Goal: Task Accomplishment & Management: Use online tool/utility

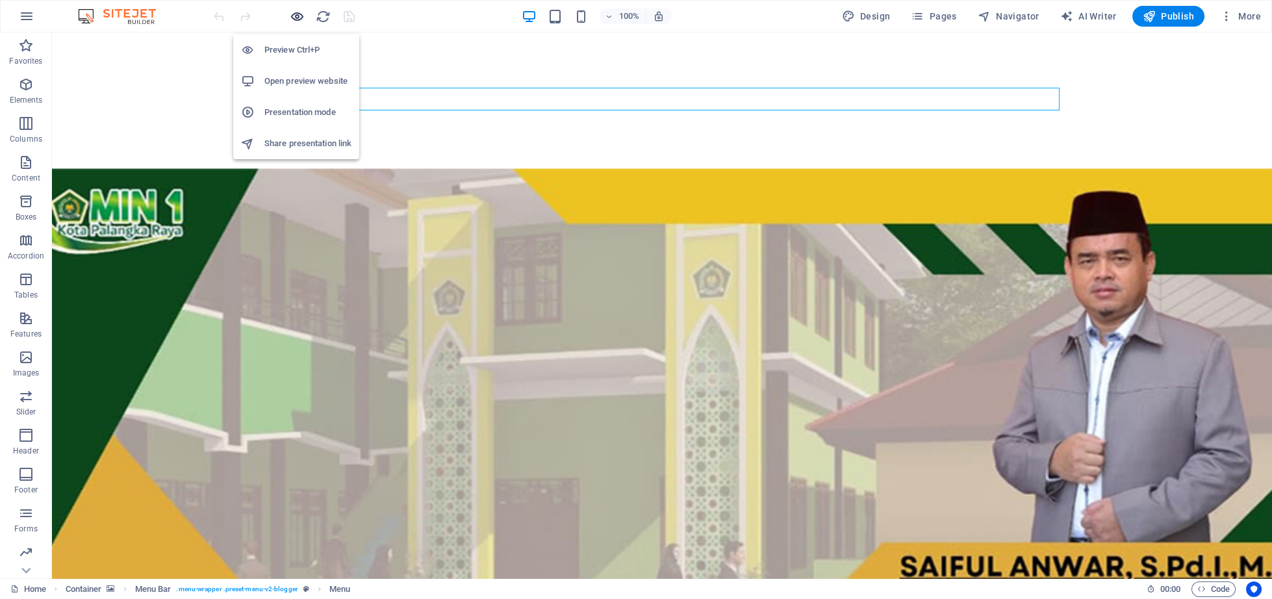
click at [299, 17] on icon "button" at bounding box center [297, 16] width 15 height 15
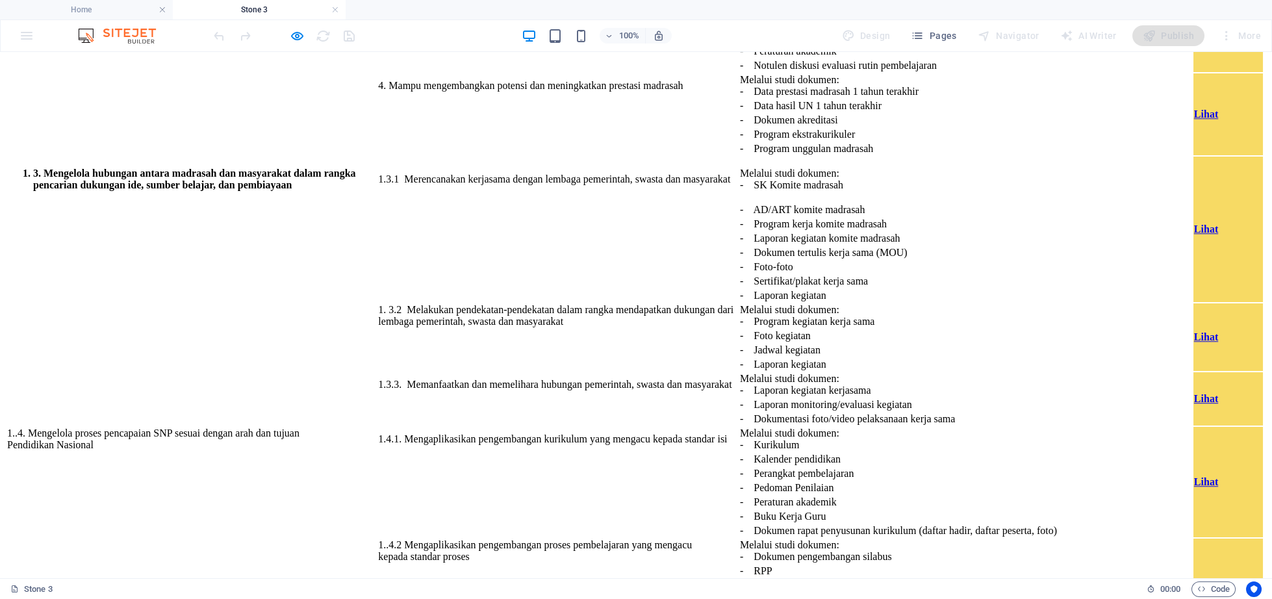
scroll to position [4516, 0]
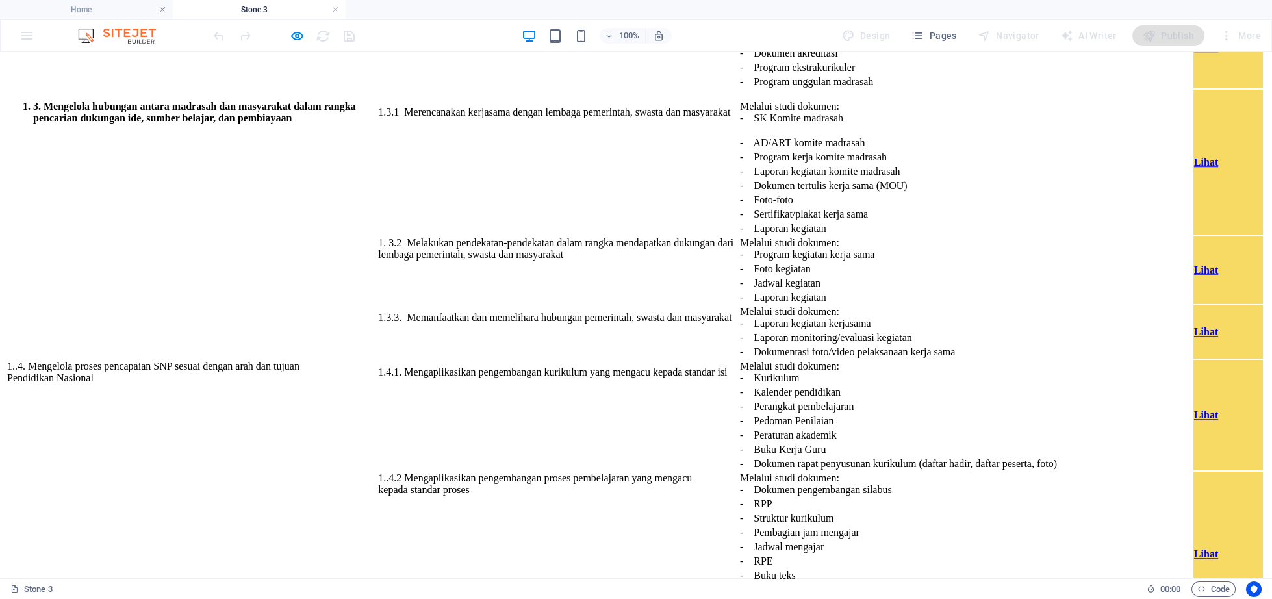
click at [988, 485] on div "U n su r T u gas U ta m a I n d ik ator K i ne rj a B u k ti Fis i k Aksi 1. U …" at bounding box center [635, 562] width 1261 height 2154
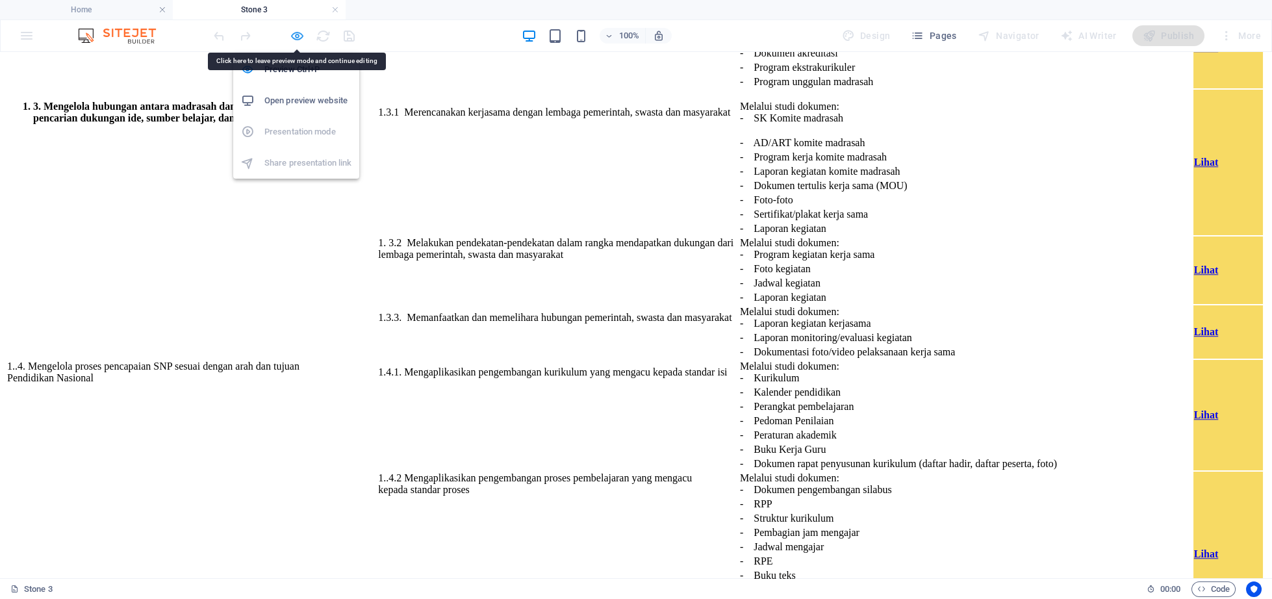
click at [294, 36] on icon "button" at bounding box center [297, 36] width 15 height 15
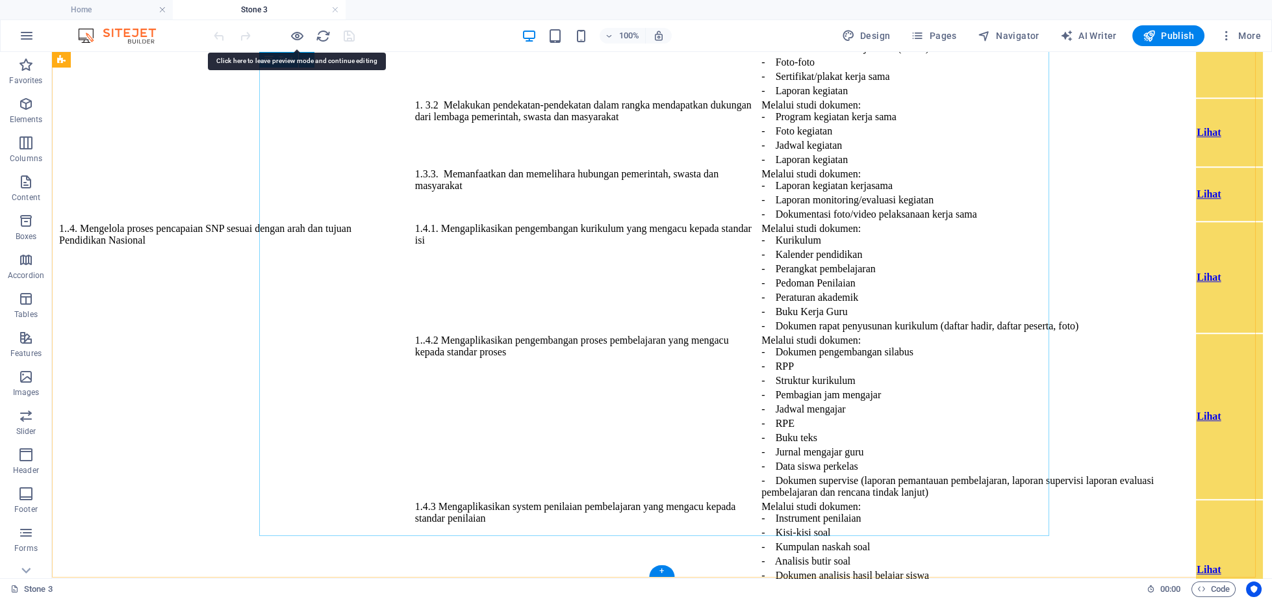
click at [1026, 494] on div "U n su r T u gas U ta m a I n d ik ator K i ne rj a B u k ti Fis i k Aksi 1. U …" at bounding box center [661, 424] width 1209 height 2154
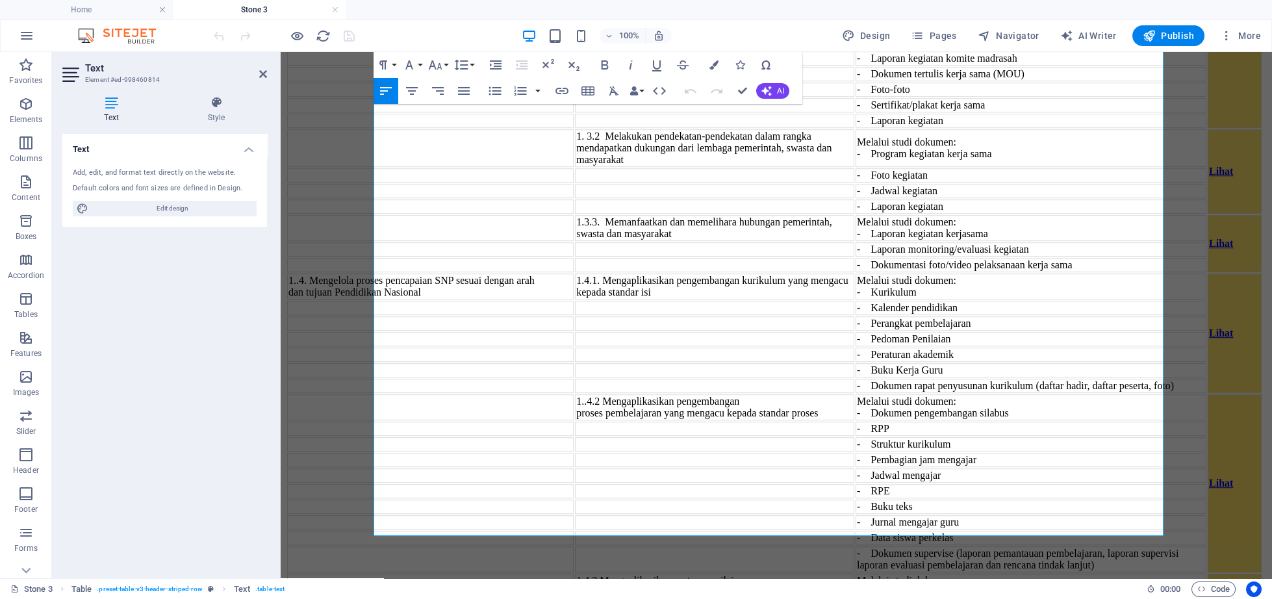
scroll to position [4519, 0]
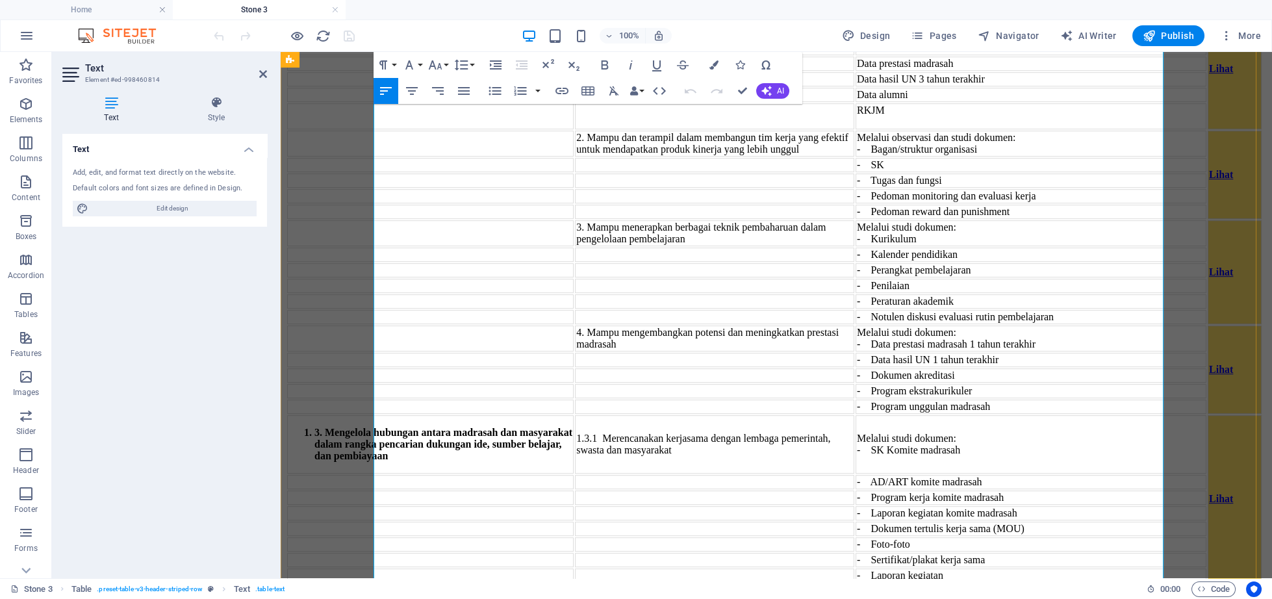
scroll to position [3513, 0]
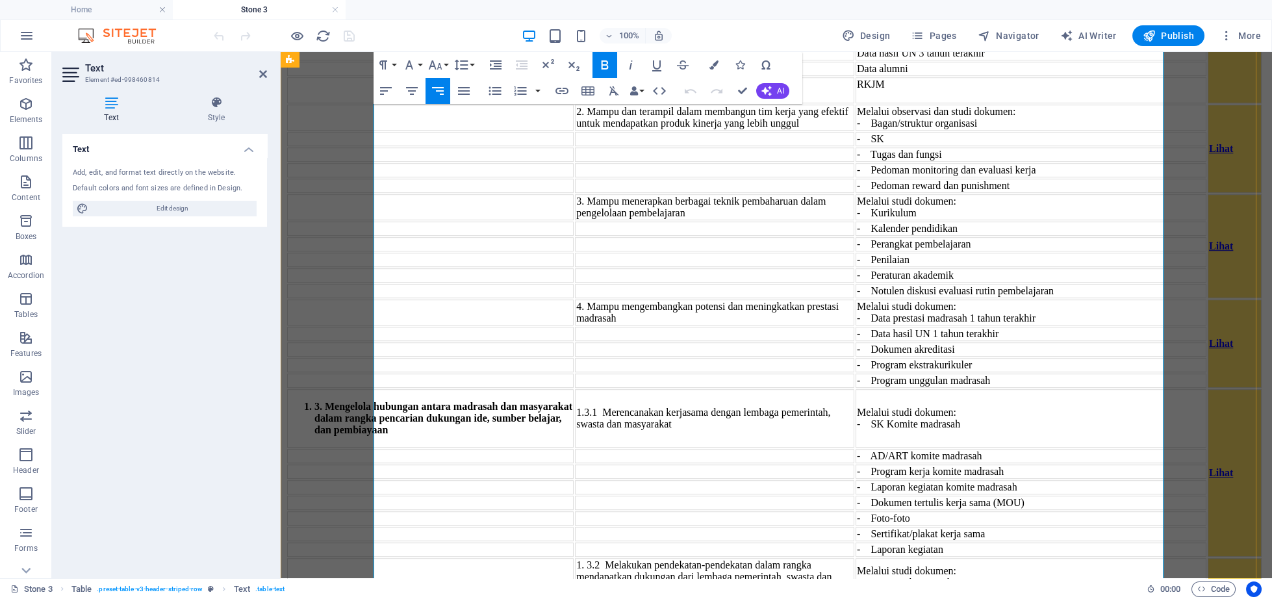
click at [1126, 253] on icon "button" at bounding box center [1132, 252] width 16 height 16
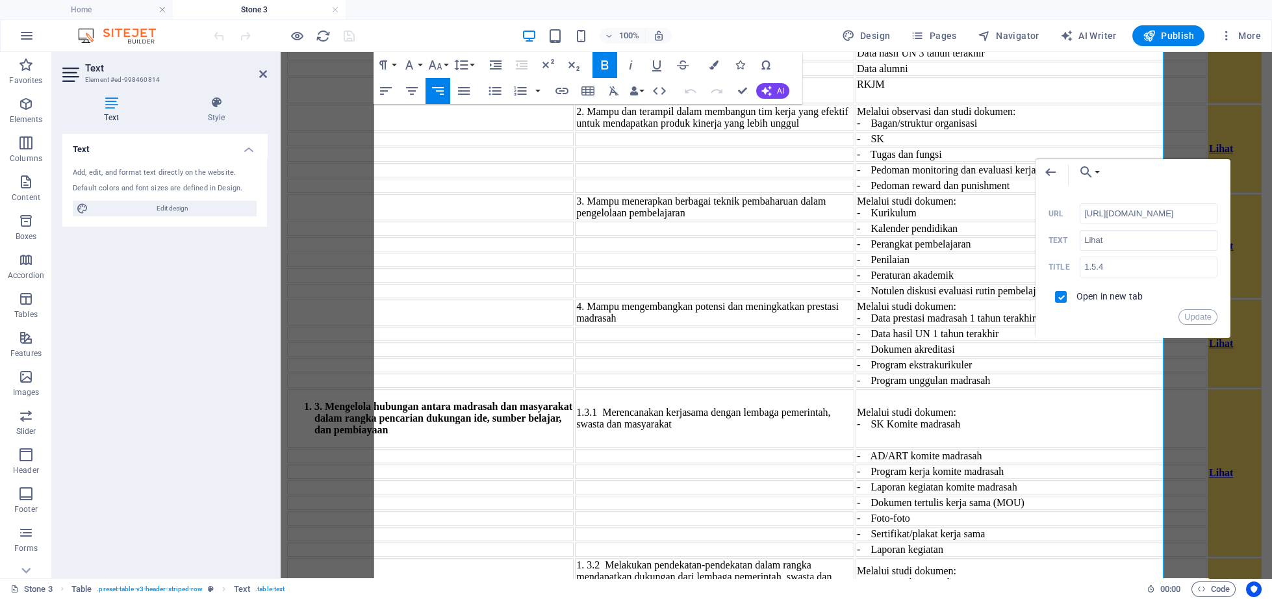
scroll to position [0, 12]
click at [1085, 212] on input "[URL][DOMAIN_NAME]" at bounding box center [1148, 213] width 138 height 21
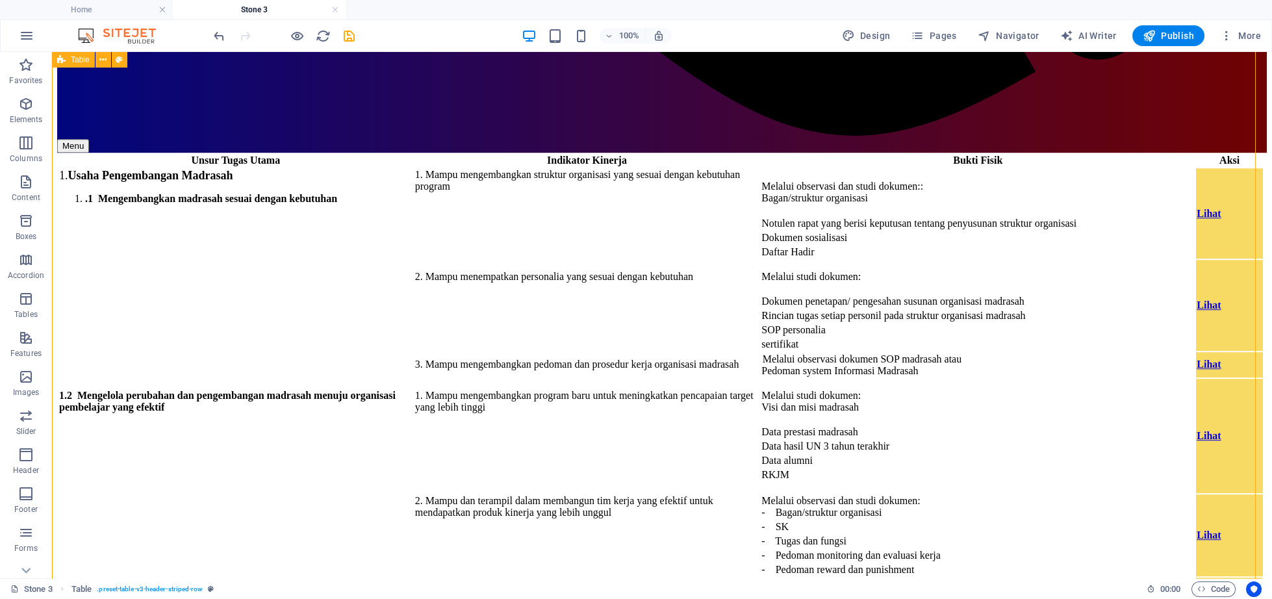
scroll to position [3648, 0]
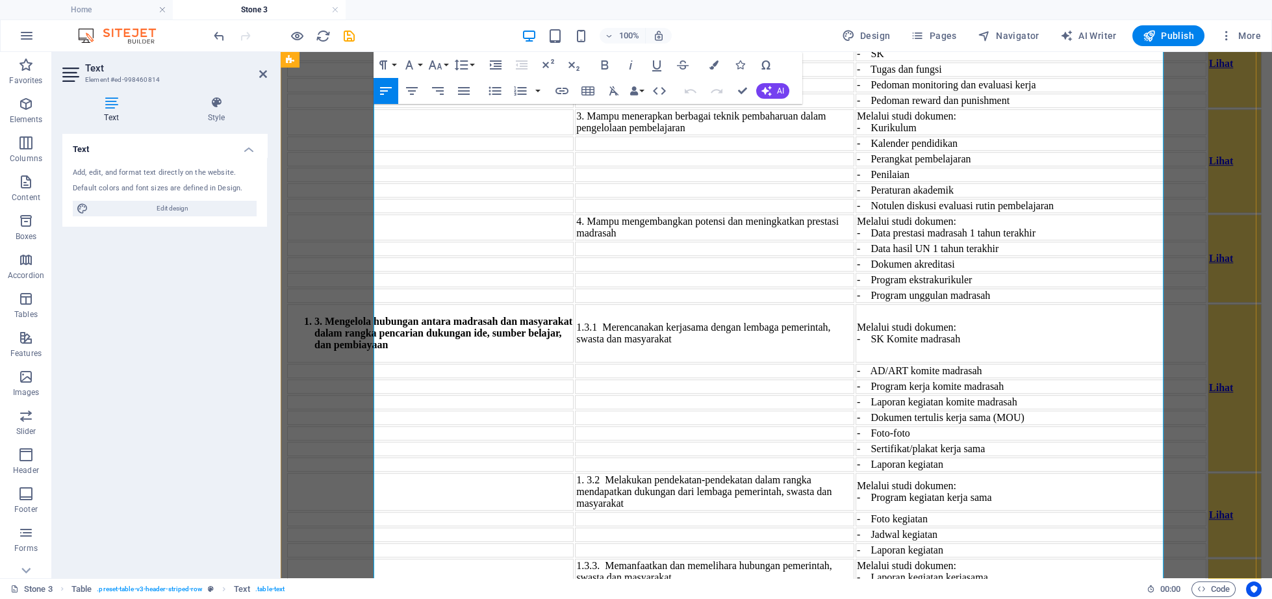
scroll to position [3732, 0]
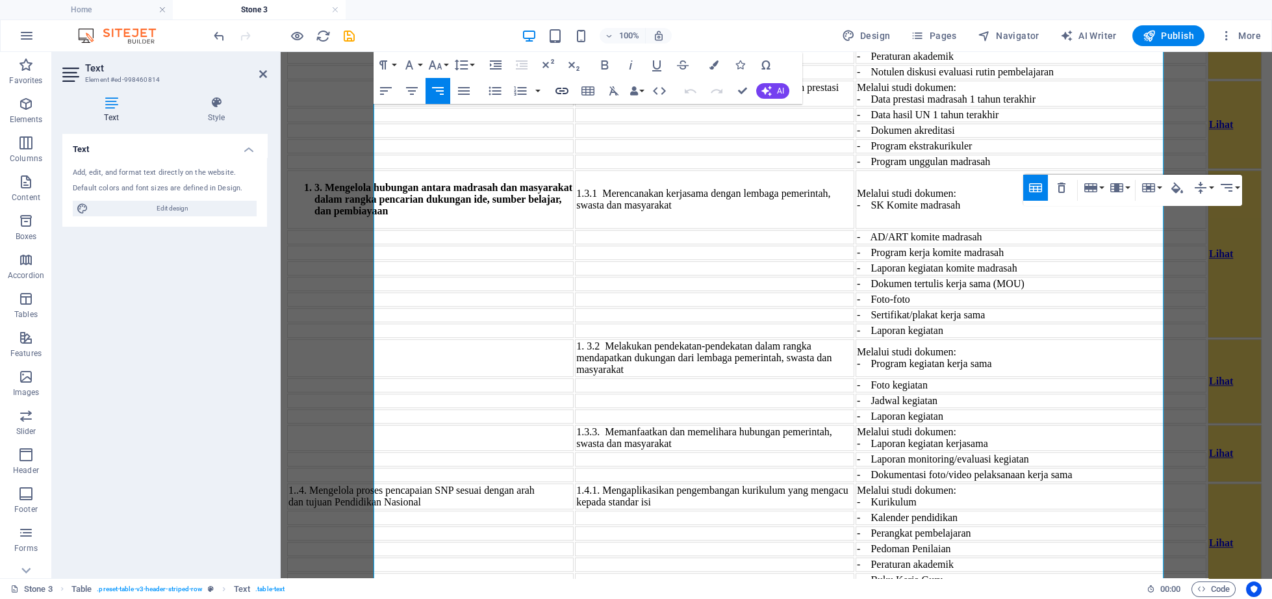
click at [557, 90] on icon "button" at bounding box center [562, 91] width 16 height 16
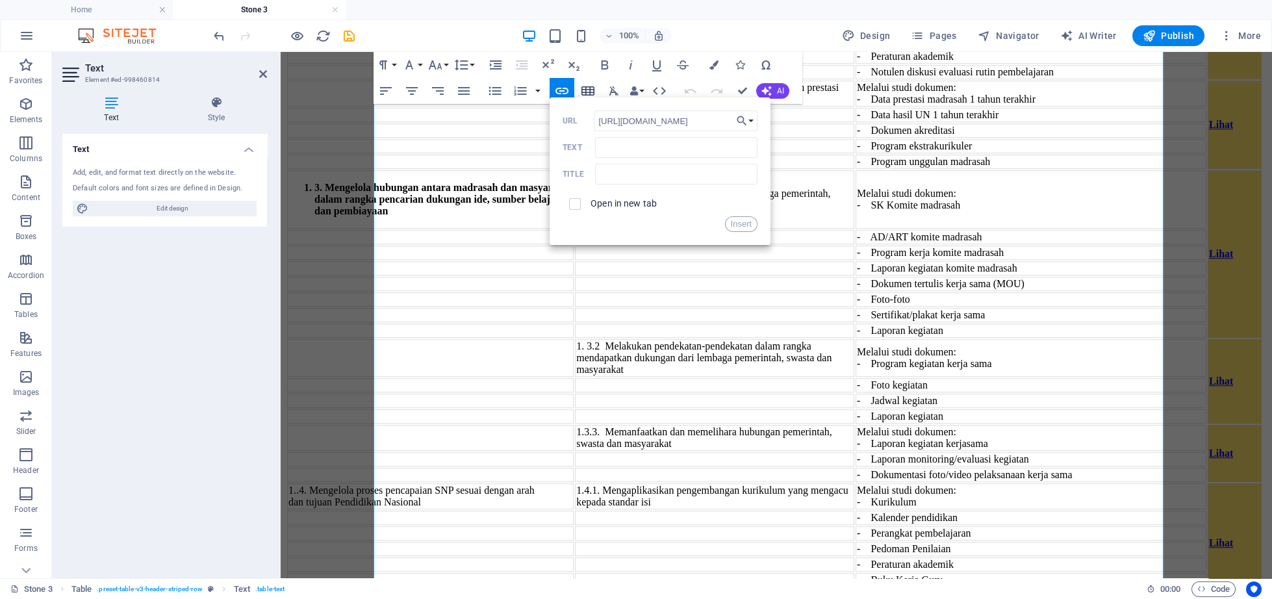
scroll to position [0, 9]
type input "[URL][DOMAIN_NAME]"
click at [657, 154] on input "Text" at bounding box center [676, 147] width 162 height 21
type input "Lihat"
click at [660, 168] on input "text" at bounding box center [676, 174] width 162 height 21
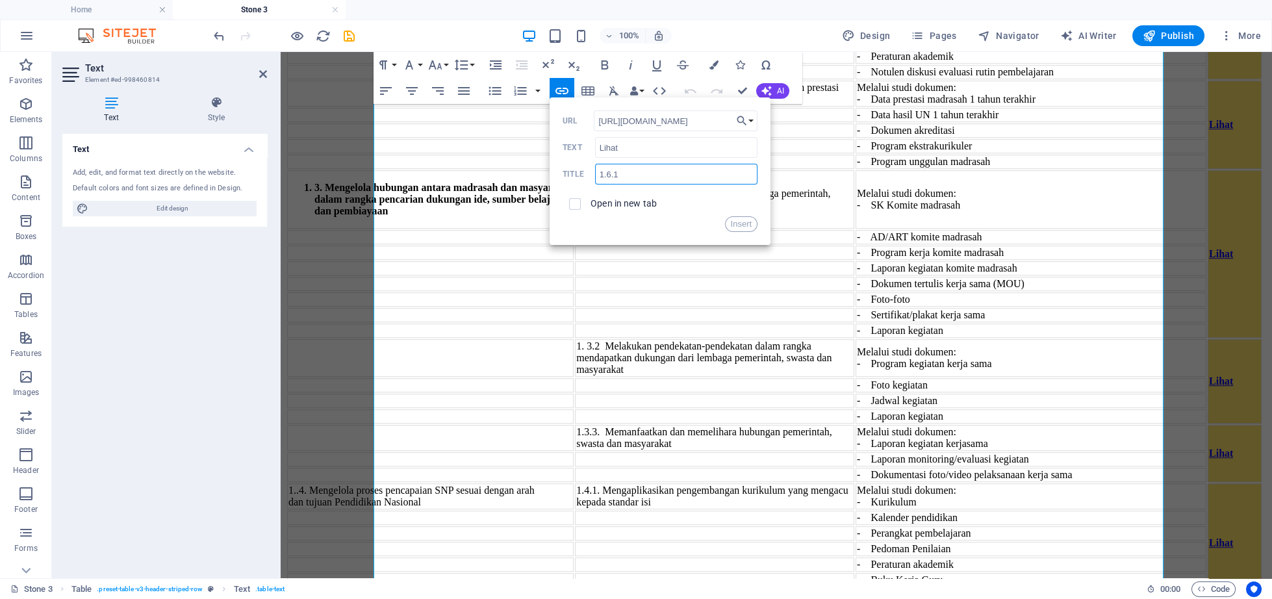
type input "1.6.1"
click at [599, 208] on label "Open in new tab" at bounding box center [623, 203] width 66 height 10
checkbox input "true"
click at [739, 221] on button "Insert" at bounding box center [741, 224] width 33 height 16
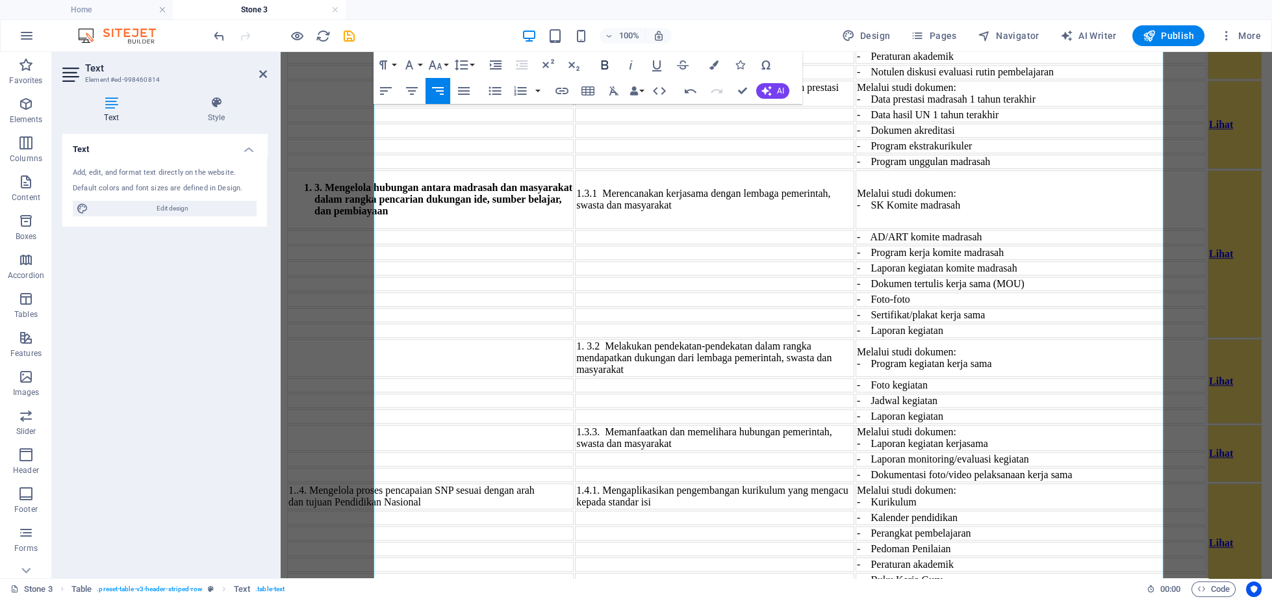
click at [606, 62] on icon "button" at bounding box center [604, 64] width 7 height 9
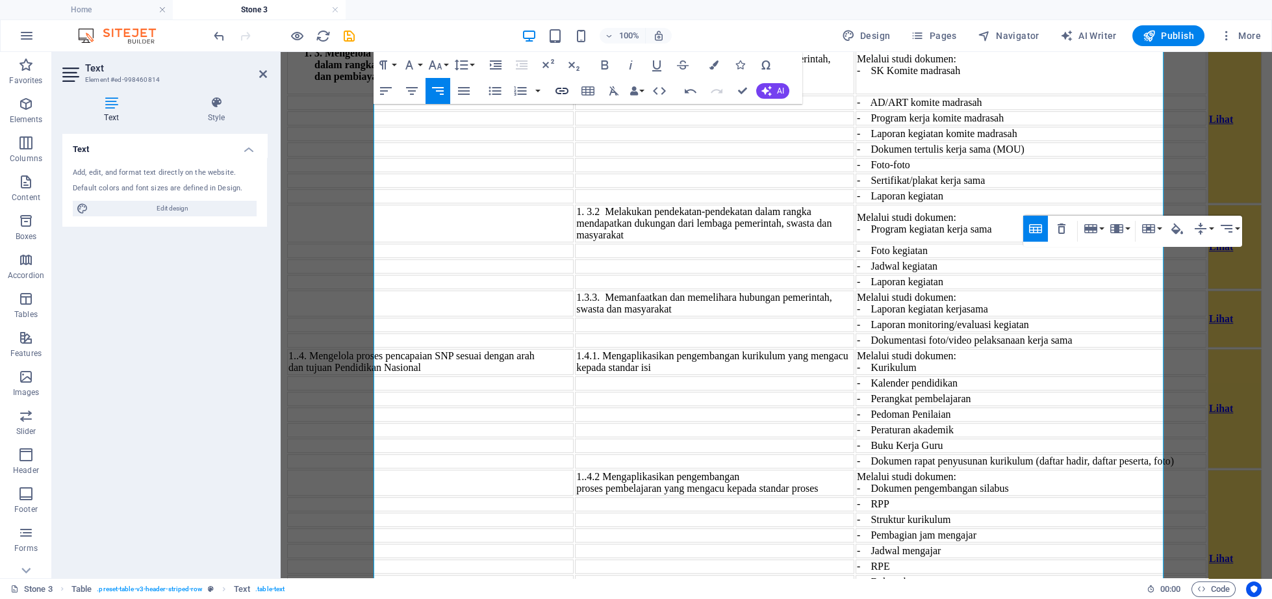
checkbox input "false"
click at [567, 93] on icon "button" at bounding box center [561, 91] width 13 height 6
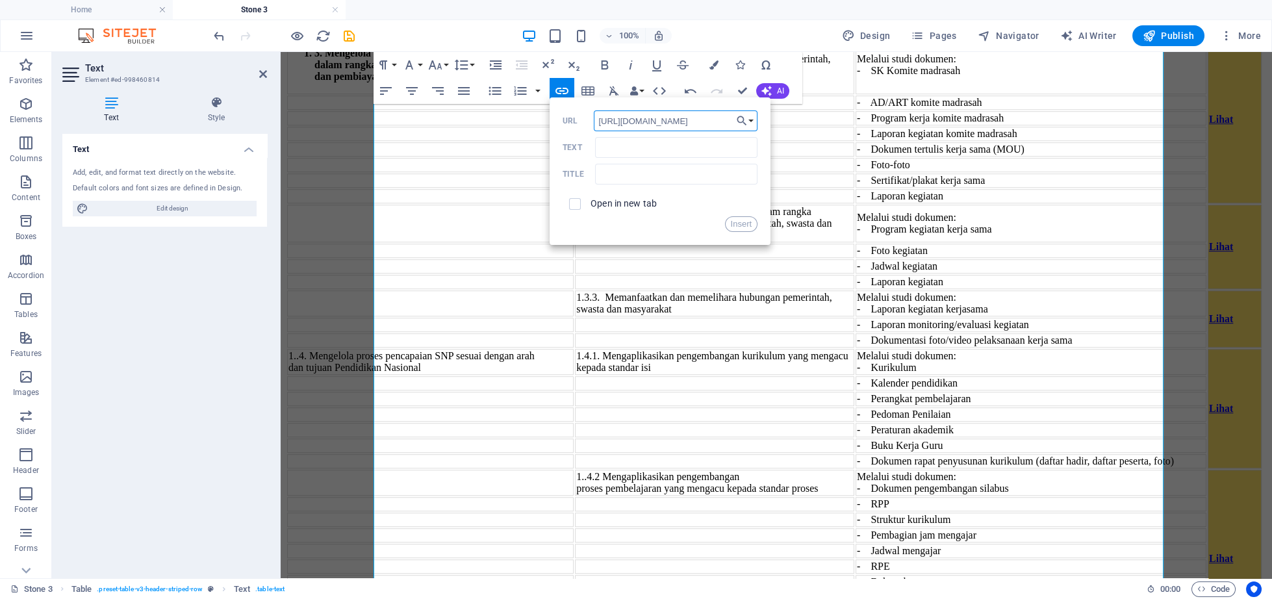
scroll to position [0, 9]
type input "[URL][DOMAIN_NAME]"
click at [640, 140] on input "Text" at bounding box center [676, 147] width 162 height 21
type input "Lihat"
click at [655, 170] on input "text" at bounding box center [676, 174] width 162 height 21
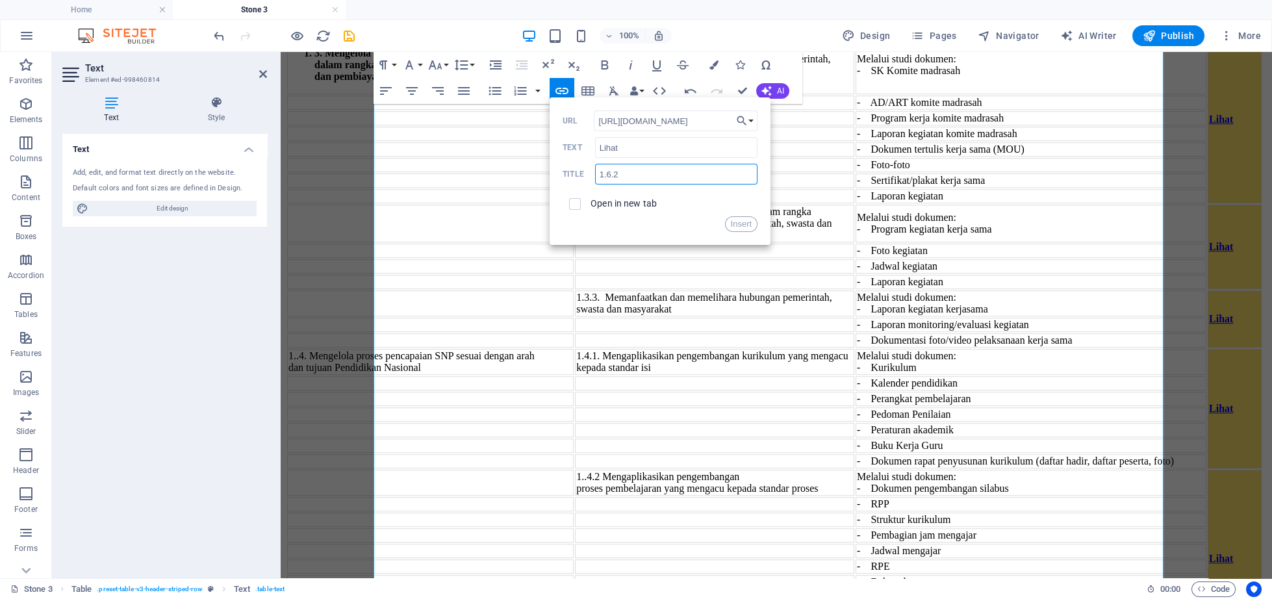
type input "1.6.2"
click at [574, 194] on span at bounding box center [574, 204] width 25 height 25
click at [576, 197] on input "checkbox" at bounding box center [573, 202] width 12 height 12
checkbox input "true"
click at [730, 224] on button "Insert" at bounding box center [741, 224] width 33 height 16
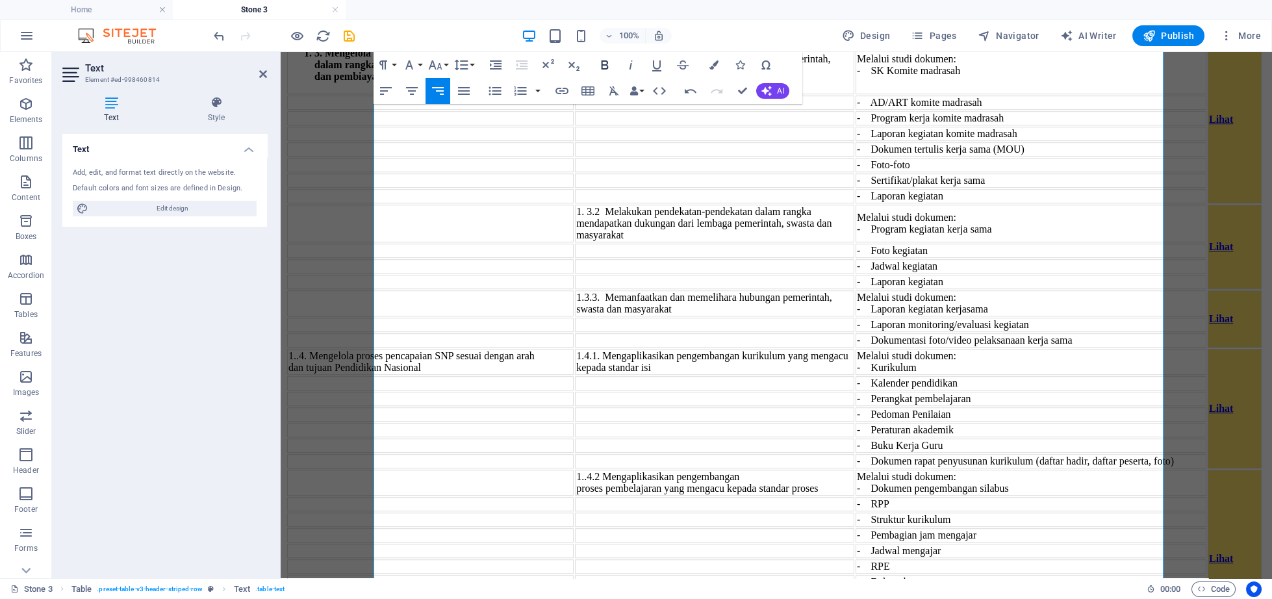
click at [597, 64] on icon "button" at bounding box center [605, 65] width 16 height 16
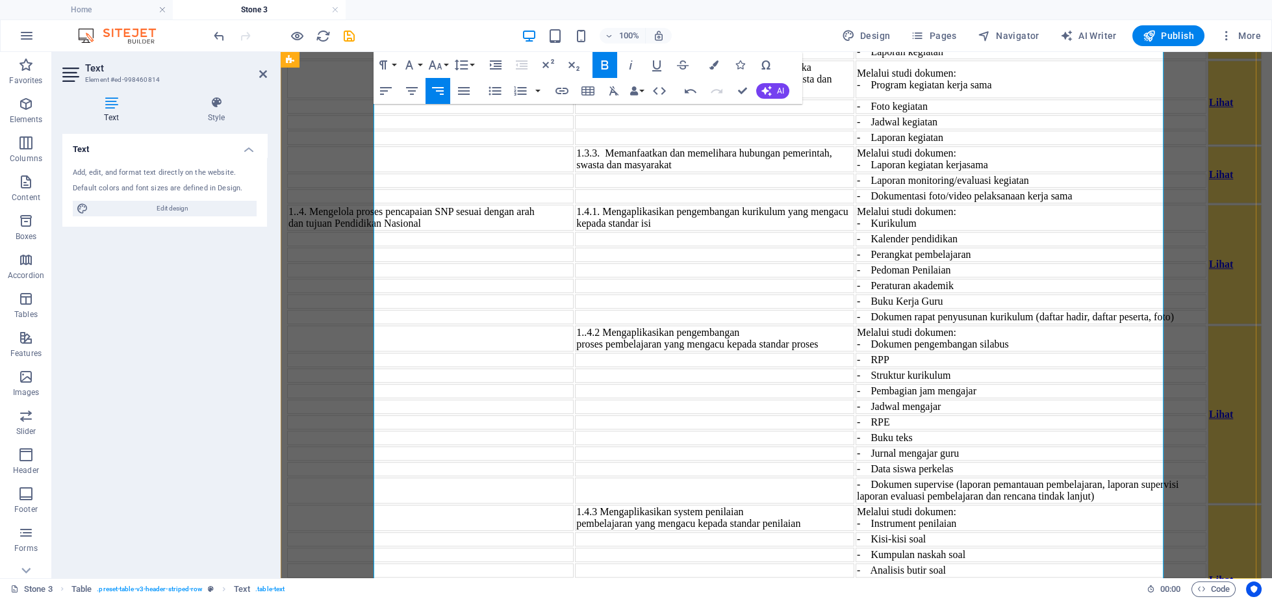
scroll to position [4134, 0]
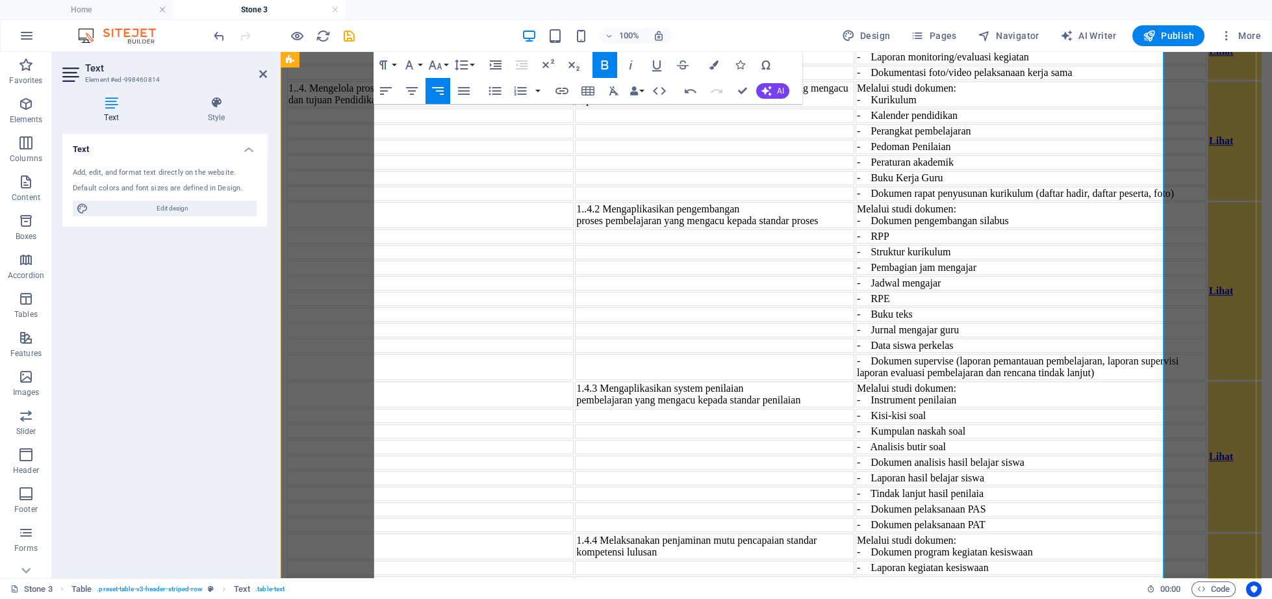
checkbox input "false"
click at [556, 88] on icon "button" at bounding box center [562, 91] width 16 height 16
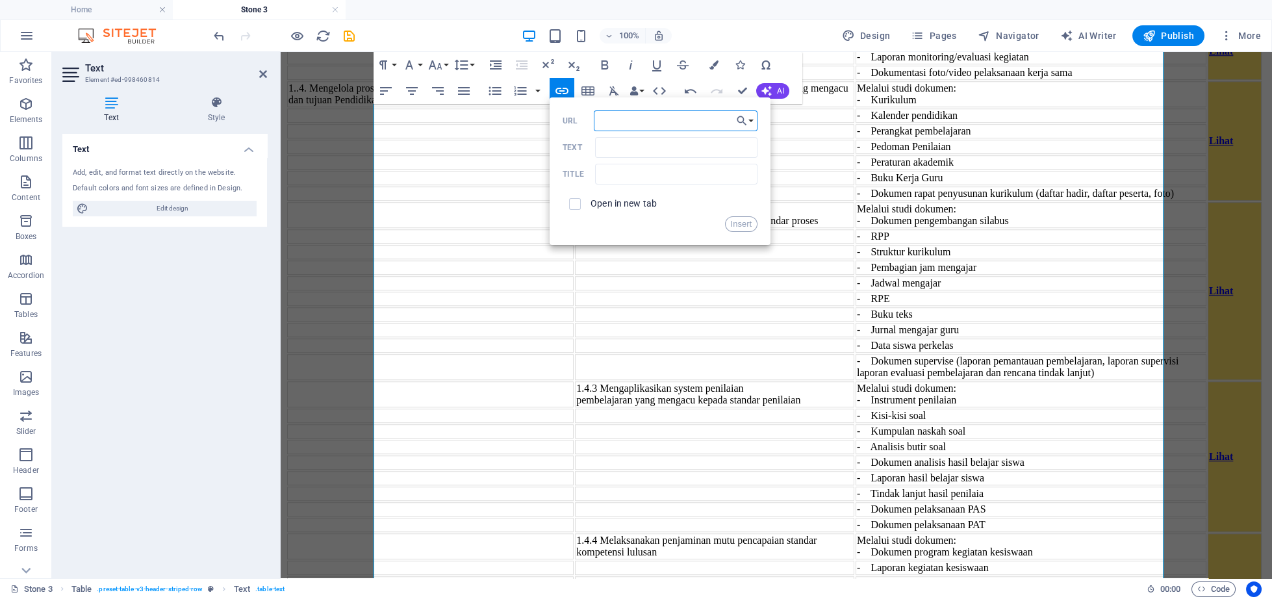
paste input "[URL][DOMAIN_NAME]"
type input "[URL][DOMAIN_NAME]"
click at [616, 140] on input "Text" at bounding box center [676, 147] width 162 height 21
type input "Lihat"
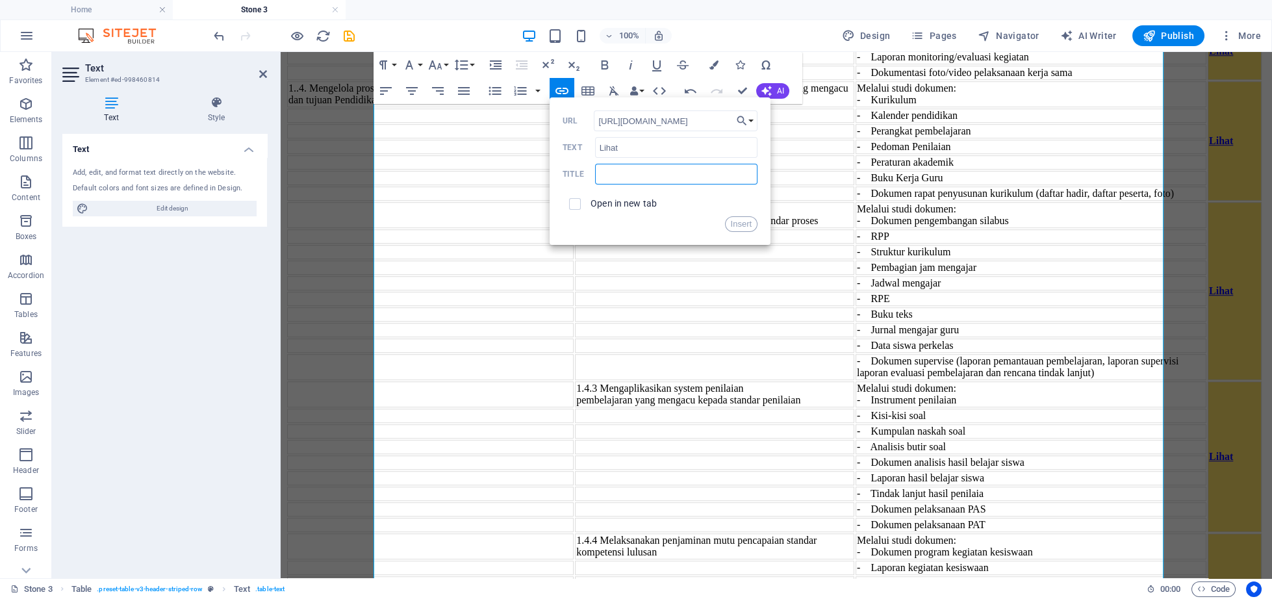
click at [619, 170] on input "text" at bounding box center [676, 174] width 162 height 21
type input "1.6.3"
click at [573, 208] on input "checkbox" at bounding box center [573, 202] width 12 height 12
checkbox input "true"
click at [738, 223] on button "Insert" at bounding box center [741, 224] width 33 height 16
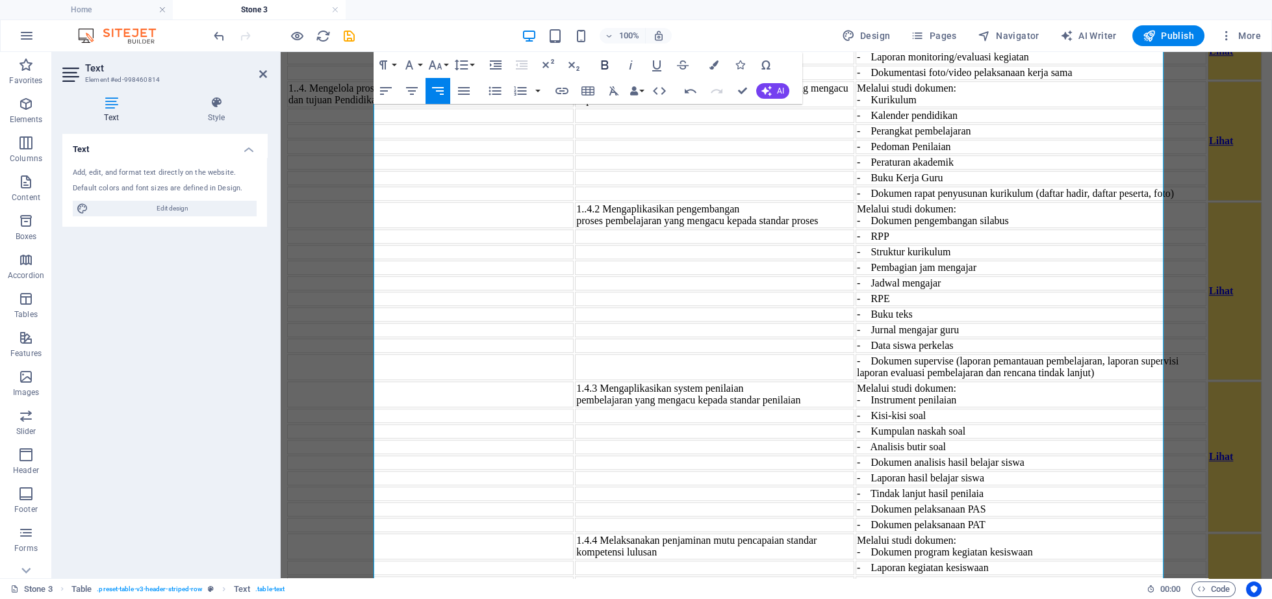
click at [601, 62] on icon "button" at bounding box center [604, 64] width 7 height 9
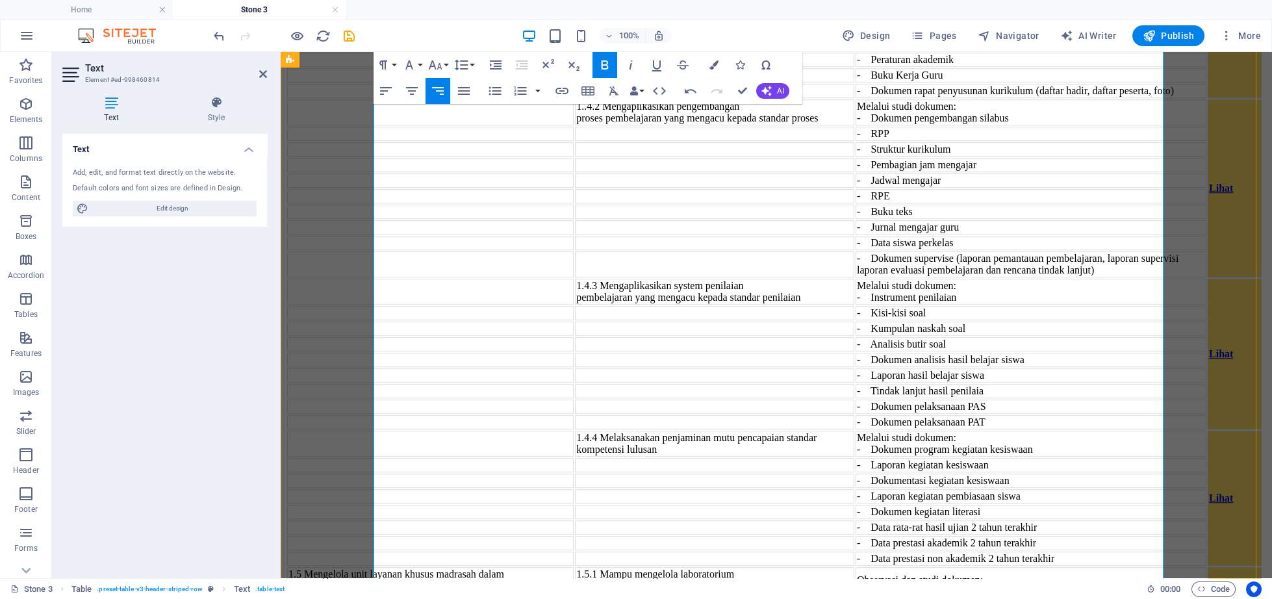
scroll to position [4403, 0]
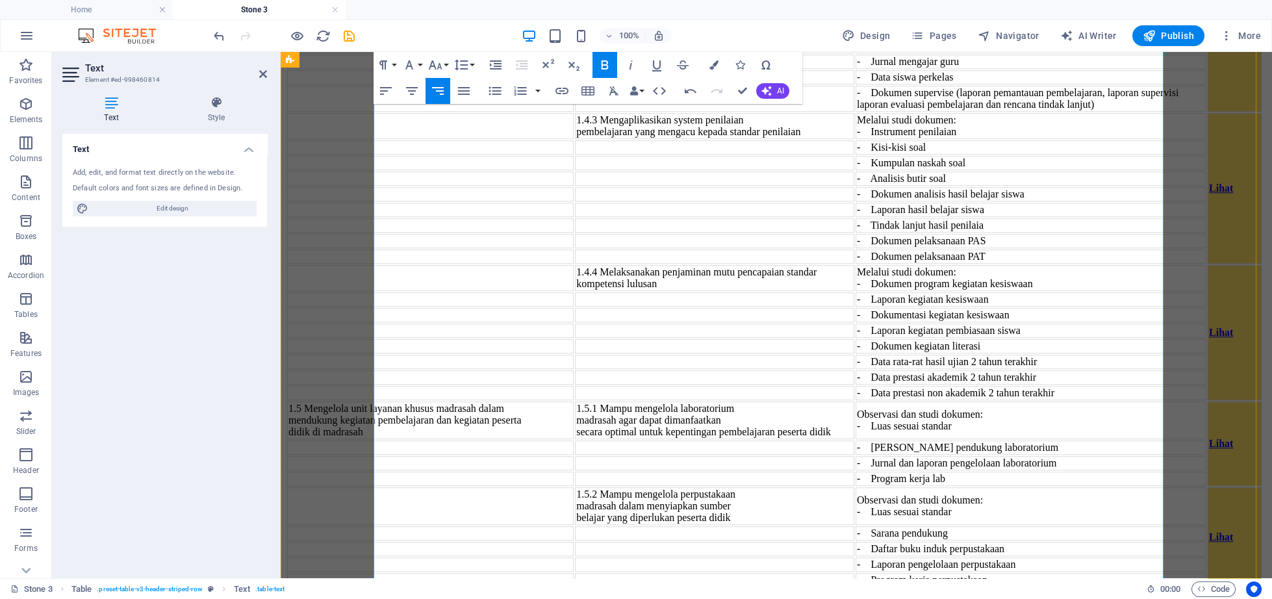
checkbox input "false"
click at [560, 86] on icon "button" at bounding box center [562, 91] width 16 height 16
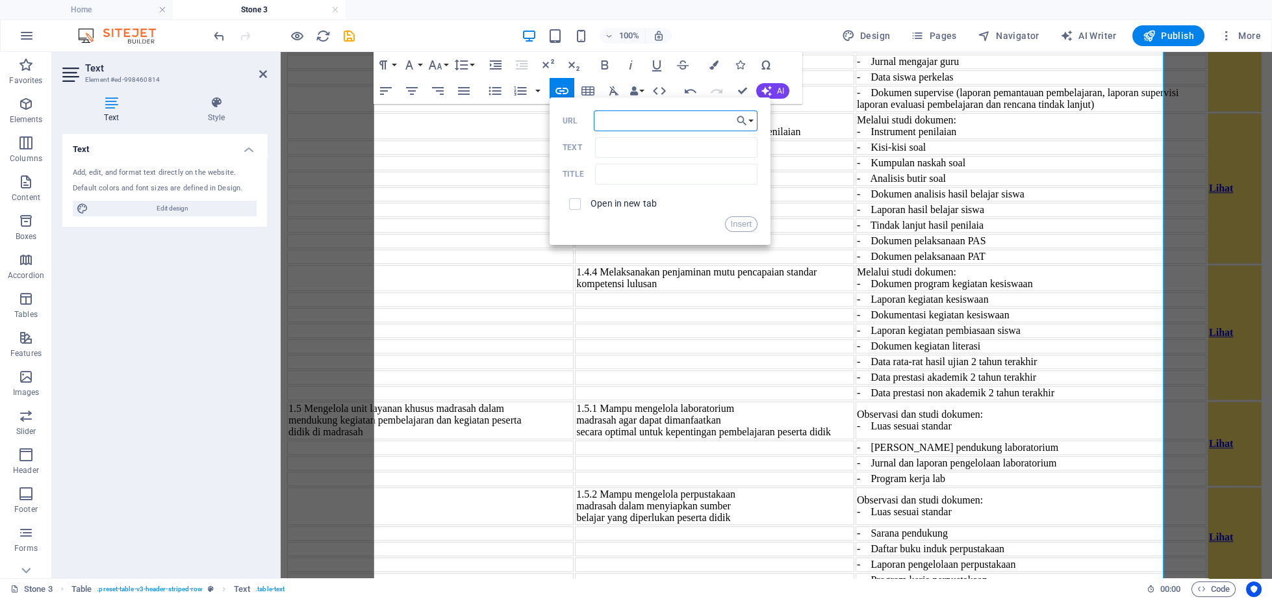
paste input "[URL][DOMAIN_NAME]"
type input "[URL][DOMAIN_NAME]"
click at [601, 144] on input "Text" at bounding box center [676, 147] width 162 height 21
type input "Lihat"
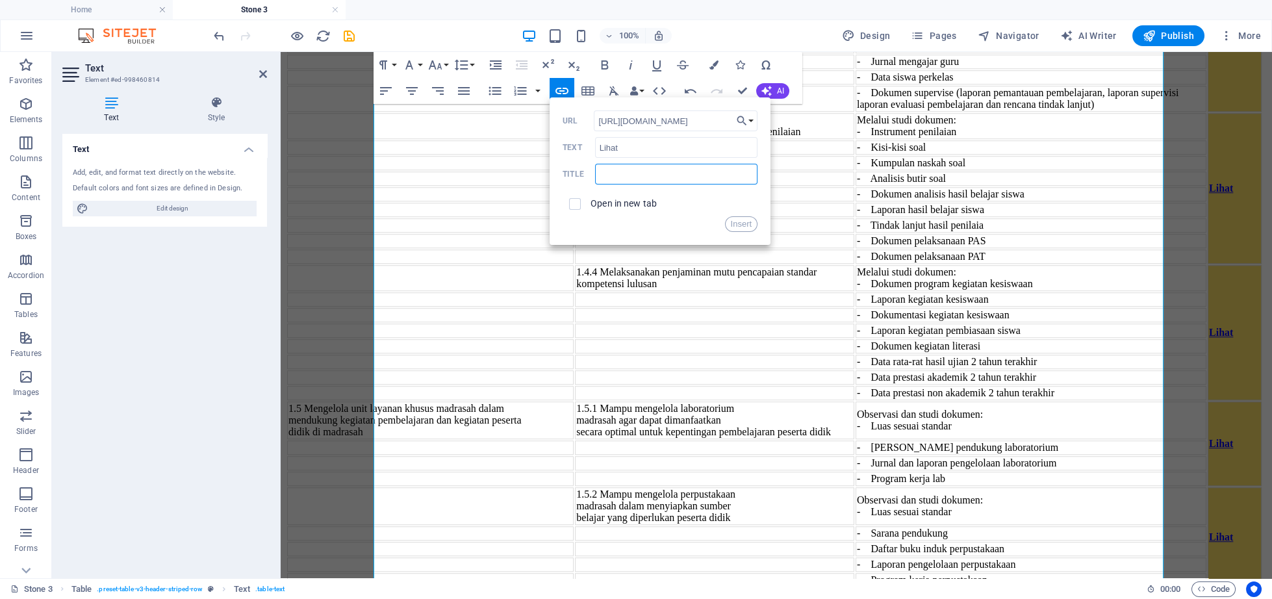
click at [623, 171] on input "text" at bounding box center [676, 174] width 162 height 21
type input "1.6.4"
click at [577, 208] on input "checkbox" at bounding box center [573, 202] width 12 height 12
checkbox input "true"
click at [730, 226] on button "Insert" at bounding box center [741, 224] width 33 height 16
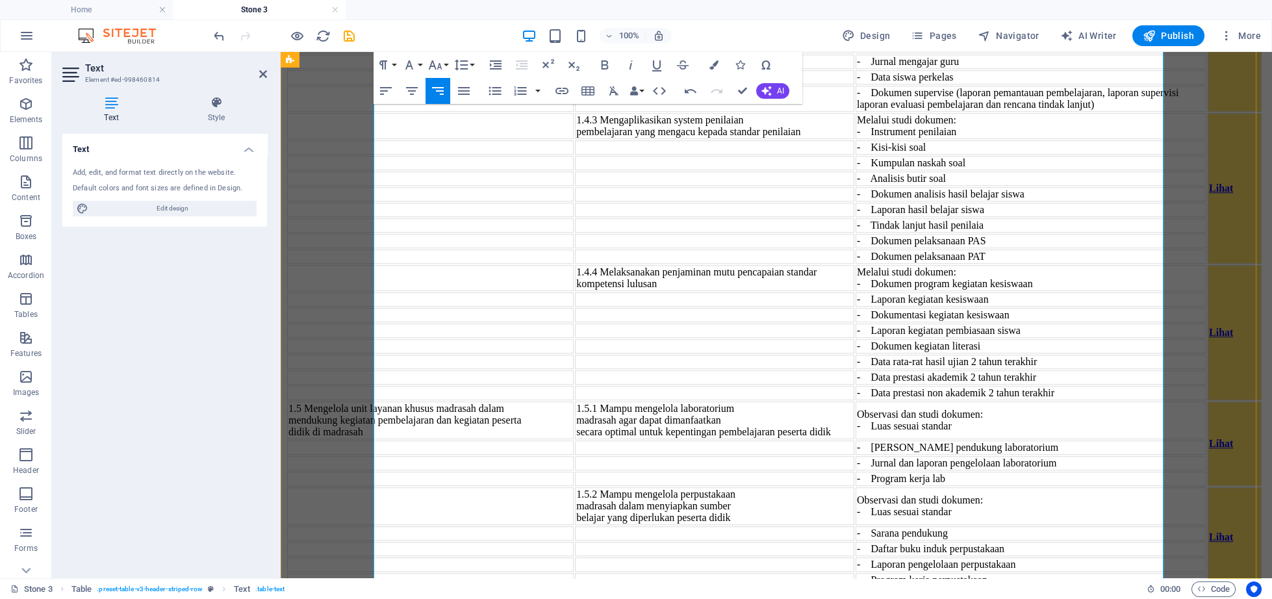
scroll to position [4537, 0]
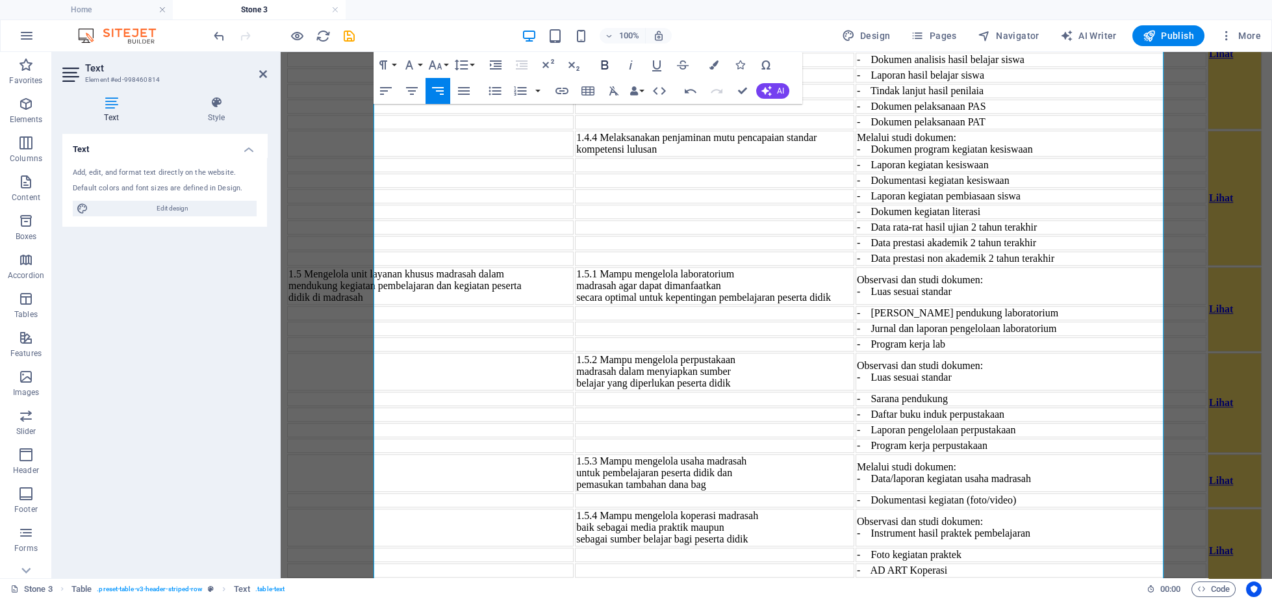
click at [601, 70] on icon "button" at bounding box center [605, 65] width 16 height 16
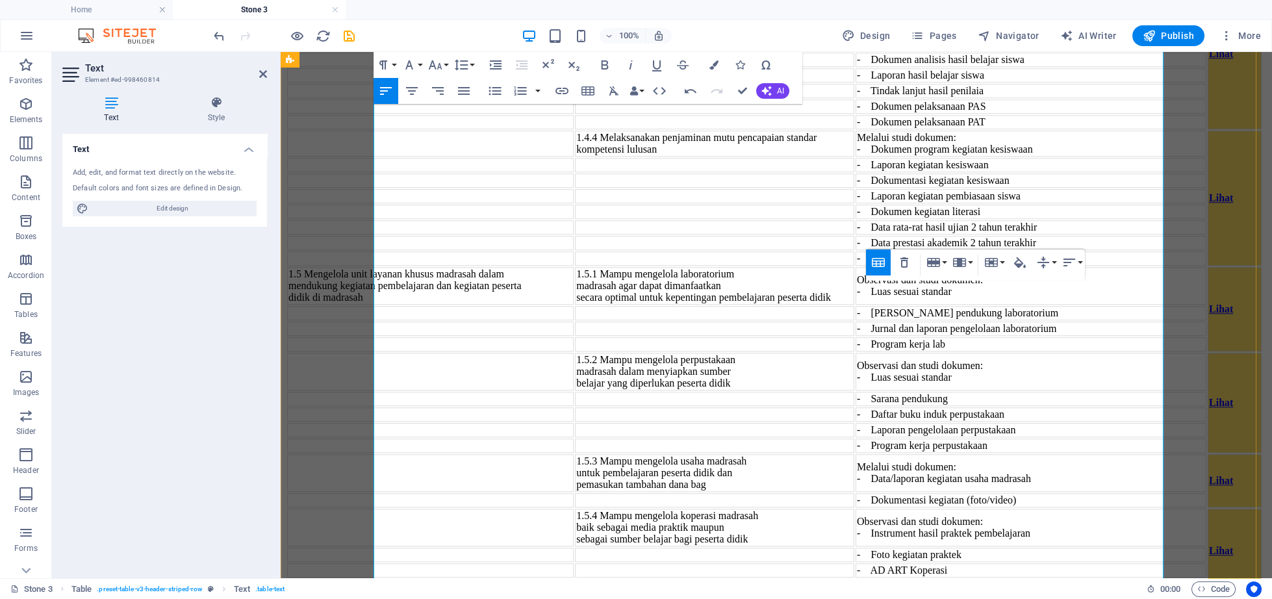
scroll to position [4616, 0]
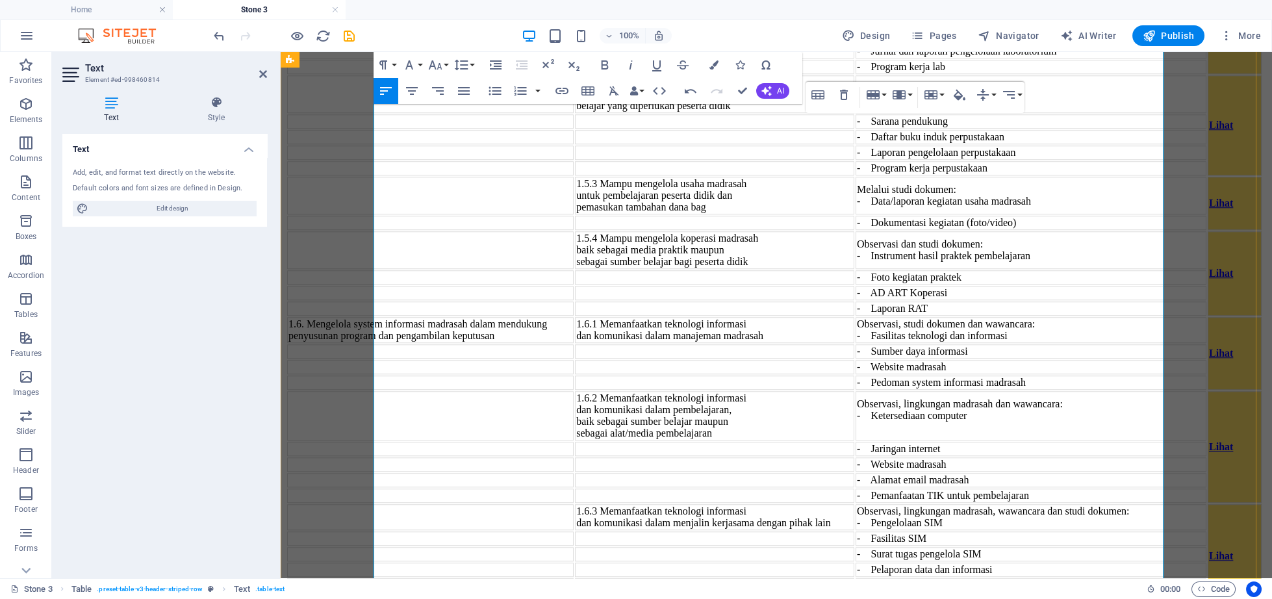
scroll to position [4816, 0]
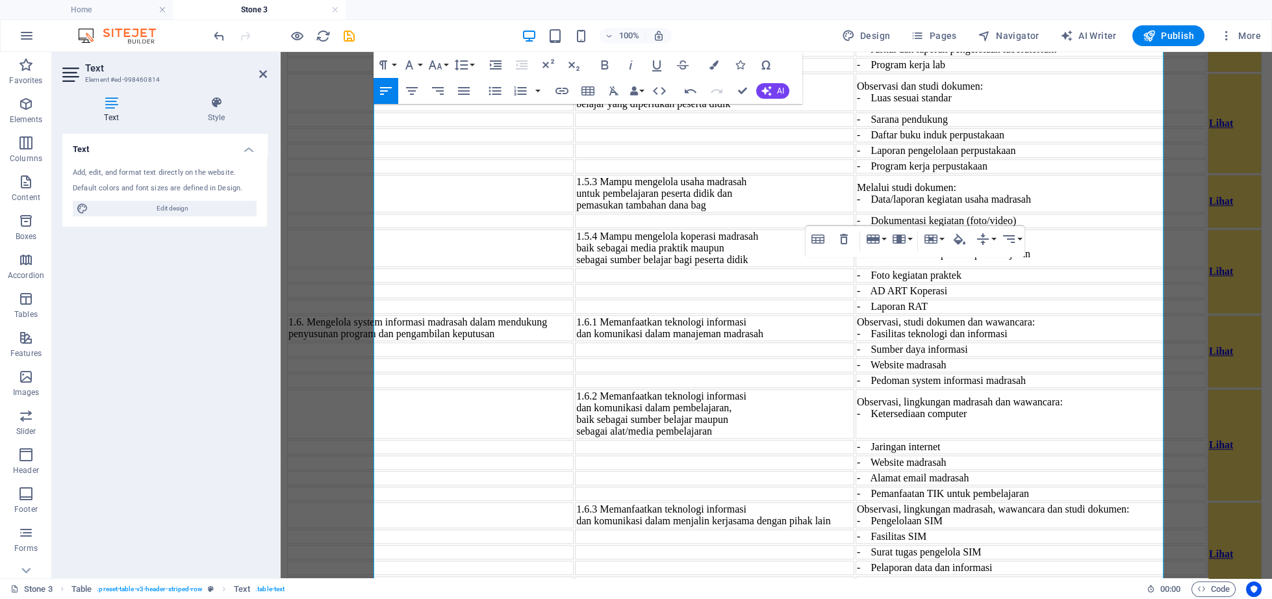
scroll to position [4682, 0]
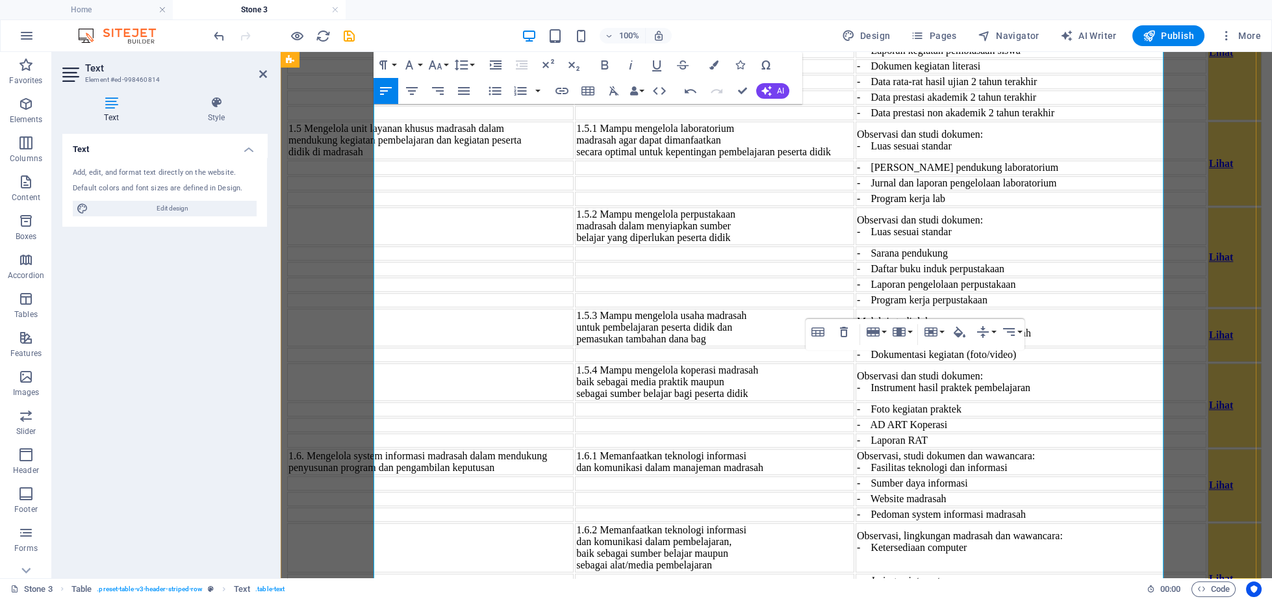
drag, startPoint x: 960, startPoint y: 262, endPoint x: 1102, endPoint y: 262, distance: 142.2
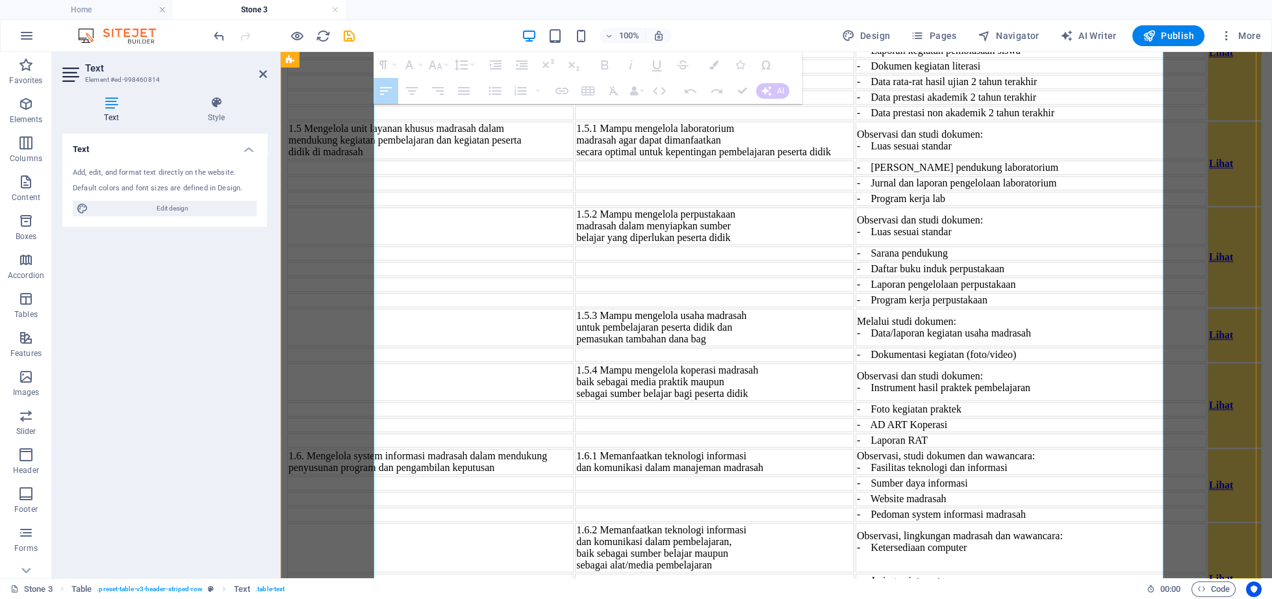
drag, startPoint x: 864, startPoint y: 244, endPoint x: 955, endPoint y: 468, distance: 241.4
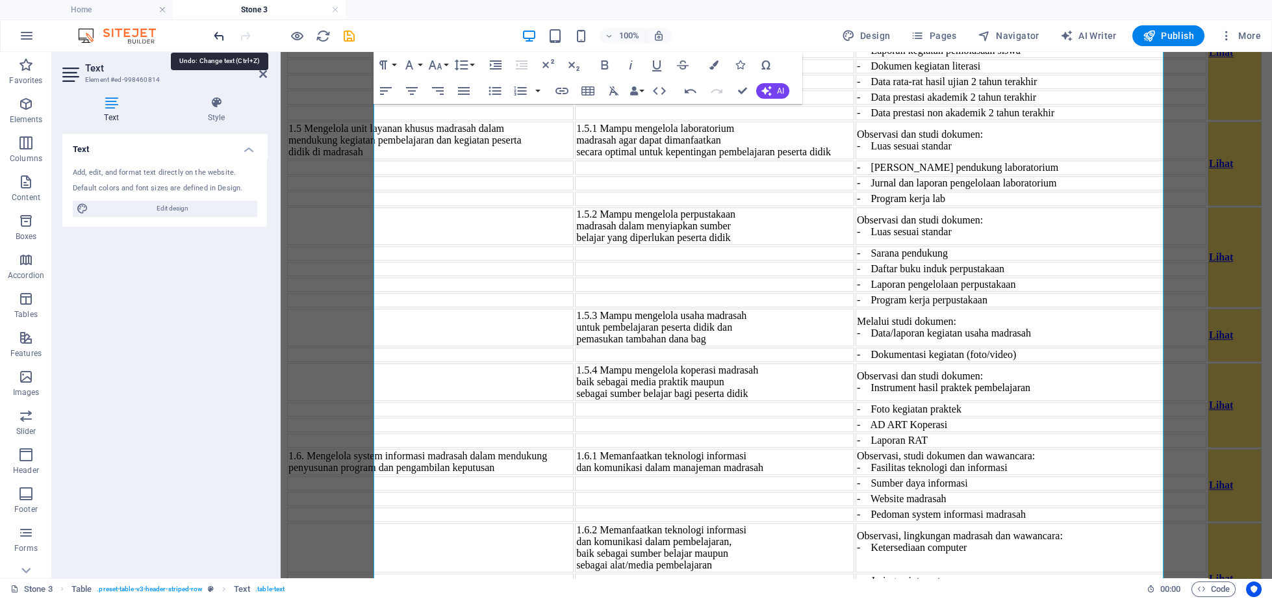
click at [218, 35] on icon "undo" at bounding box center [219, 36] width 15 height 15
click at [216, 32] on icon "undo" at bounding box center [219, 36] width 15 height 15
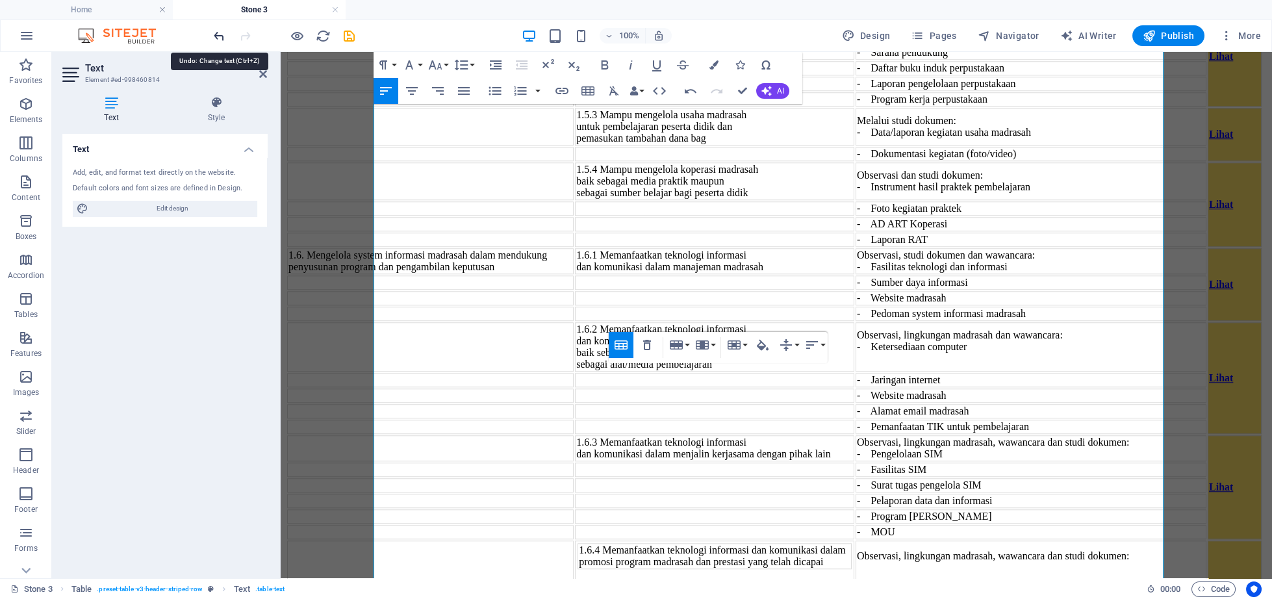
click at [223, 34] on icon "undo" at bounding box center [219, 36] width 15 height 15
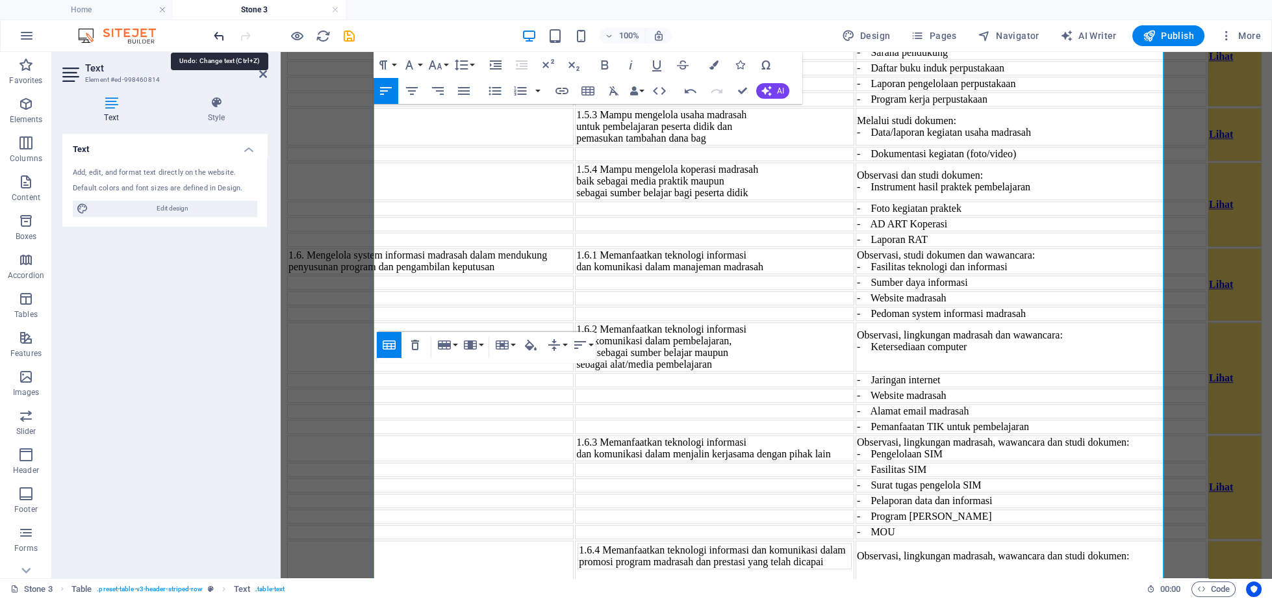
click at [218, 35] on icon "undo" at bounding box center [219, 36] width 15 height 15
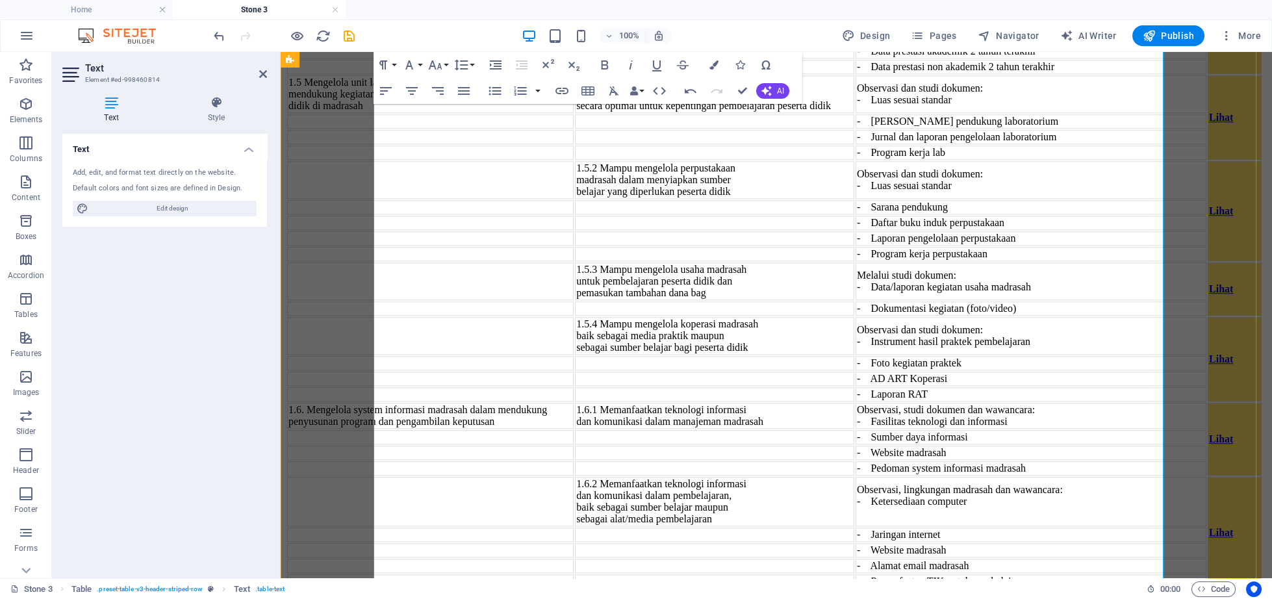
scroll to position [4749, 0]
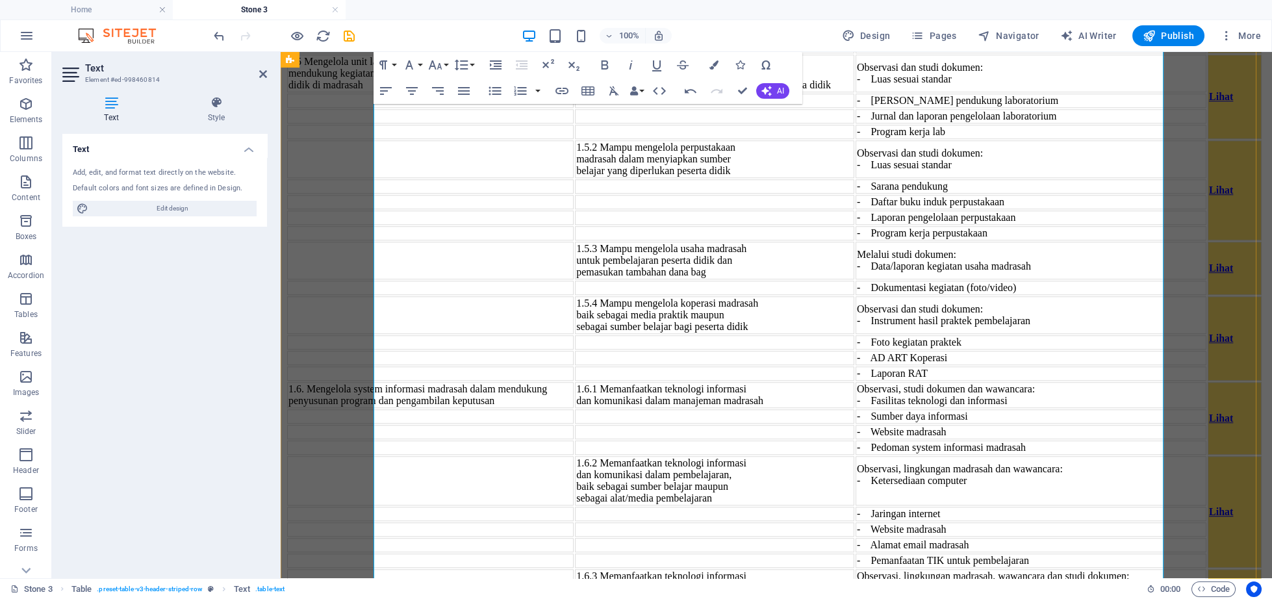
drag, startPoint x: 848, startPoint y: 168, endPoint x: 957, endPoint y: 376, distance: 234.4
drag, startPoint x: 876, startPoint y: 195, endPoint x: 964, endPoint y: 423, distance: 244.8
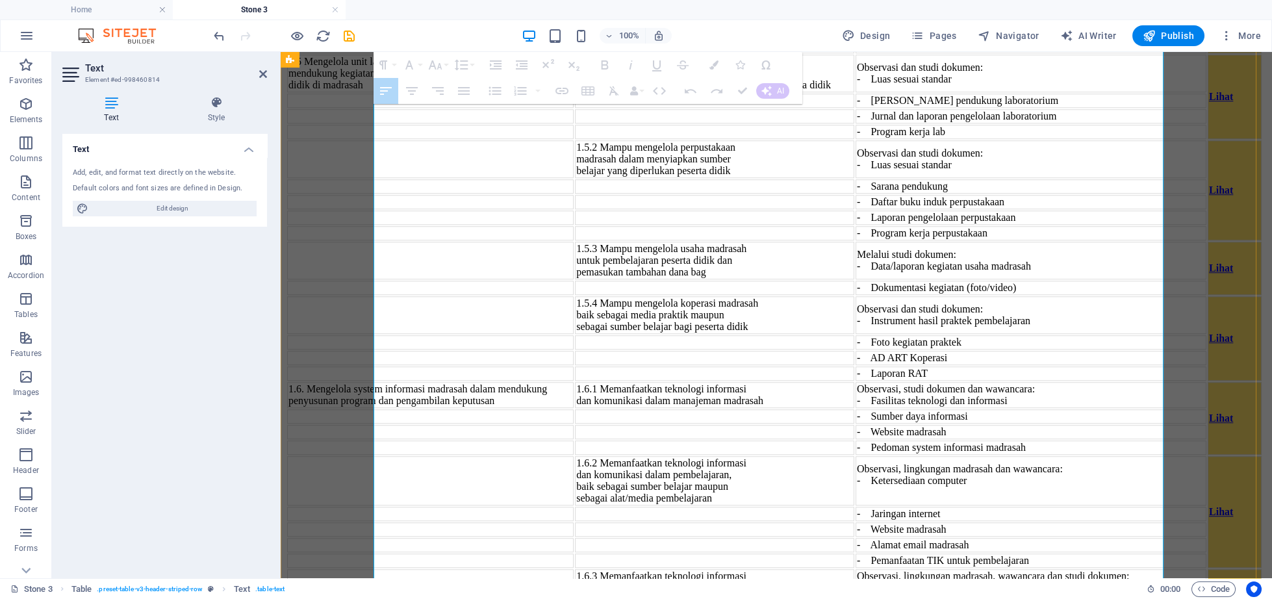
drag, startPoint x: 855, startPoint y: 181, endPoint x: 951, endPoint y: 434, distance: 271.1
drag, startPoint x: 861, startPoint y: 183, endPoint x: 961, endPoint y: 190, distance: 99.6
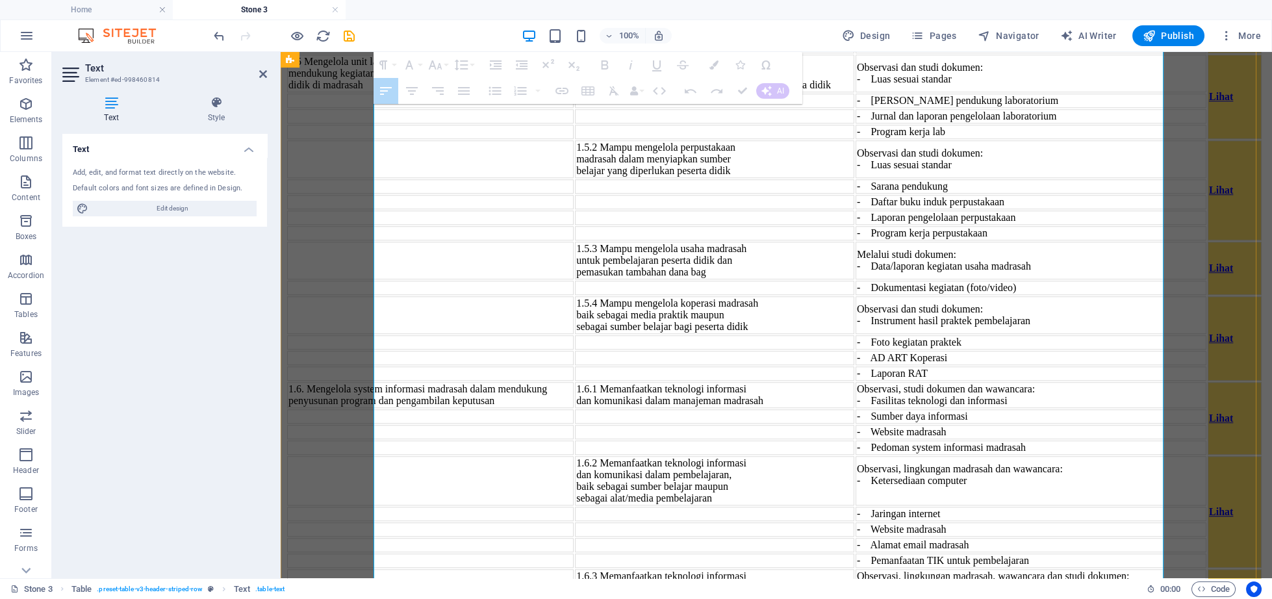
drag, startPoint x: 868, startPoint y: 181, endPoint x: 959, endPoint y: 205, distance: 94.0
copy p "Jumlah computer dan LCD yang cukup"
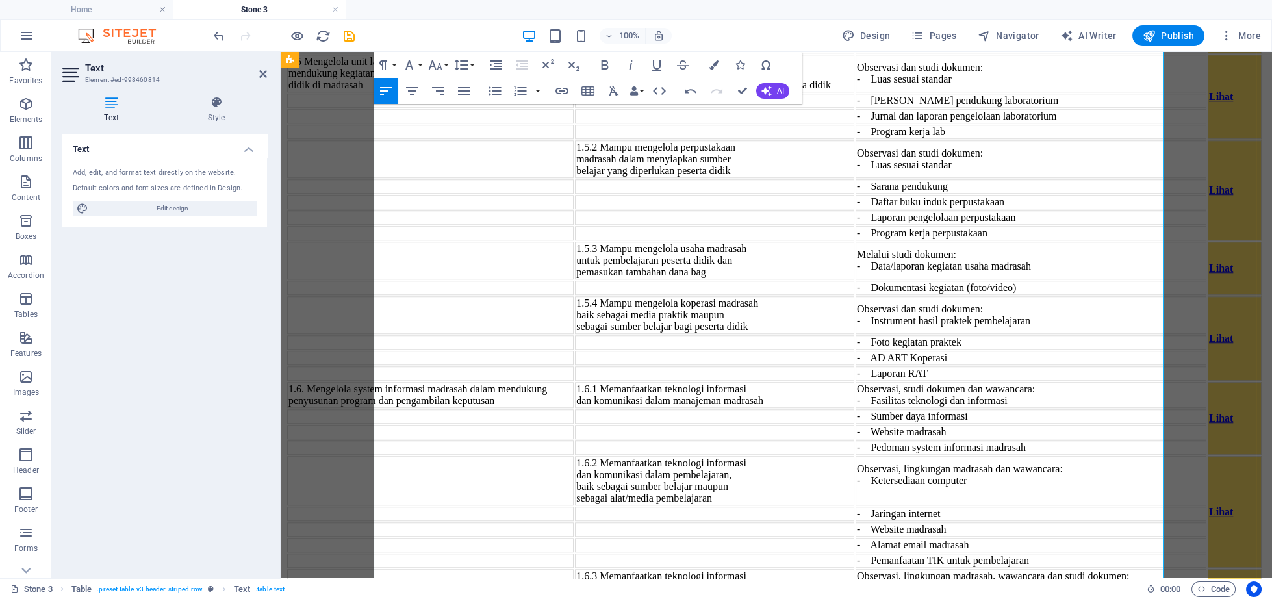
drag, startPoint x: 845, startPoint y: 268, endPoint x: 894, endPoint y: 286, distance: 52.6
copy p "- Memiliki jaringan internet"
drag, startPoint x: 847, startPoint y: 313, endPoint x: 979, endPoint y: 318, distance: 132.6
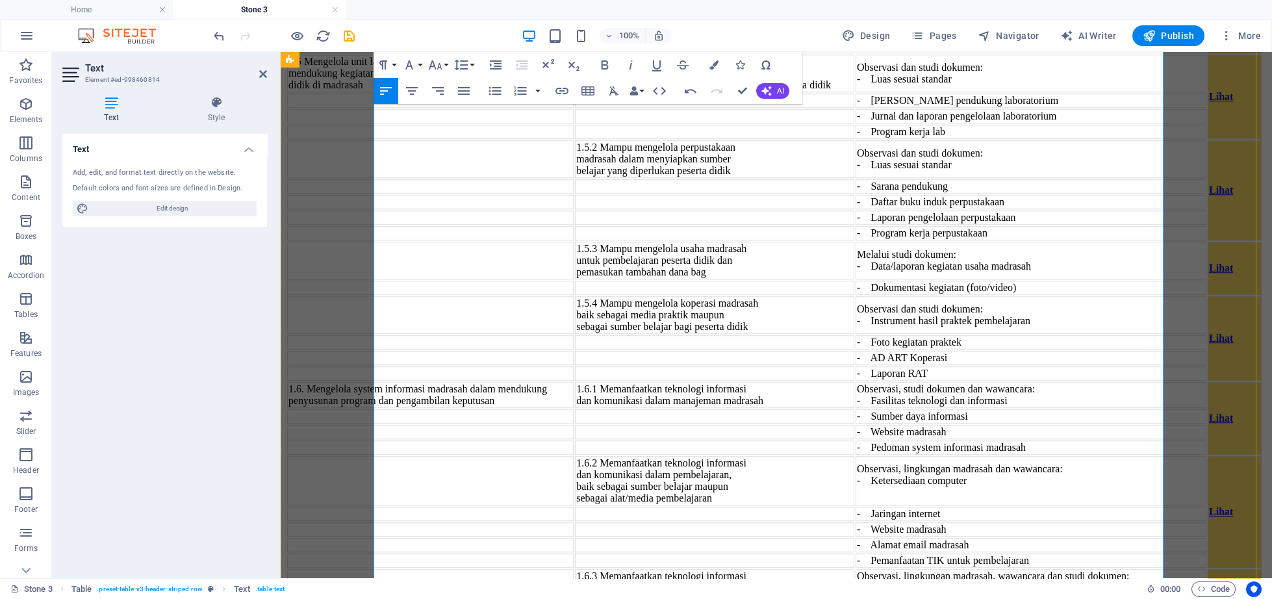
copy p "- Memiliki web sekolah"
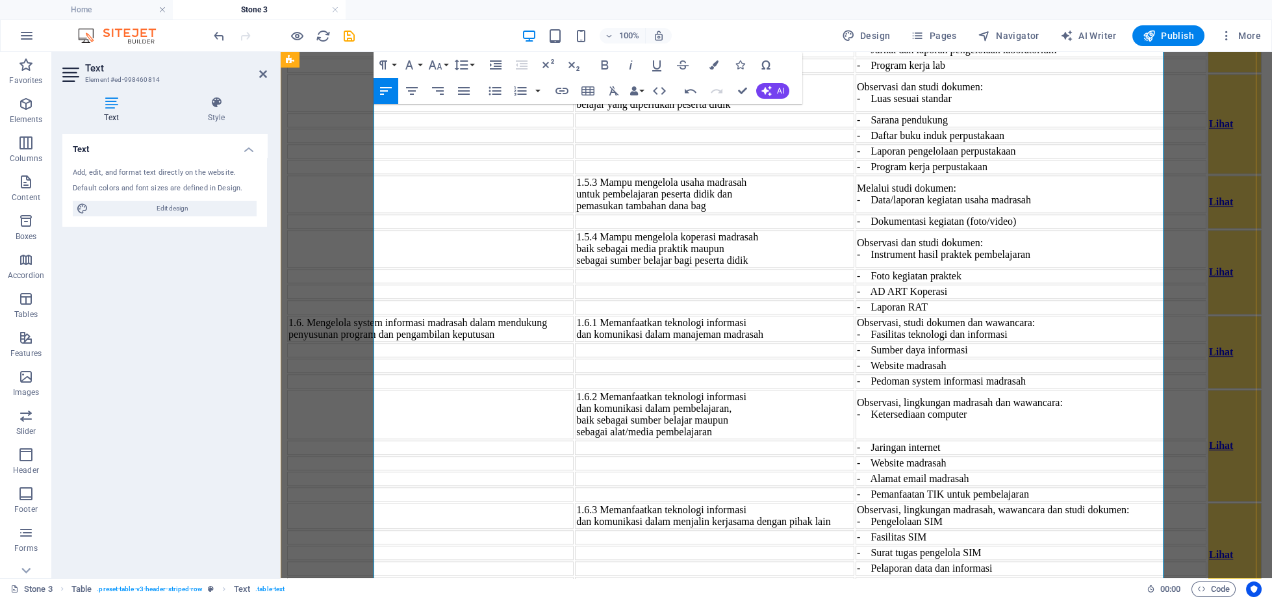
scroll to position [4883, 0]
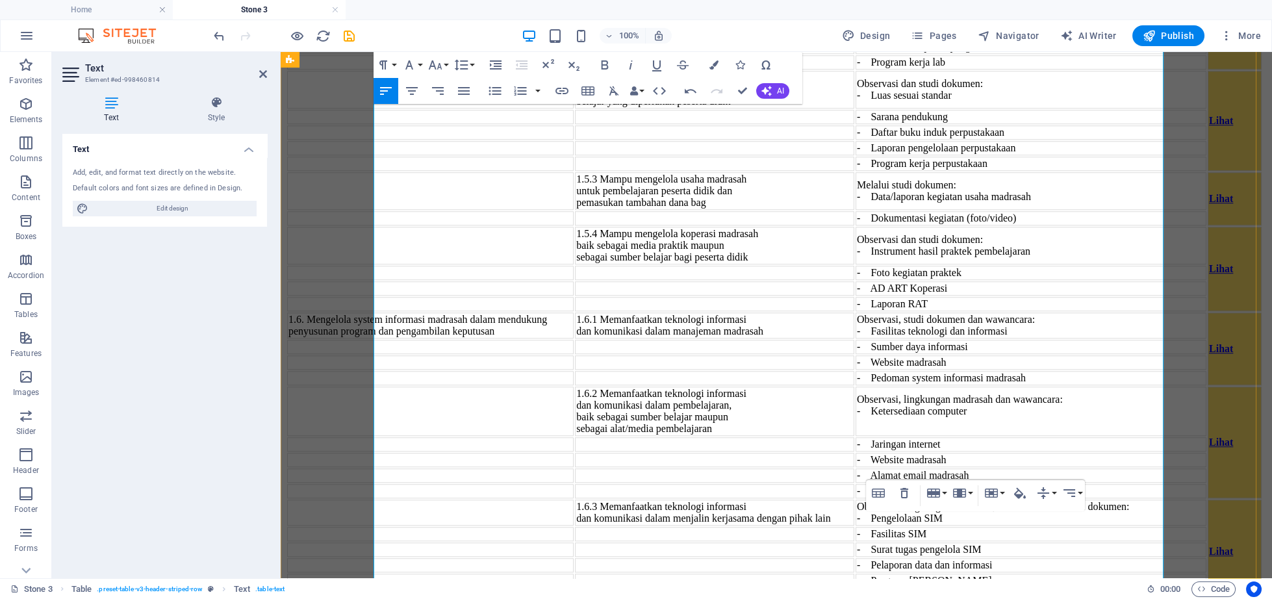
scroll to position [4816, 0]
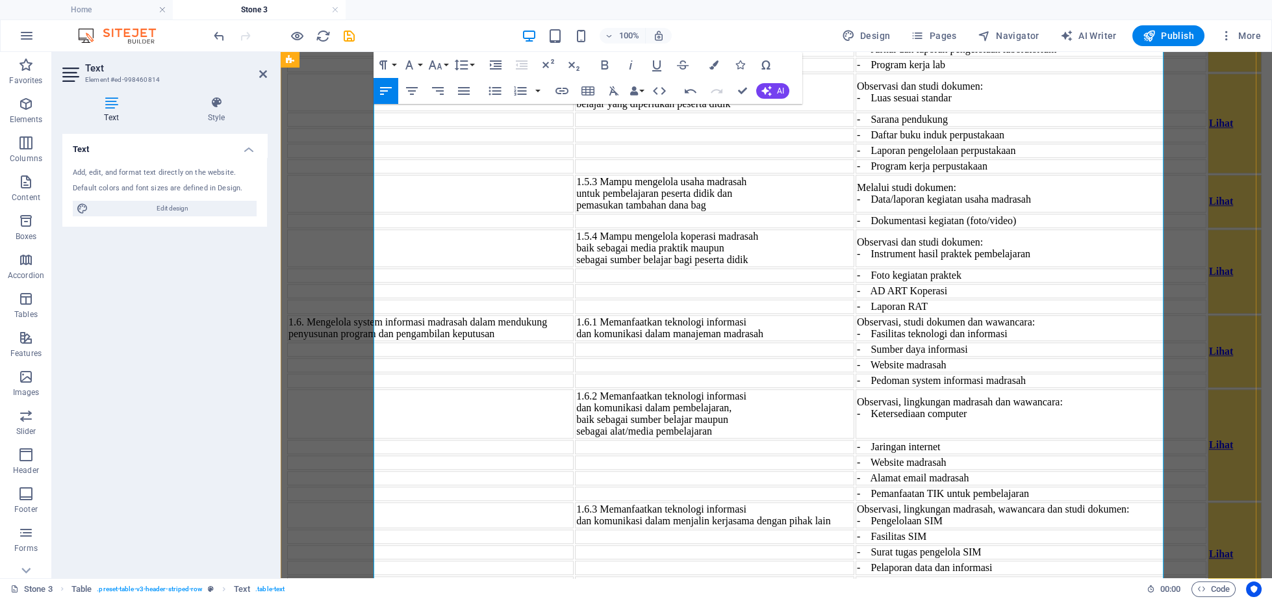
drag, startPoint x: 846, startPoint y: 277, endPoint x: 909, endPoint y: 298, distance: 65.9
copy p "- Memiliki e-mail madrasah"
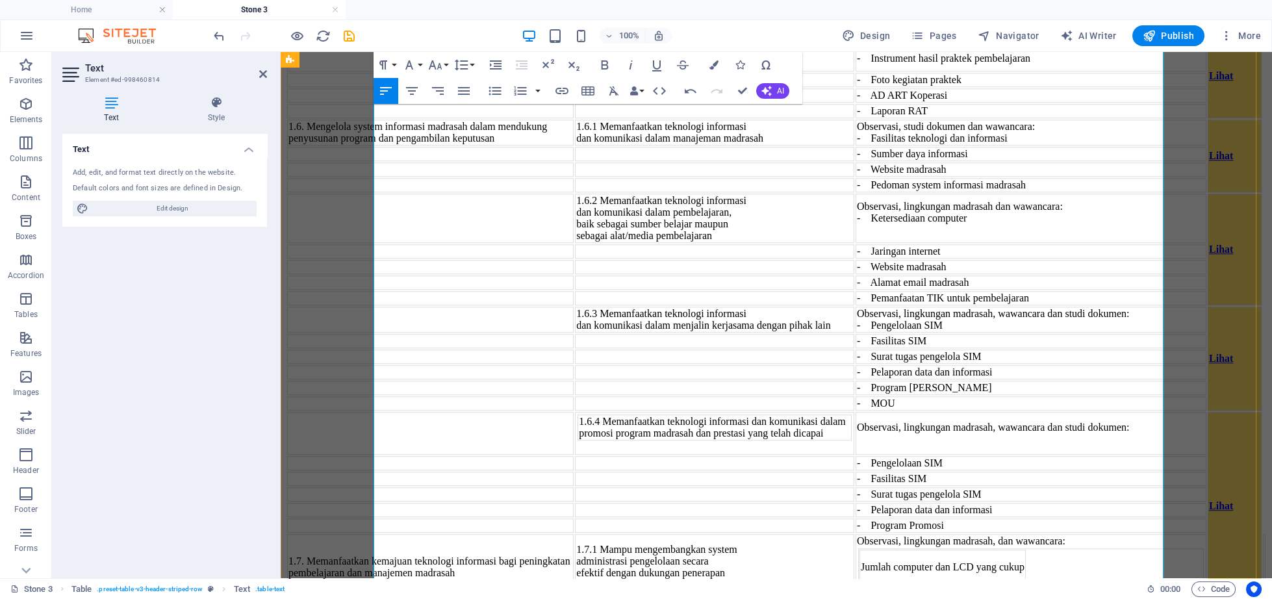
scroll to position [5084, 0]
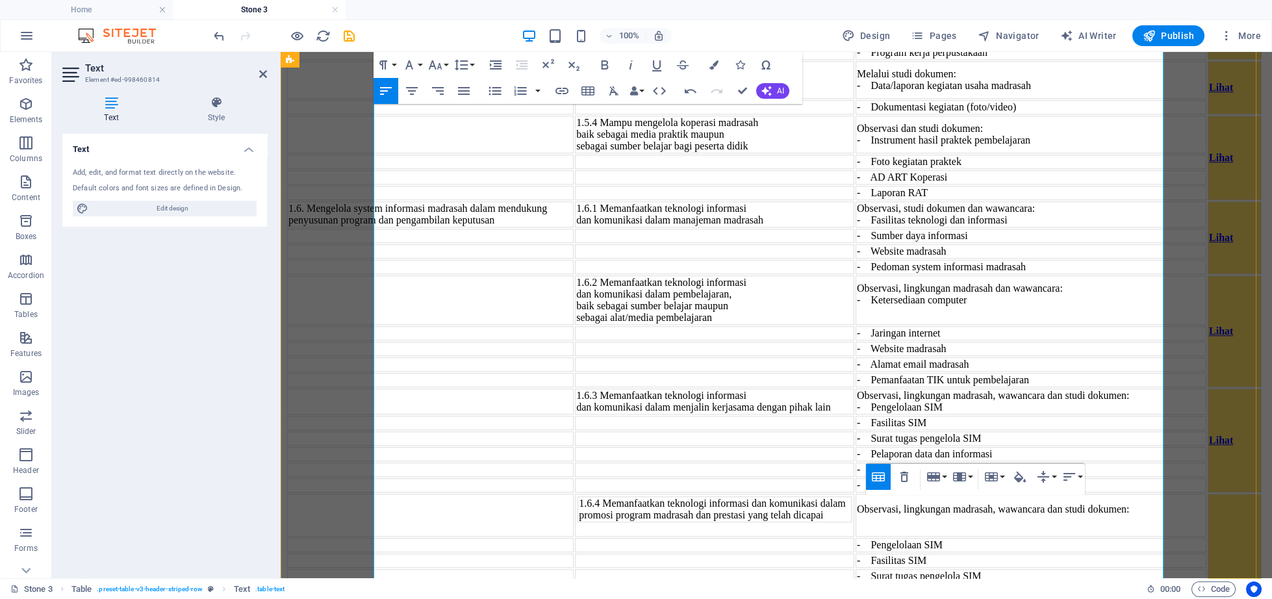
scroll to position [4883, 0]
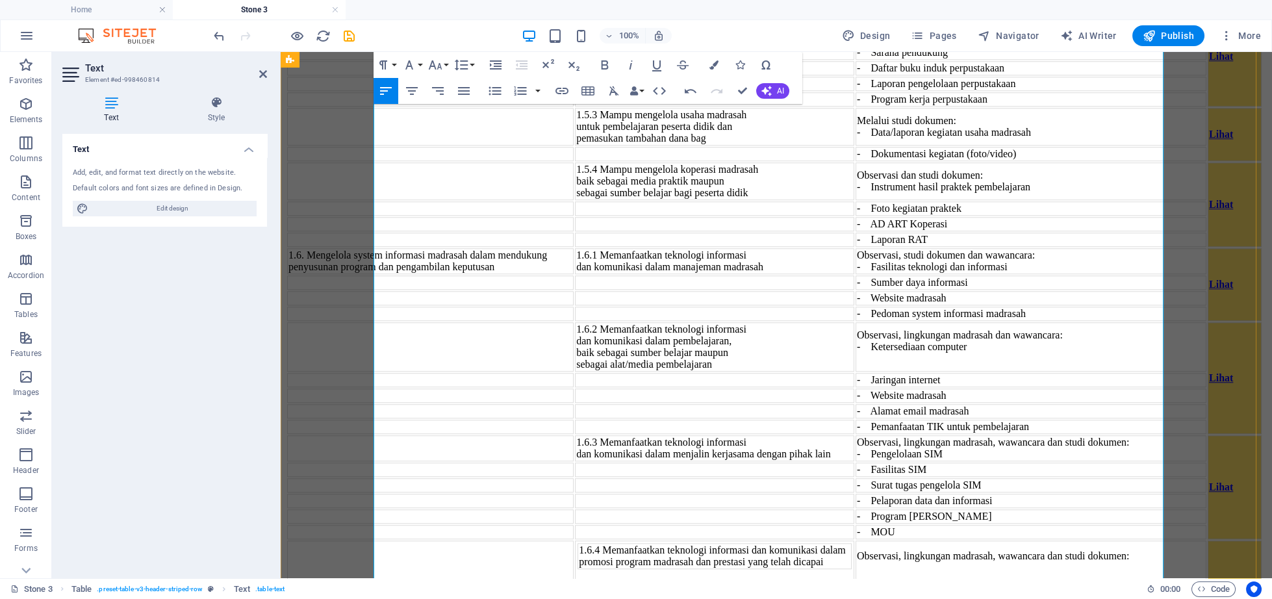
drag, startPoint x: 849, startPoint y: 264, endPoint x: 901, endPoint y: 281, distance: 54.6
copy p "- Laporan absensi elektronik"
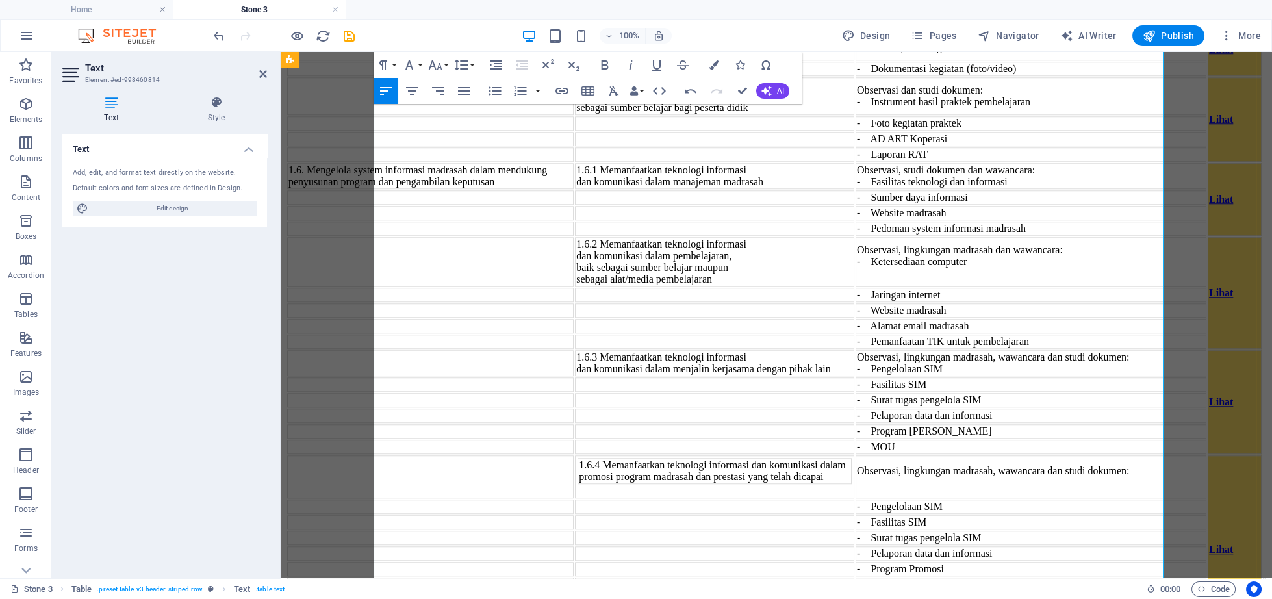
scroll to position [5018, 0]
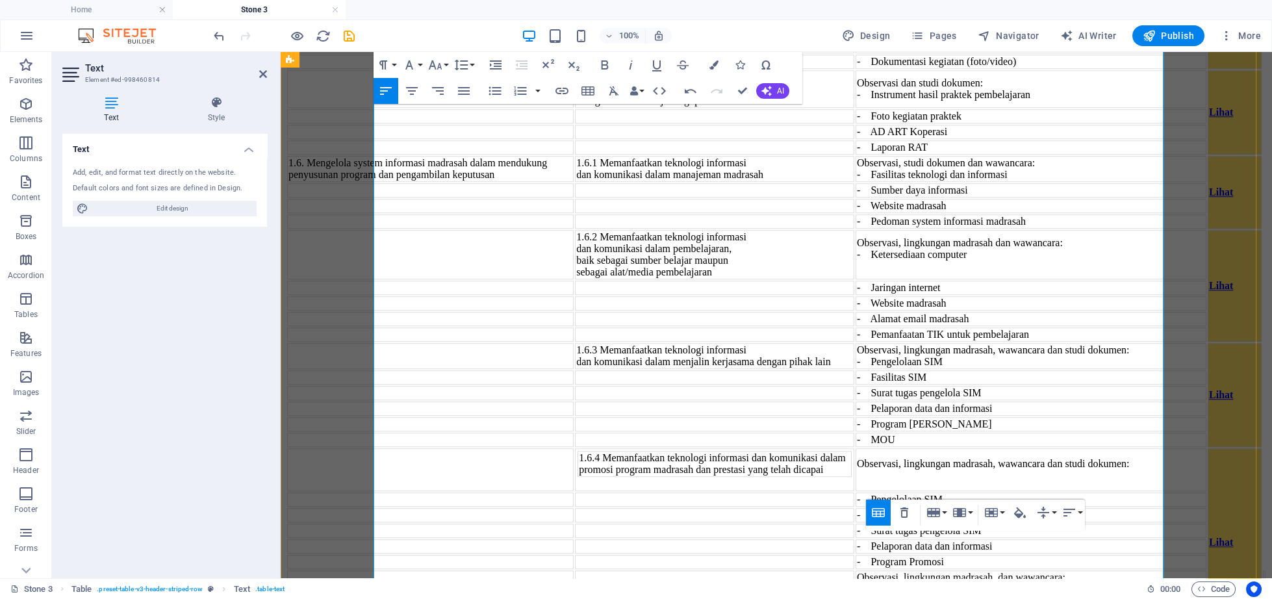
scroll to position [4951, 0]
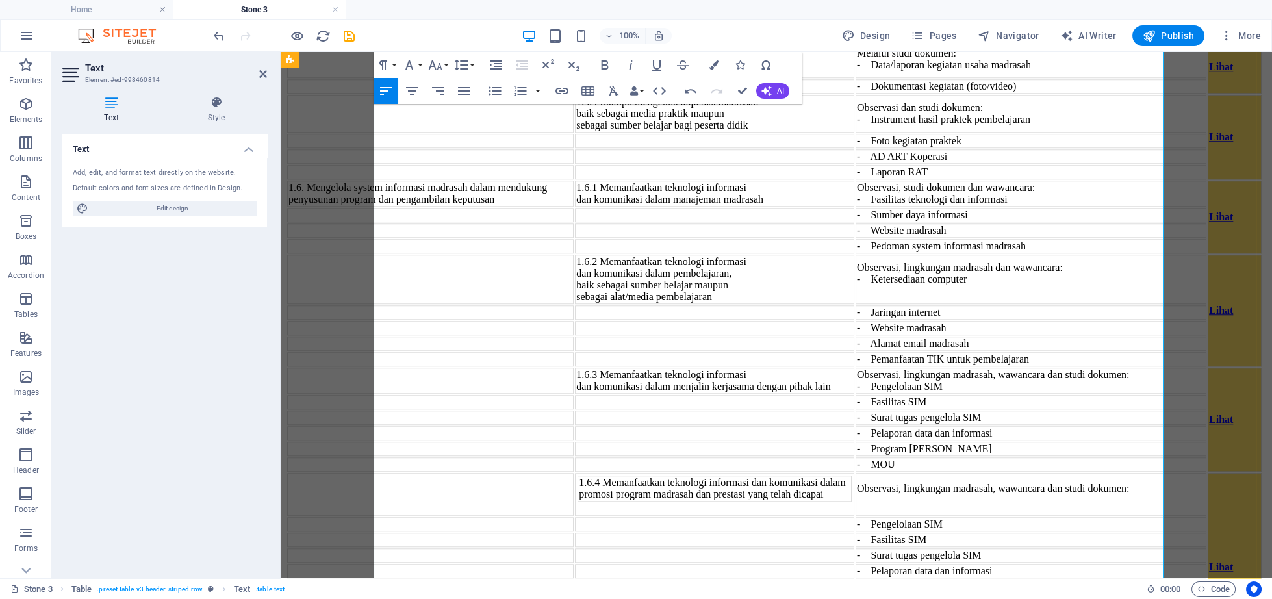
drag, startPoint x: 847, startPoint y: 242, endPoint x: 974, endPoint y: 270, distance: 129.7
copy p "- Dokumen lain pemanfaatan TIK untuk administrasi madrasah"
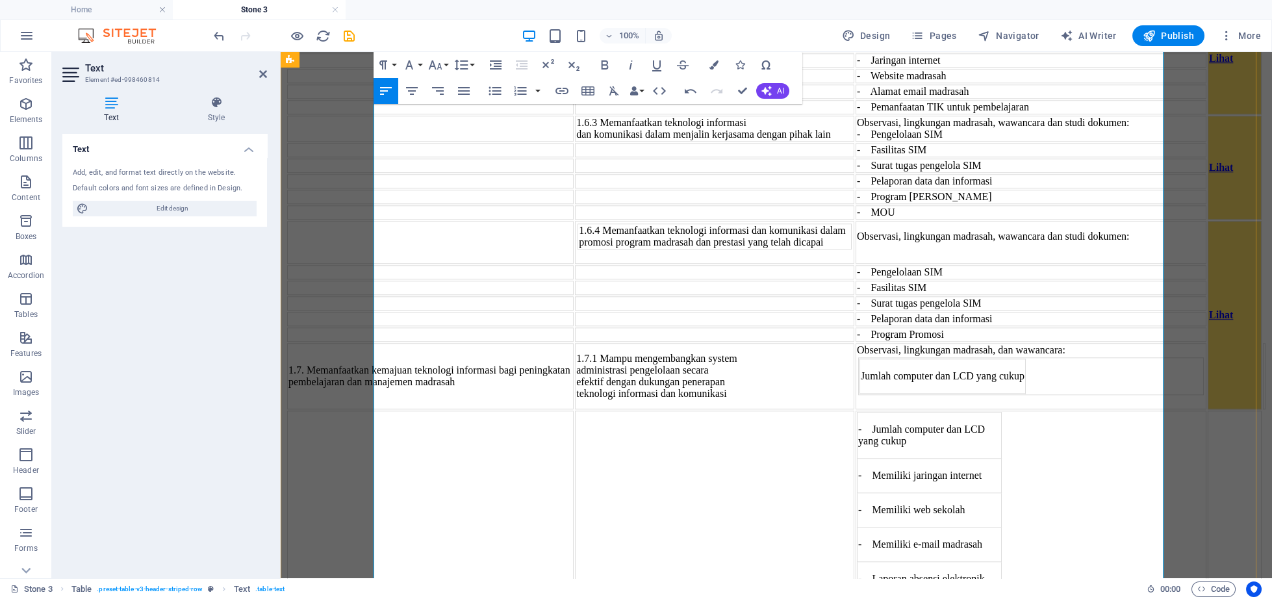
scroll to position [5218, 0]
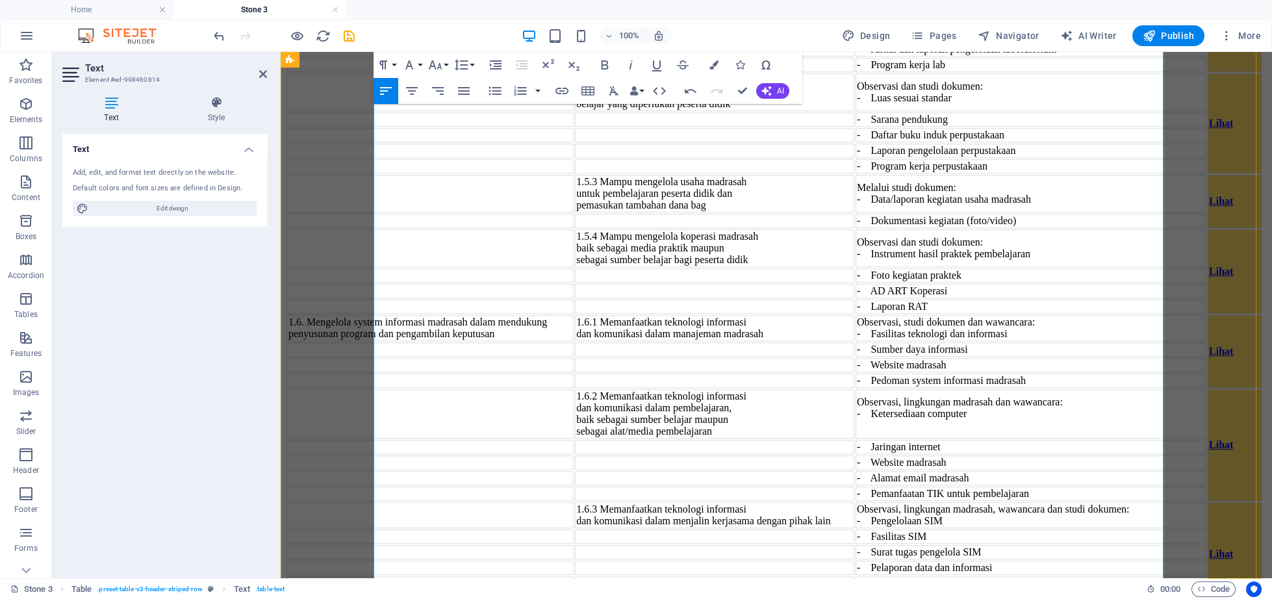
scroll to position [4682, 0]
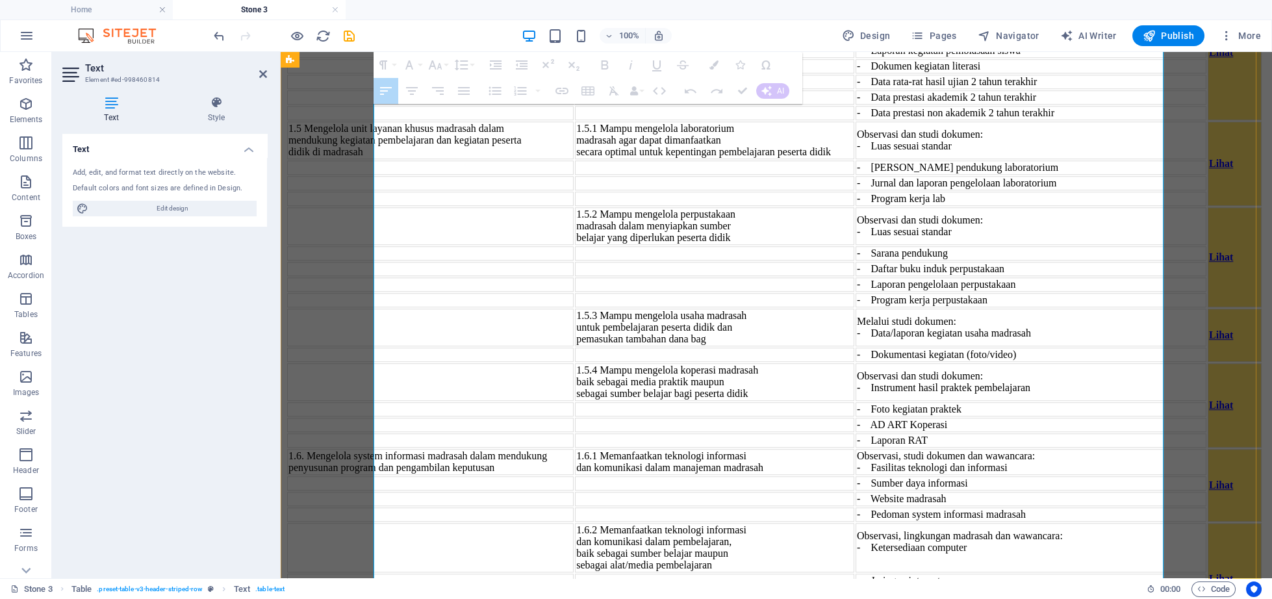
drag, startPoint x: 442, startPoint y: 375, endPoint x: 1143, endPoint y: 367, distance: 700.8
drag, startPoint x: 521, startPoint y: 363, endPoint x: 1104, endPoint y: 412, distance: 584.6
drag, startPoint x: 517, startPoint y: 392, endPoint x: 1160, endPoint y: 410, distance: 643.2
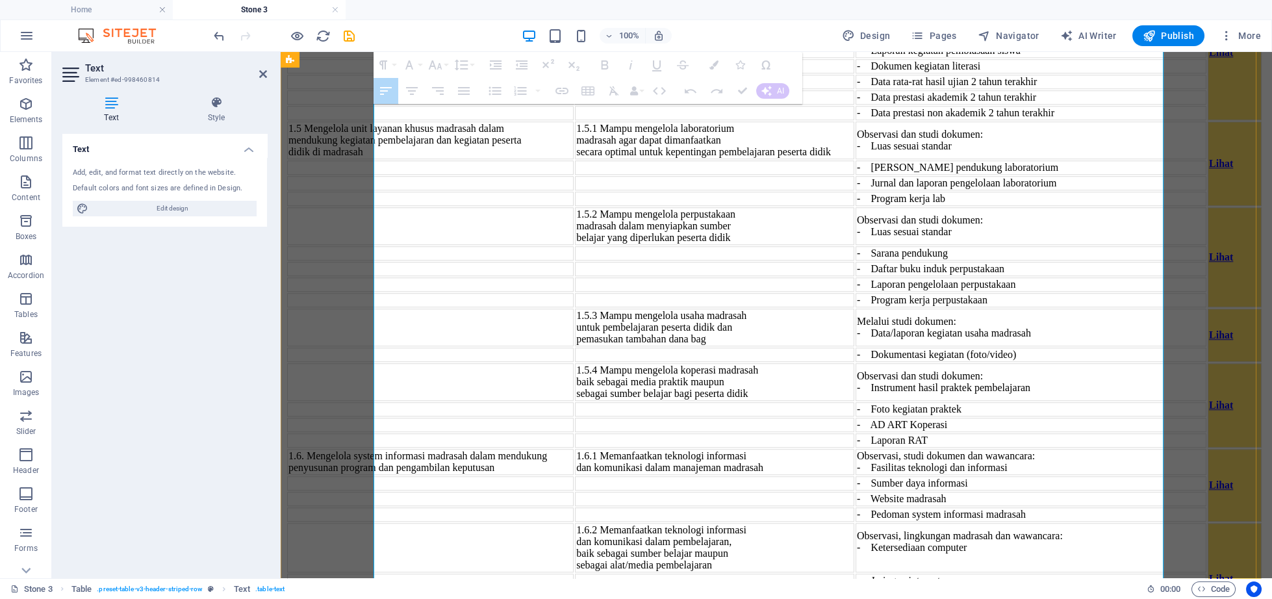
click at [1160, 410] on table "U n su r T u gas U ta m a I n d ik ator K i ne rj a B u k ti Fis i k Aksi 1. U …" at bounding box center [776, 97] width 981 height 3049
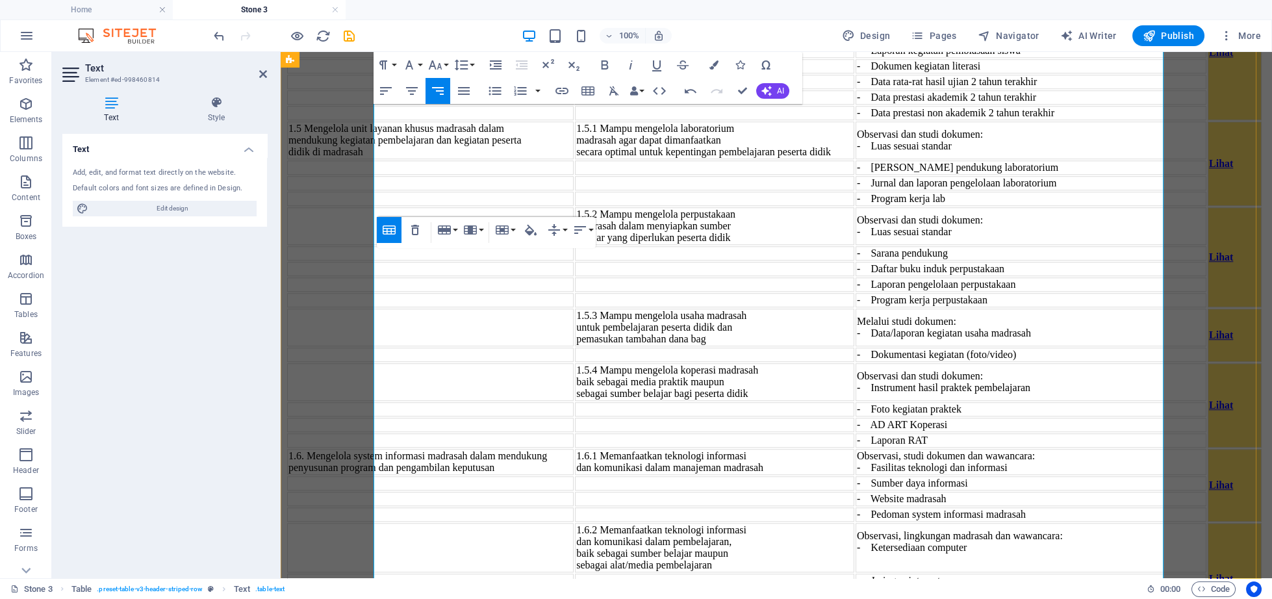
click at [1154, 305] on table "U n su r T u gas U ta m a I n d ik ator K i ne rj a B u k ti Fis i k Aksi 1. U …" at bounding box center [776, 97] width 981 height 3049
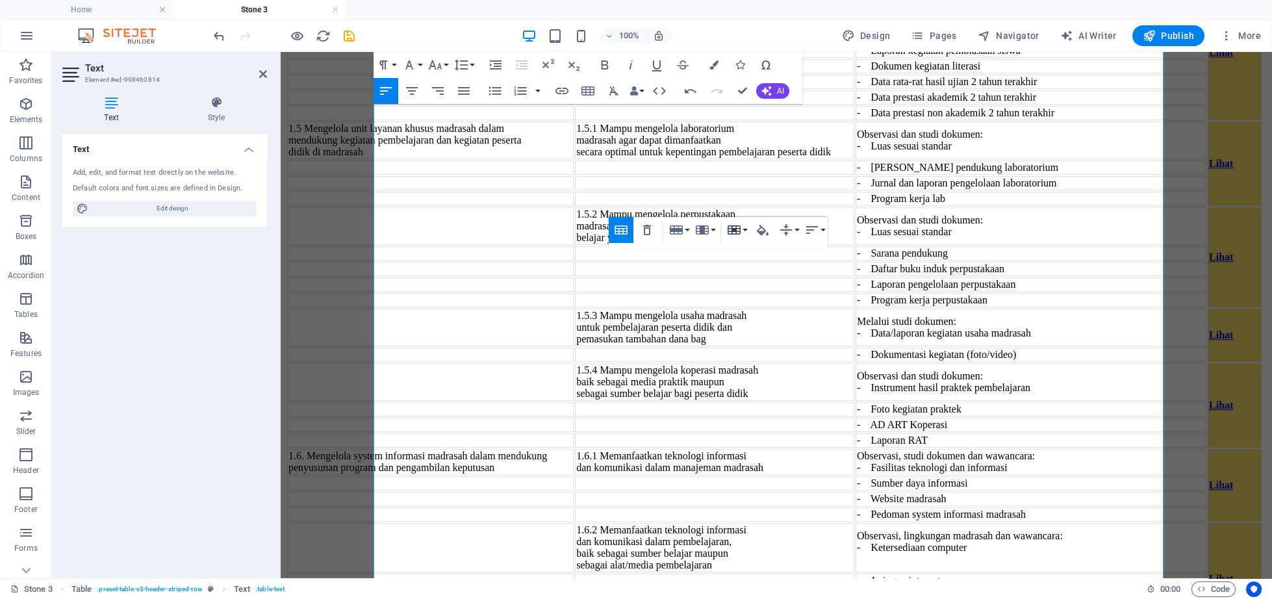
click at [747, 231] on button "Cell" at bounding box center [736, 230] width 25 height 26
click at [715, 232] on button "Column" at bounding box center [704, 230] width 25 height 26
click at [685, 231] on button "Row" at bounding box center [678, 230] width 25 height 26
click at [714, 294] on link "Delete row" at bounding box center [715, 293] width 99 height 19
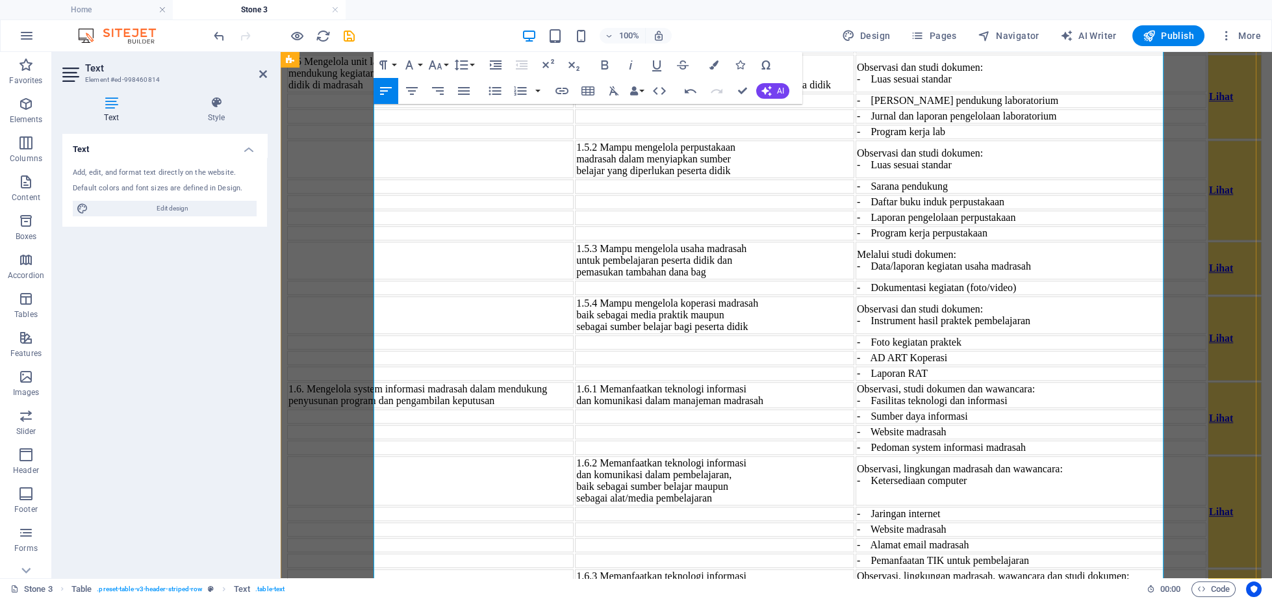
scroll to position [4548, 0]
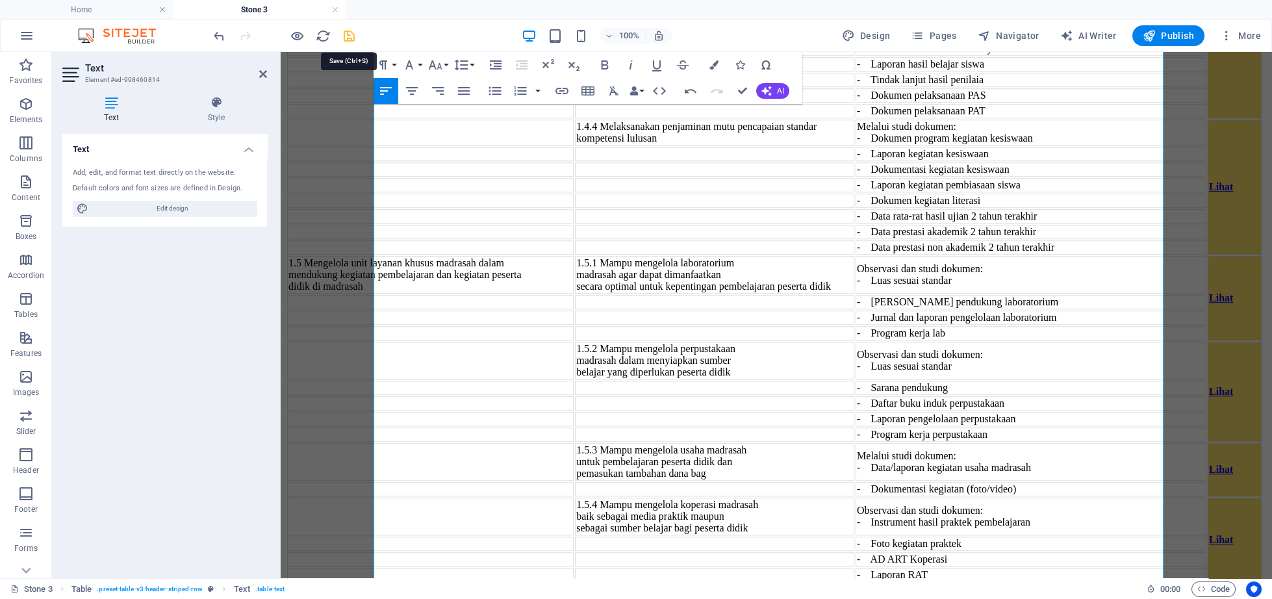
click at [345, 42] on icon "save" at bounding box center [349, 36] width 15 height 15
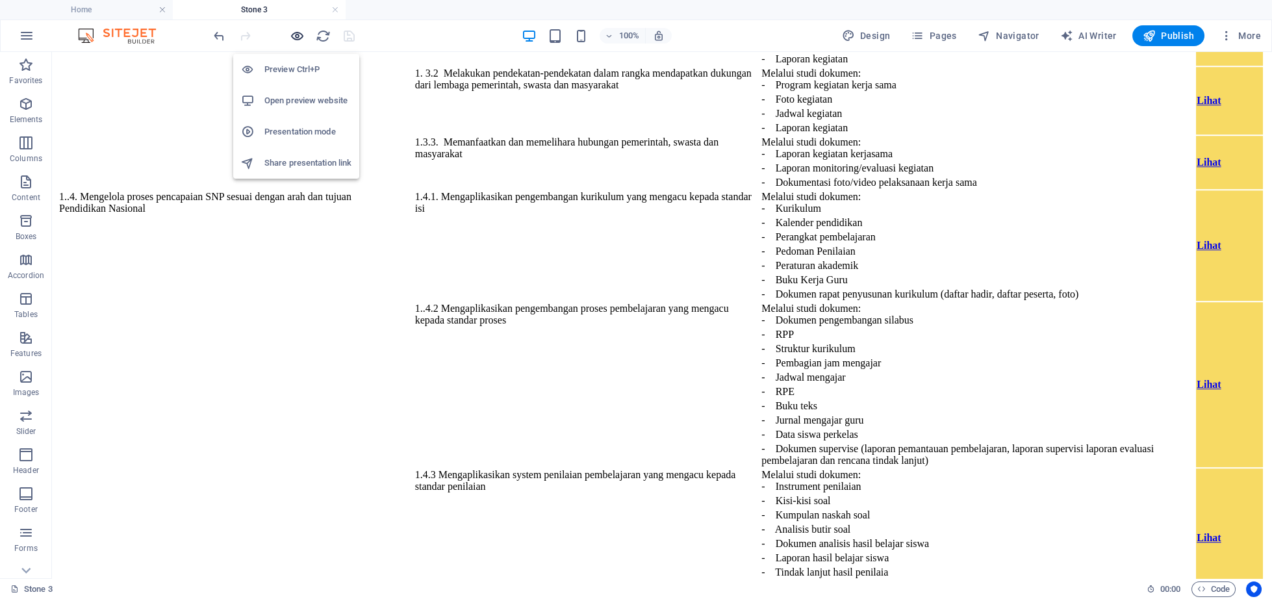
click at [297, 31] on icon "button" at bounding box center [297, 36] width 15 height 15
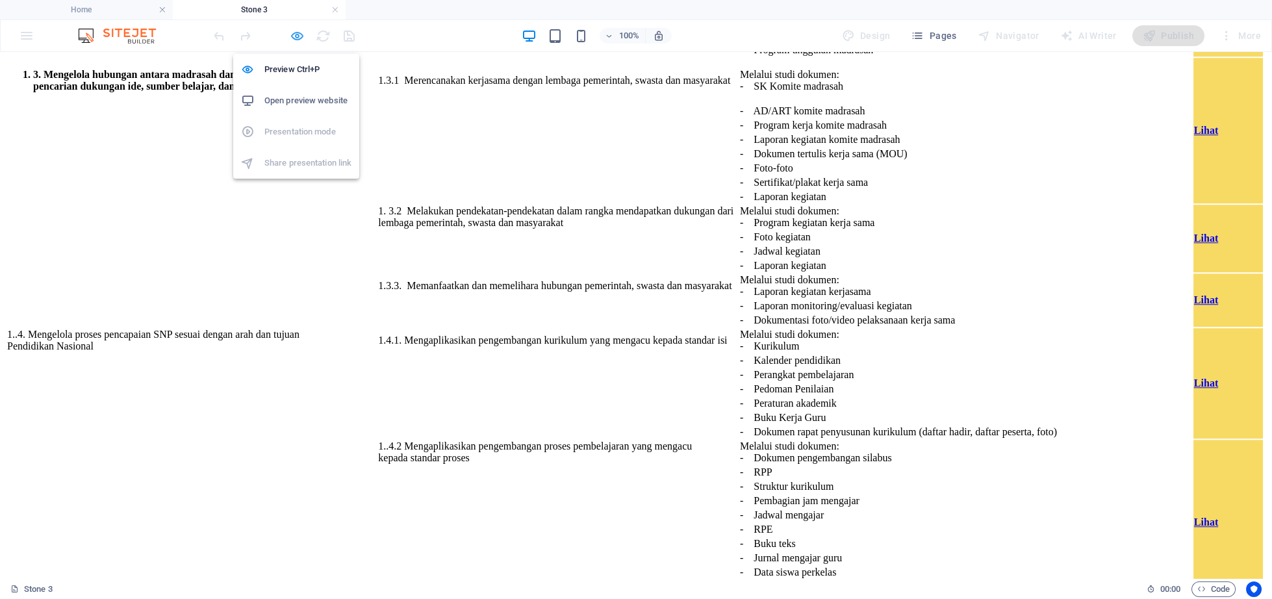
click at [292, 36] on icon "button" at bounding box center [297, 36] width 15 height 15
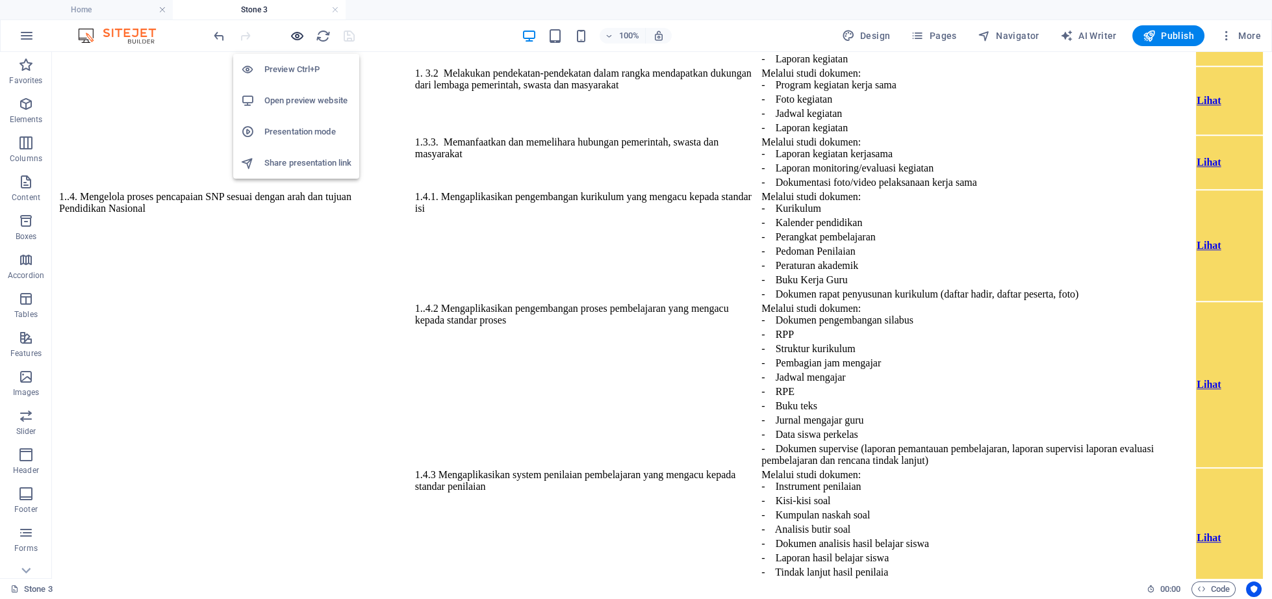
click at [292, 36] on icon "button" at bounding box center [297, 36] width 15 height 15
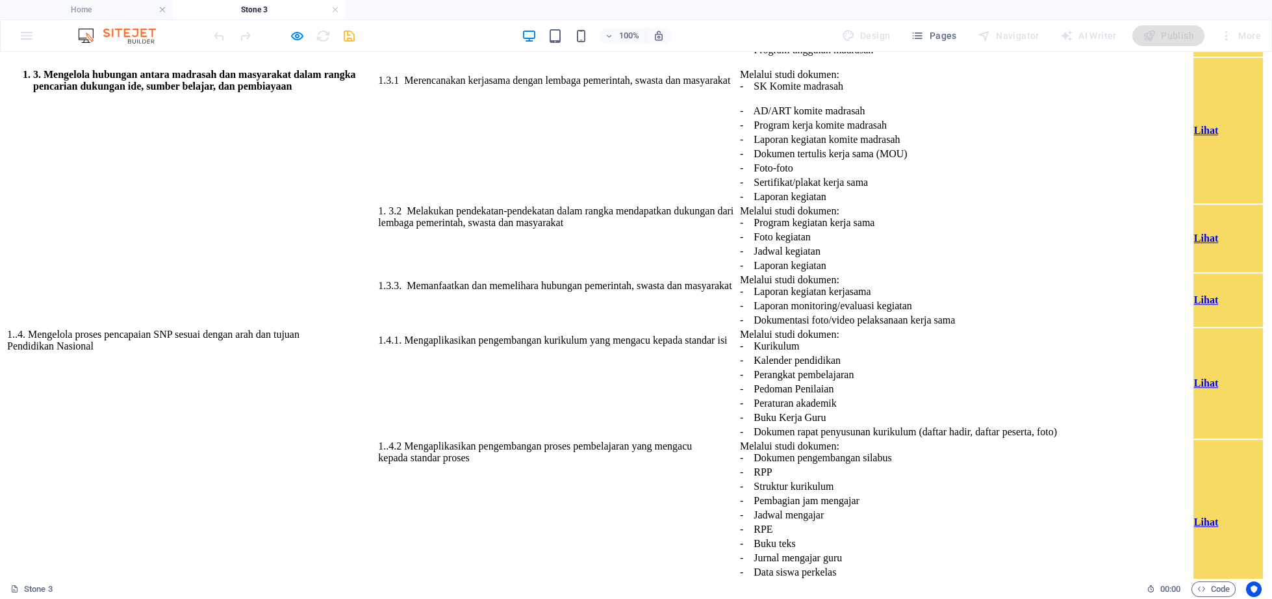
click at [295, 28] on div at bounding box center [283, 35] width 145 height 21
click at [295, 32] on icon "button" at bounding box center [297, 36] width 15 height 15
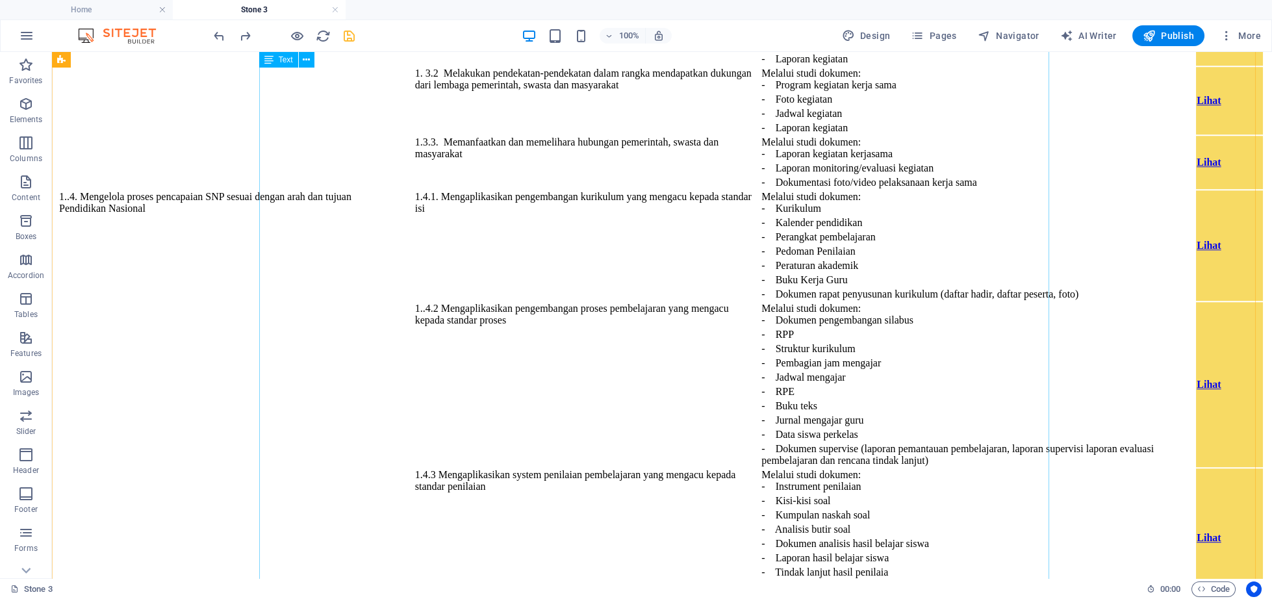
click at [620, 300] on div "U n su r T u gas U ta m a I n d ik ator K i ne rj a B u k ti Fis i k Aksi 1. U …" at bounding box center [661, 470] width 1209 height 2311
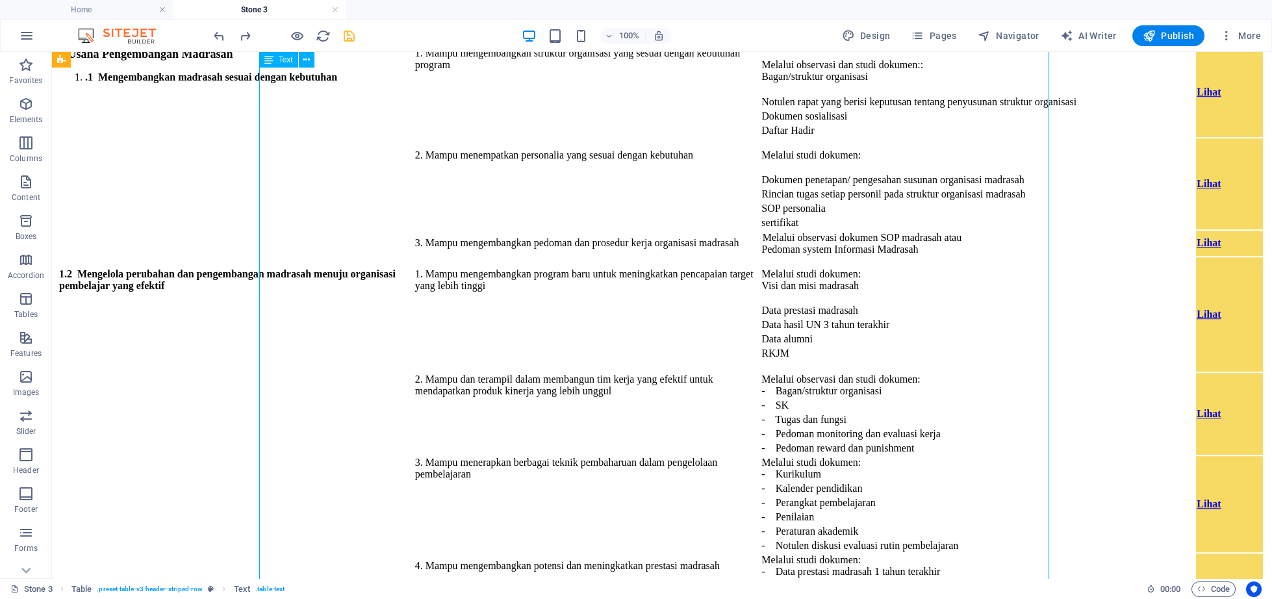
scroll to position [3811, 0]
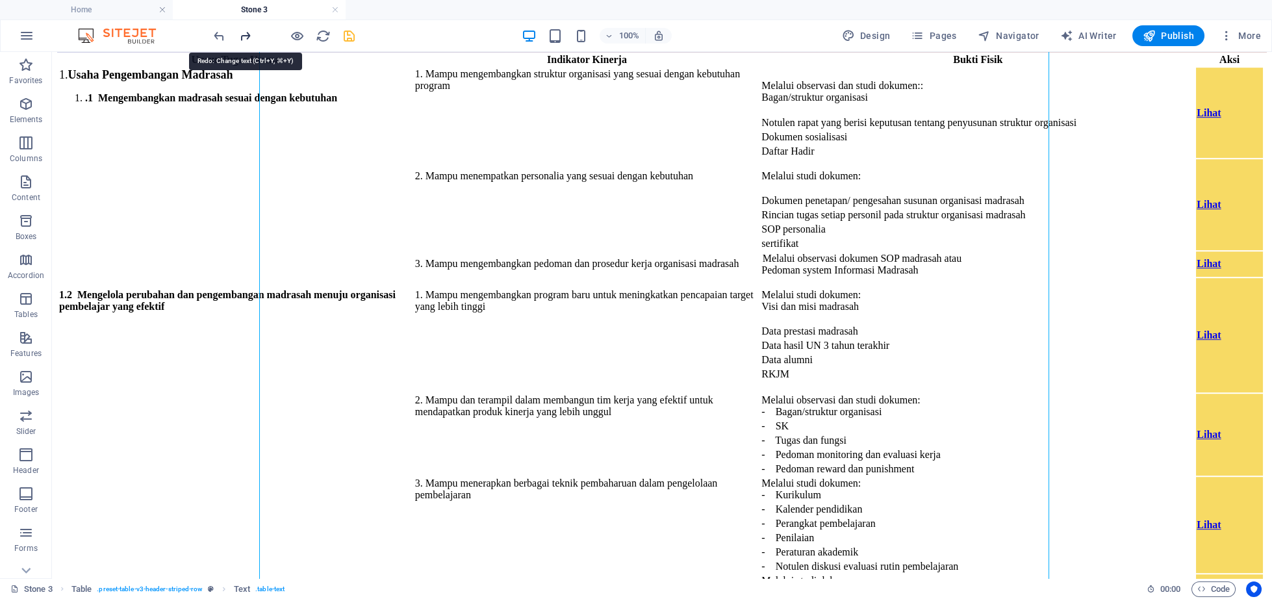
click at [247, 35] on icon "redo" at bounding box center [245, 36] width 15 height 15
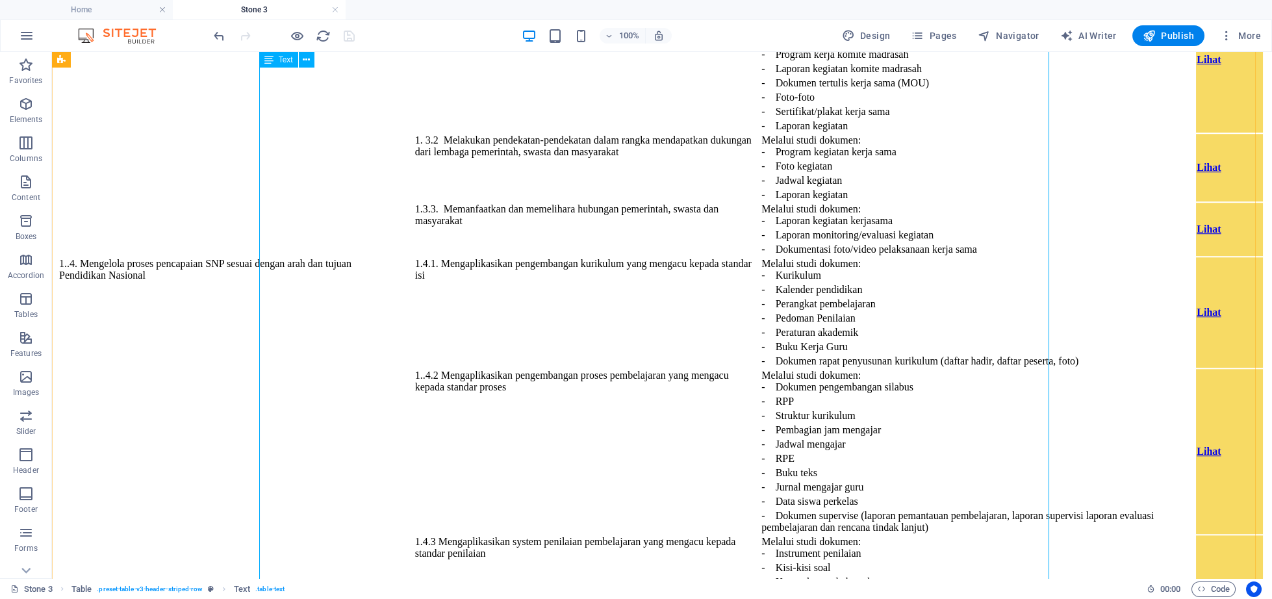
scroll to position [4749, 0]
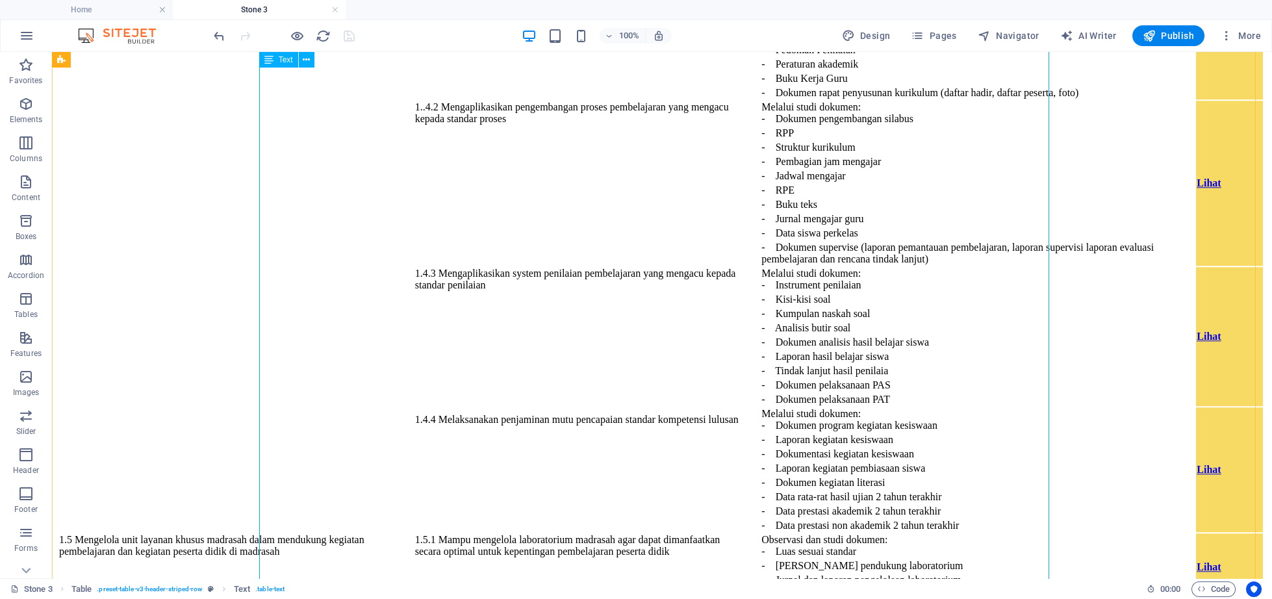
drag, startPoint x: 337, startPoint y: 204, endPoint x: 432, endPoint y: 251, distance: 105.7
click at [430, 251] on div "U n su r T u gas U ta m a I n d ik ator K i ne rj a B u k ti Fis i k Aksi 1. U …" at bounding box center [661, 381] width 1209 height 2535
click at [516, 305] on div "U n su r T u gas U ta m a I n d ik ator K i ne rj a B u k ti Fis i k Aksi 1. U …" at bounding box center [661, 381] width 1209 height 2535
click at [831, 351] on div "U n su r T u gas U ta m a I n d ik ator K i ne rj a B u k ti Fis i k Aksi 1. U …" at bounding box center [661, 381] width 1209 height 2535
click at [568, 251] on div "U n su r T u gas U ta m a I n d ik ator K i ne rj a B u k ti Fis i k Aksi 1. U …" at bounding box center [661, 381] width 1209 height 2535
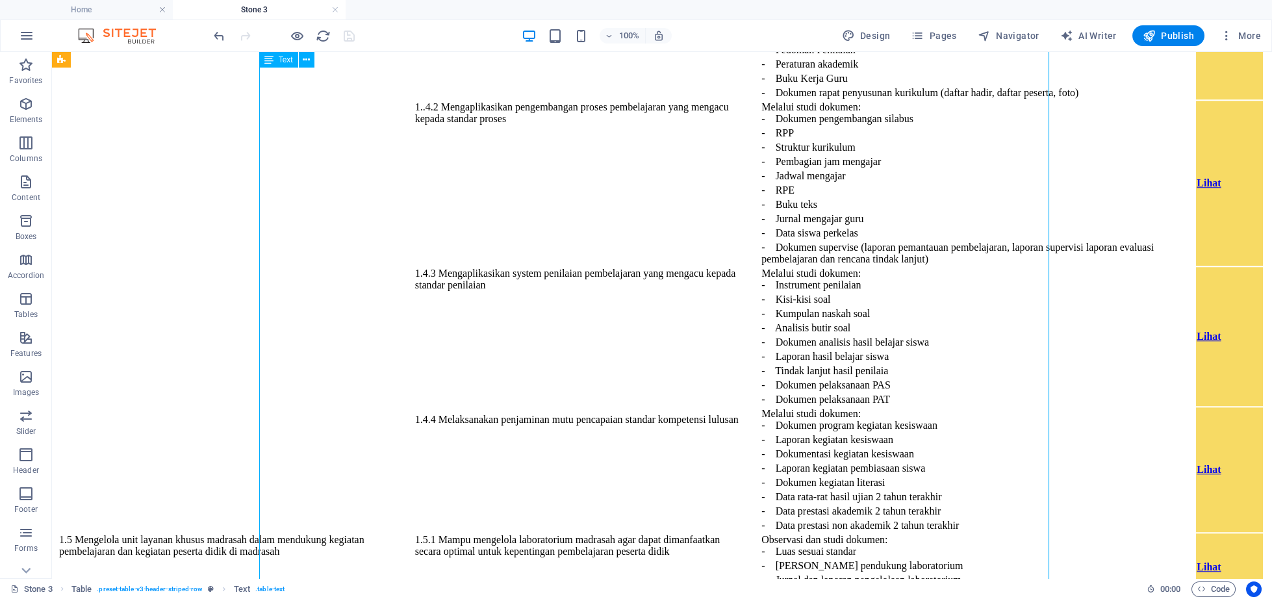
click at [568, 251] on div "U n su r T u gas U ta m a I n d ik ator K i ne rj a B u k ti Fis i k Aksi 1. U …" at bounding box center [661, 381] width 1209 height 2535
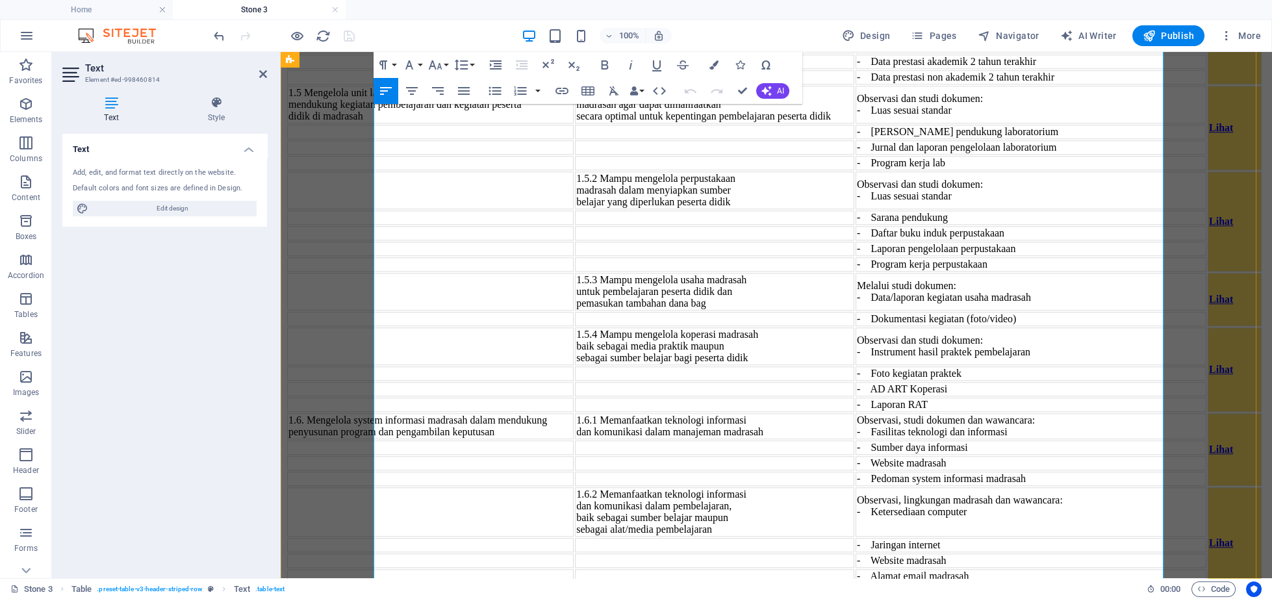
scroll to position [4624, 0]
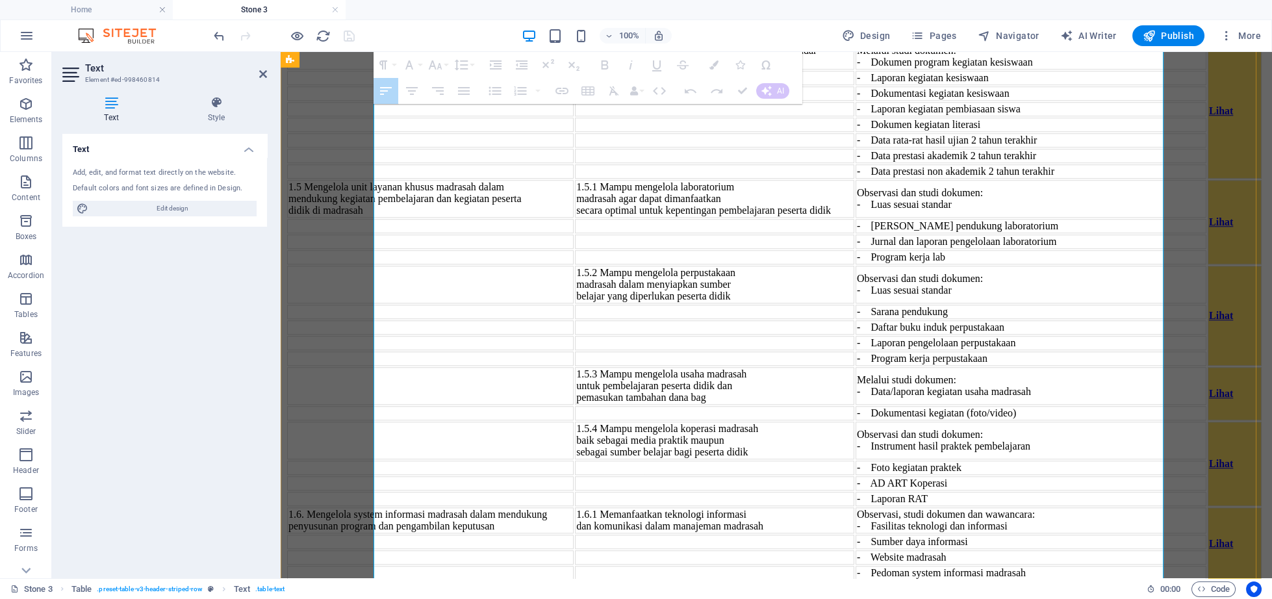
drag, startPoint x: 517, startPoint y: 356, endPoint x: 1102, endPoint y: 558, distance: 619.0
click at [1102, 558] on tbody "1. U s a h a P enge m b an g an Madra s ah .1 Mengembangkan madrasah sesuai den…" at bounding box center [776, 42] width 978 height 2786
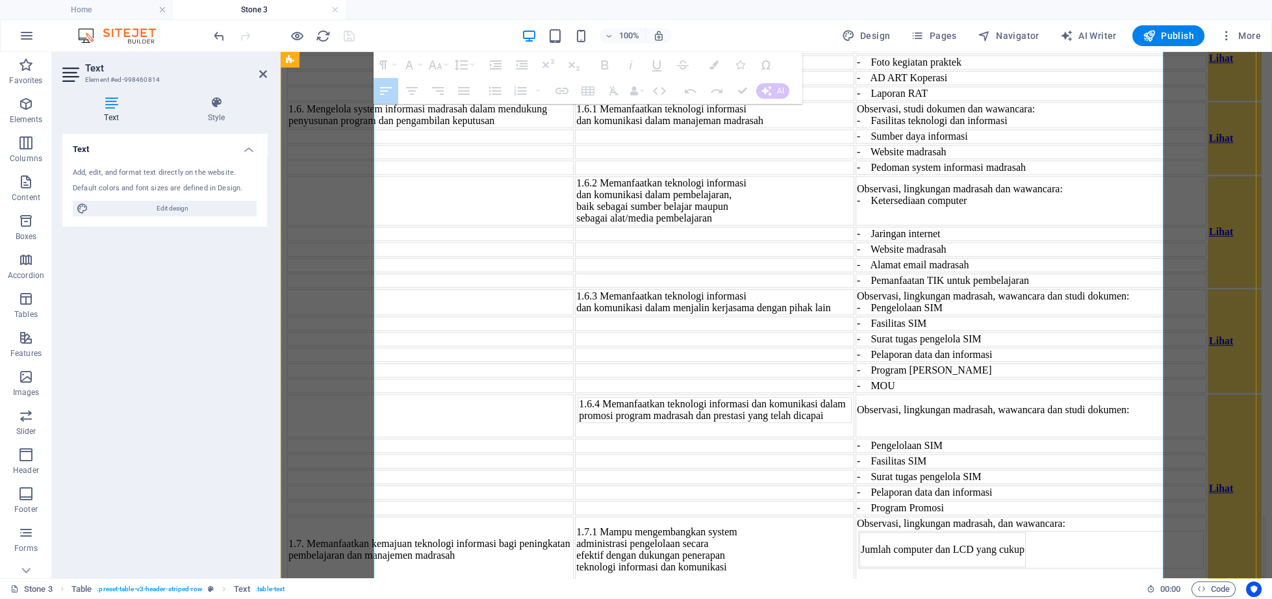
scroll to position [4897, 0]
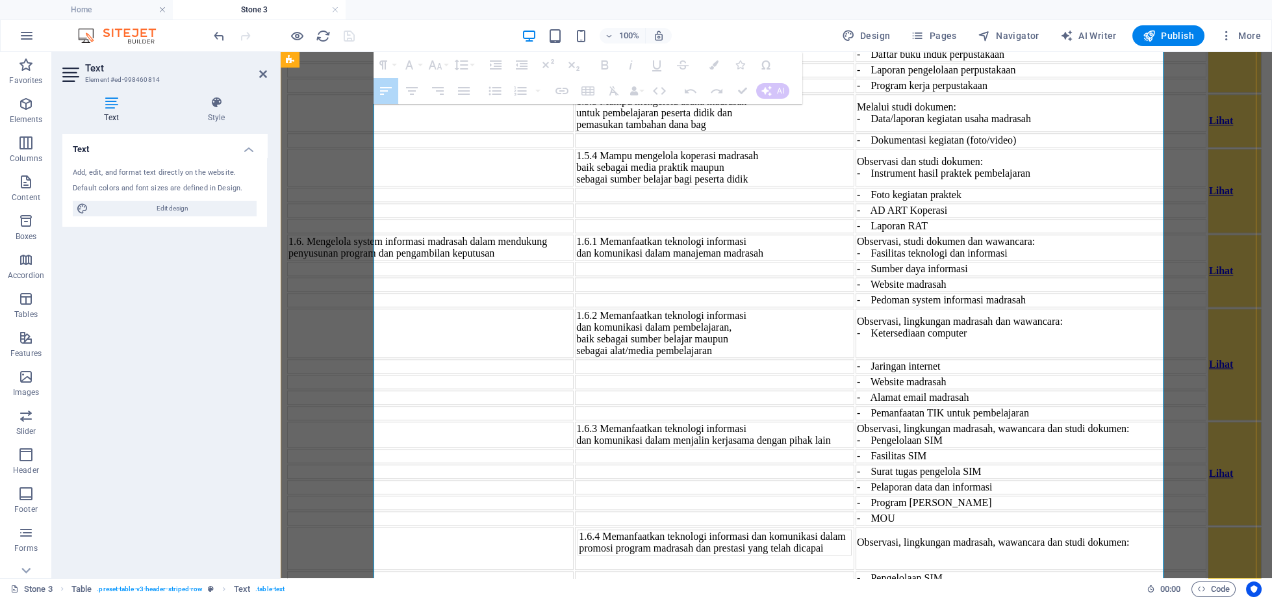
drag, startPoint x: 559, startPoint y: 275, endPoint x: 1149, endPoint y: 393, distance: 602.7
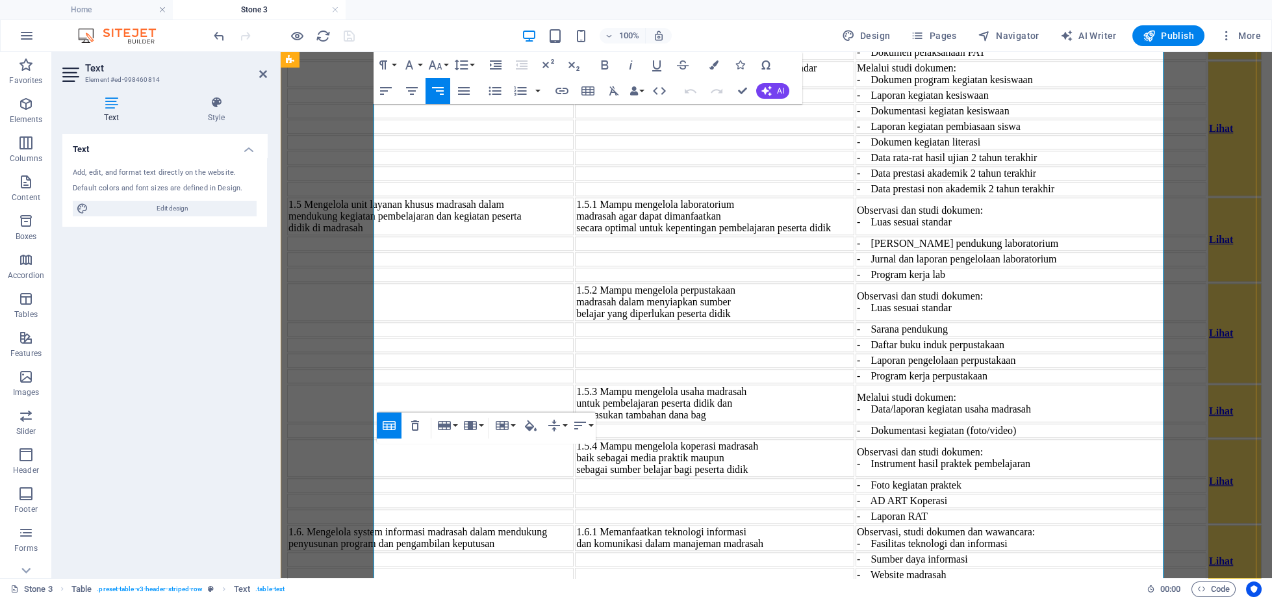
scroll to position [4629, 0]
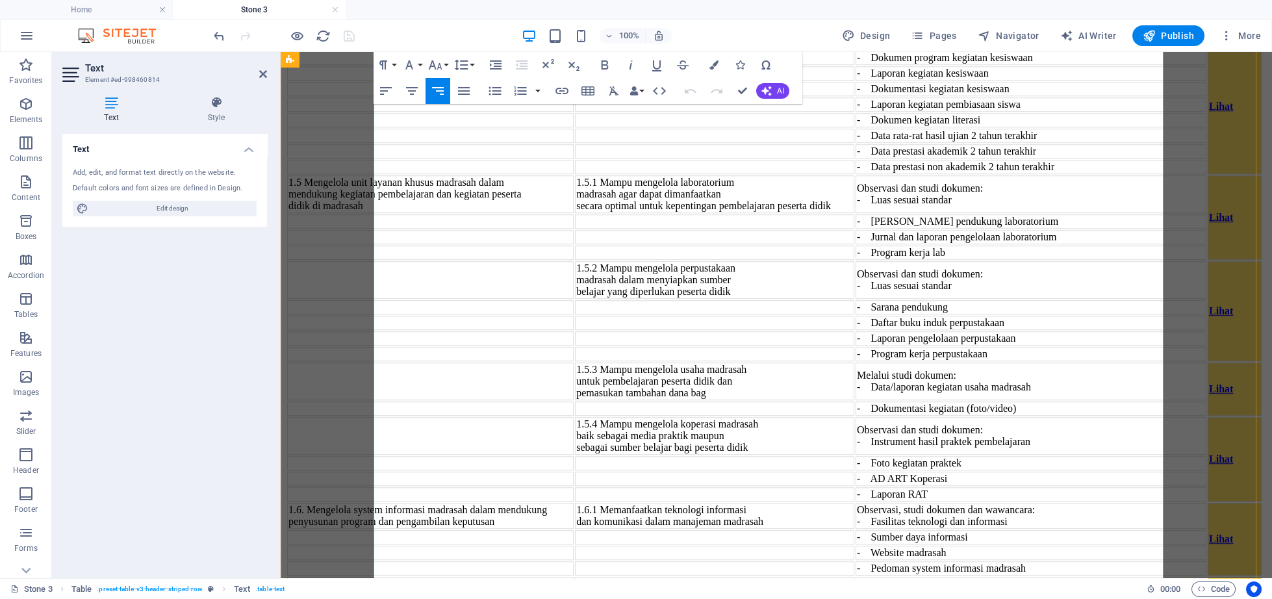
click at [930, 286] on icon "button" at bounding box center [933, 284] width 16 height 16
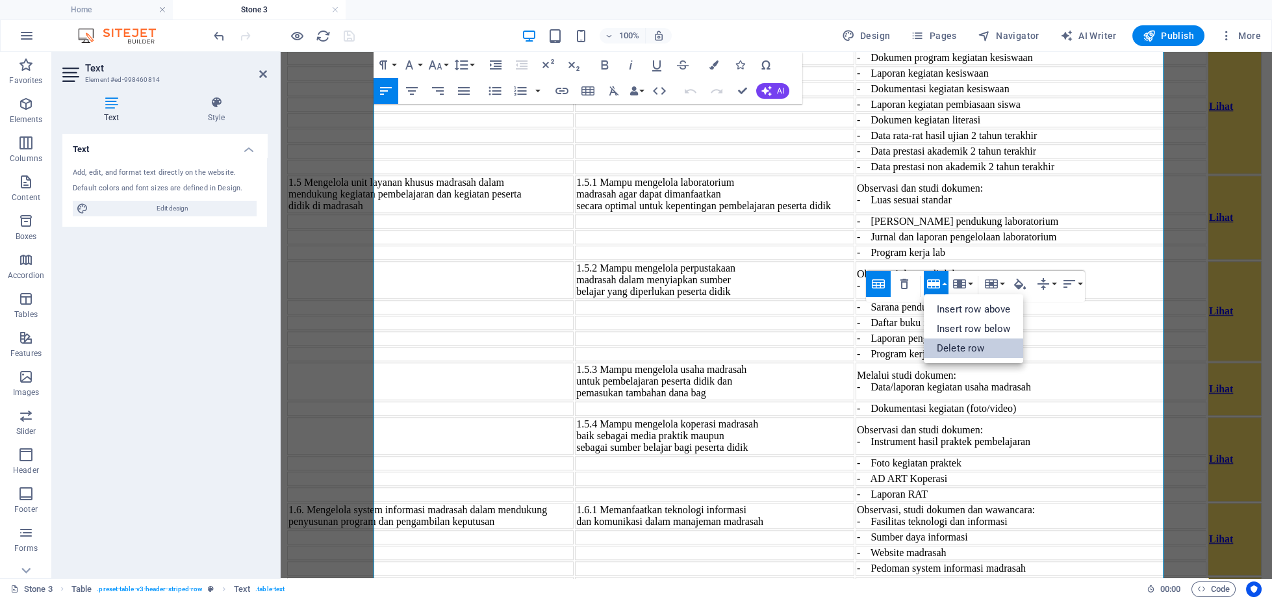
click at [948, 351] on link "Delete row" at bounding box center [972, 347] width 99 height 19
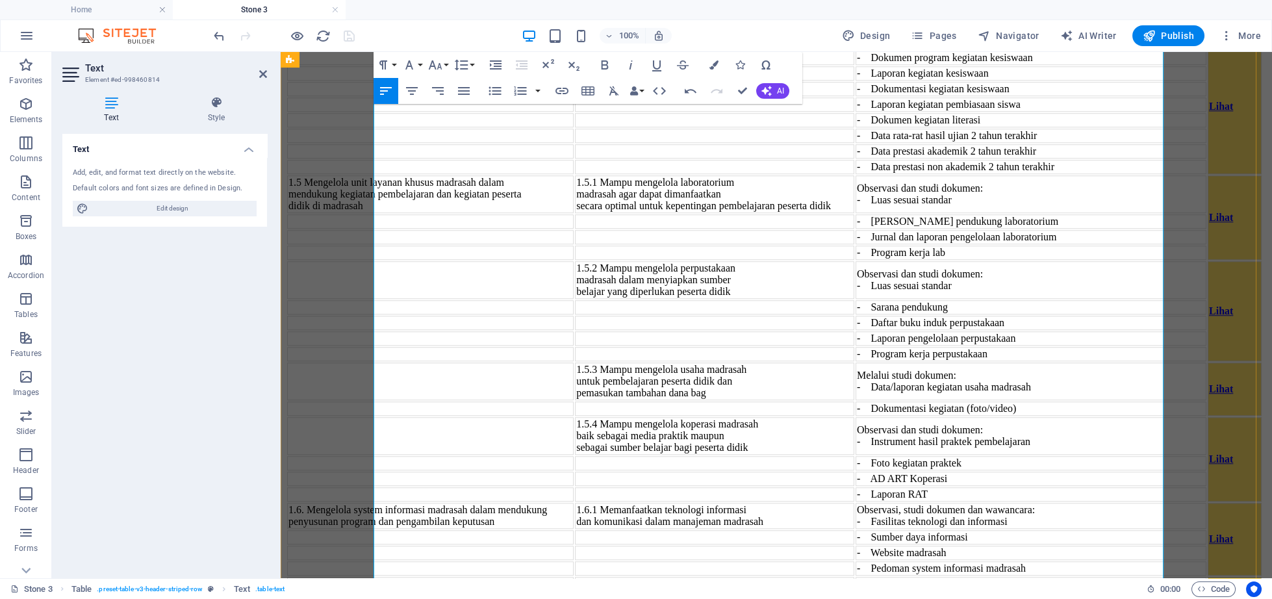
click at [681, 285] on icon "button" at bounding box center [676, 283] width 13 height 9
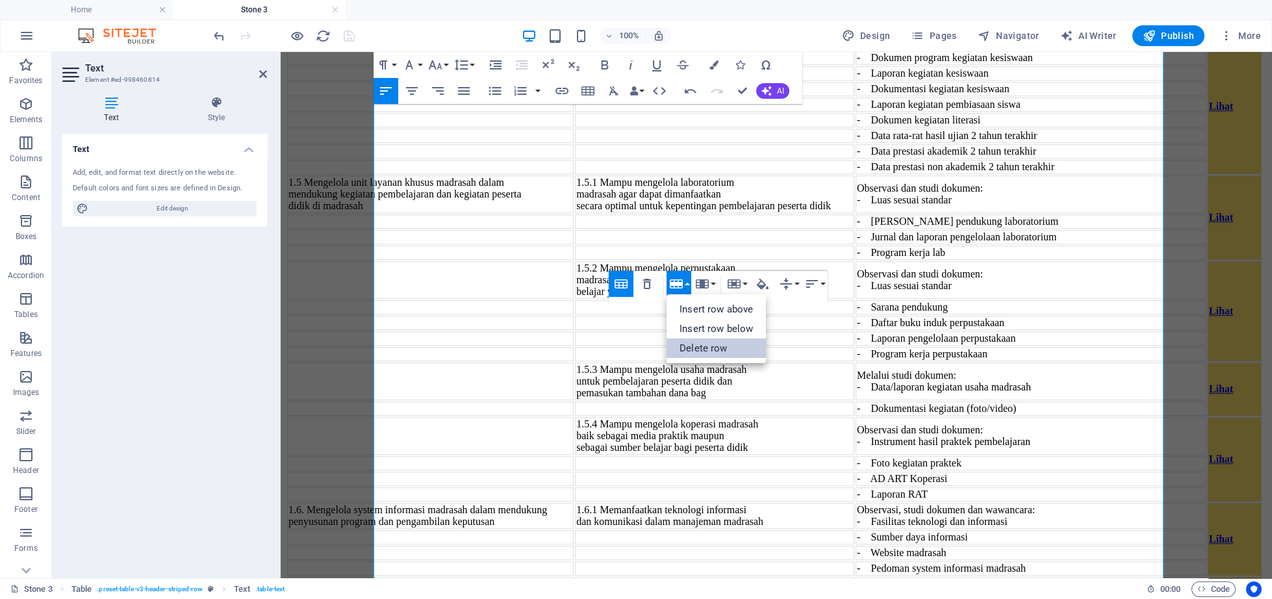
click at [697, 348] on link "Delete row" at bounding box center [715, 347] width 99 height 19
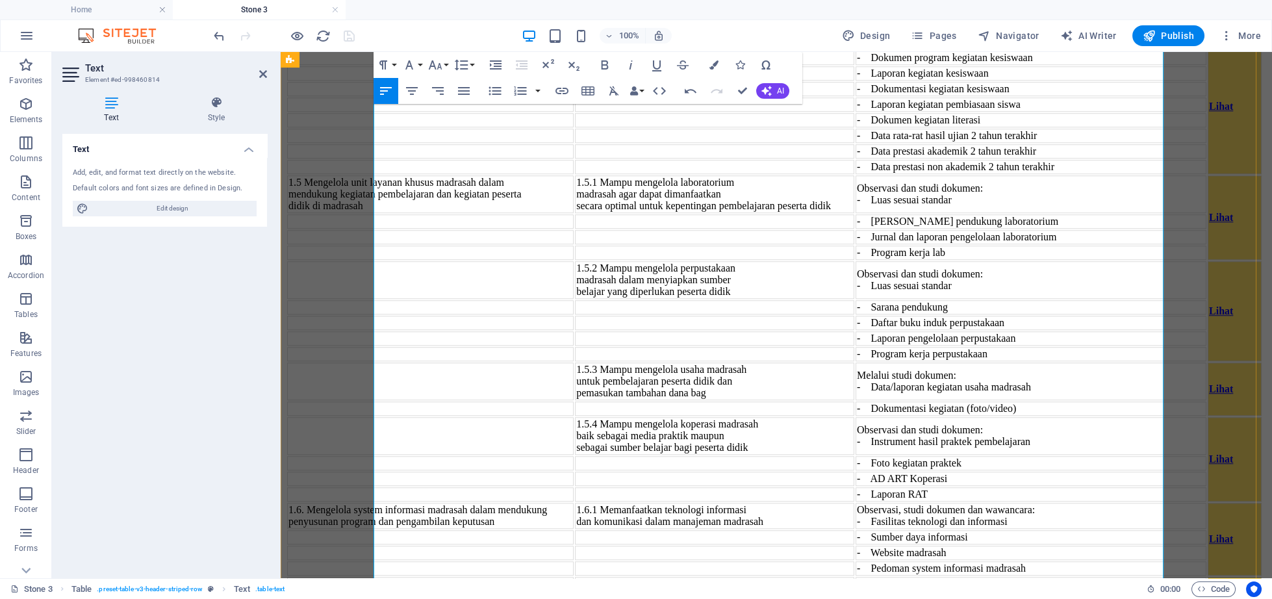
click at [679, 286] on icon "button" at bounding box center [676, 283] width 13 height 9
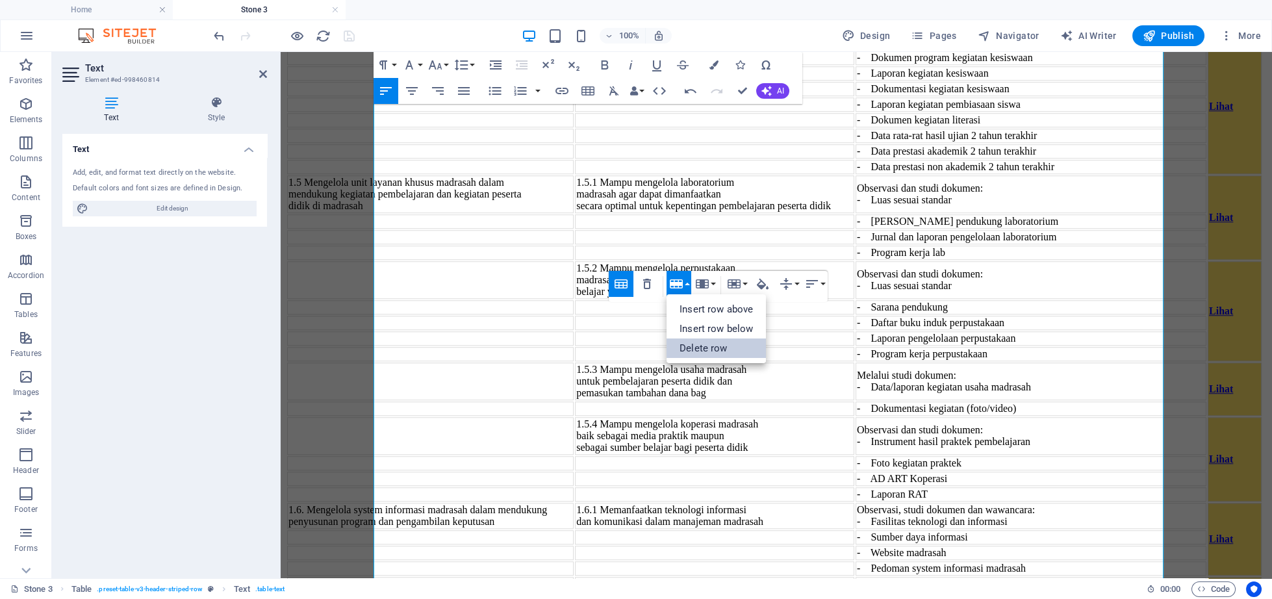
click at [694, 351] on link "Delete row" at bounding box center [715, 347] width 99 height 19
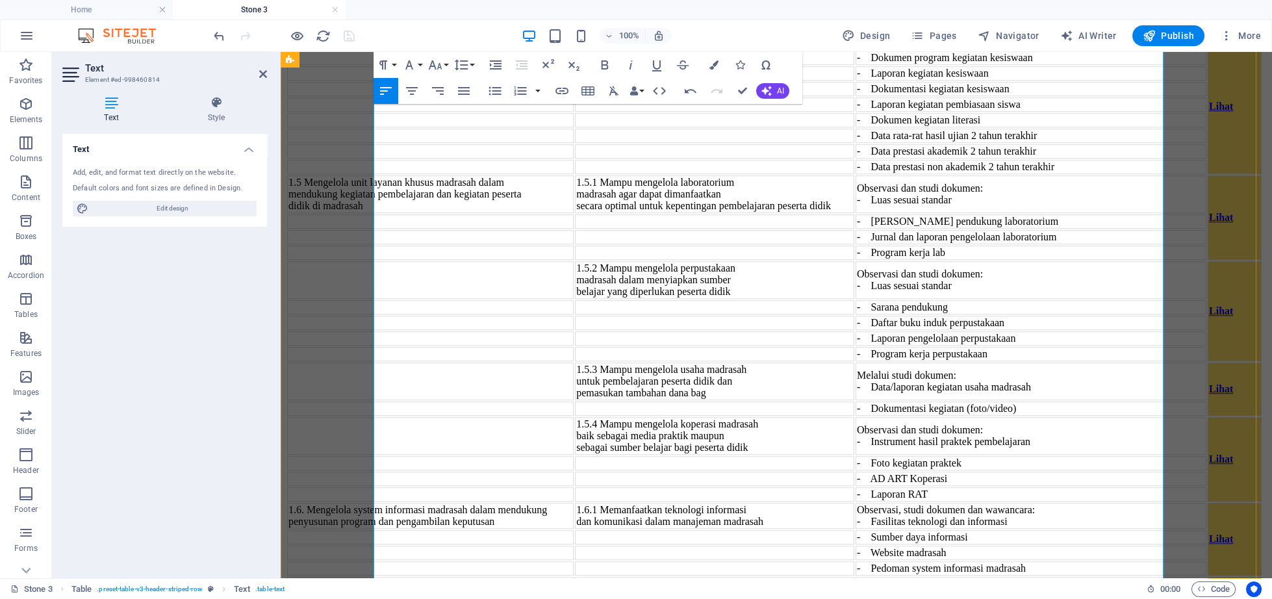
click at [676, 284] on icon "button" at bounding box center [676, 283] width 13 height 9
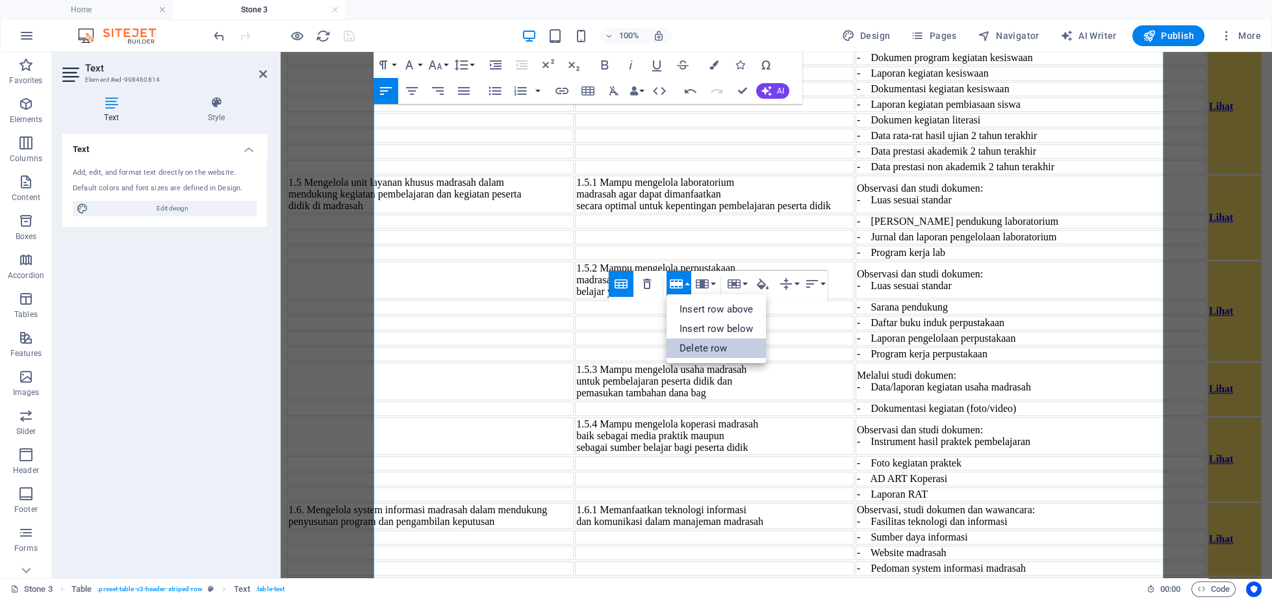
click at [697, 354] on link "Delete row" at bounding box center [715, 347] width 99 height 19
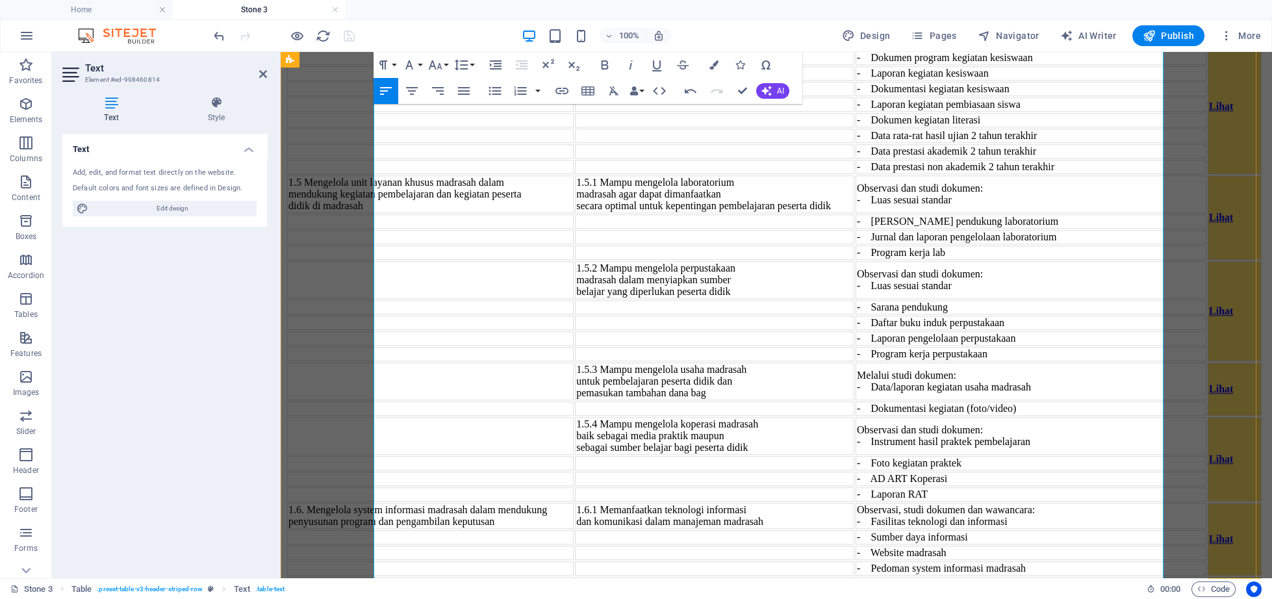
click at [681, 288] on icon "button" at bounding box center [676, 284] width 16 height 16
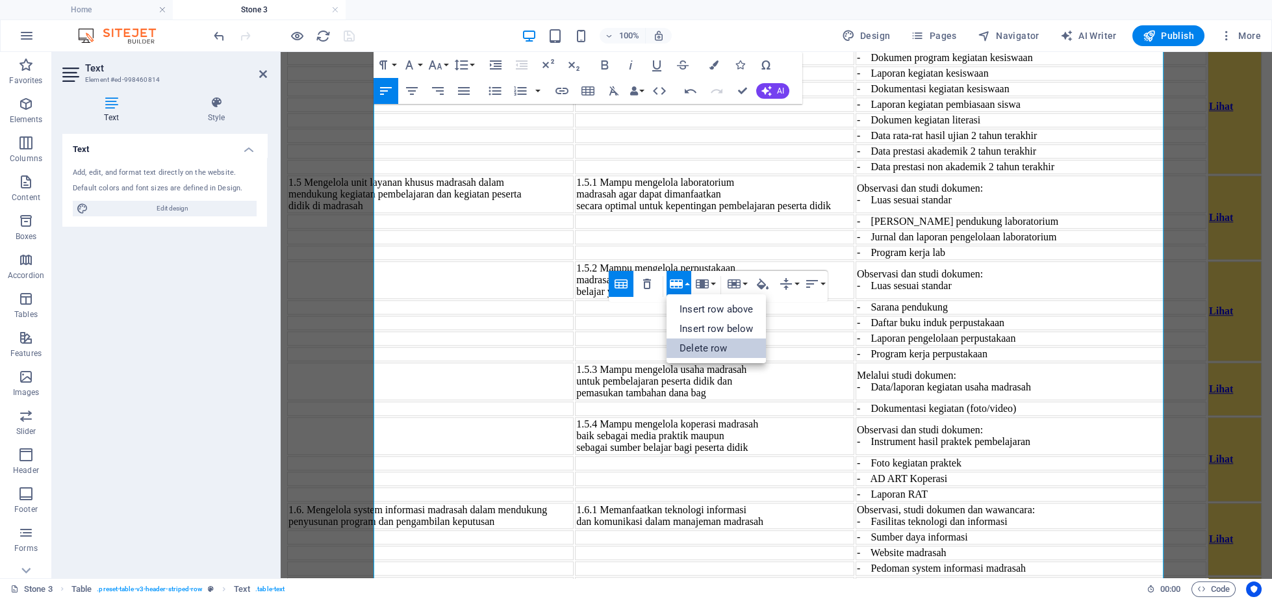
click at [703, 344] on link "Delete row" at bounding box center [715, 347] width 99 height 19
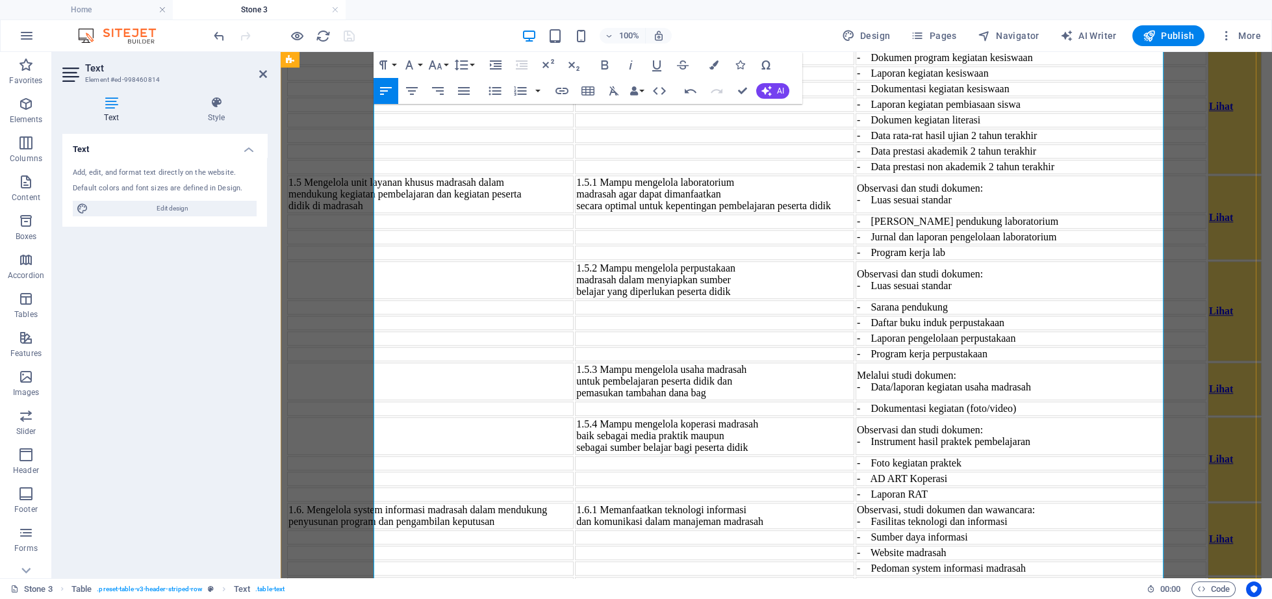
click at [703, 344] on icon "button" at bounding box center [702, 348] width 13 height 9
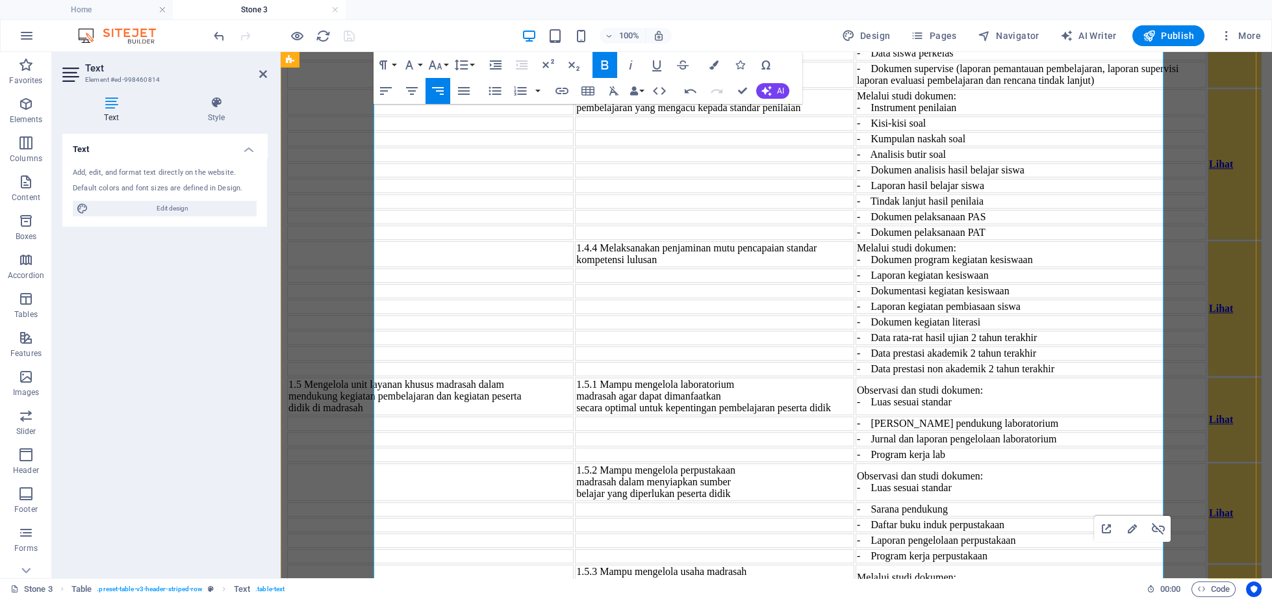
scroll to position [4428, 0]
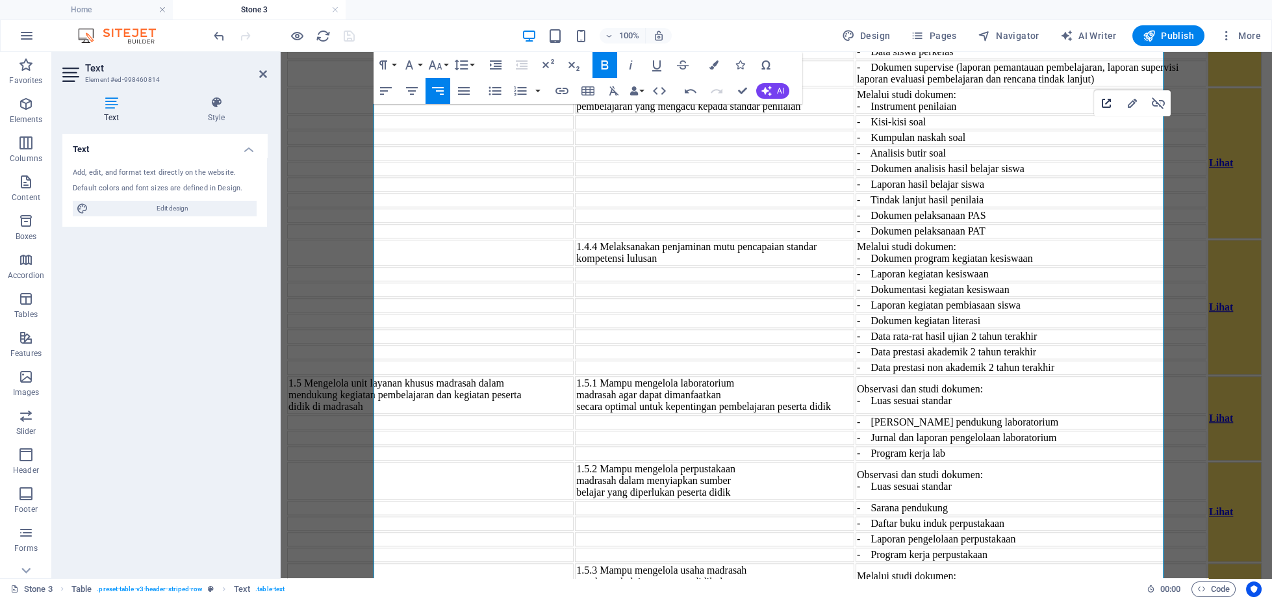
click at [1106, 106] on icon "button" at bounding box center [1106, 103] width 16 height 16
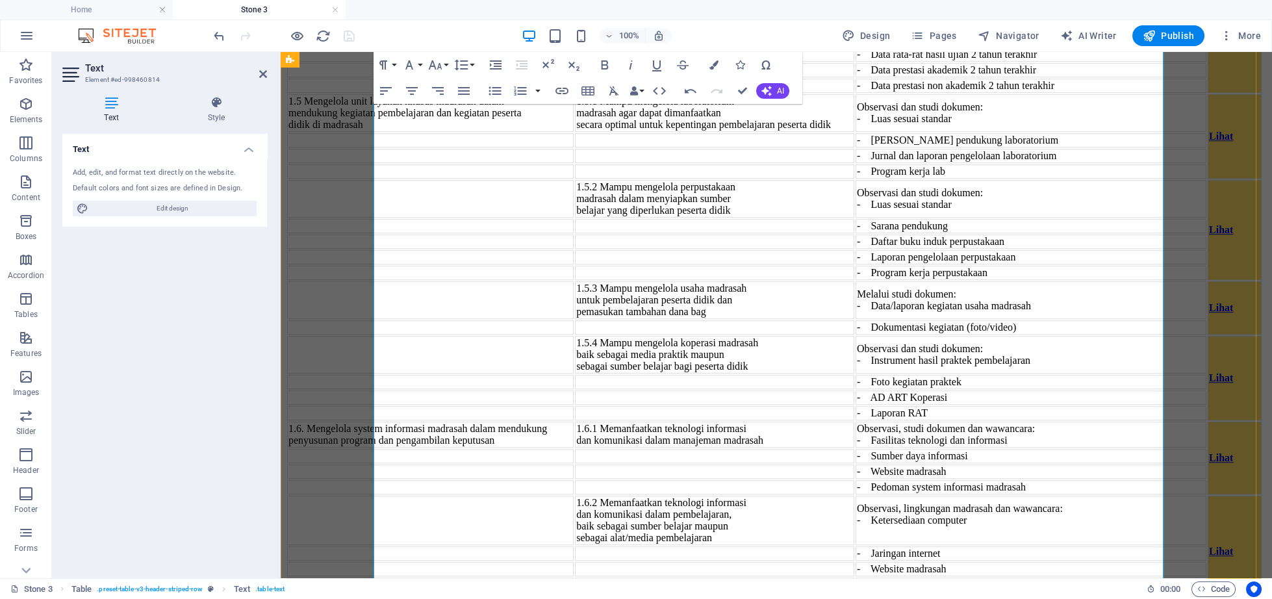
scroll to position [4777, 0]
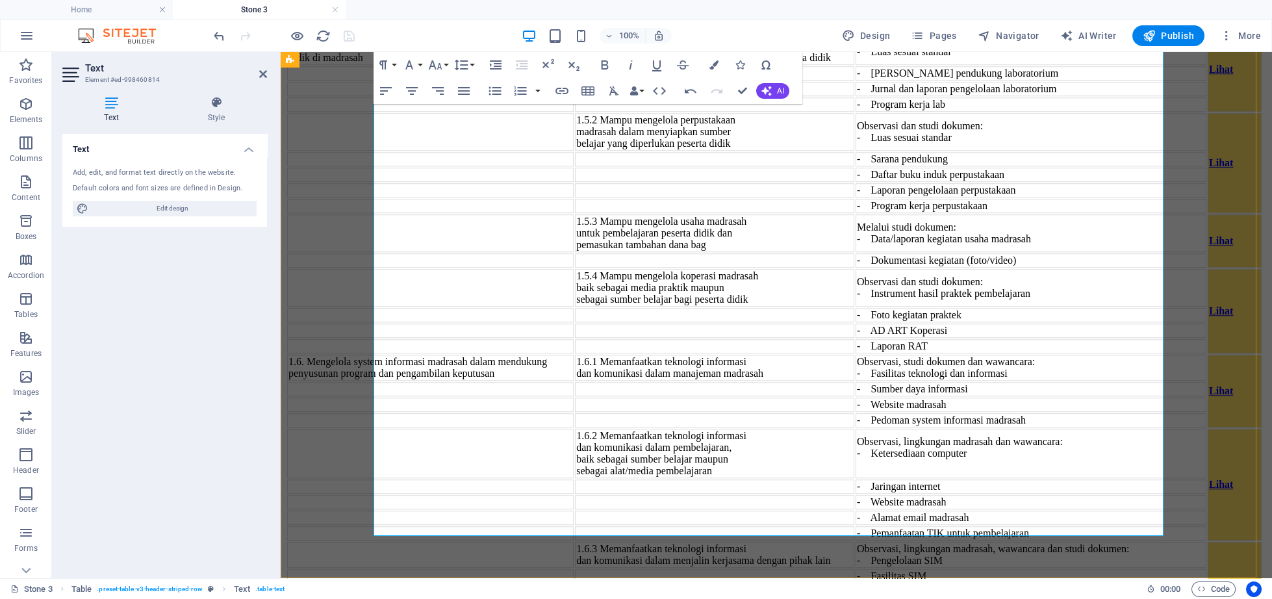
drag, startPoint x: 1137, startPoint y: 183, endPoint x: 1142, endPoint y: 318, distance: 134.6
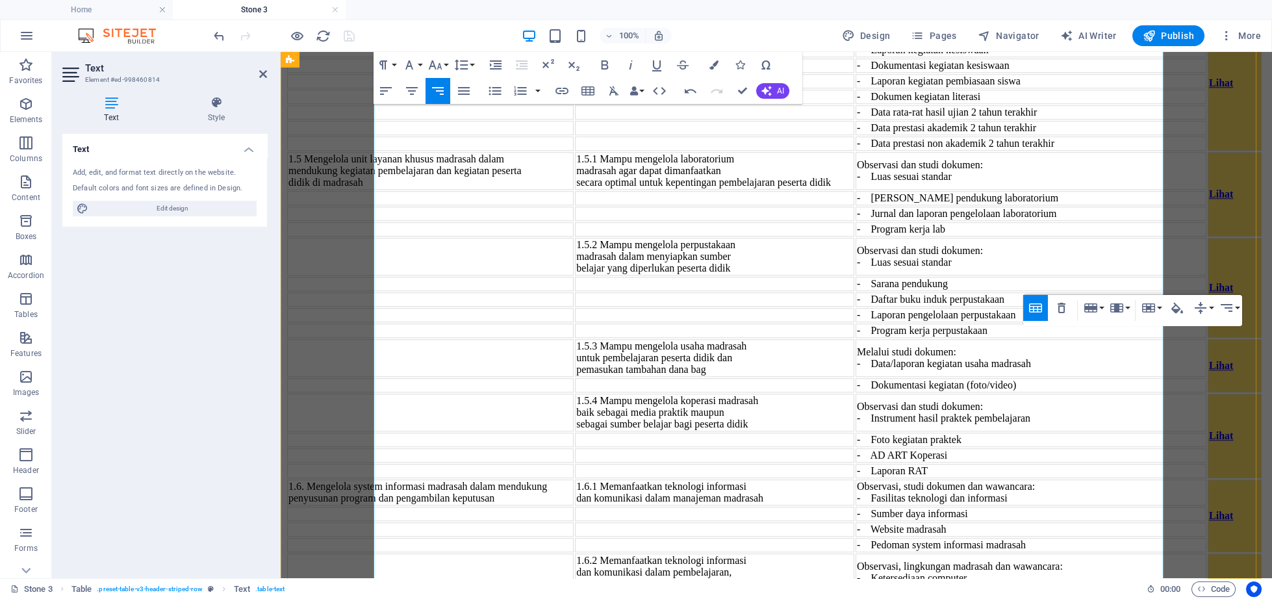
scroll to position [4576, 0]
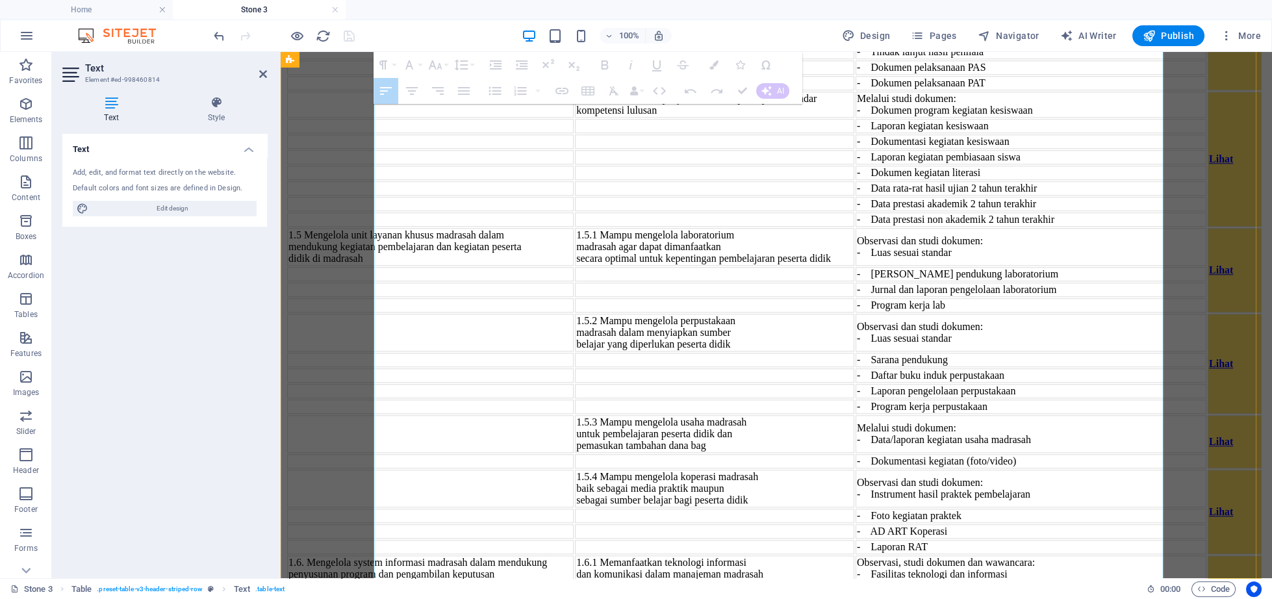
drag, startPoint x: 378, startPoint y: 283, endPoint x: 1026, endPoint y: 322, distance: 649.3
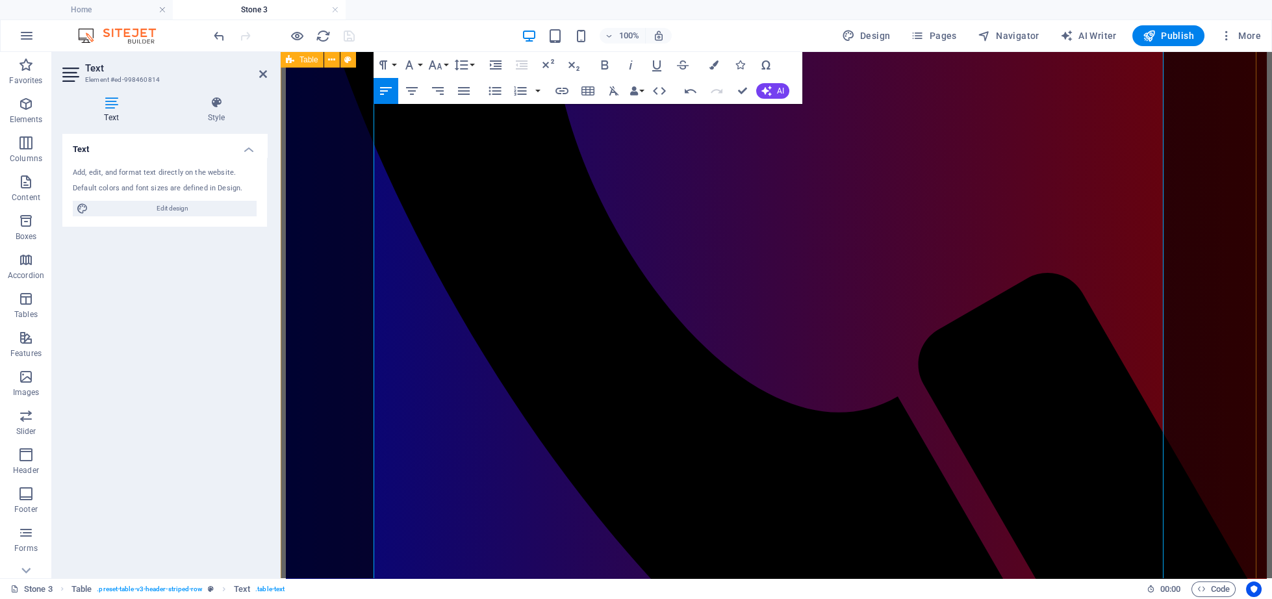
scroll to position [2815, 0]
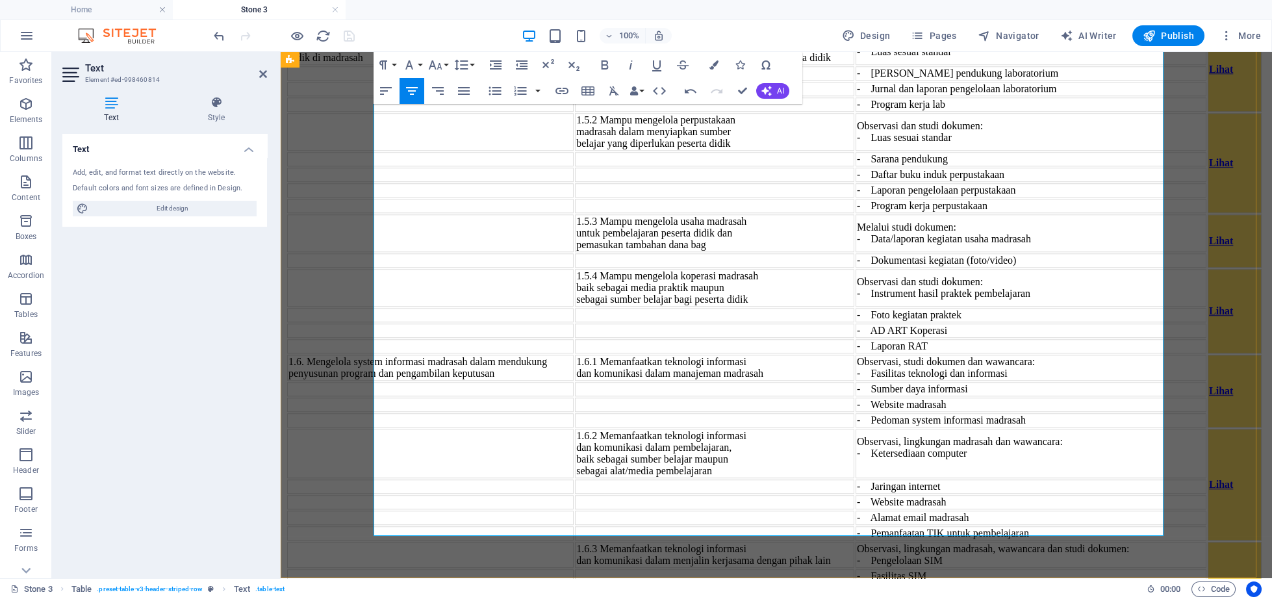
scroll to position [4509, 0]
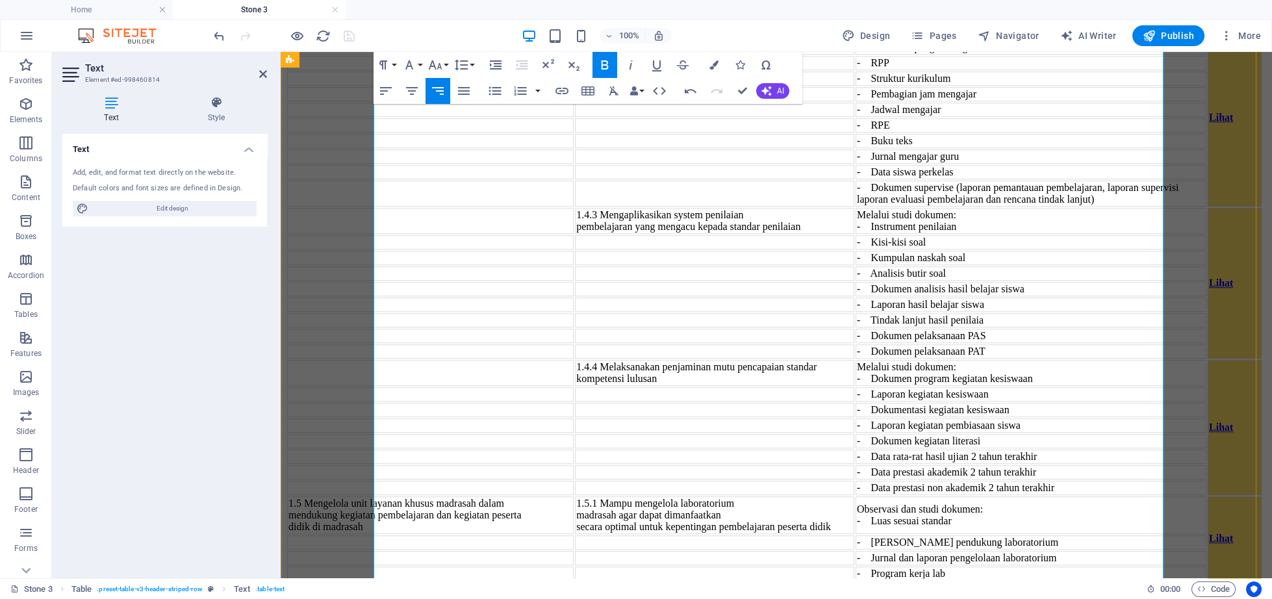
scroll to position [4375, 0]
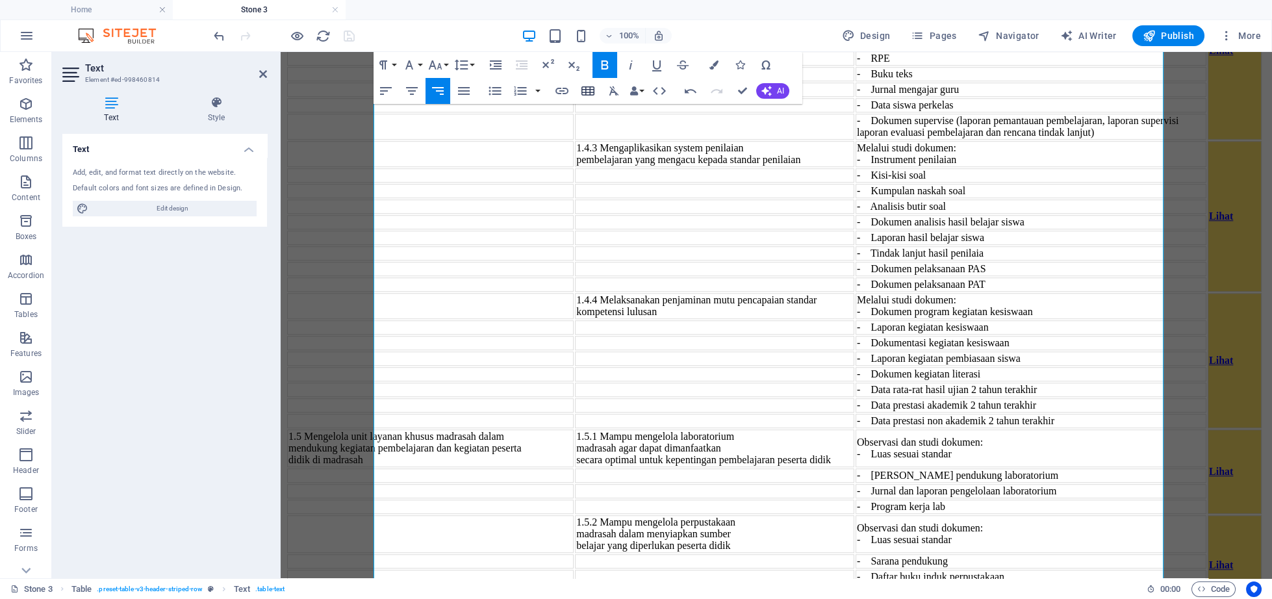
click at [587, 99] on button "Insert Table" at bounding box center [587, 91] width 25 height 26
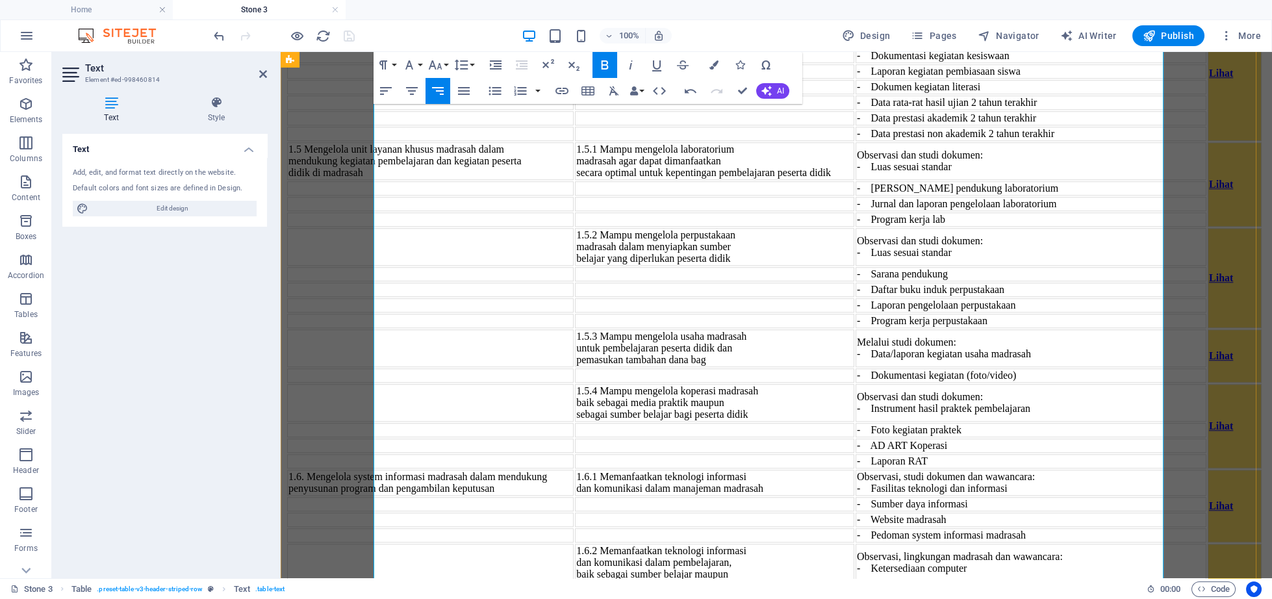
scroll to position [4576, 0]
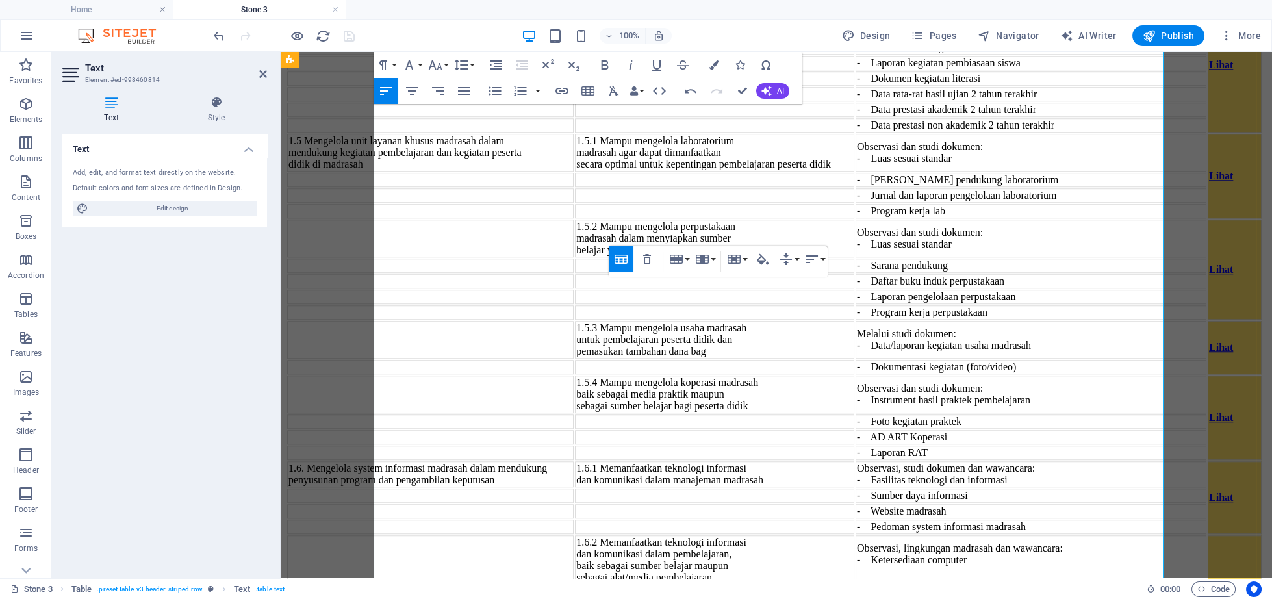
scroll to position [4710, 0]
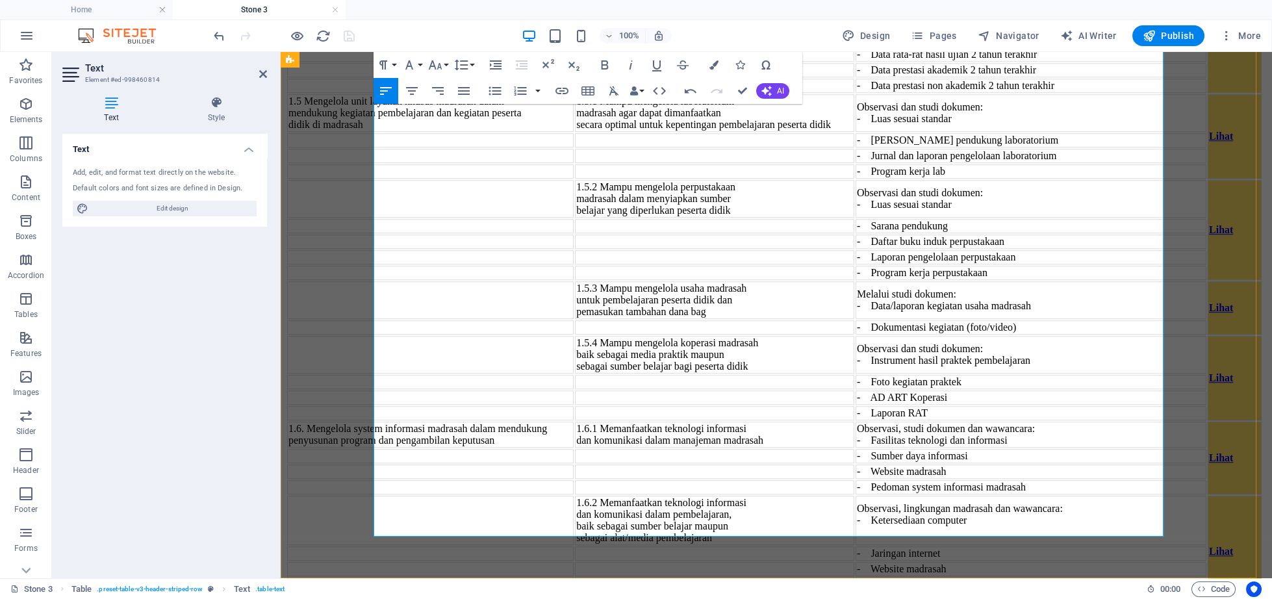
scroll to position [4823, 0]
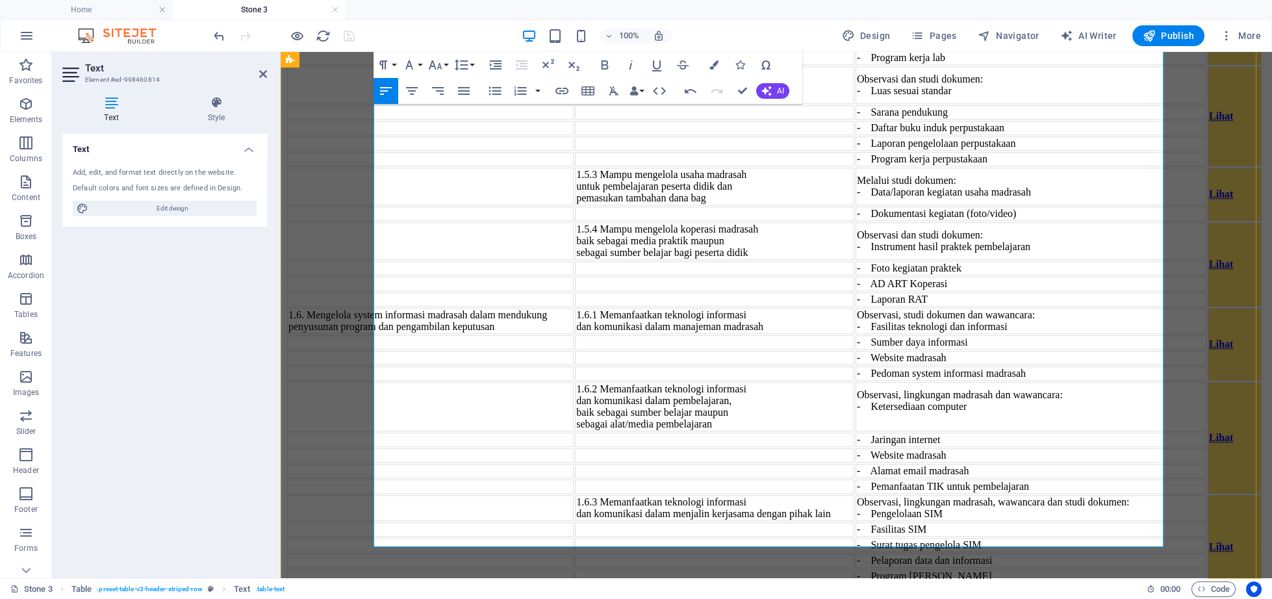
scroll to position [4839, 0]
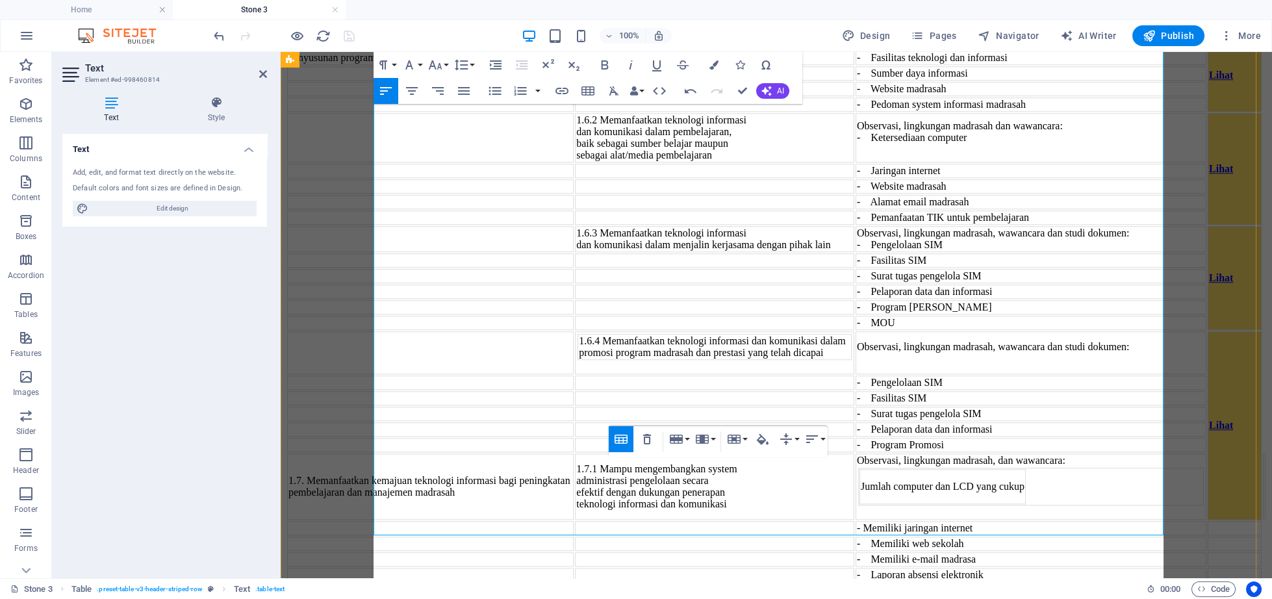
scroll to position [5128, 0]
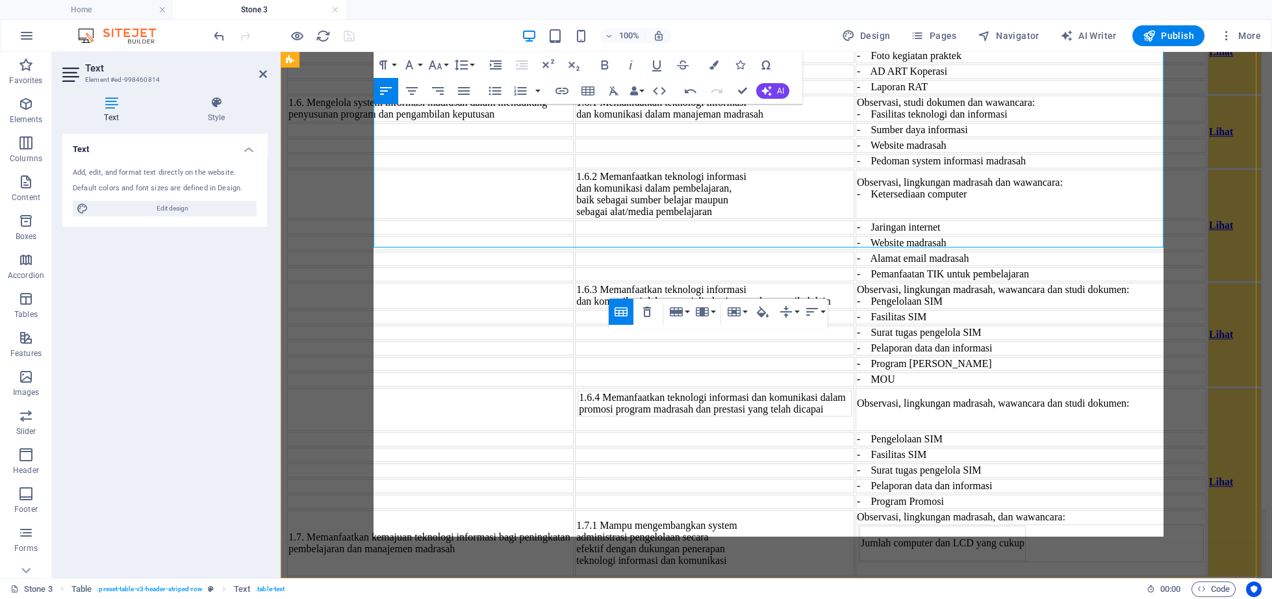
scroll to position [4993, 0]
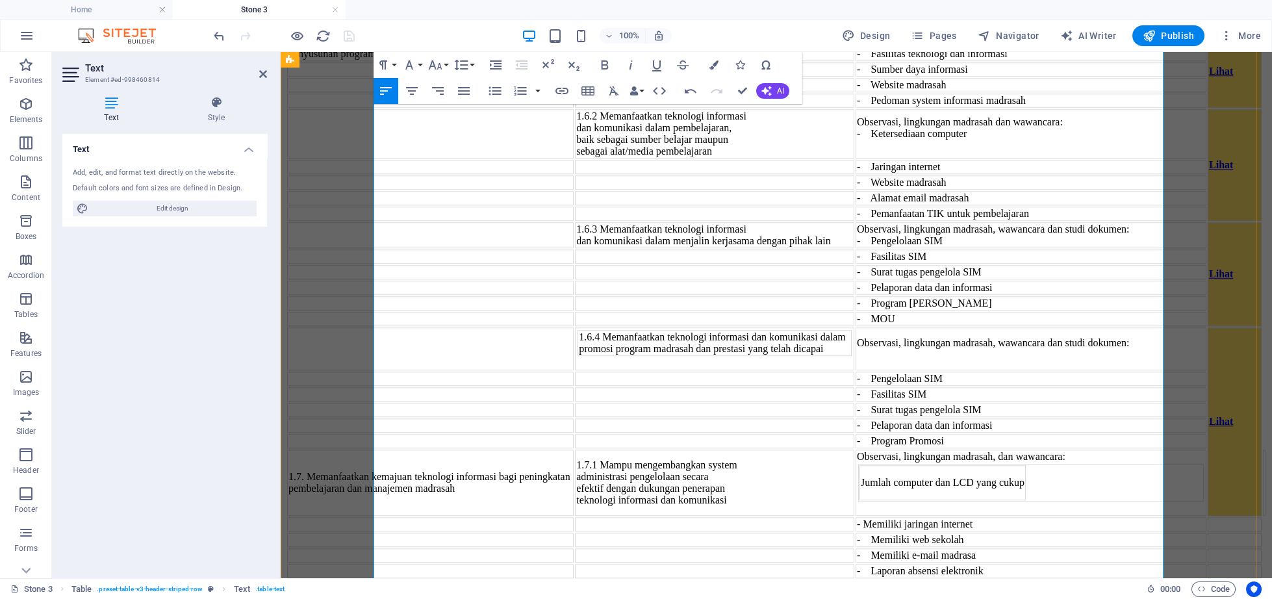
drag, startPoint x: 1136, startPoint y: 243, endPoint x: 1145, endPoint y: 421, distance: 178.8
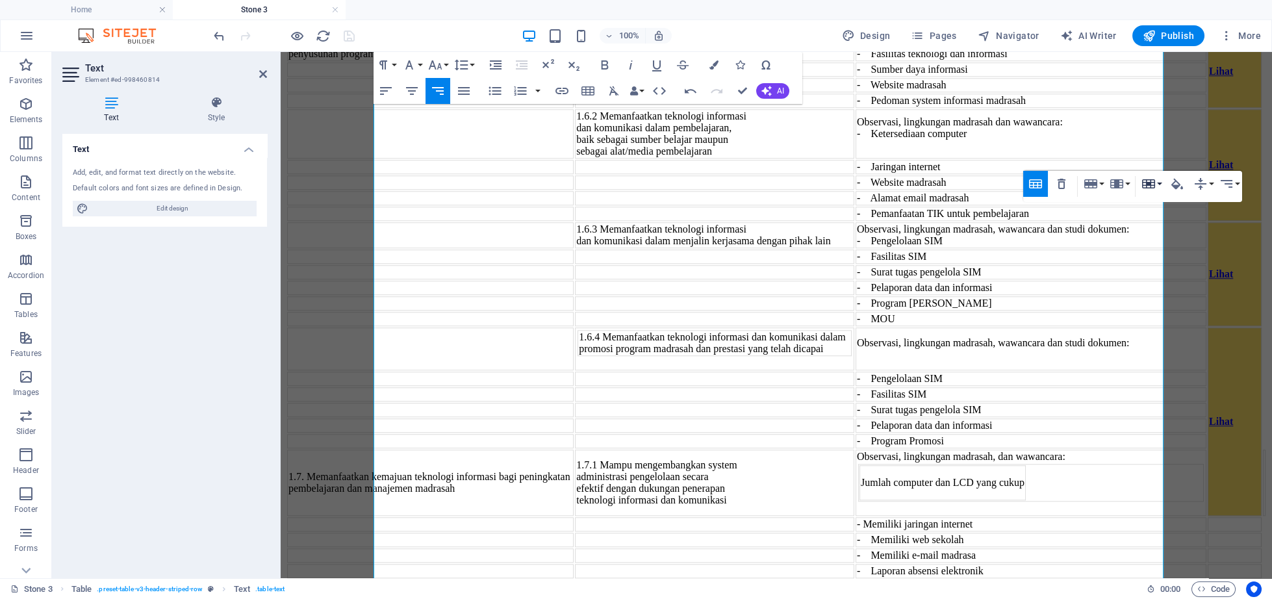
click at [1147, 189] on icon "button" at bounding box center [1148, 184] width 16 height 16
click at [1164, 215] on link "Merge cells" at bounding box center [1185, 208] width 94 height 19
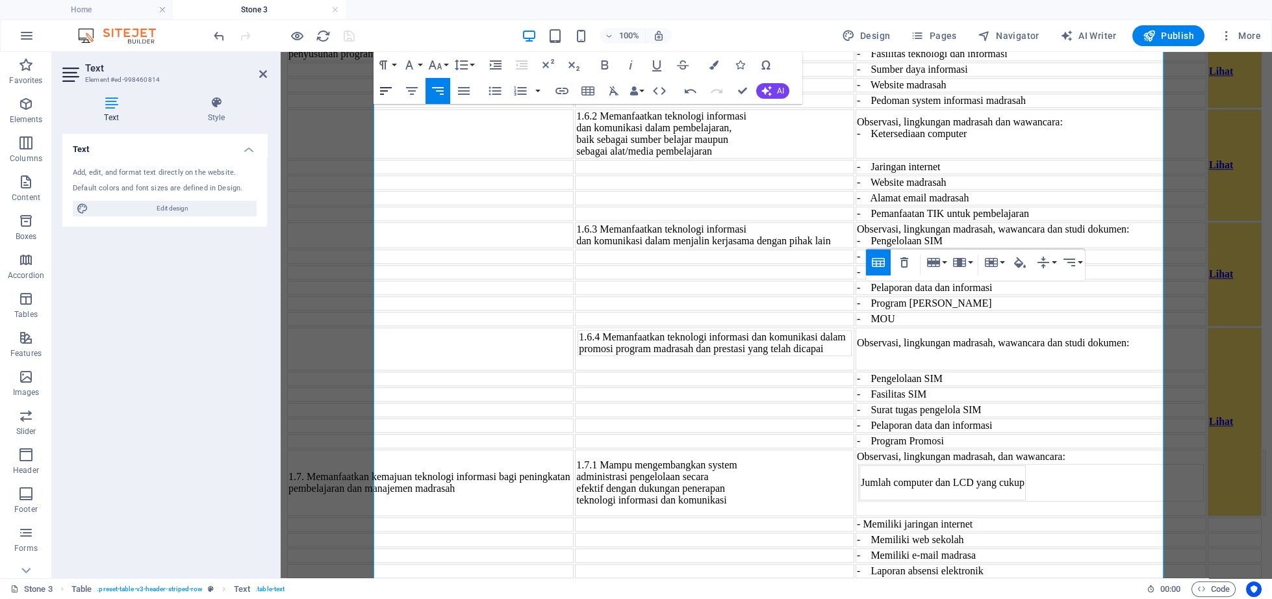
click at [385, 101] on button "Align Left" at bounding box center [385, 91] width 25 height 26
click at [385, 99] on button "Align Left" at bounding box center [385, 91] width 25 height 26
click at [394, 93] on button "Align Left" at bounding box center [385, 91] width 25 height 26
click at [388, 93] on icon "button" at bounding box center [386, 91] width 16 height 16
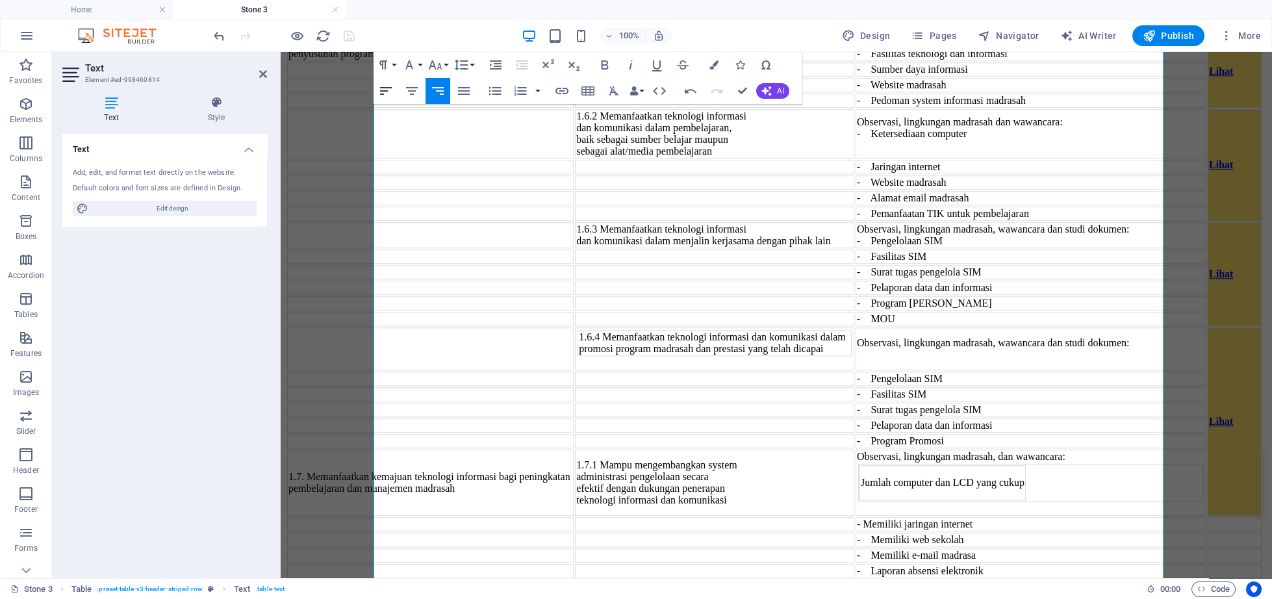
click at [388, 93] on icon "button" at bounding box center [386, 91] width 16 height 16
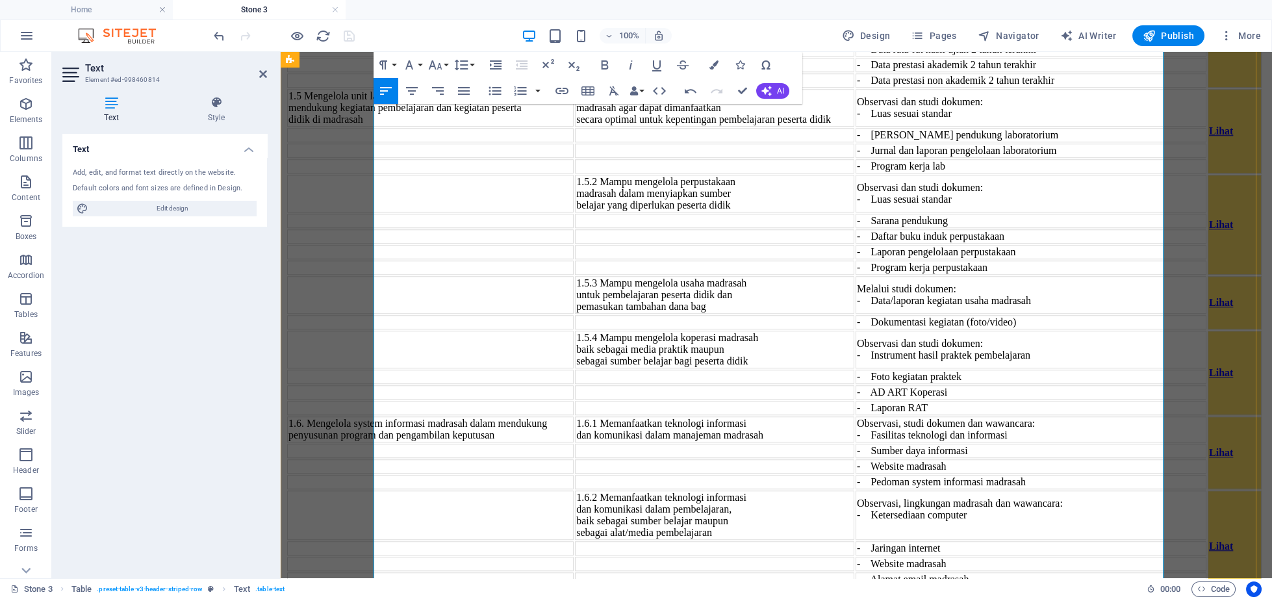
scroll to position [4693, 0]
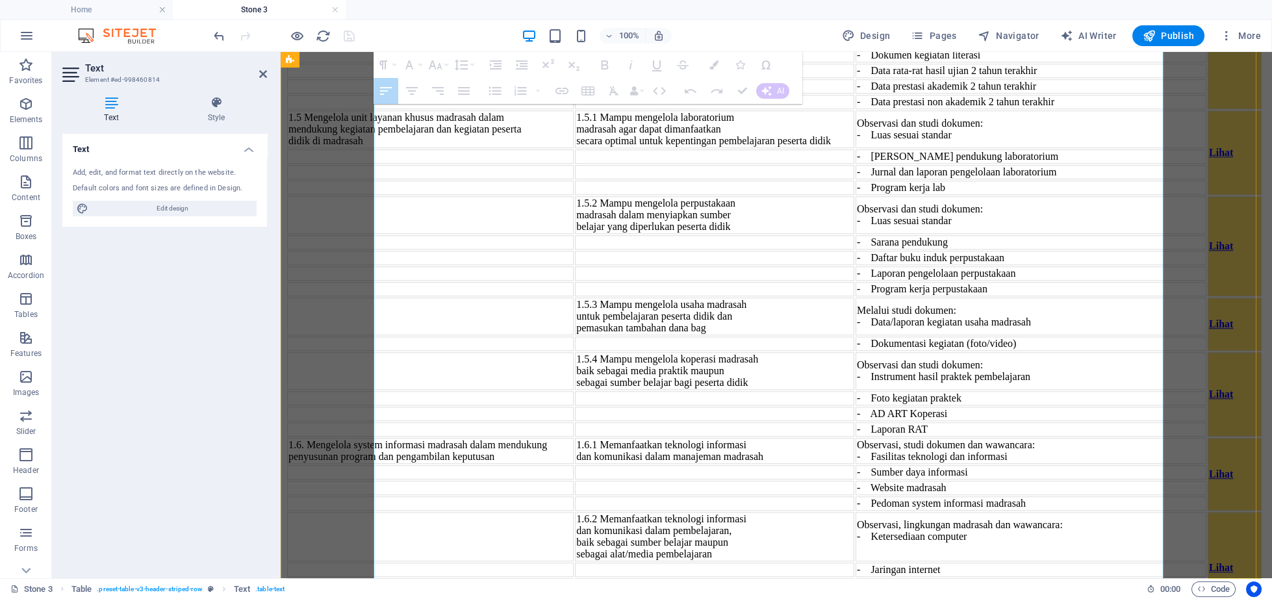
drag, startPoint x: 1134, startPoint y: 267, endPoint x: 1151, endPoint y: 418, distance: 152.3
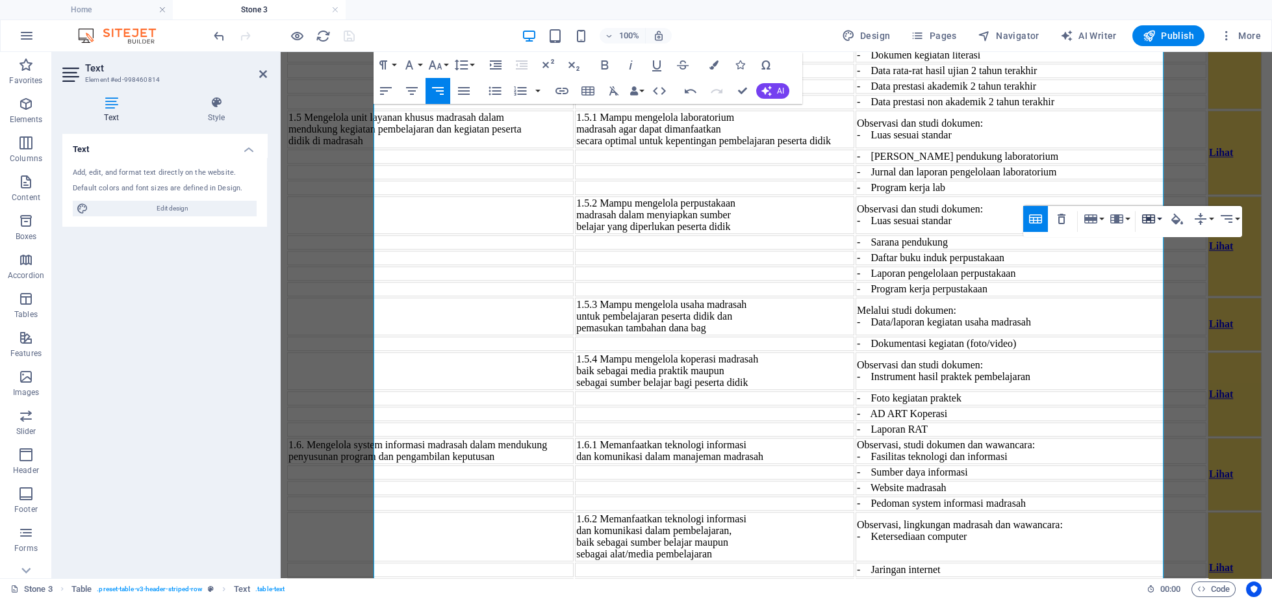
click at [1146, 221] on icon "button" at bounding box center [1148, 218] width 13 height 9
click at [1151, 247] on link "Merge cells" at bounding box center [1185, 243] width 94 height 19
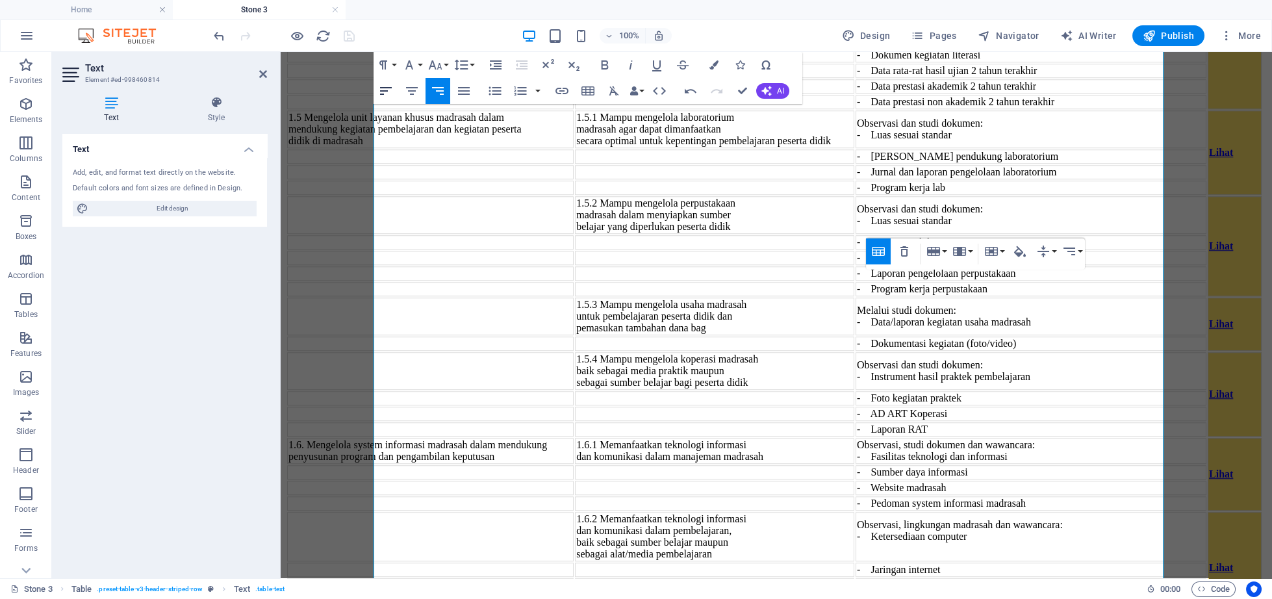
click at [387, 96] on icon "button" at bounding box center [386, 91] width 16 height 16
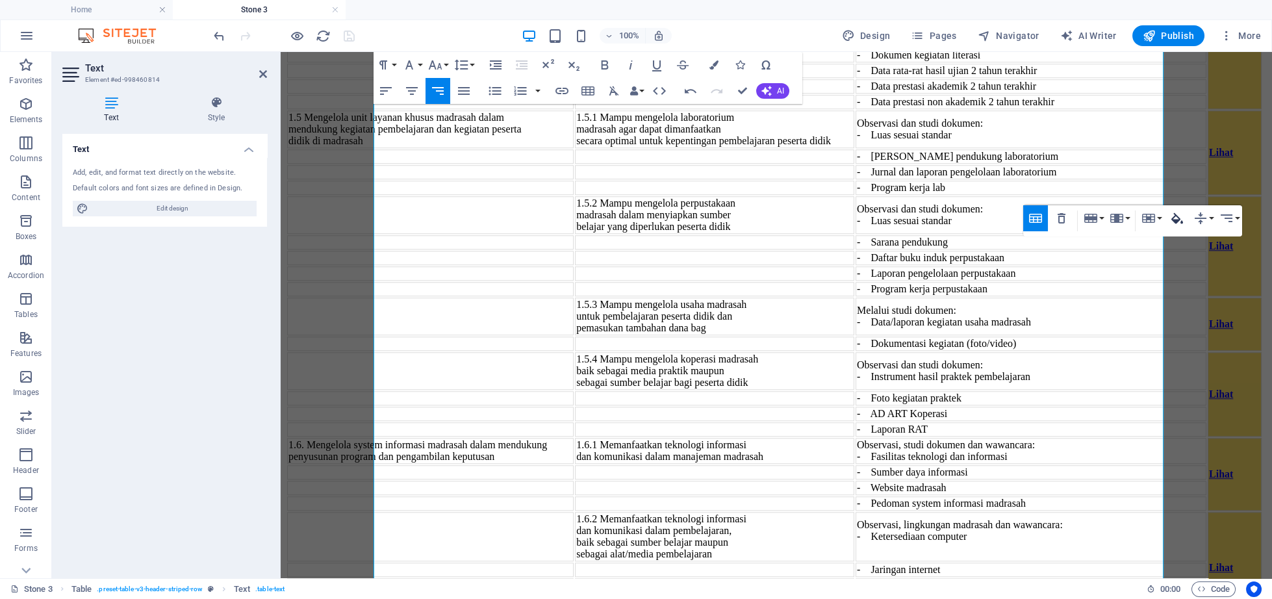
click at [1185, 214] on button "Cell Background" at bounding box center [1176, 218] width 25 height 26
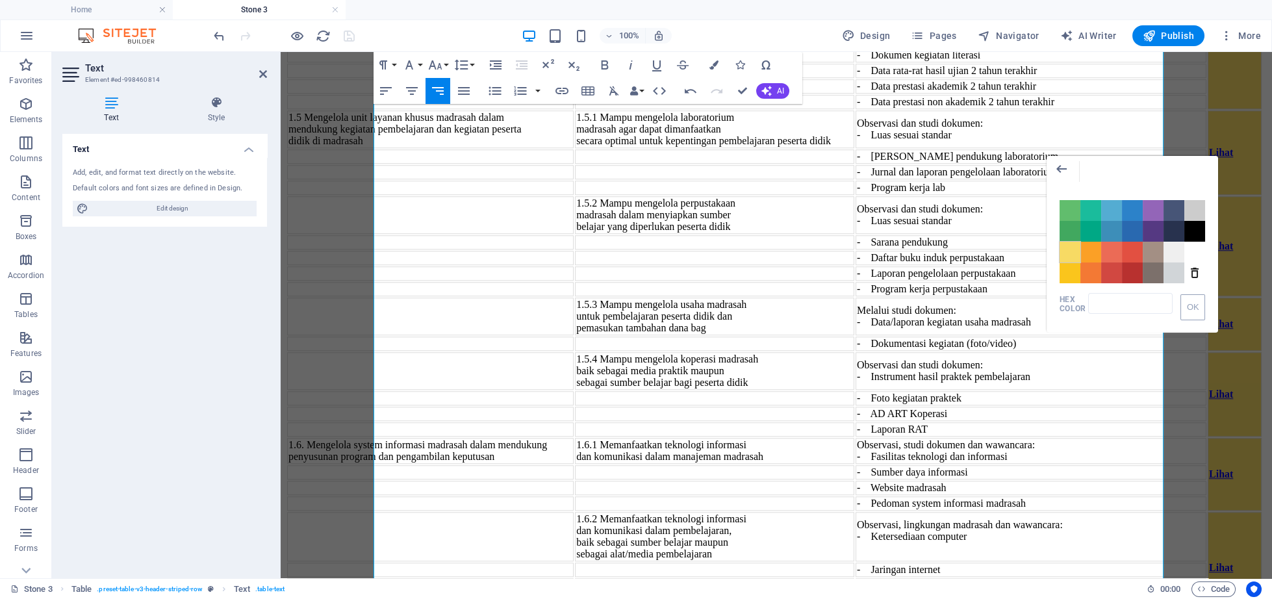
click at [1070, 257] on span "Color #F7DA64" at bounding box center [1069, 252] width 21 height 21
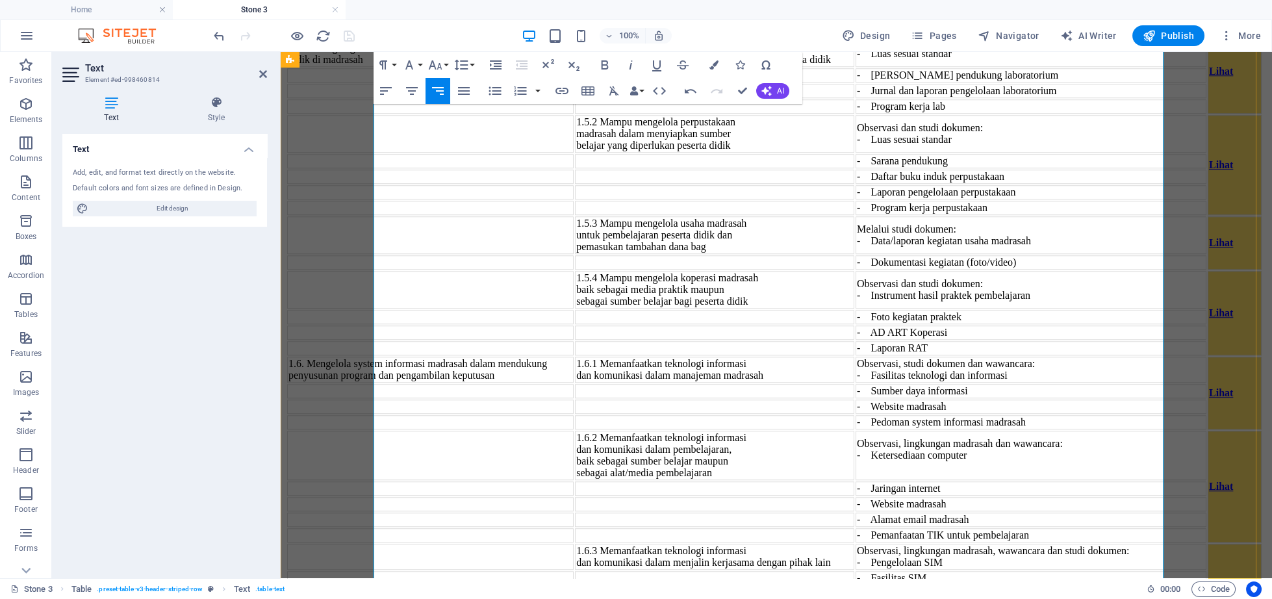
scroll to position [4895, 0]
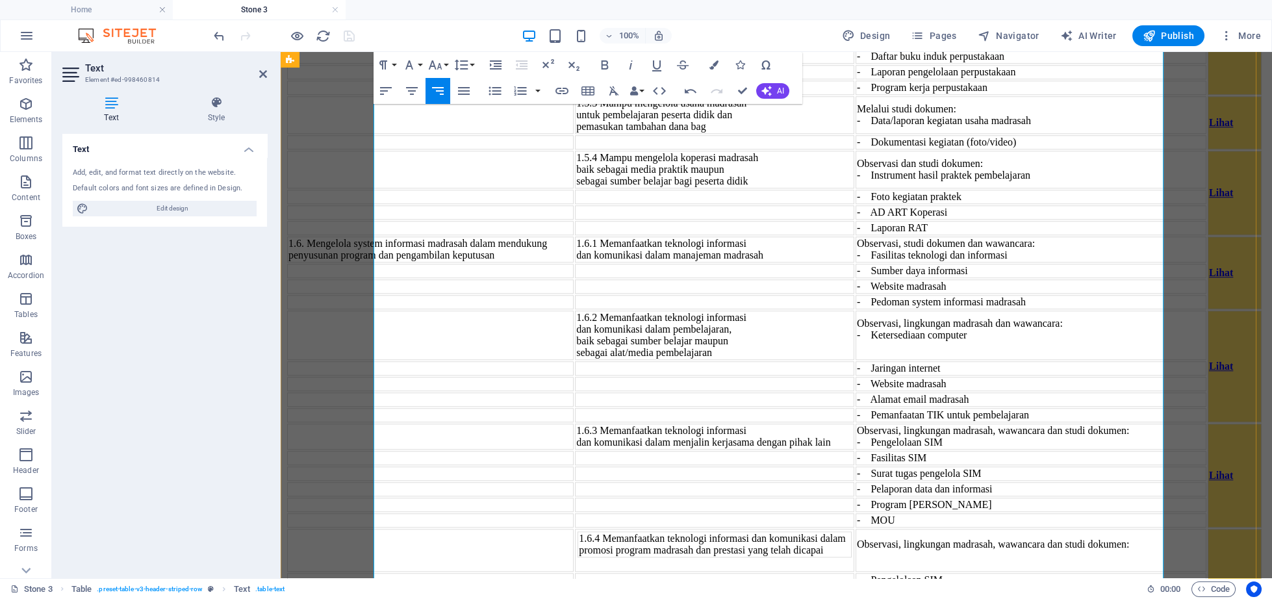
drag, startPoint x: 1130, startPoint y: 266, endPoint x: 1134, endPoint y: 407, distance: 141.0
click at [1146, 190] on icon "button" at bounding box center [1148, 193] width 13 height 9
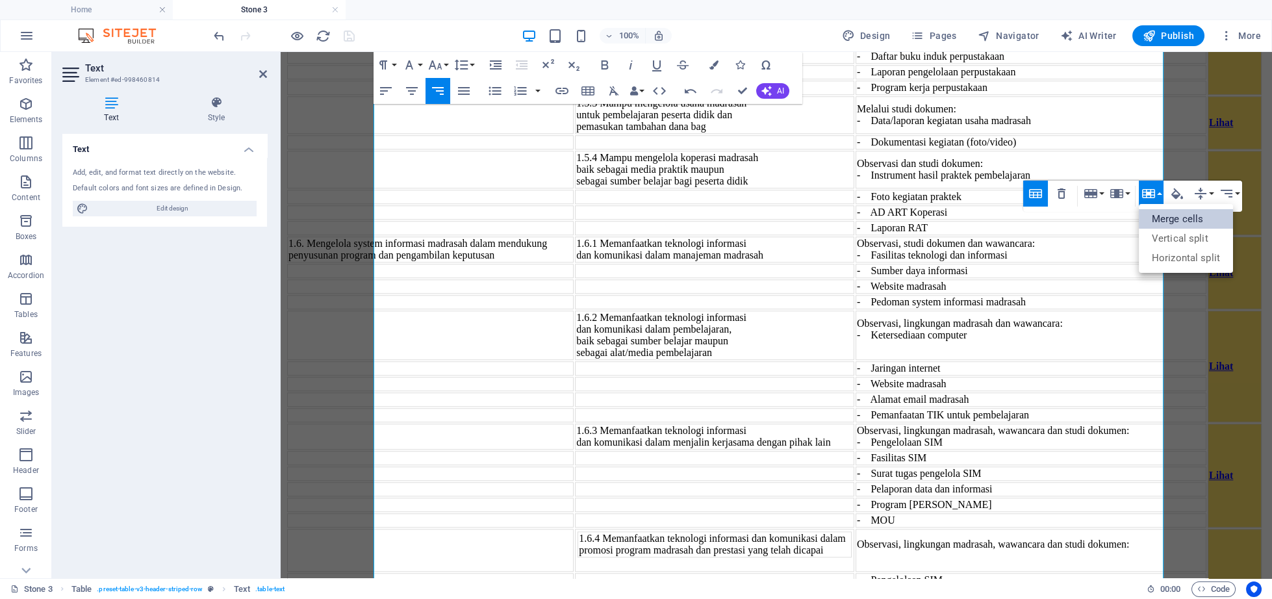
click at [1152, 221] on link "Merge cells" at bounding box center [1185, 218] width 94 height 19
click at [1175, 190] on icon "button" at bounding box center [1177, 194] width 16 height 16
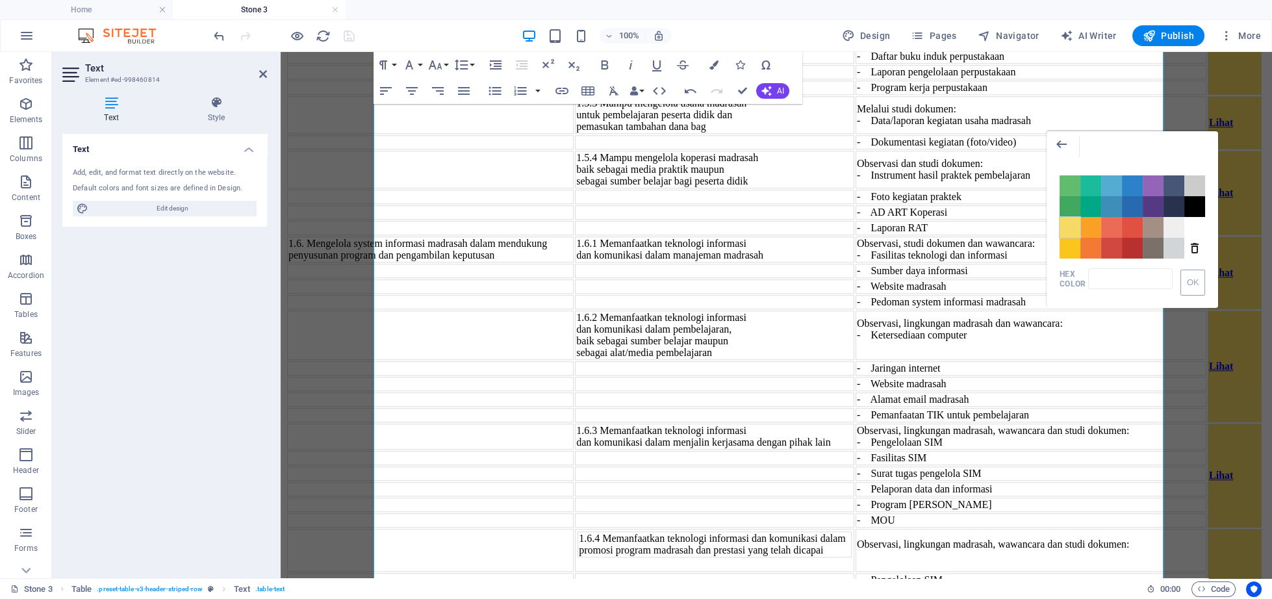
click at [1075, 227] on span "Color #F7DA64" at bounding box center [1069, 227] width 21 height 21
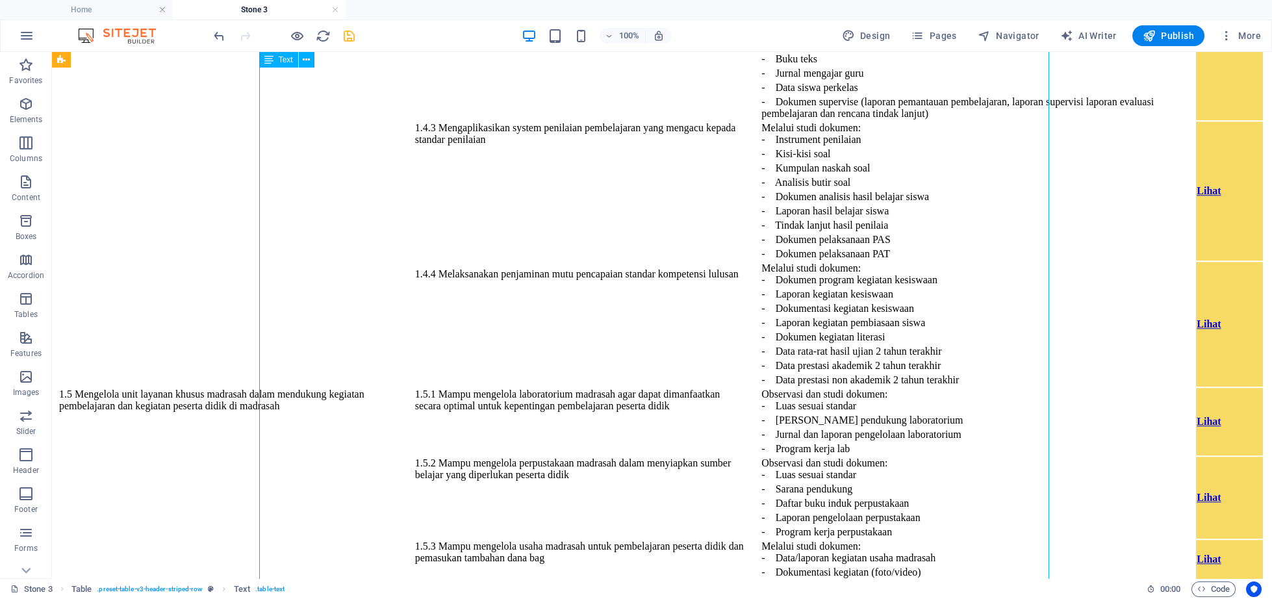
click at [877, 290] on div "U n su r T u gas U ta m a I n d ik ator K i ne rj a B u k ti Fis i k Aksi 1. U …" at bounding box center [661, 181] width 1209 height 2427
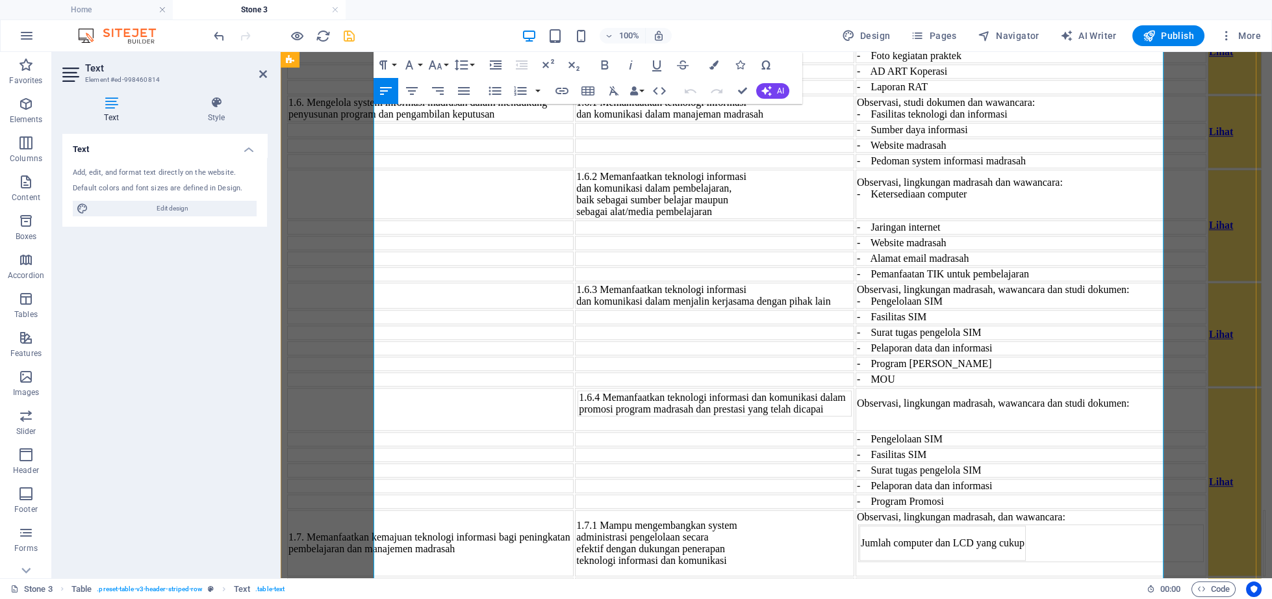
scroll to position [4973, 0]
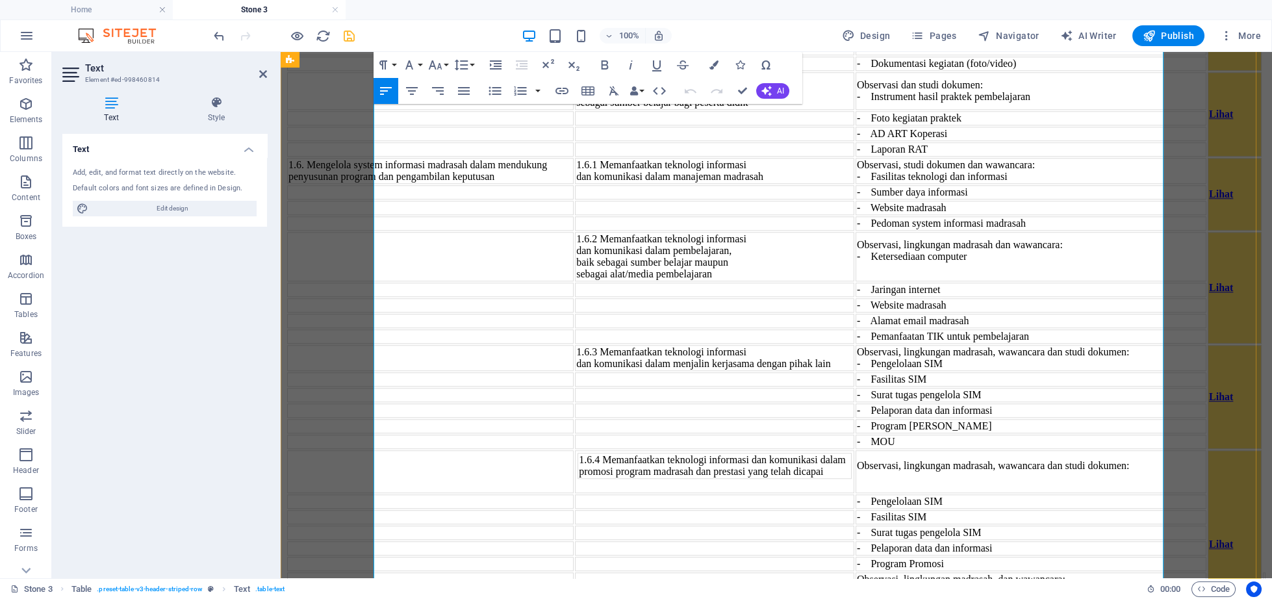
click at [391, 88] on icon "button" at bounding box center [386, 91] width 16 height 16
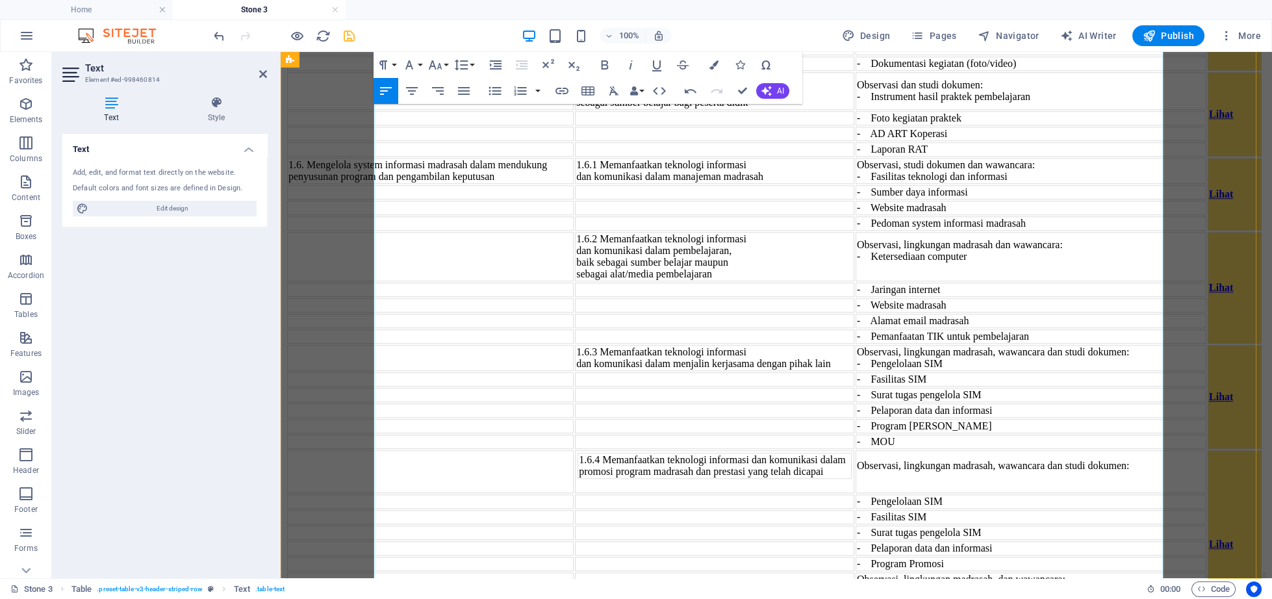
click at [341, 34] on div at bounding box center [283, 35] width 145 height 21
click at [353, 37] on icon "save" at bounding box center [349, 36] width 15 height 15
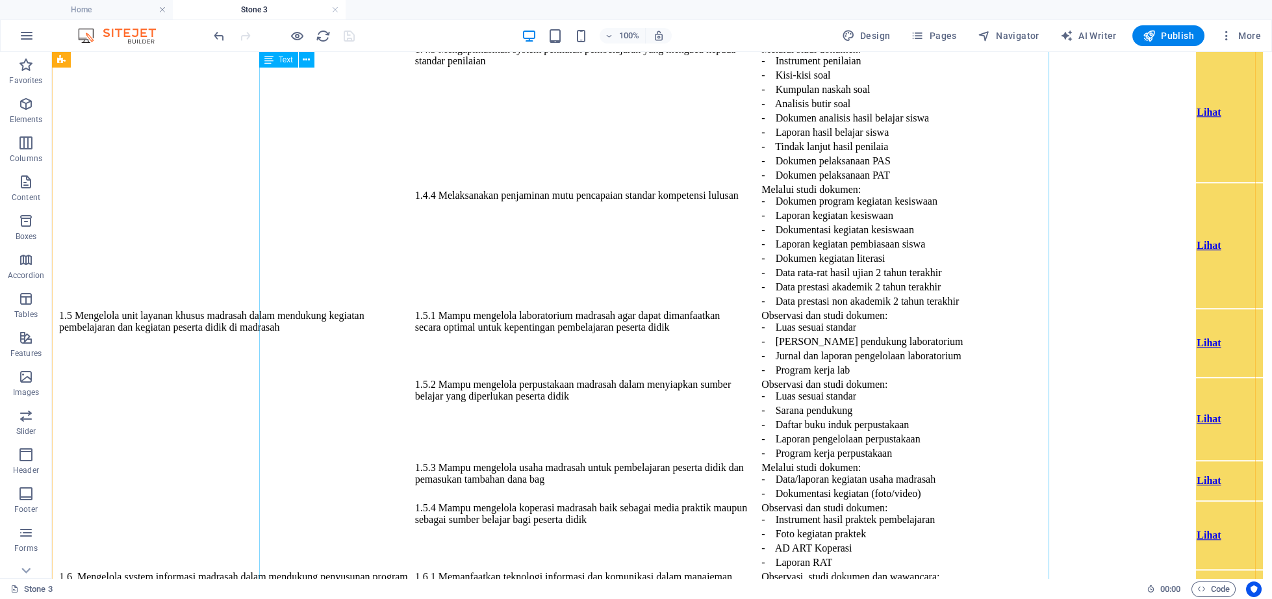
click at [1016, 375] on div "U n su r T u gas U ta m a I n d ik ator K i ne rj a B u k ti Fis i k Aksi 1. U …" at bounding box center [661, 102] width 1209 height 2427
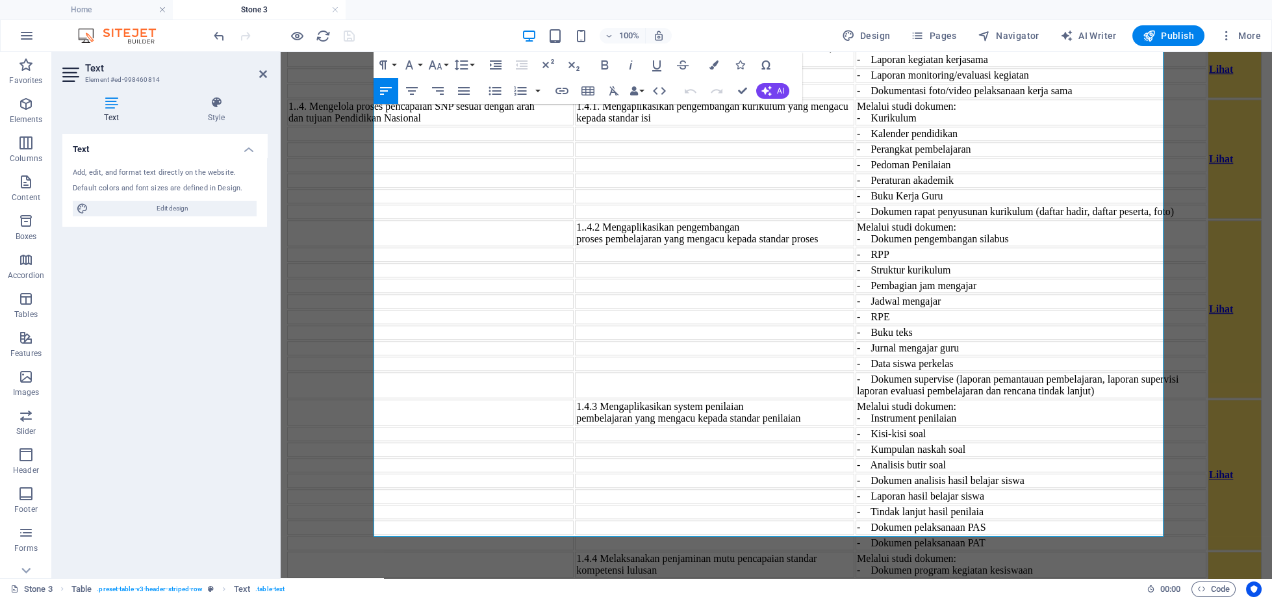
scroll to position [5174, 0]
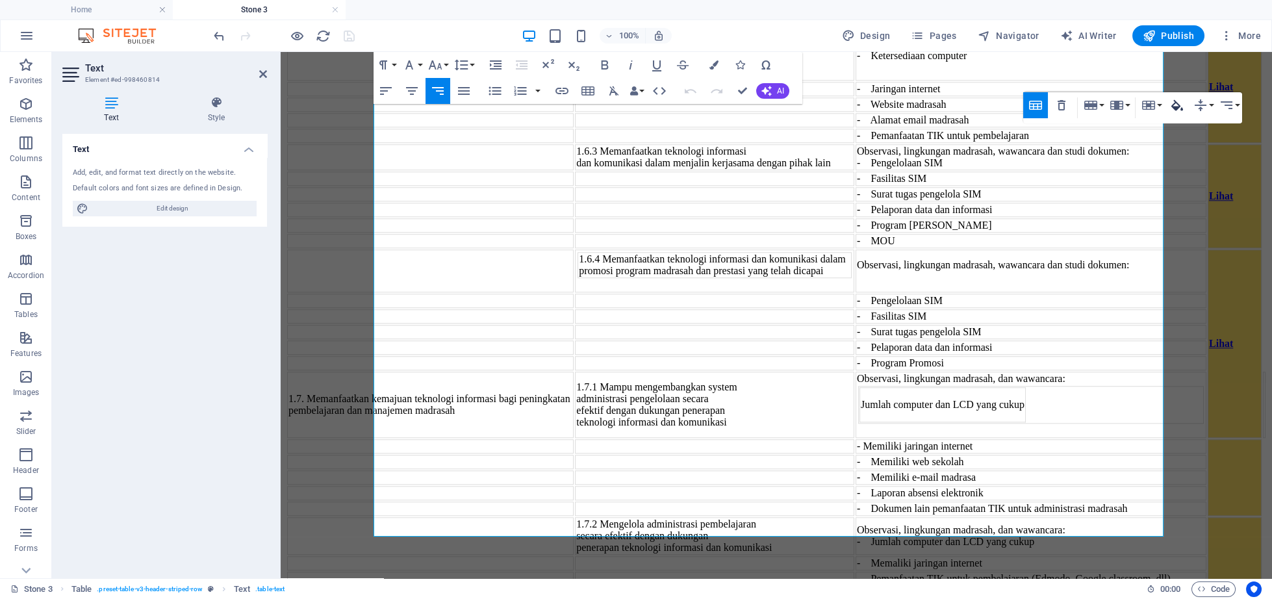
click at [1182, 109] on icon "button" at bounding box center [1177, 105] width 16 height 16
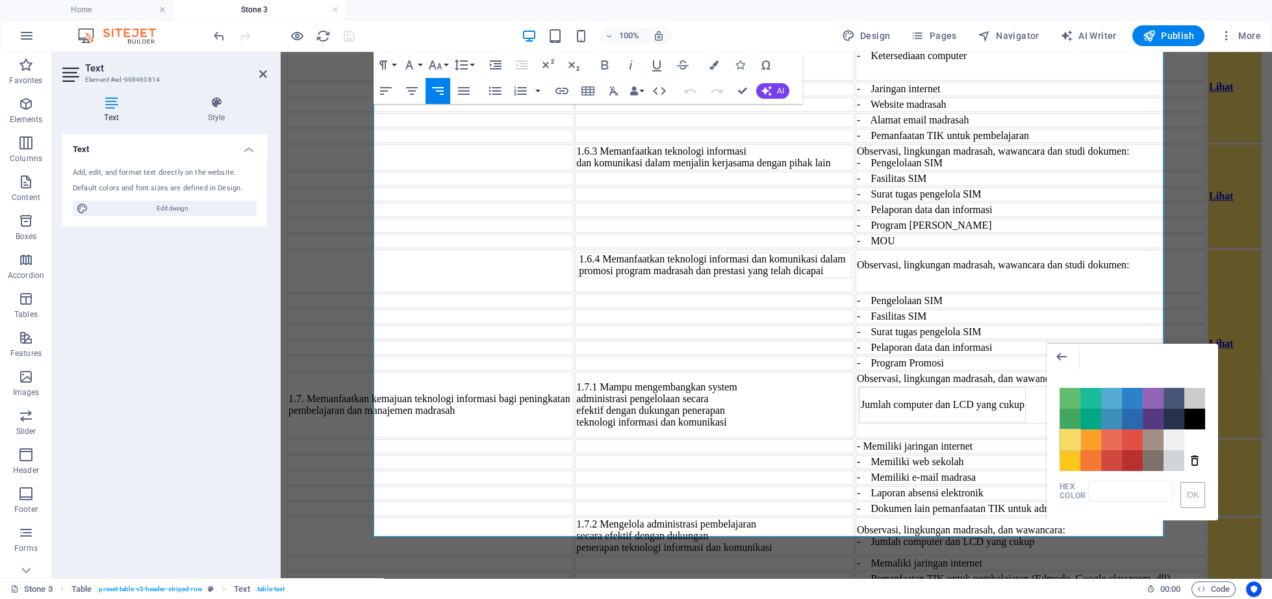
click at [1065, 449] on span "Color #F7DA64" at bounding box center [1069, 439] width 21 height 21
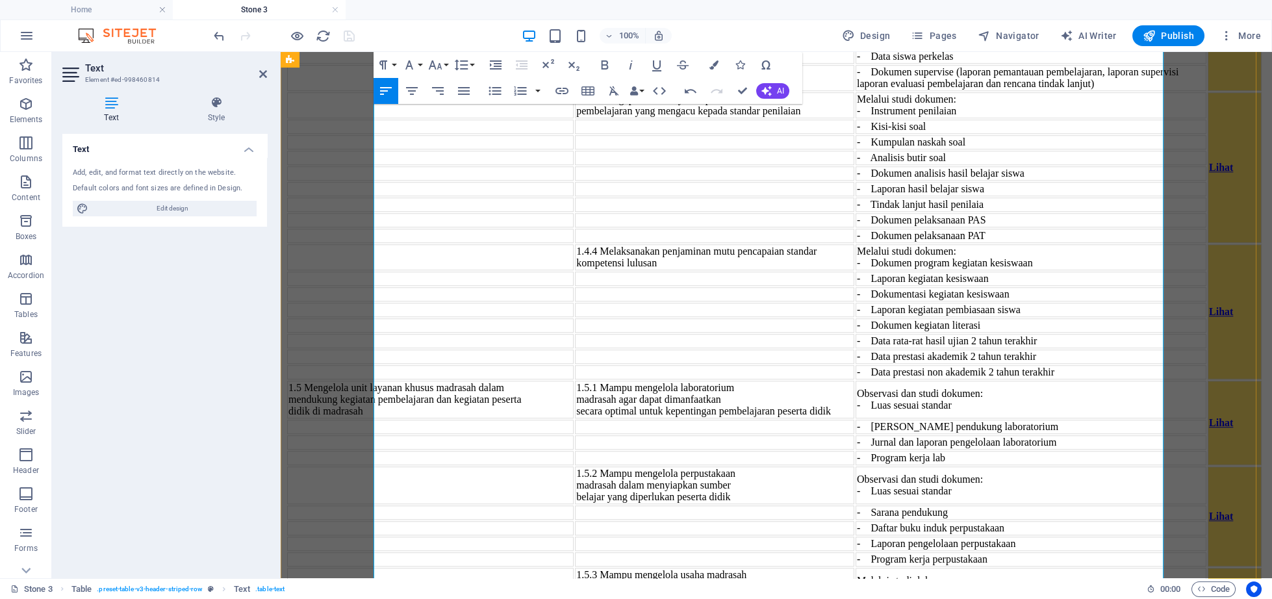
scroll to position [4624, 0]
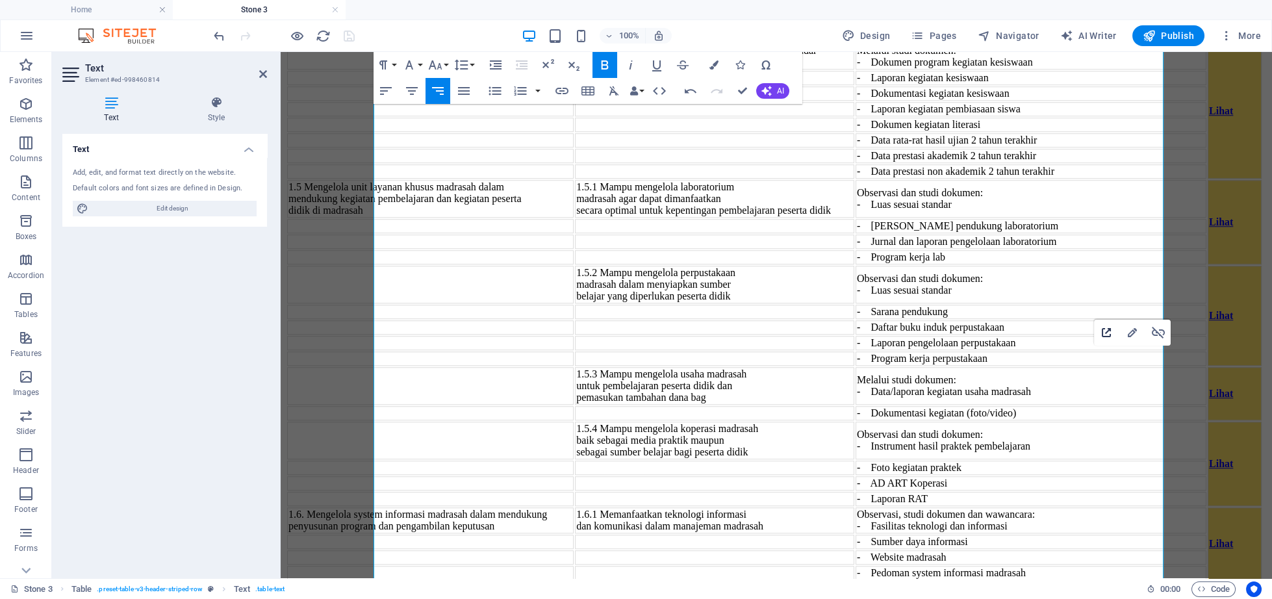
click at [1105, 331] on icon "button" at bounding box center [1106, 333] width 16 height 16
click at [1132, 334] on icon "button" at bounding box center [1131, 332] width 9 height 9
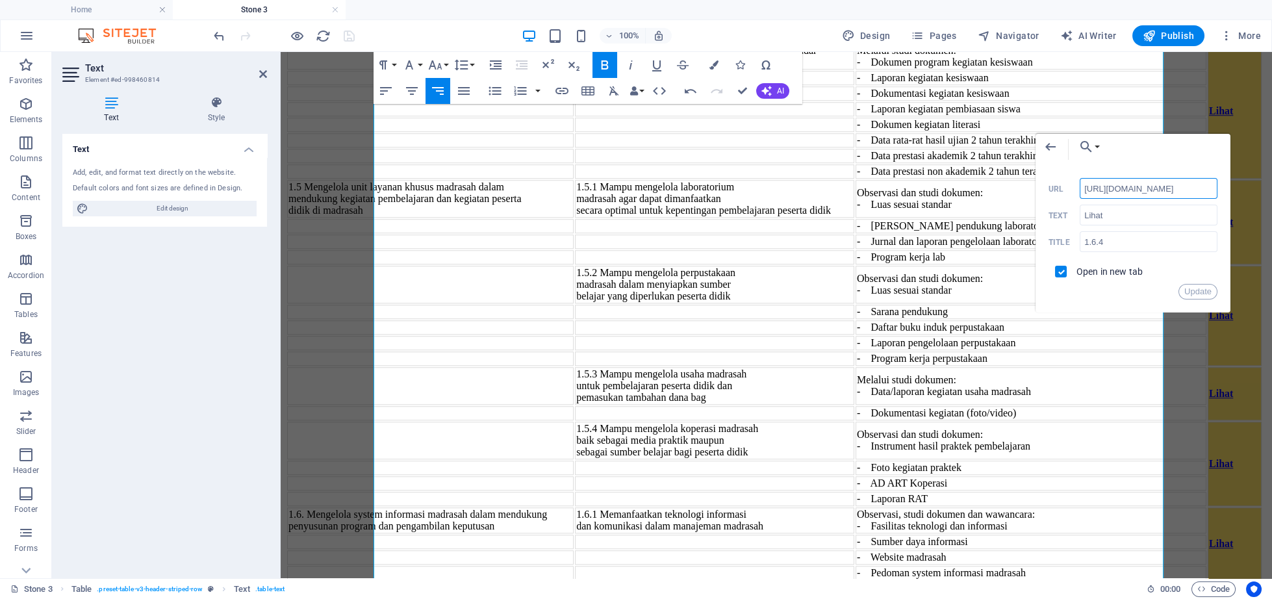
click at [1096, 185] on input "[URL][DOMAIN_NAME]" at bounding box center [1148, 188] width 138 height 21
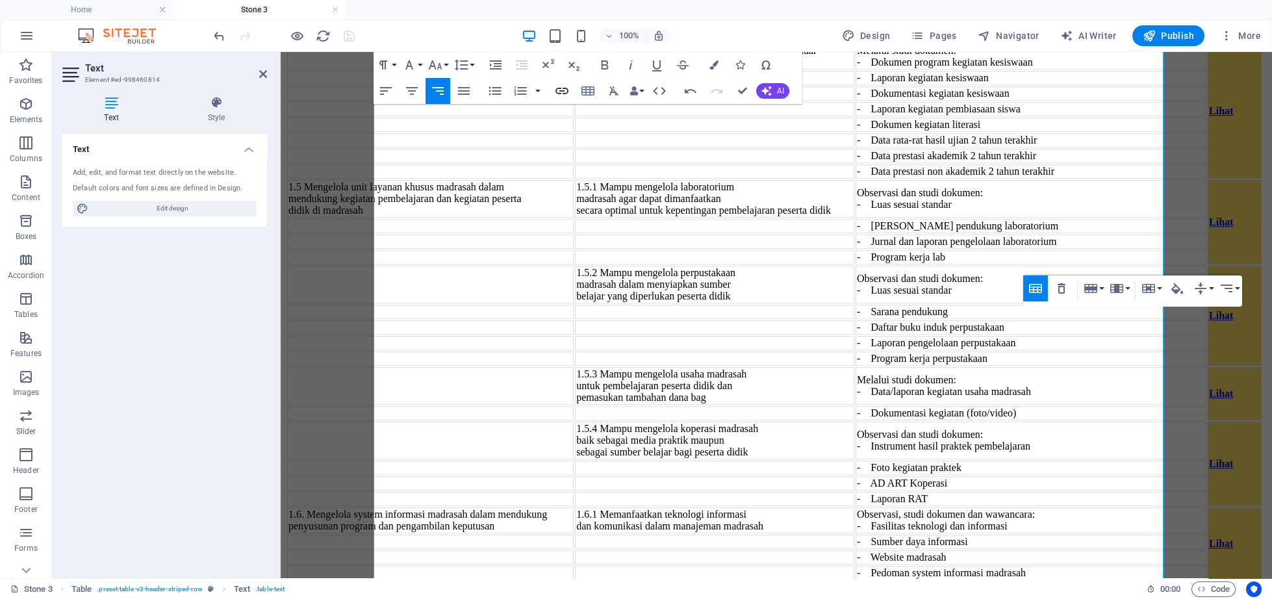
checkbox input "false"
click at [558, 95] on icon "button" at bounding box center [562, 91] width 16 height 16
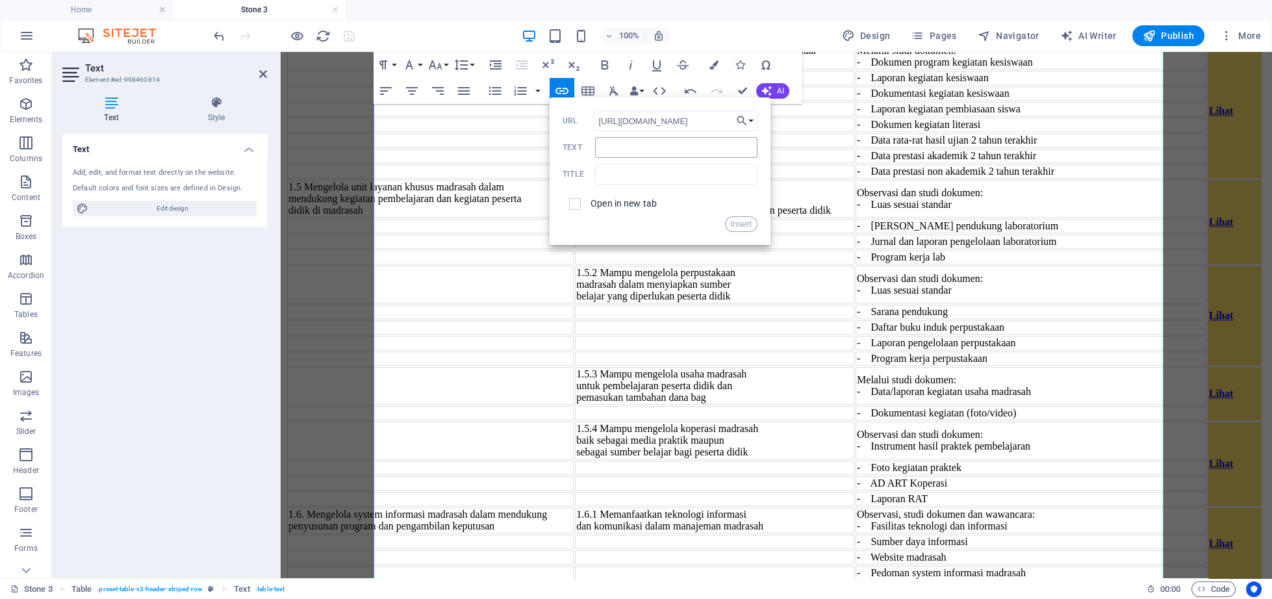
scroll to position [0, 9]
type input "[URL][DOMAIN_NAME]"
click at [620, 157] on input "Text" at bounding box center [676, 147] width 162 height 21
type input "Lihat"
click at [632, 177] on input "text" at bounding box center [676, 174] width 162 height 21
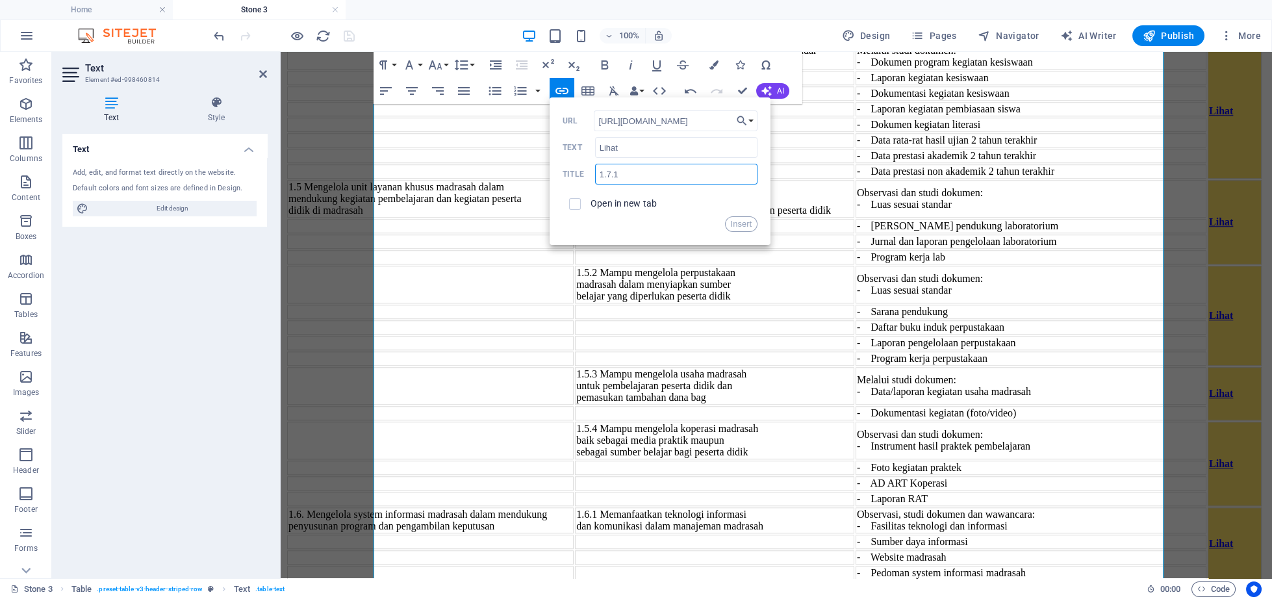
type input "1.7.1"
click at [622, 198] on div "Open in new tab" at bounding box center [659, 204] width 195 height 25
click at [579, 196] on span at bounding box center [574, 204] width 25 height 25
click at [580, 205] on span at bounding box center [575, 204] width 12 height 12
click at [573, 204] on input "checkbox" at bounding box center [573, 202] width 12 height 12
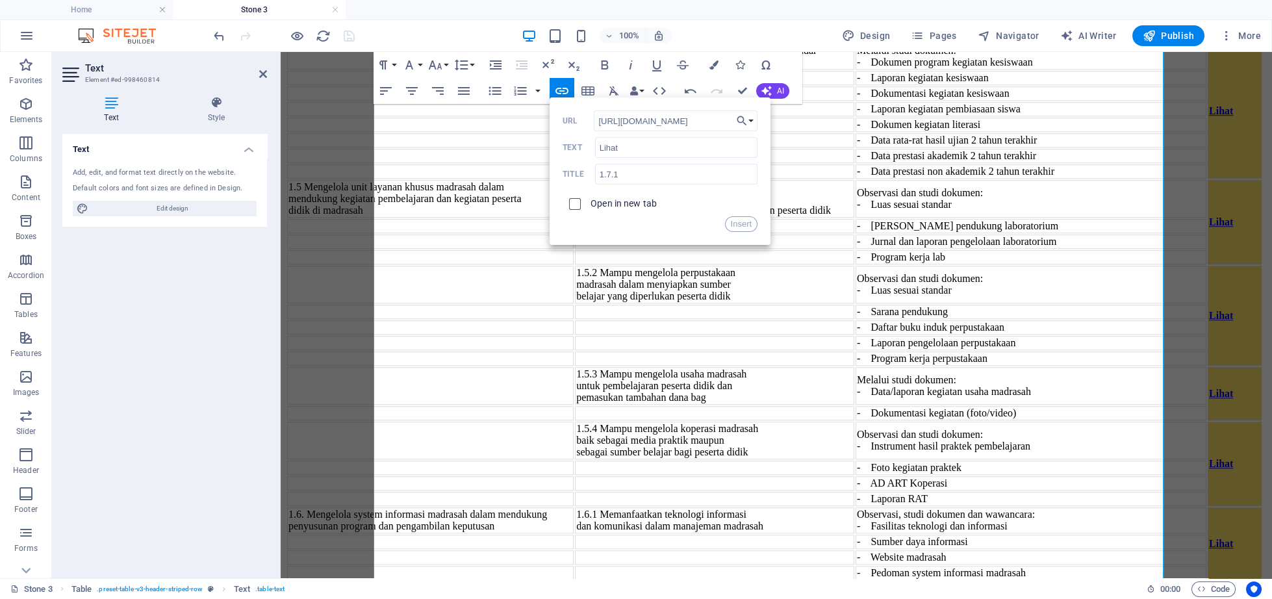
checkbox input "true"
drag, startPoint x: 735, startPoint y: 217, endPoint x: 456, endPoint y: 168, distance: 283.6
click at [735, 217] on button "Insert" at bounding box center [741, 224] width 33 height 16
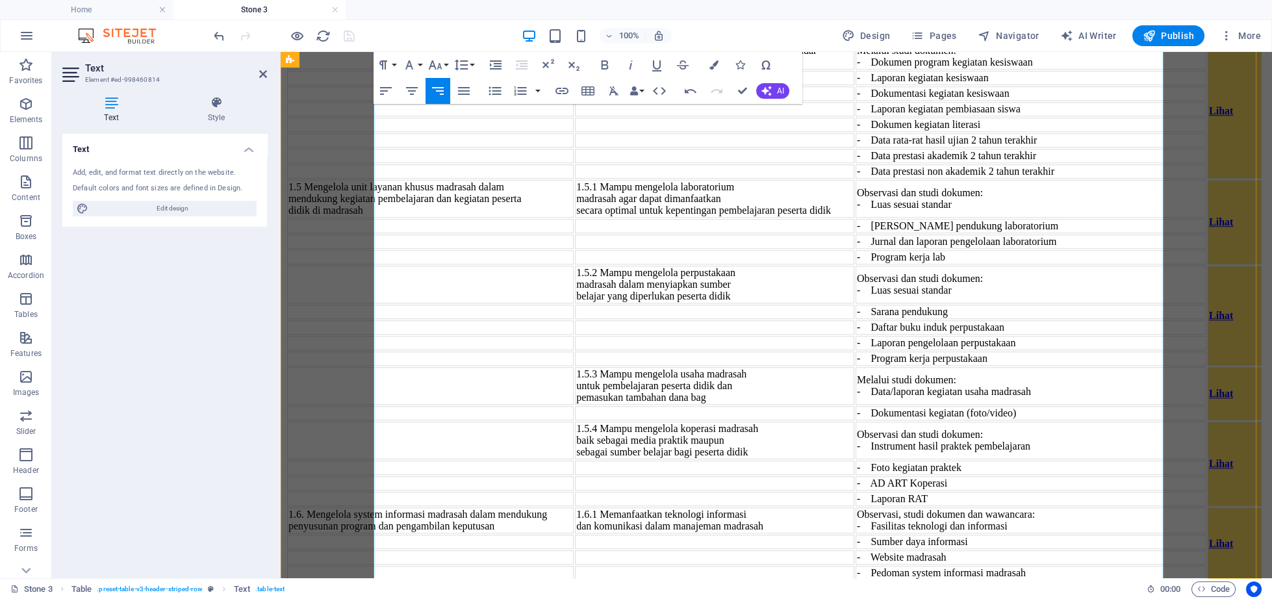
scroll to position [4692, 0]
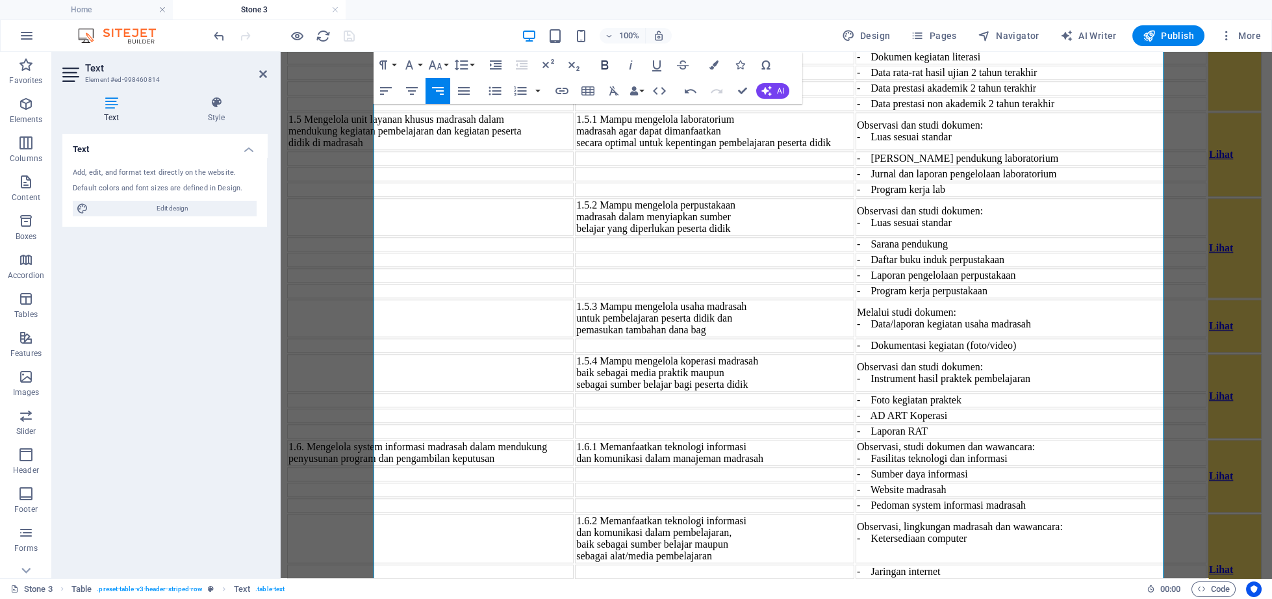
click at [605, 62] on icon "button" at bounding box center [605, 65] width 16 height 16
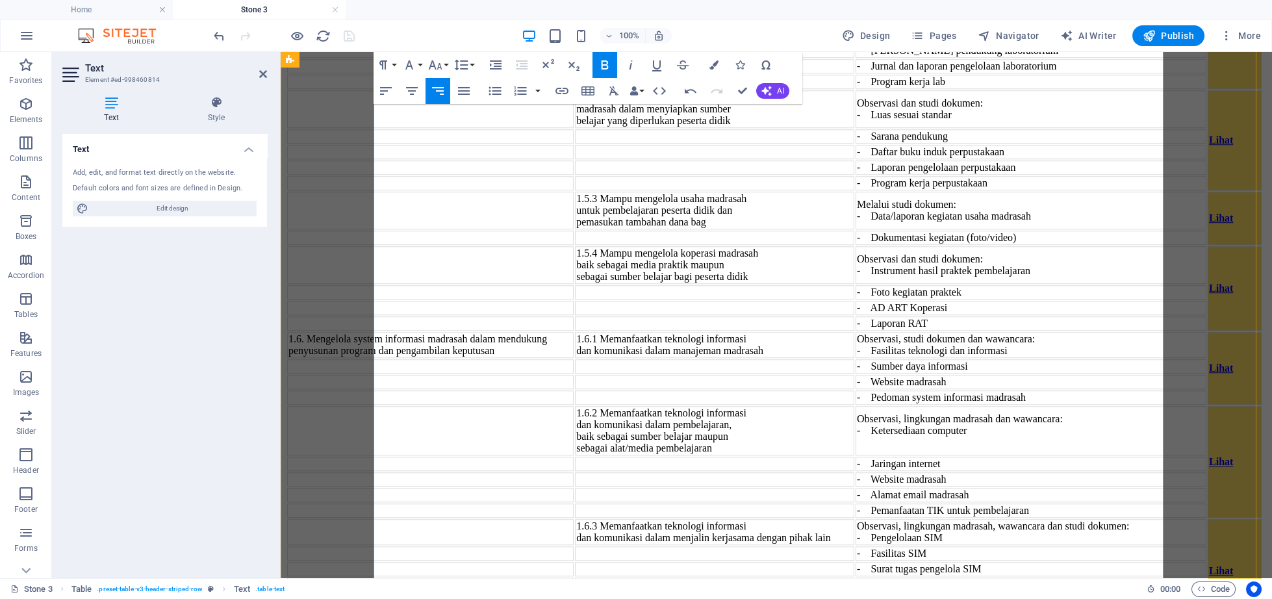
scroll to position [4892, 0]
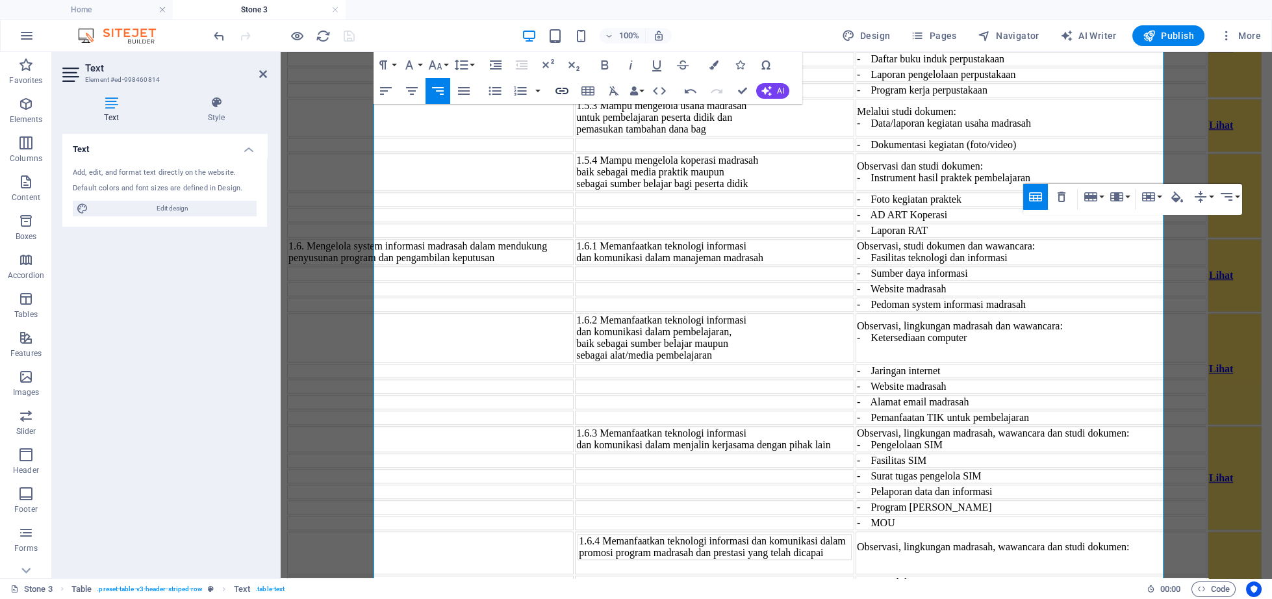
checkbox input "false"
click at [563, 84] on icon "button" at bounding box center [562, 91] width 16 height 16
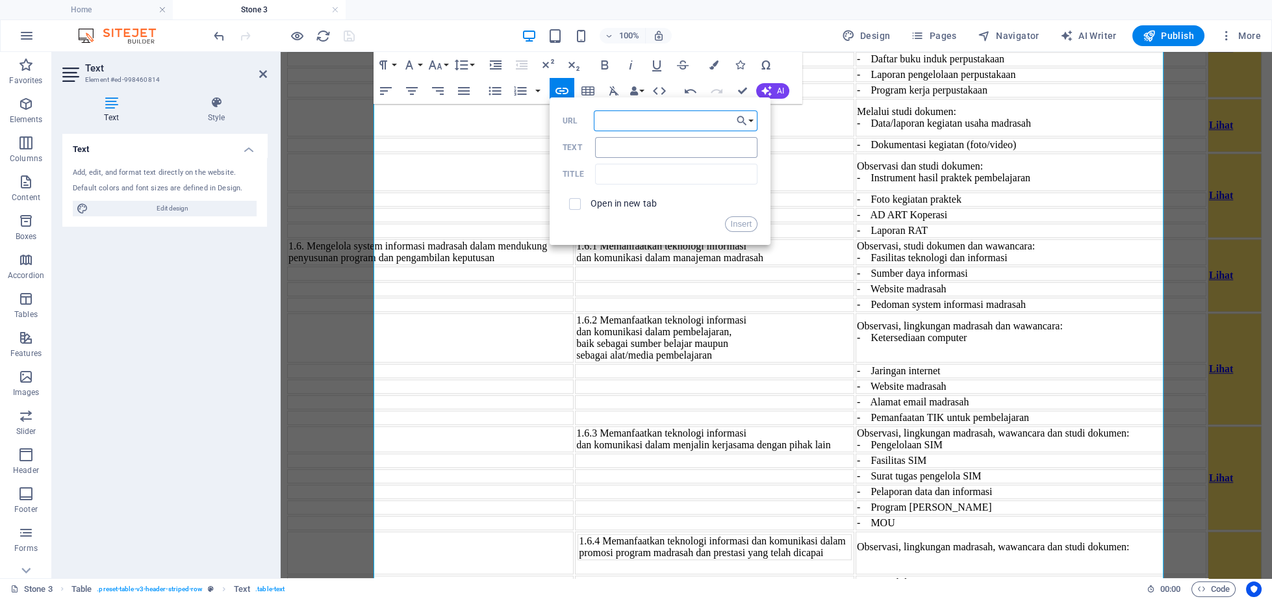
paste input "[URL][DOMAIN_NAME]"
type input "[URL][DOMAIN_NAME]"
click at [627, 149] on input "Text" at bounding box center [676, 147] width 162 height 21
type input "Lihat"
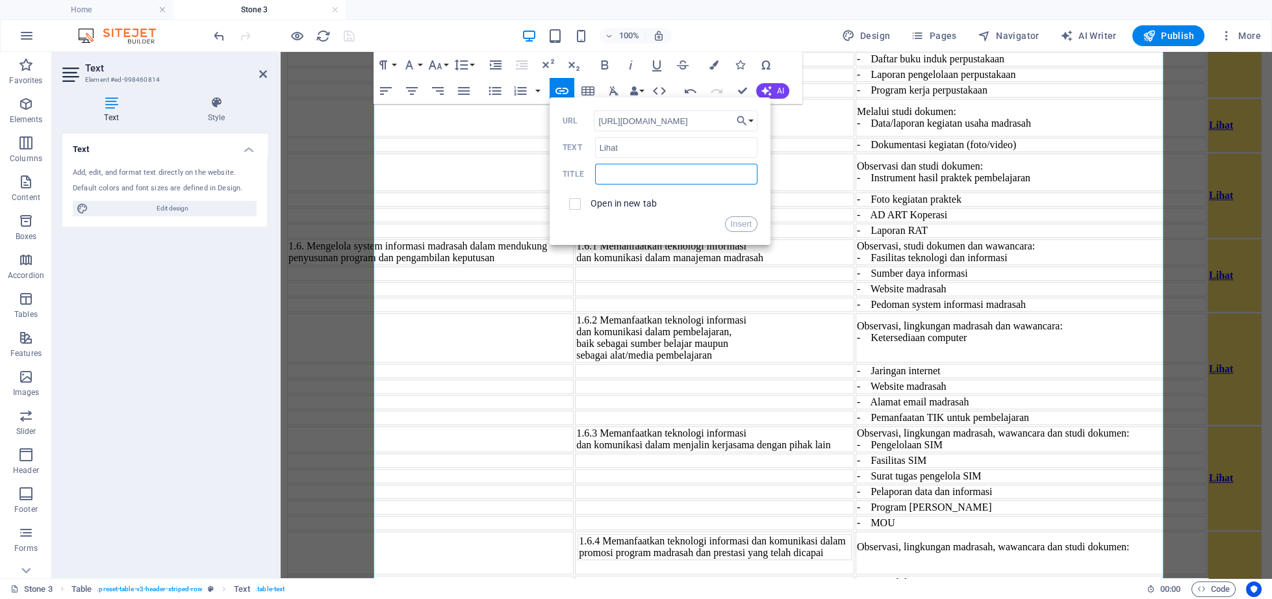
click at [622, 172] on input "text" at bounding box center [676, 174] width 162 height 21
type input "1.7.2"
click at [574, 203] on input "checkbox" at bounding box center [573, 202] width 12 height 12
checkbox input "true"
click at [732, 228] on button "Insert" at bounding box center [741, 224] width 33 height 16
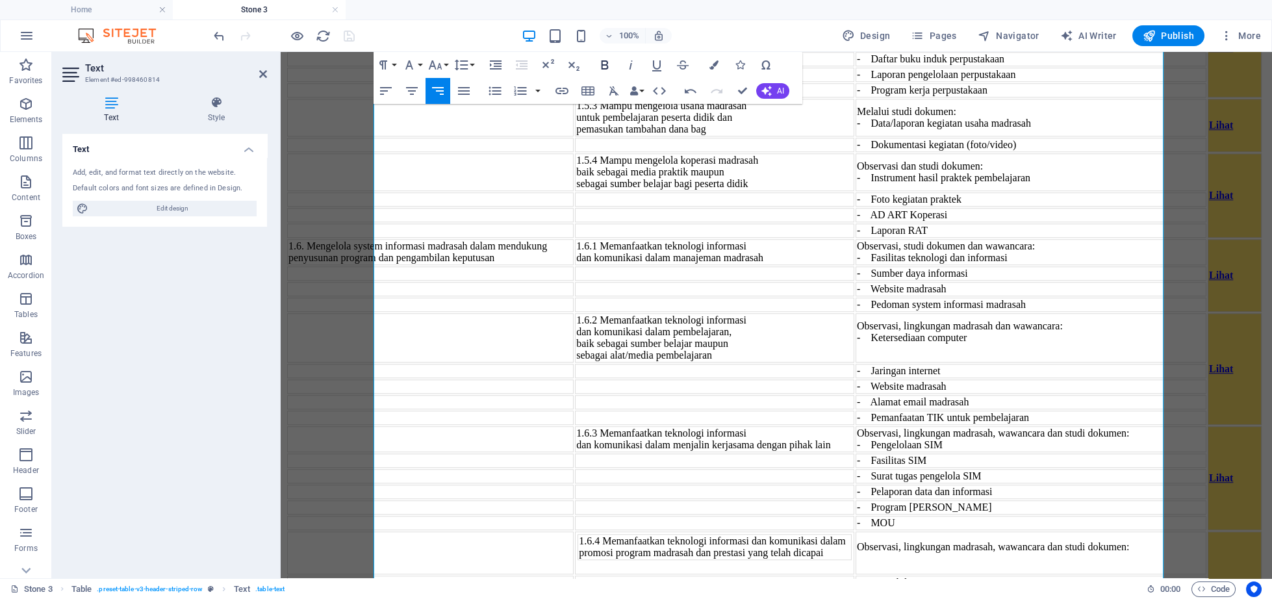
click at [610, 58] on icon "button" at bounding box center [605, 65] width 16 height 16
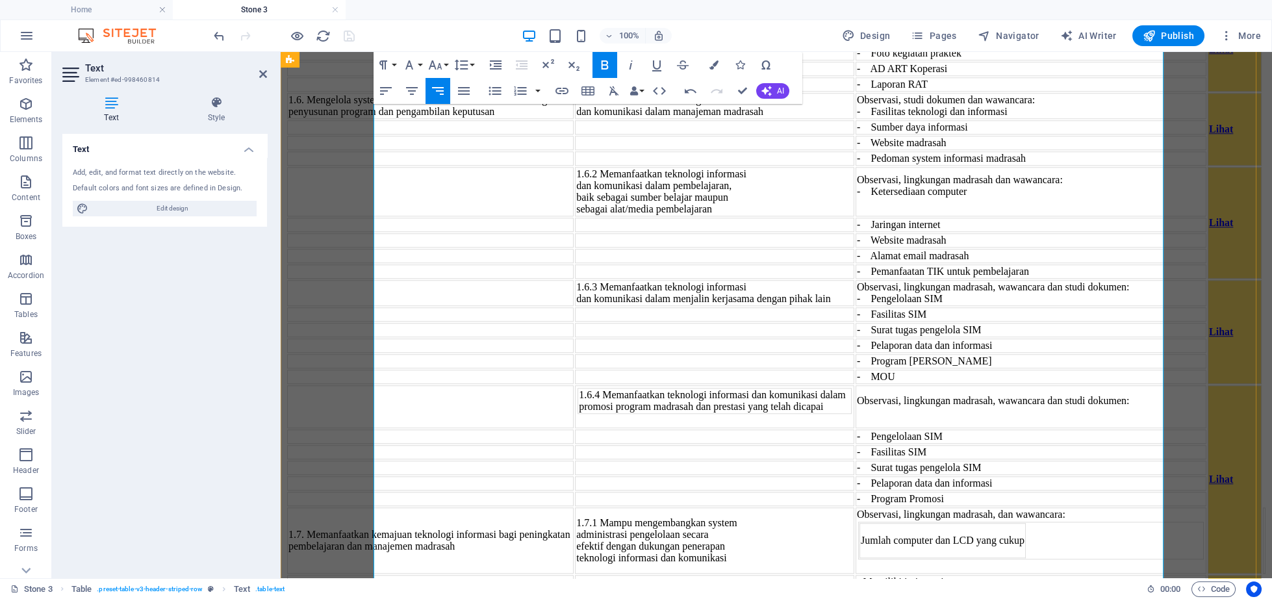
scroll to position [5160, 0]
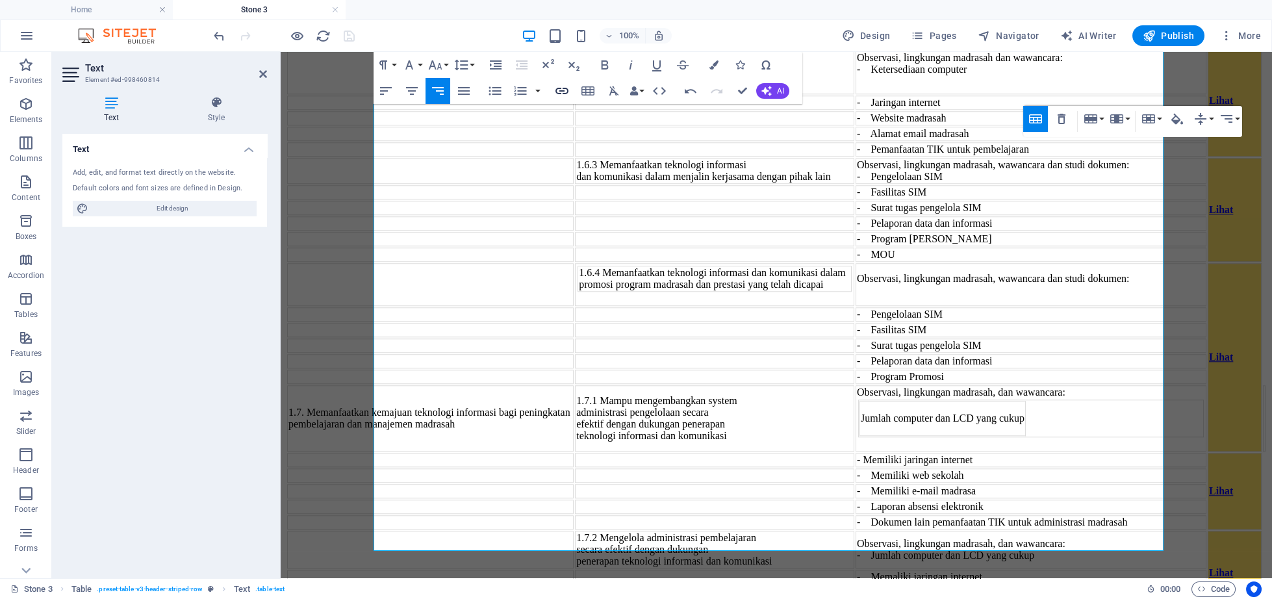
checkbox input "false"
click at [561, 93] on icon "button" at bounding box center [562, 91] width 16 height 16
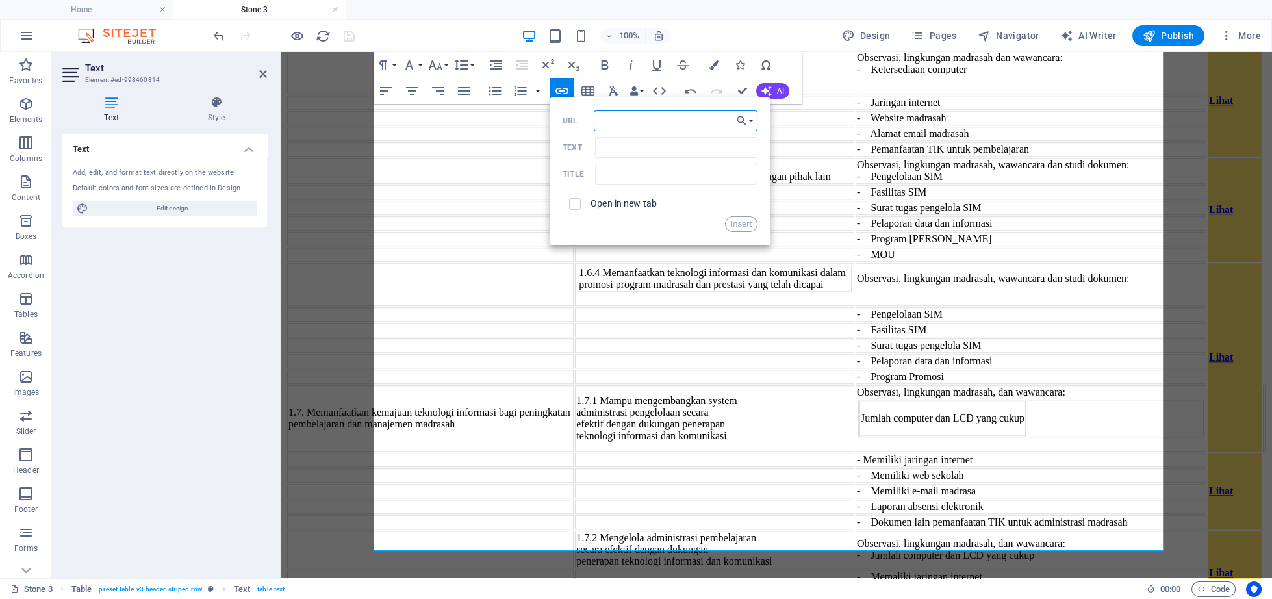
paste input "[URL][DOMAIN_NAME]"
type input "[URL][DOMAIN_NAME]"
click at [614, 150] on input "Text" at bounding box center [676, 147] width 162 height 21
type input "Lihat"
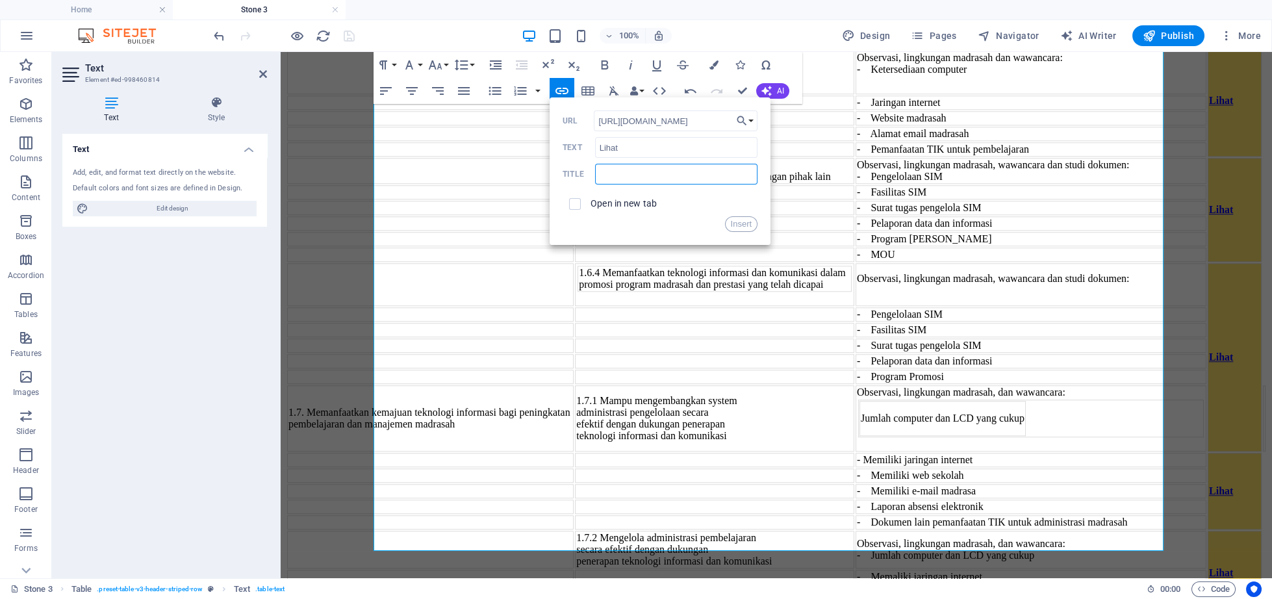
click at [640, 179] on input "text" at bounding box center [676, 174] width 162 height 21
type input "1.7.3"
click at [625, 193] on div "Open in new tab" at bounding box center [659, 204] width 195 height 25
click at [616, 204] on label "Open in new tab" at bounding box center [623, 203] width 66 height 10
checkbox input "true"
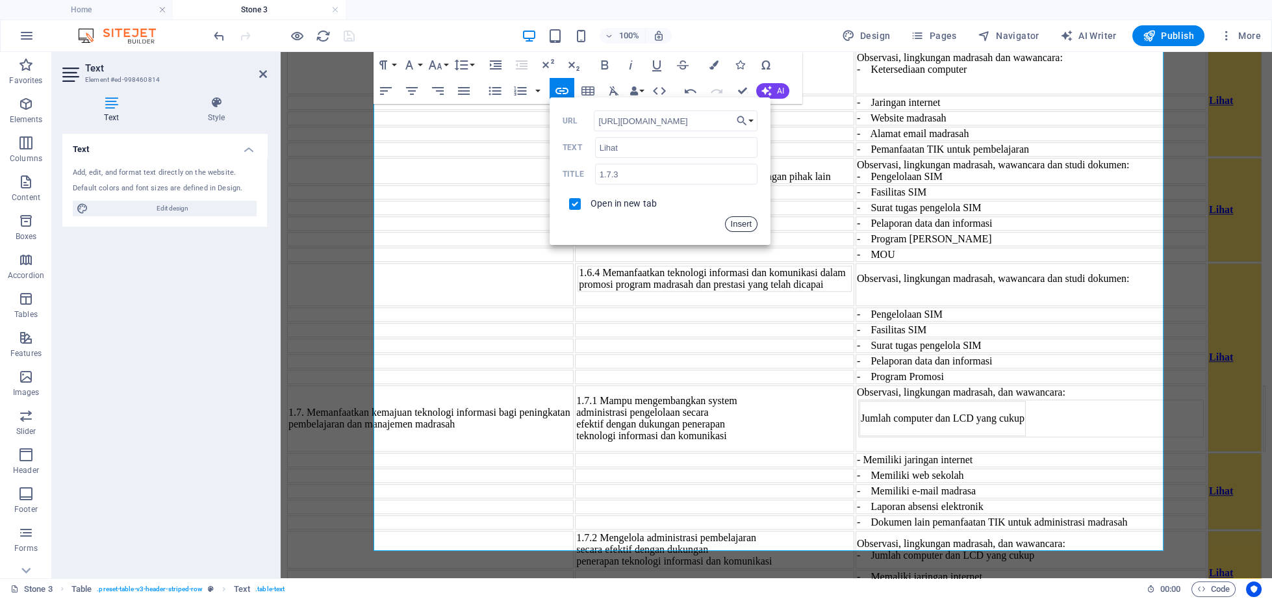
click at [740, 231] on button "Insert" at bounding box center [741, 224] width 33 height 16
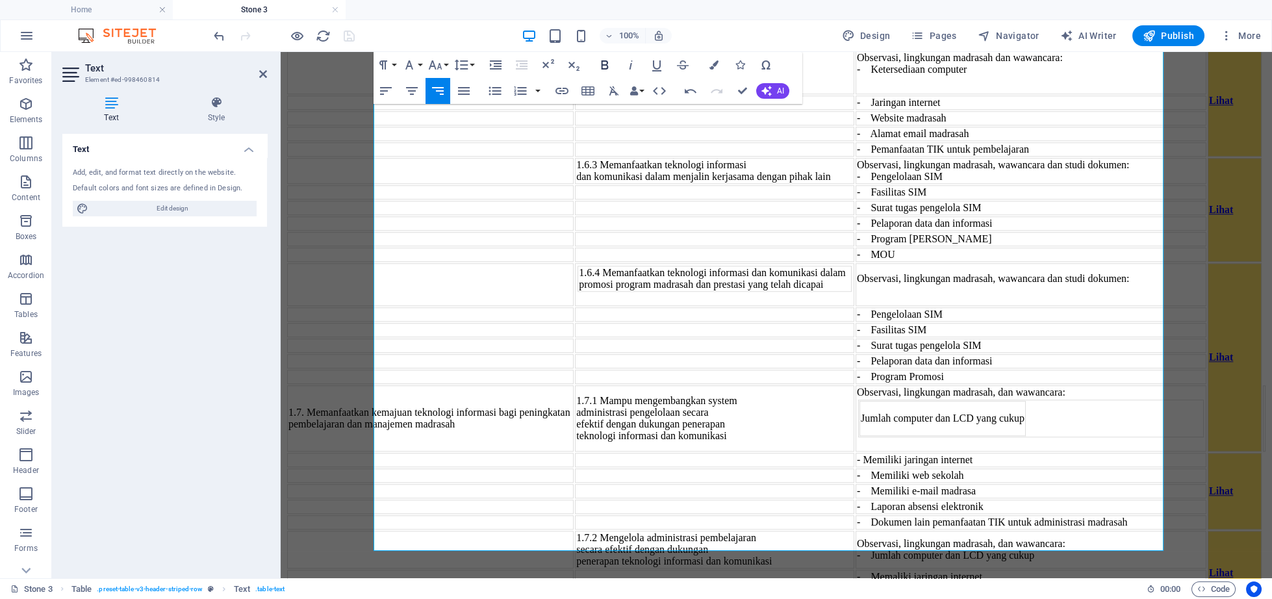
click at [602, 63] on icon "button" at bounding box center [604, 64] width 7 height 9
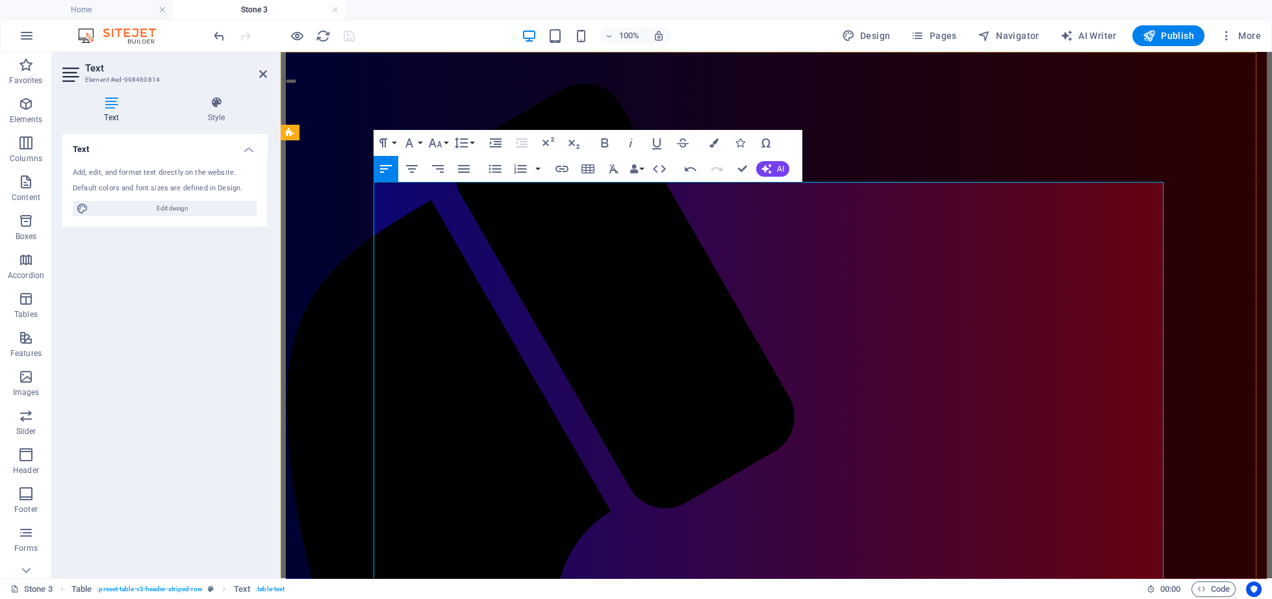
scroll to position [0, 0]
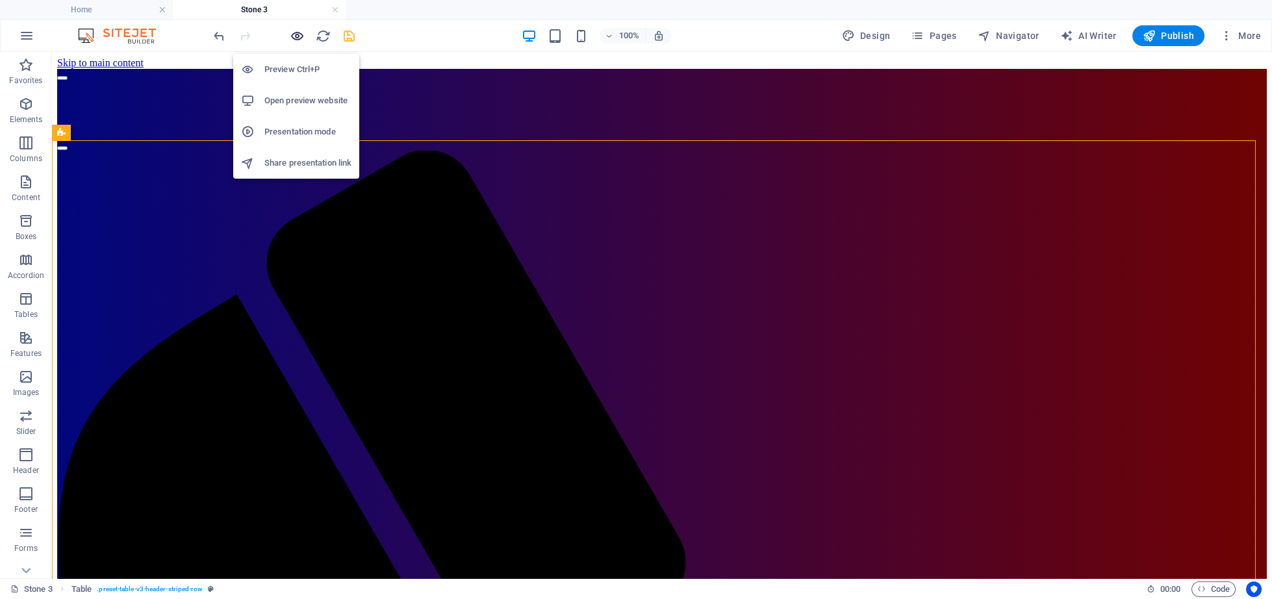
click at [292, 36] on icon "button" at bounding box center [297, 36] width 15 height 15
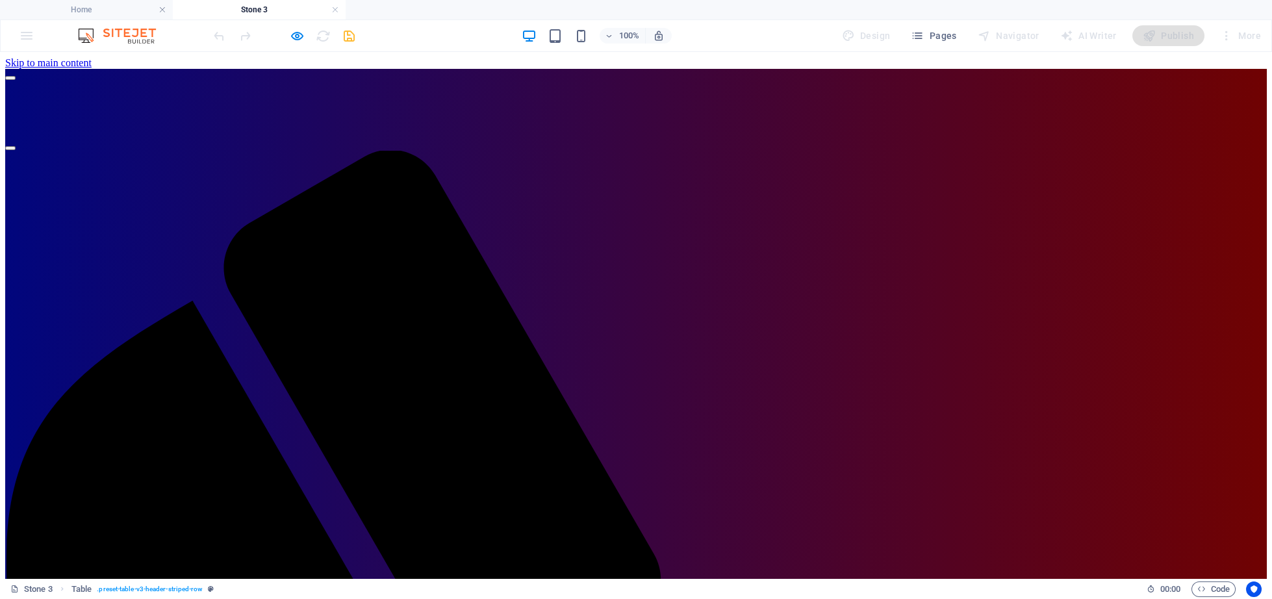
drag, startPoint x: 927, startPoint y: 121, endPoint x: 911, endPoint y: 129, distance: 18.6
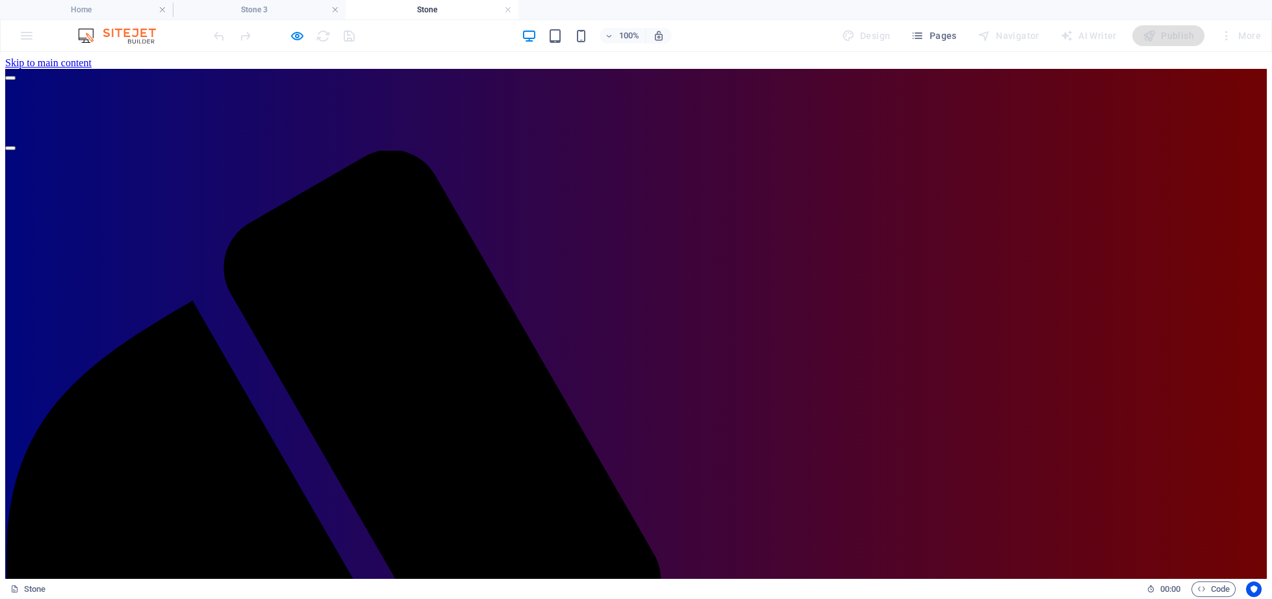
click at [503, 10] on h4 "Stone" at bounding box center [431, 10] width 173 height 14
click at [509, 11] on link at bounding box center [508, 10] width 8 height 12
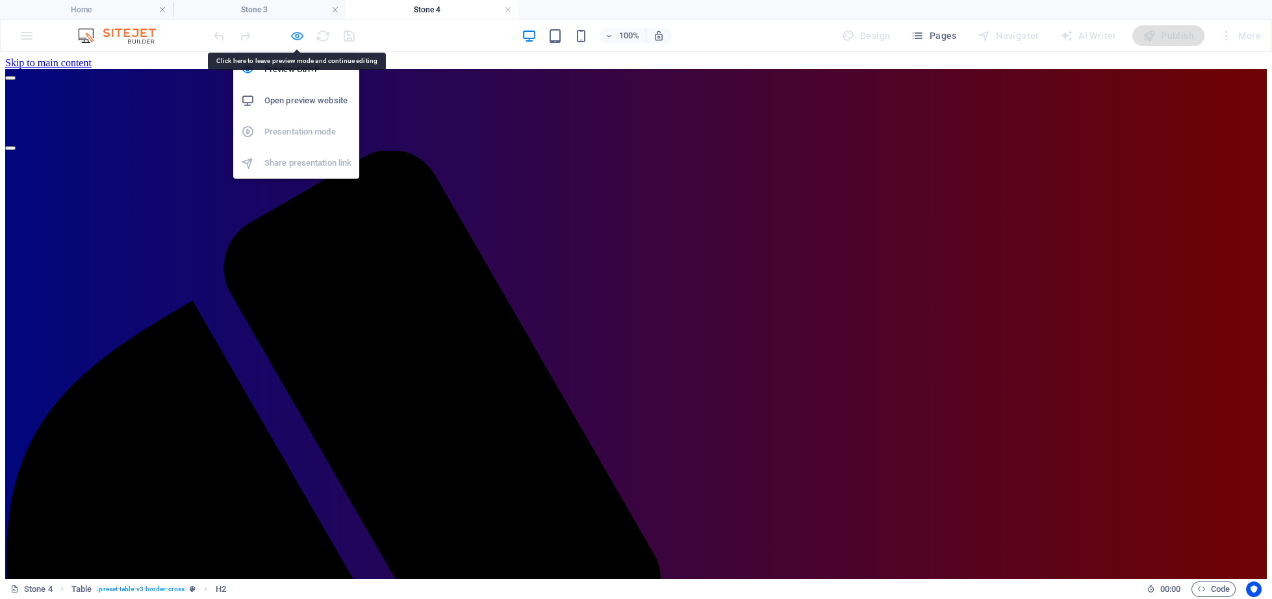
click at [292, 37] on icon "button" at bounding box center [297, 36] width 15 height 15
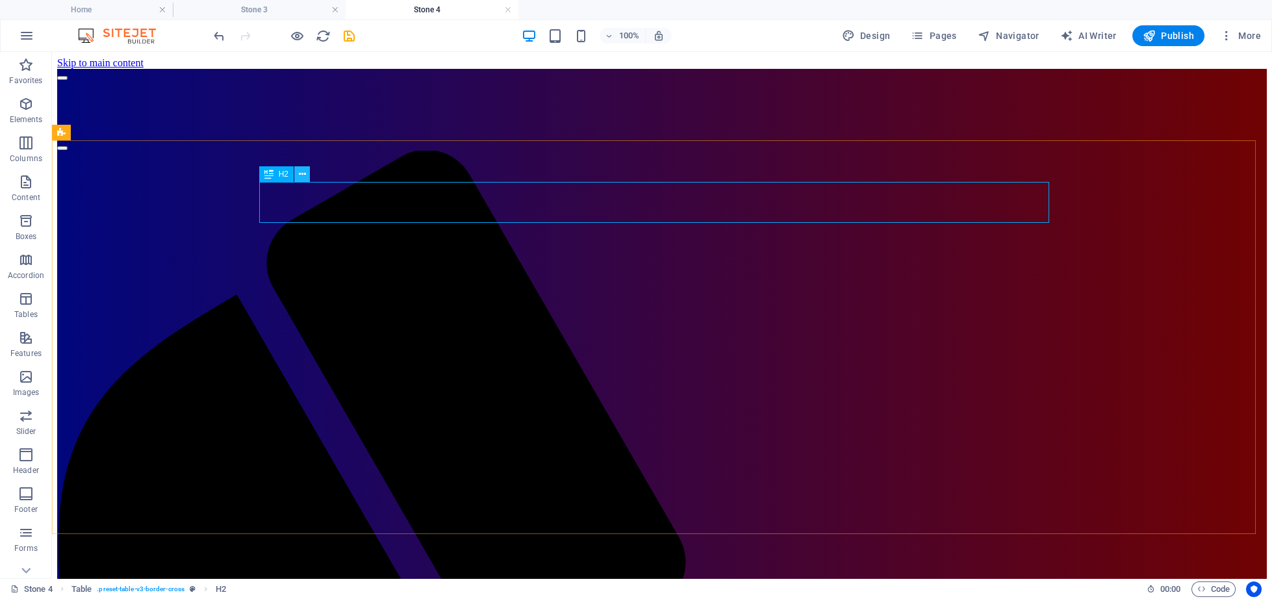
click at [303, 173] on icon at bounding box center [301, 175] width 7 height 14
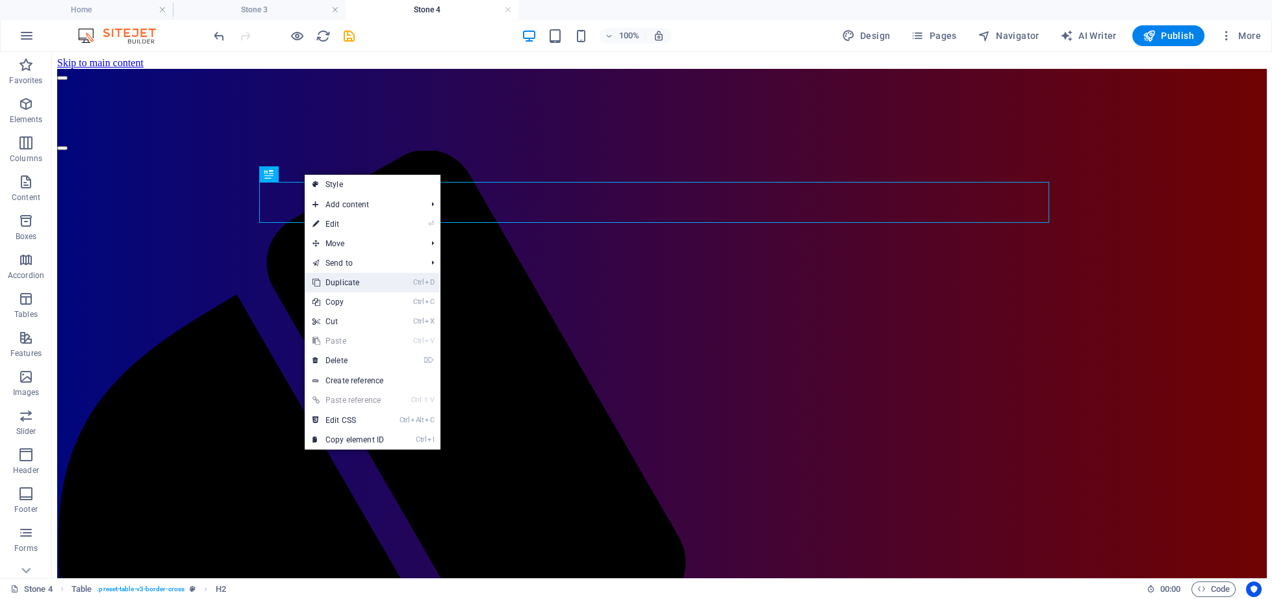
click at [326, 285] on link "Ctrl D Duplicate" at bounding box center [348, 282] width 87 height 19
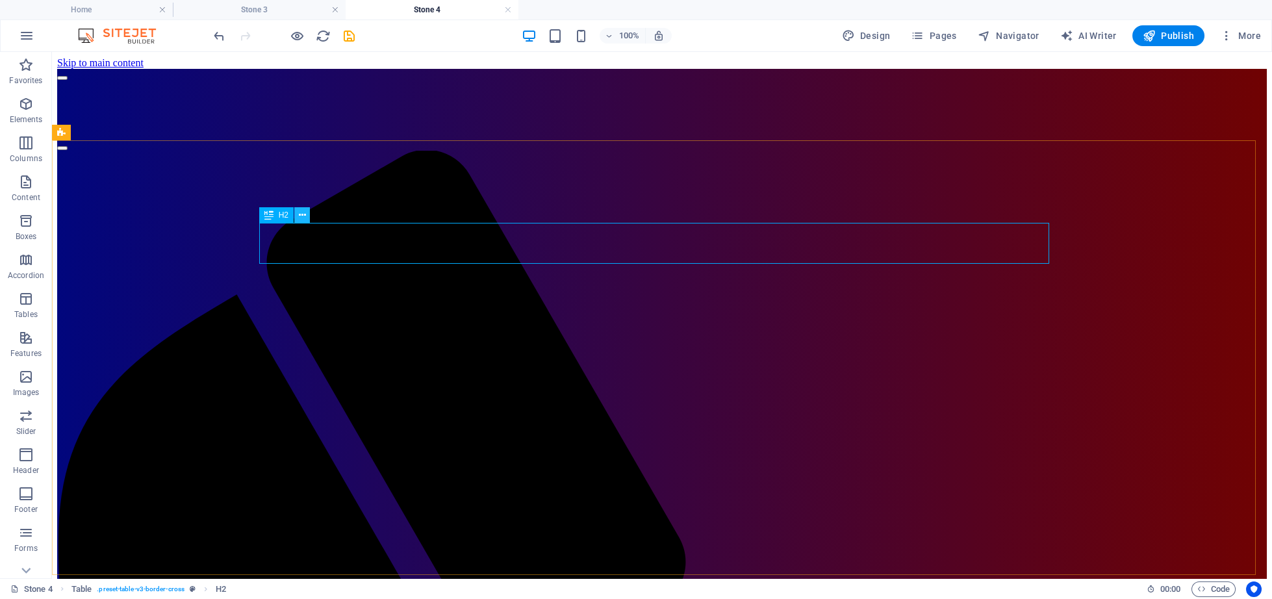
click at [307, 217] on button at bounding box center [302, 215] width 16 height 16
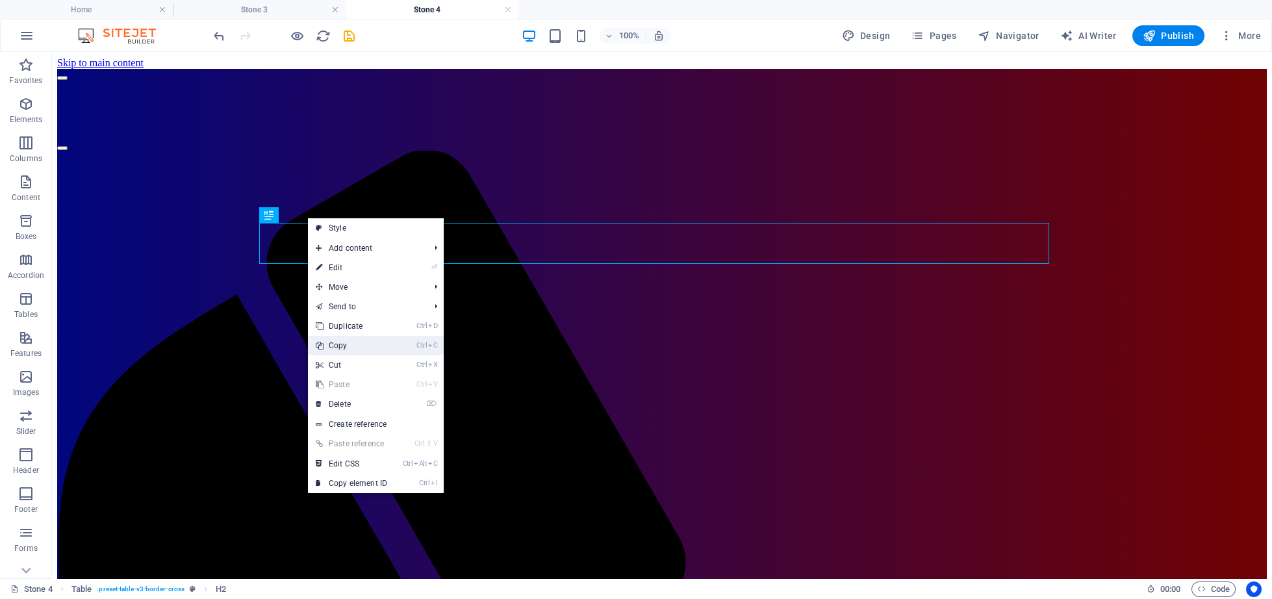
click at [340, 344] on link "Ctrl C Copy" at bounding box center [351, 345] width 87 height 19
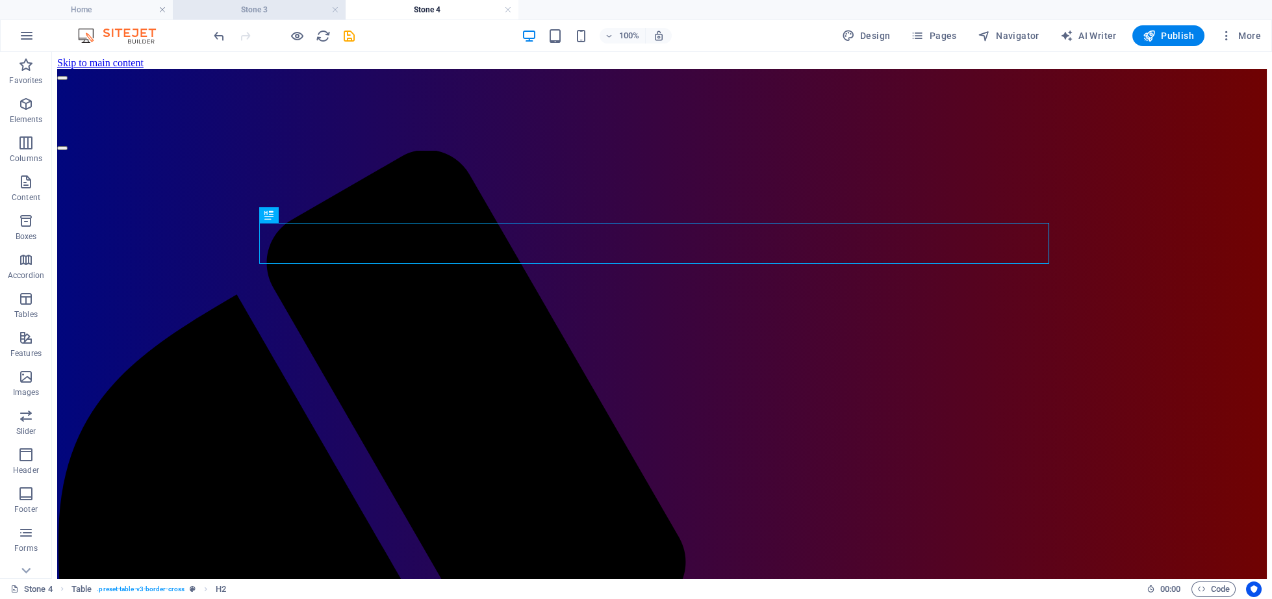
click at [273, 12] on h4 "Stone 3" at bounding box center [259, 10] width 173 height 14
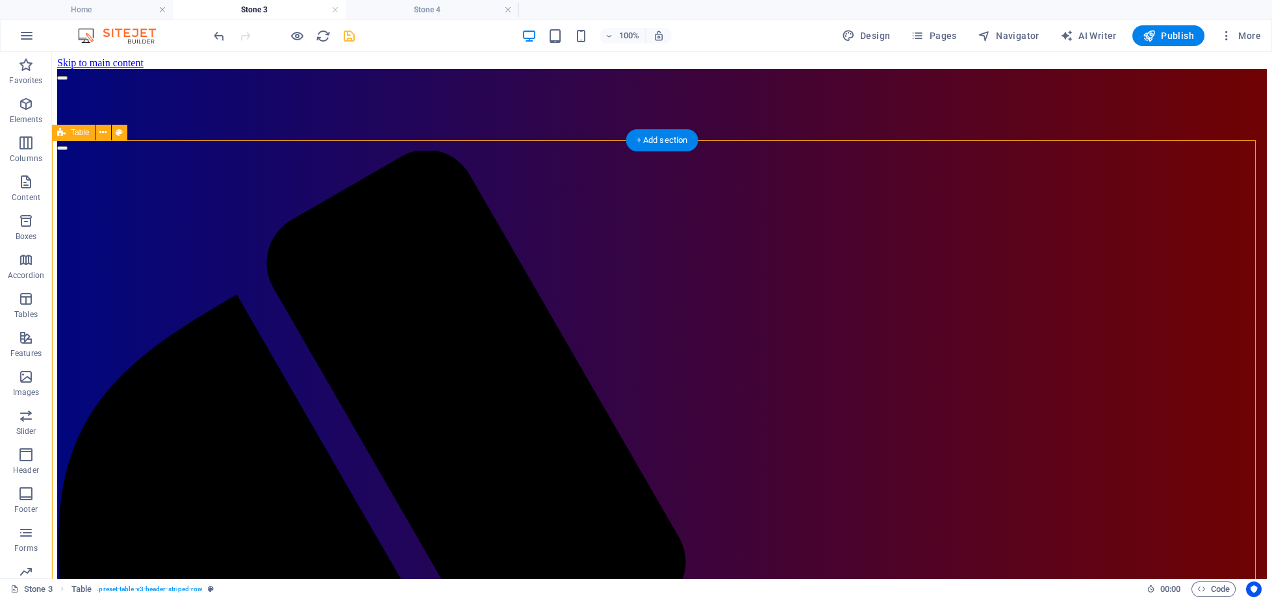
drag, startPoint x: 643, startPoint y: 142, endPoint x: 326, endPoint y: 103, distance: 319.4
click at [643, 142] on div "+ Add section" at bounding box center [662, 140] width 72 height 22
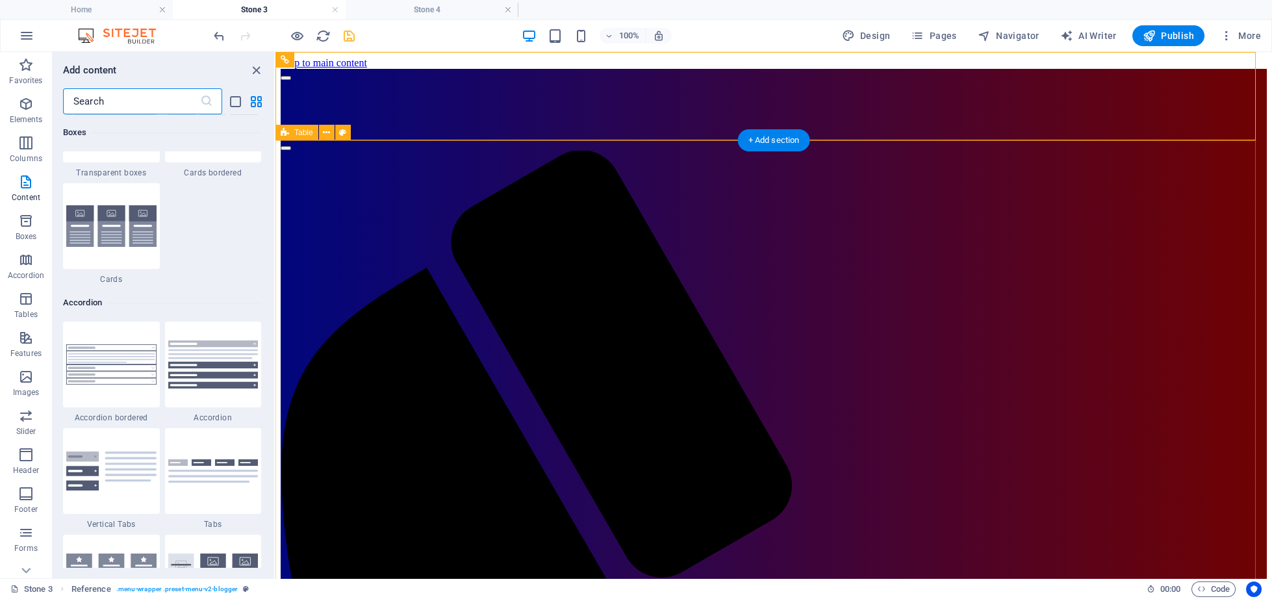
scroll to position [4318, 0]
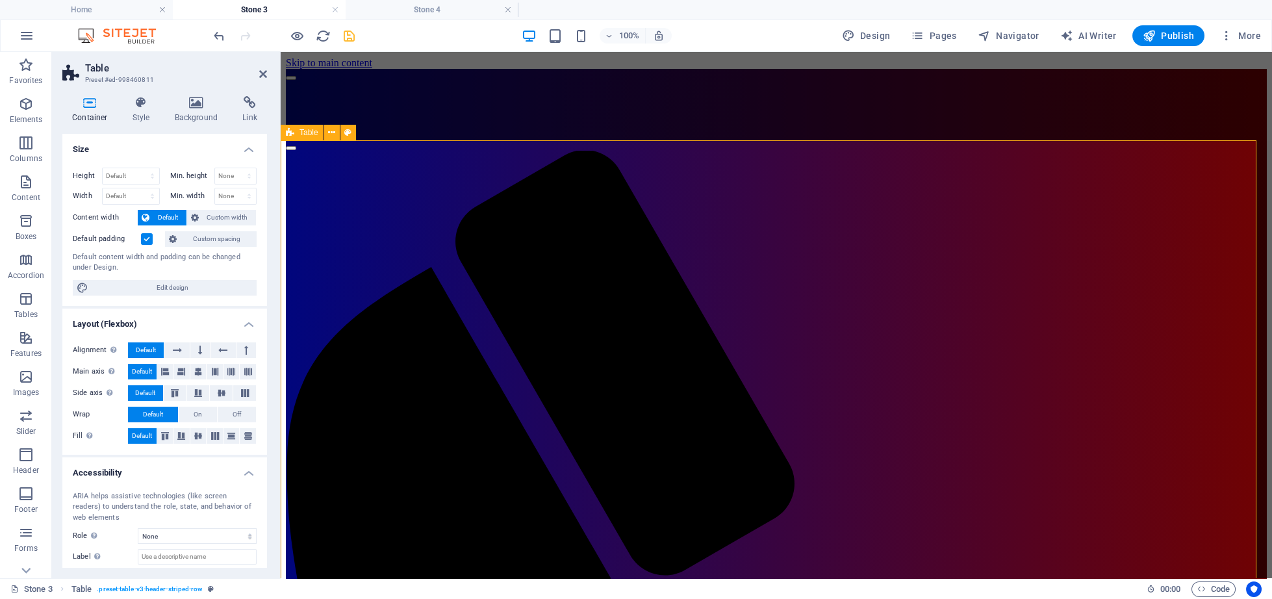
click at [262, 75] on icon at bounding box center [263, 74] width 8 height 10
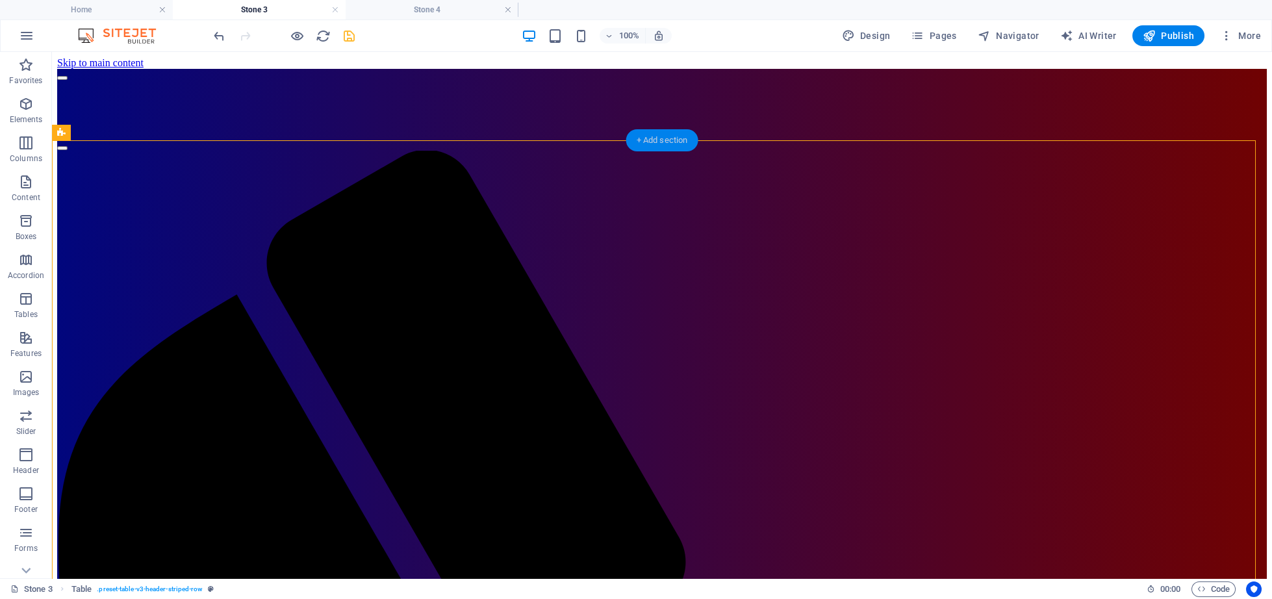
click at [655, 148] on div "+ Add section" at bounding box center [662, 140] width 72 height 22
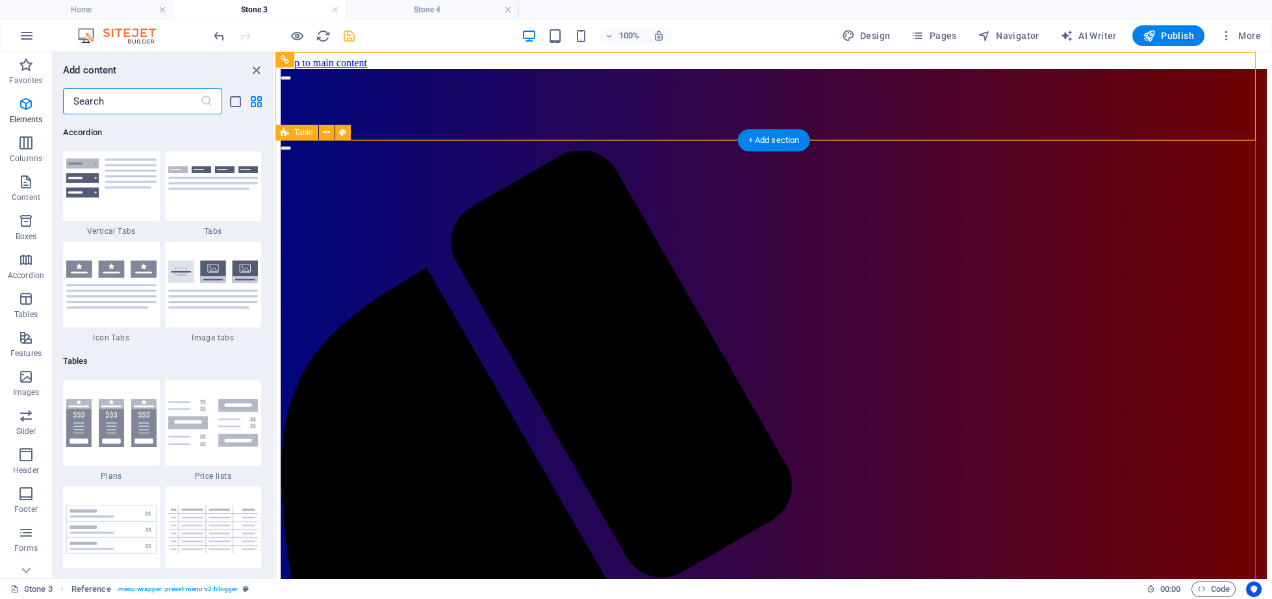
scroll to position [4279, 0]
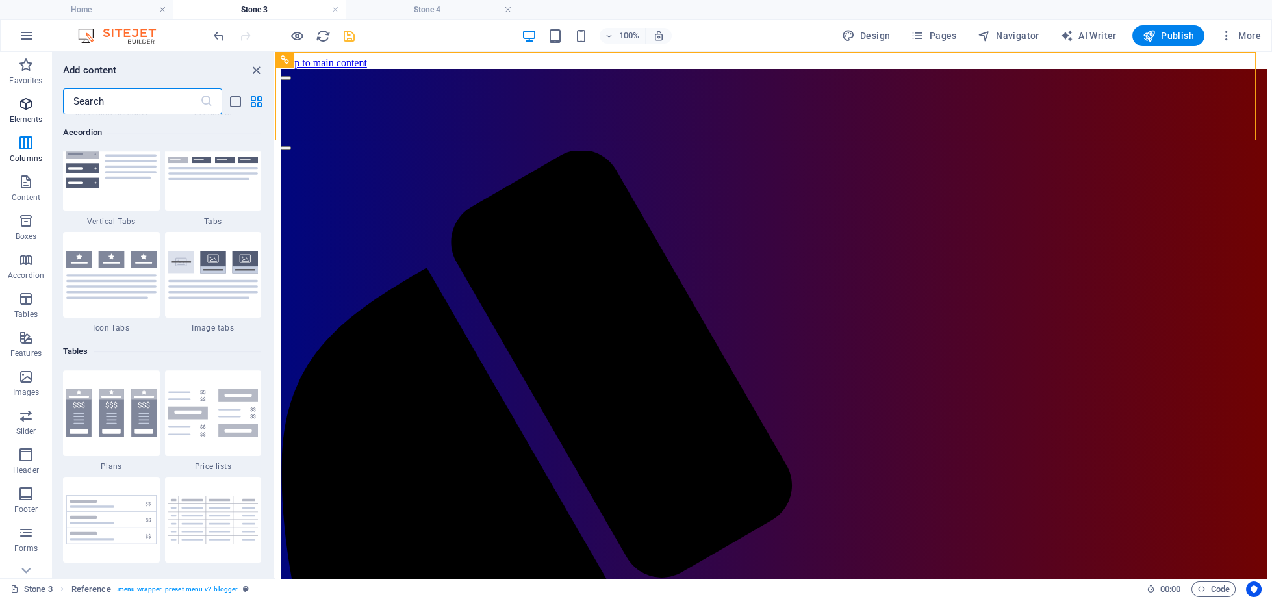
click at [23, 103] on icon "button" at bounding box center [26, 104] width 16 height 16
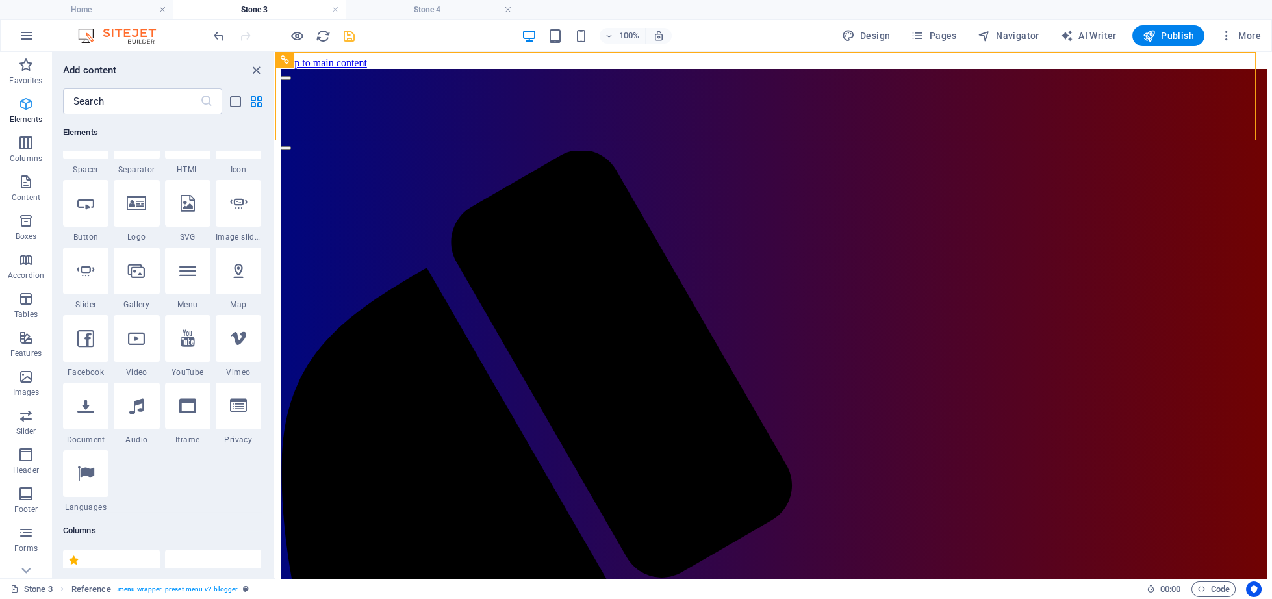
scroll to position [245, 0]
click at [135, 92] on div at bounding box center [136, 68] width 45 height 47
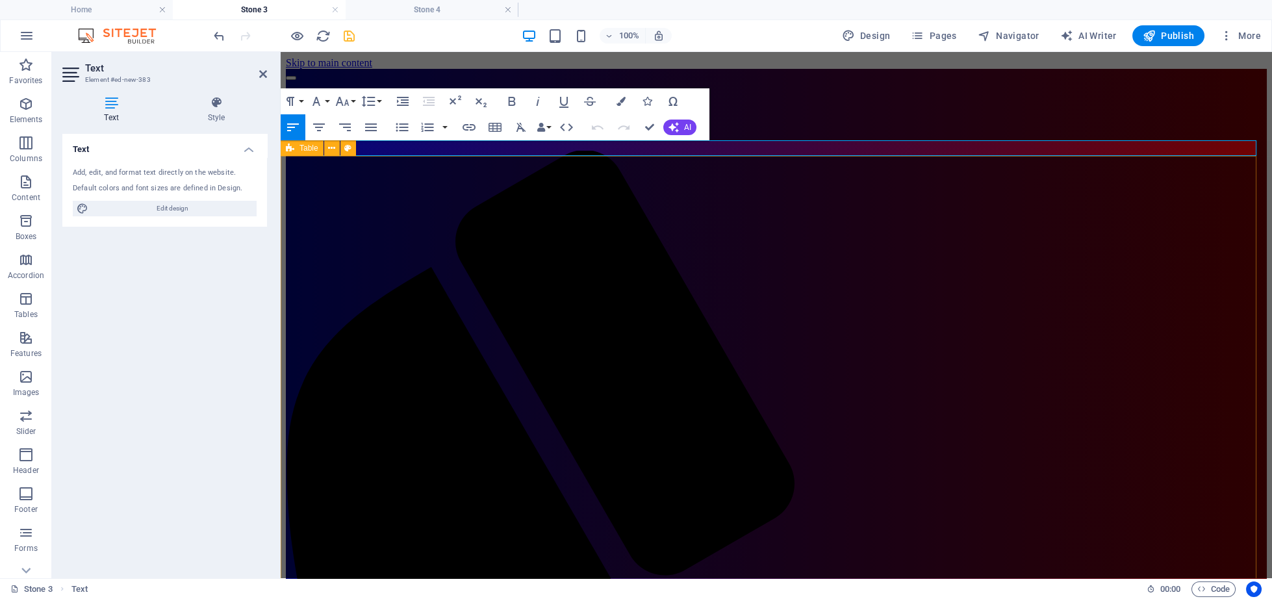
drag, startPoint x: 639, startPoint y: 191, endPoint x: 303, endPoint y: 159, distance: 337.9
click at [438, 14] on h4 "Stone 4" at bounding box center [431, 10] width 173 height 14
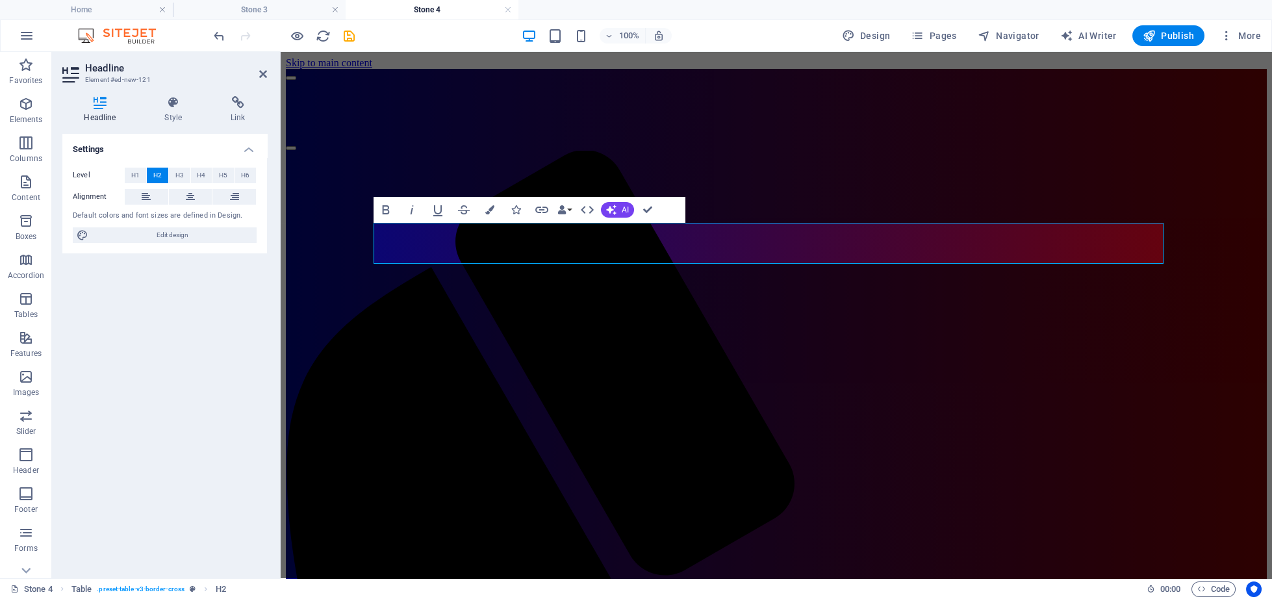
click at [256, 19] on header "100% Design Pages Navigator AI Writer Publish More" at bounding box center [636, 35] width 1272 height 32
click at [260, 8] on h4 "Stone 3" at bounding box center [259, 10] width 173 height 14
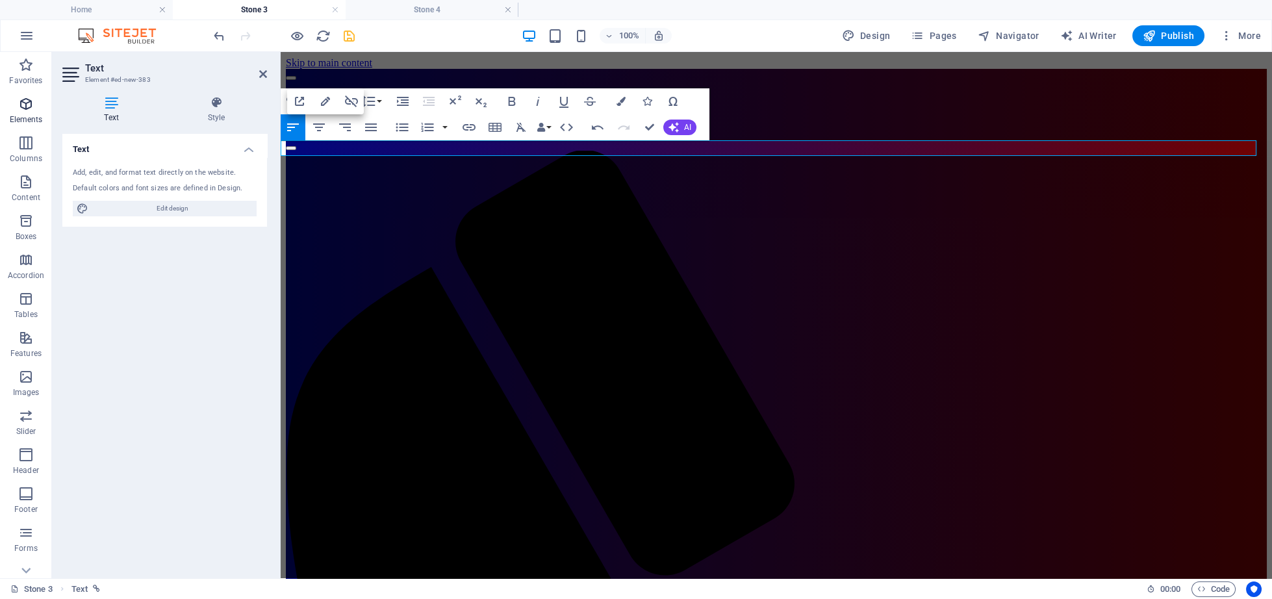
click at [21, 105] on icon "button" at bounding box center [26, 104] width 16 height 16
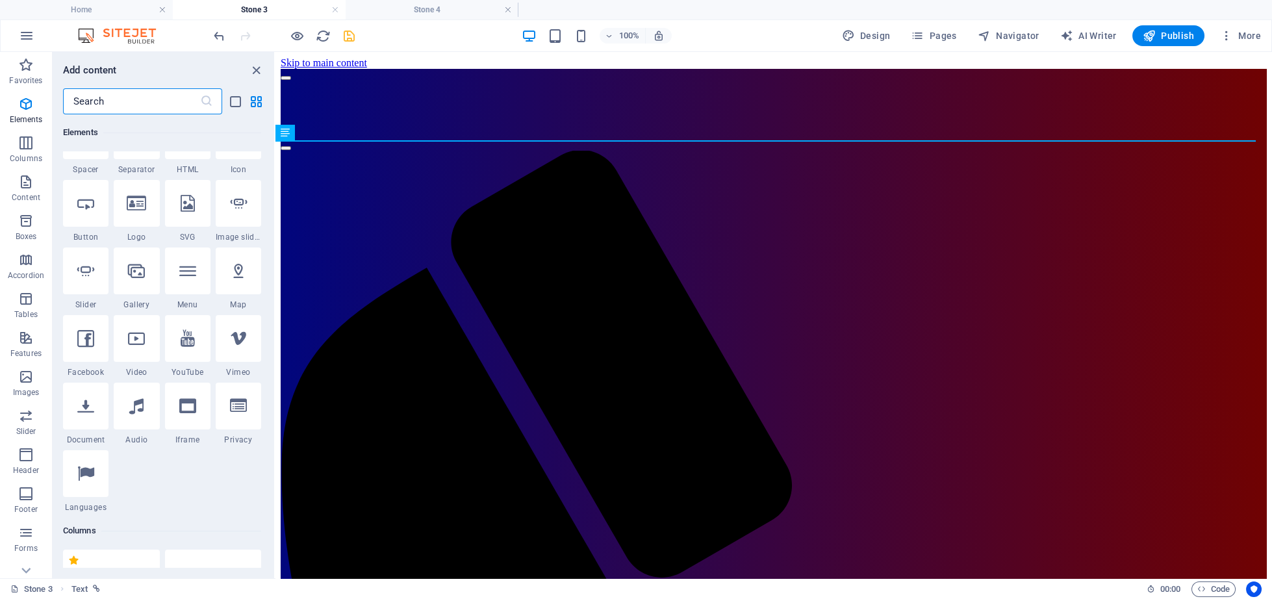
scroll to position [245, 0]
click at [73, 92] on div at bounding box center [85, 68] width 45 height 47
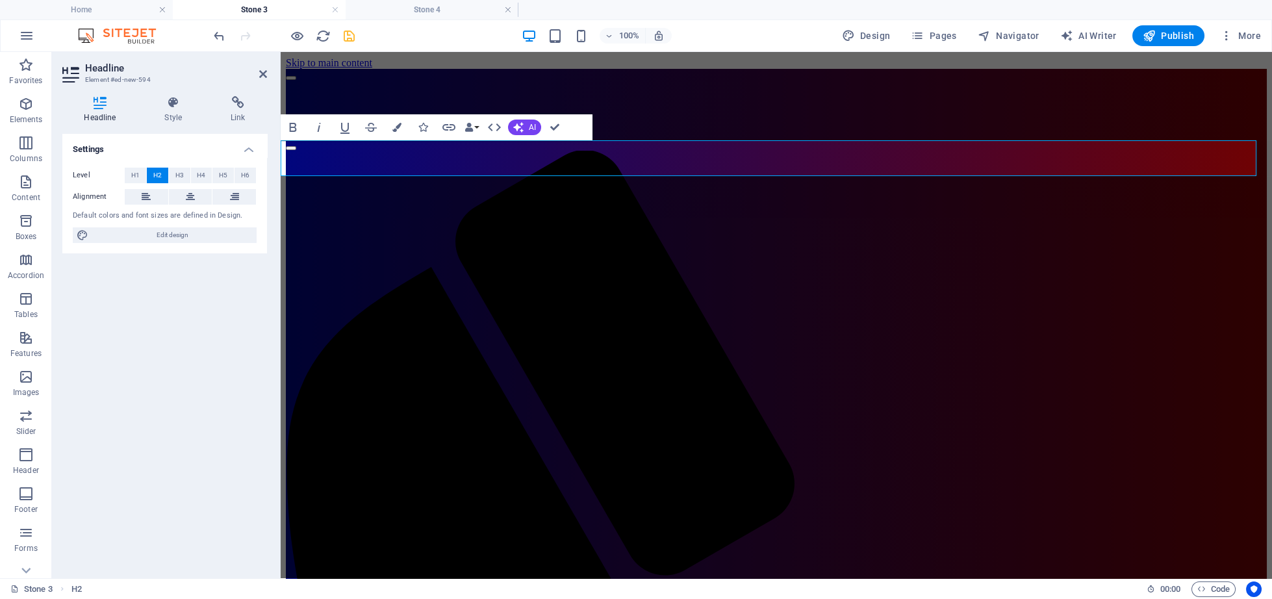
click at [200, 168] on span "H4" at bounding box center [201, 176] width 8 height 16
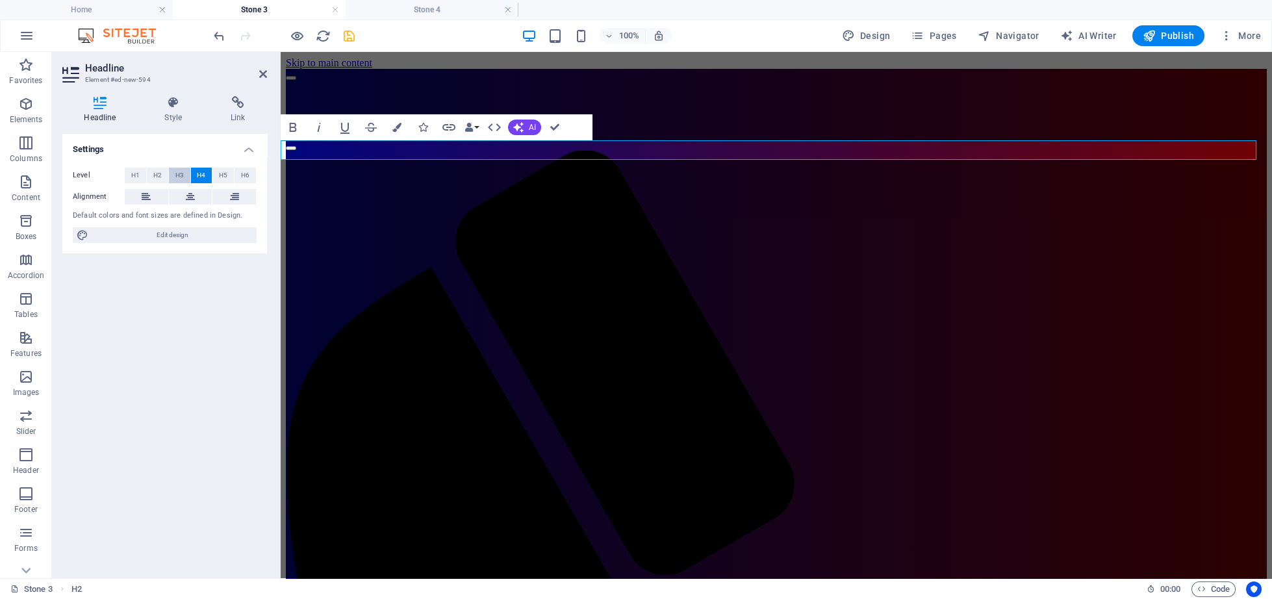
click at [182, 177] on span "H3" at bounding box center [179, 176] width 8 height 16
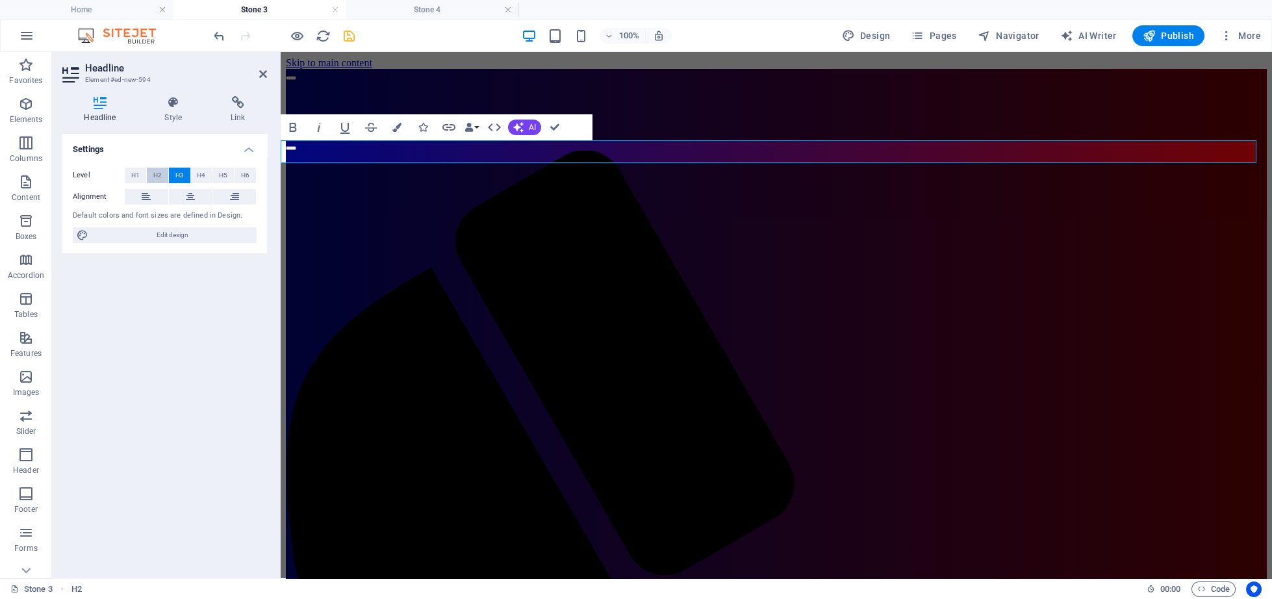
click at [160, 179] on span "H2" at bounding box center [157, 176] width 8 height 16
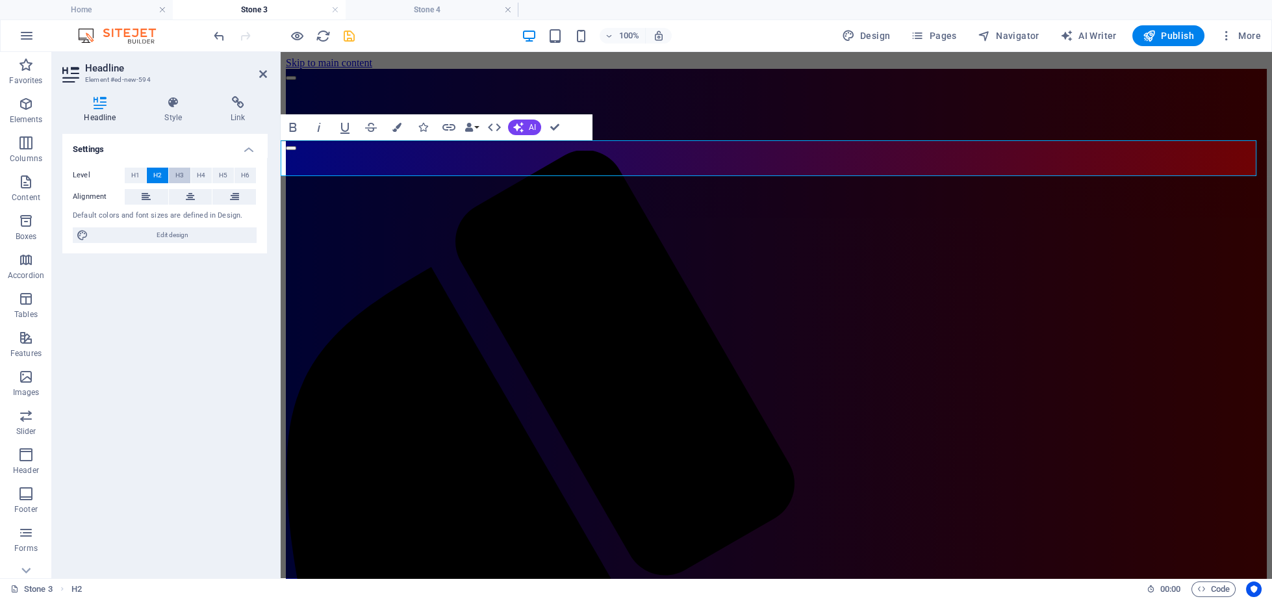
click at [174, 172] on button "H3" at bounding box center [179, 176] width 21 height 16
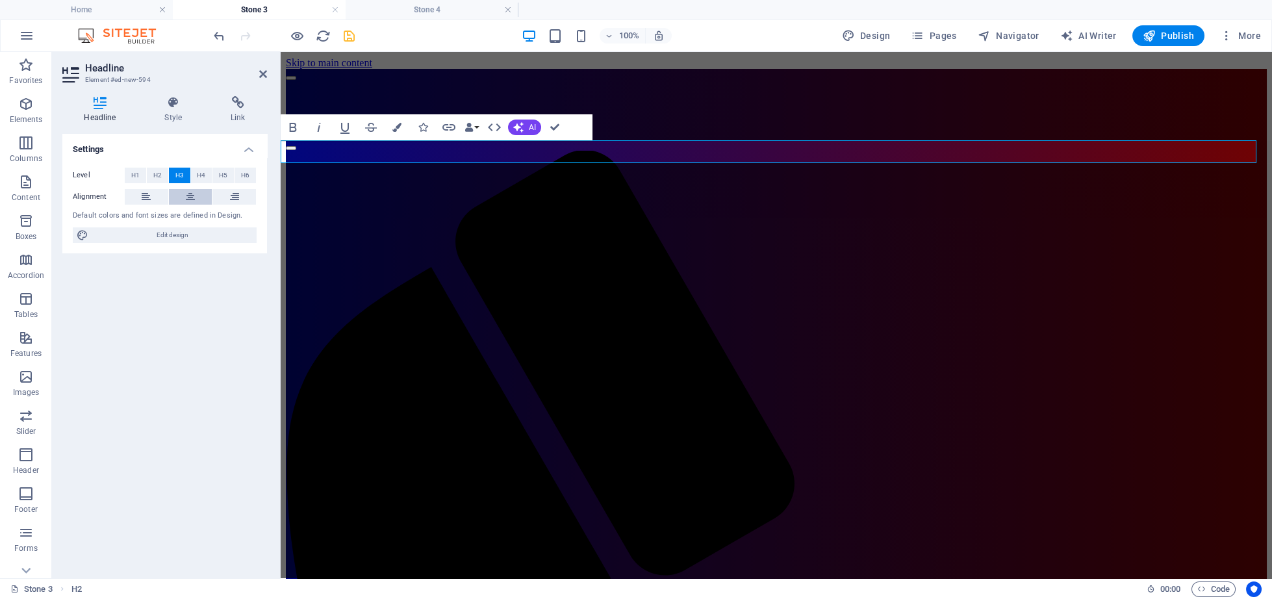
click at [189, 198] on icon at bounding box center [190, 197] width 9 height 16
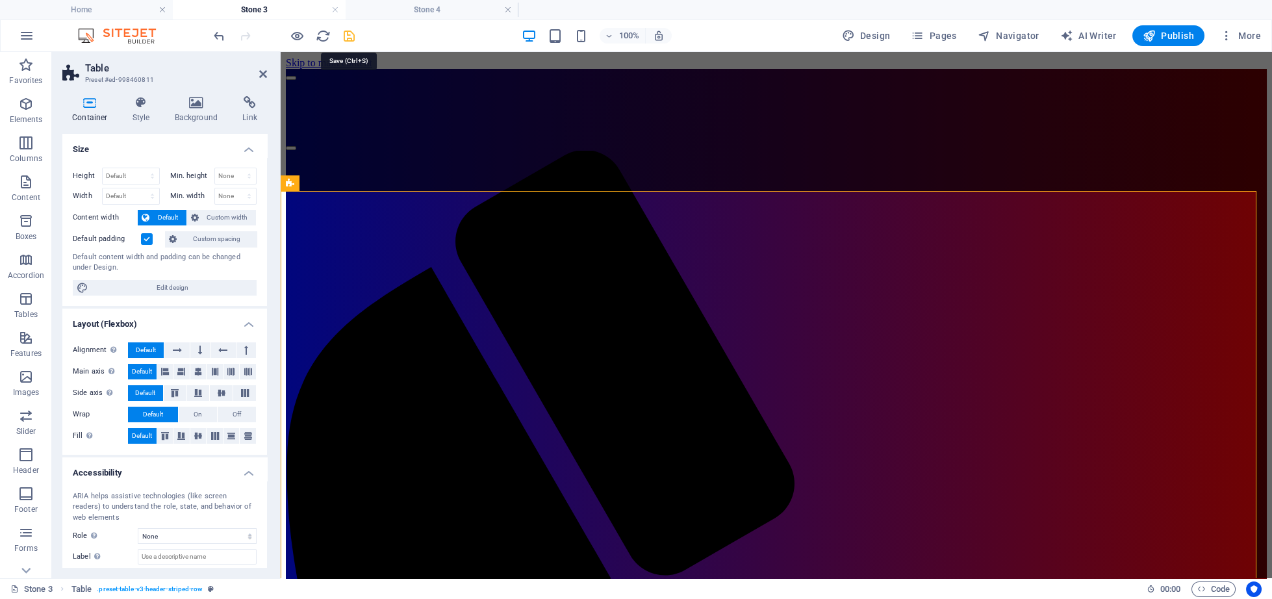
click at [344, 32] on icon "save" at bounding box center [349, 36] width 15 height 15
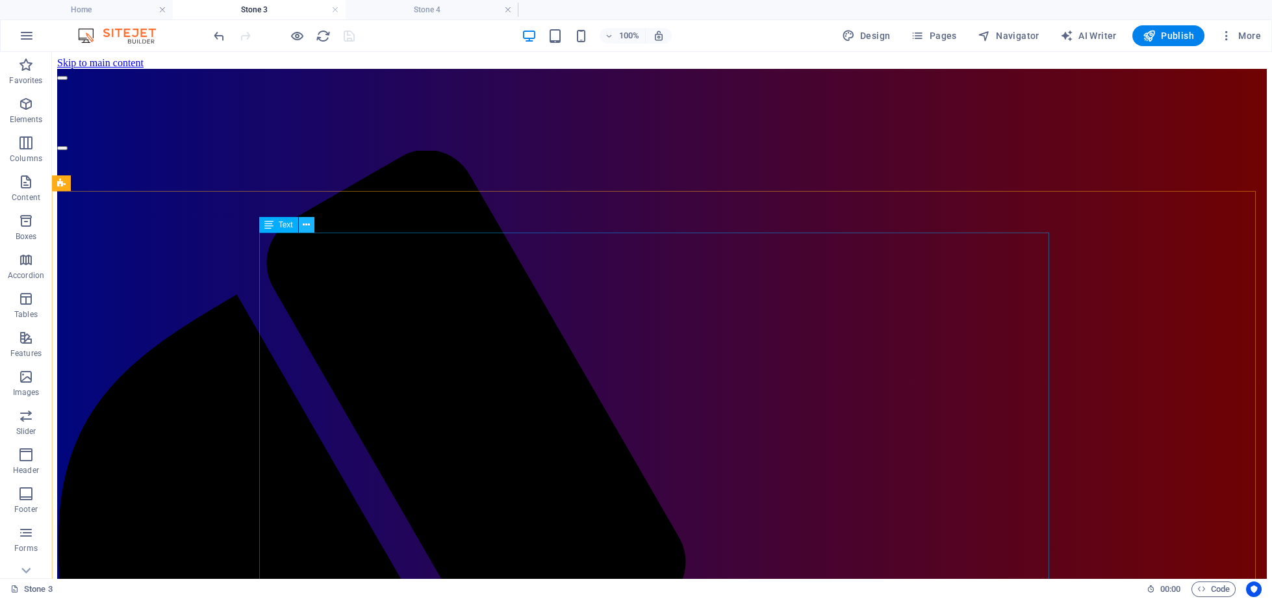
click at [305, 227] on icon at bounding box center [306, 225] width 7 height 14
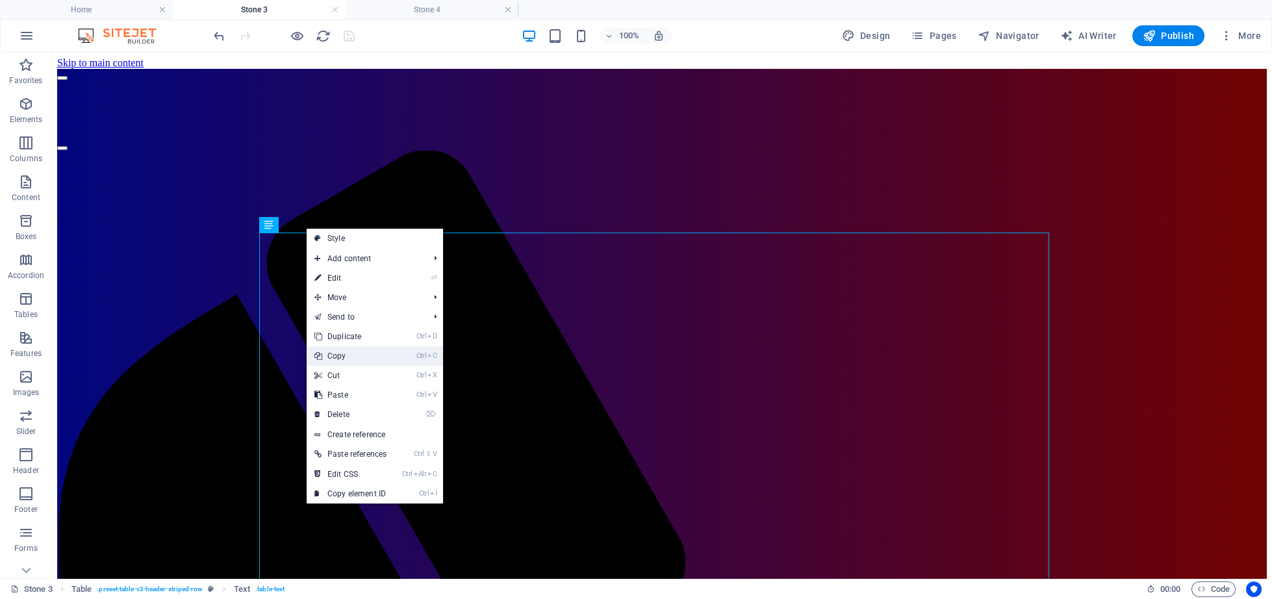
click at [345, 360] on link "Ctrl C Copy" at bounding box center [351, 355] width 88 height 19
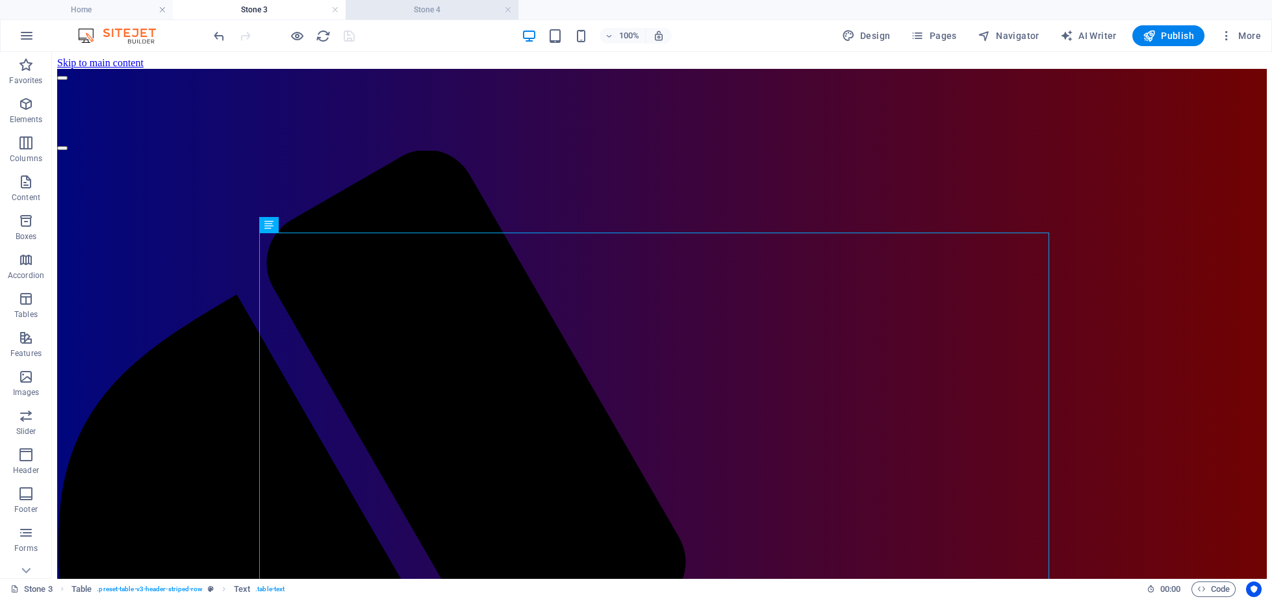
click at [444, 5] on h4 "Stone 4" at bounding box center [431, 10] width 173 height 14
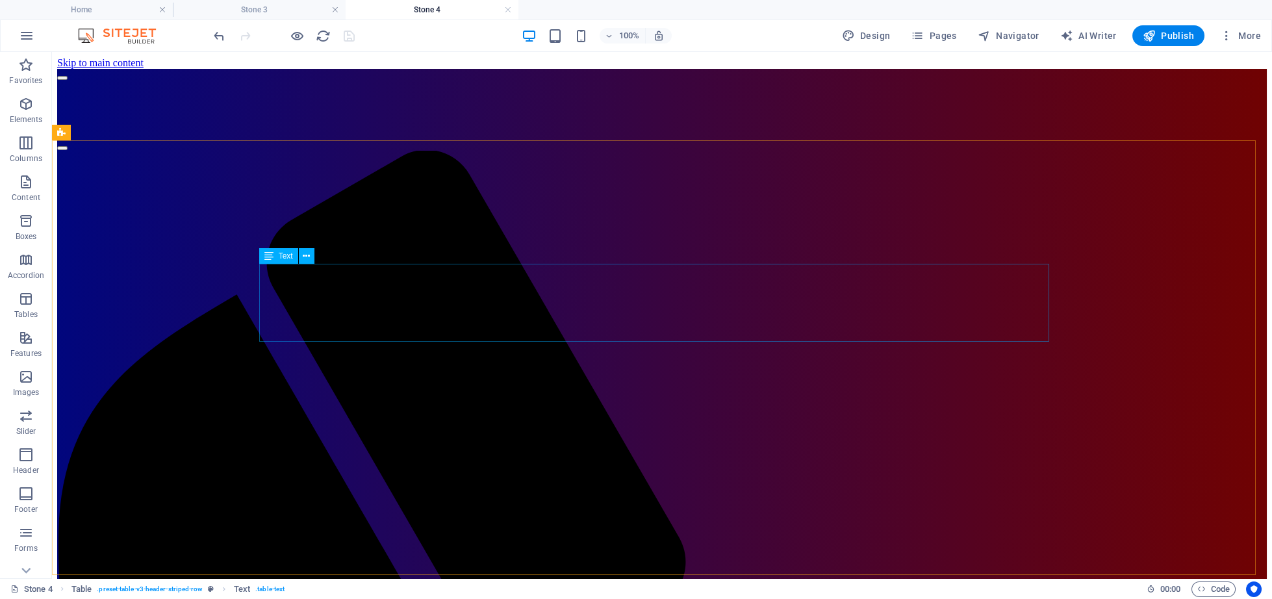
click at [266, 256] on icon at bounding box center [268, 256] width 9 height 16
click at [305, 251] on icon at bounding box center [306, 256] width 7 height 14
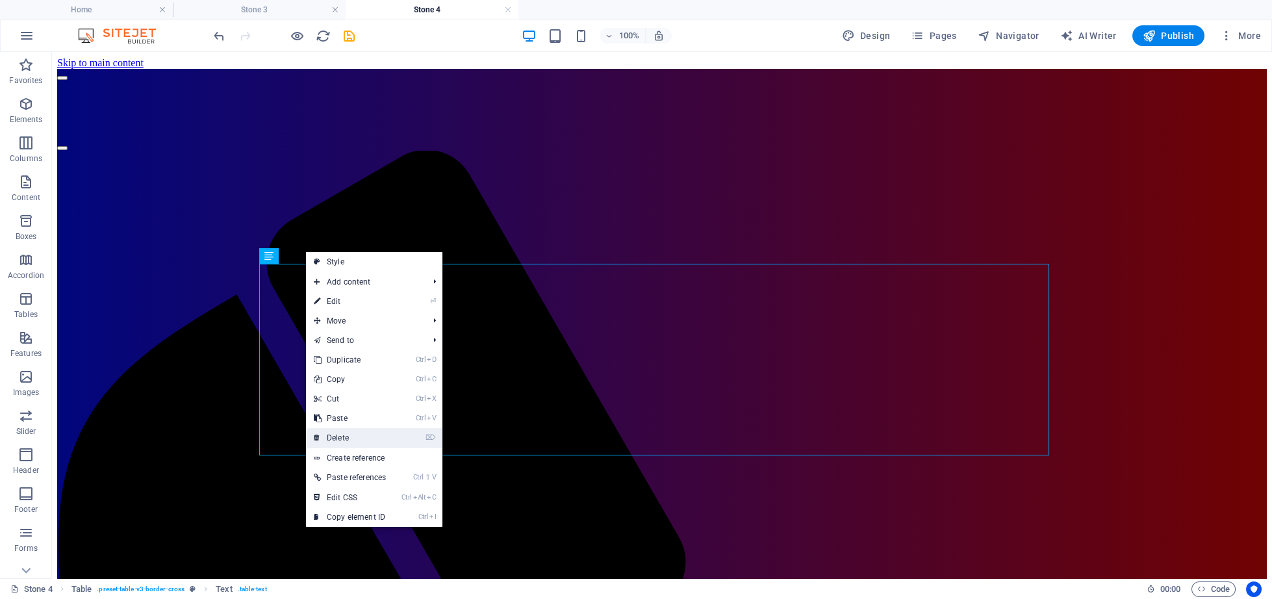
click at [366, 434] on link "⌦ Delete" at bounding box center [350, 437] width 88 height 19
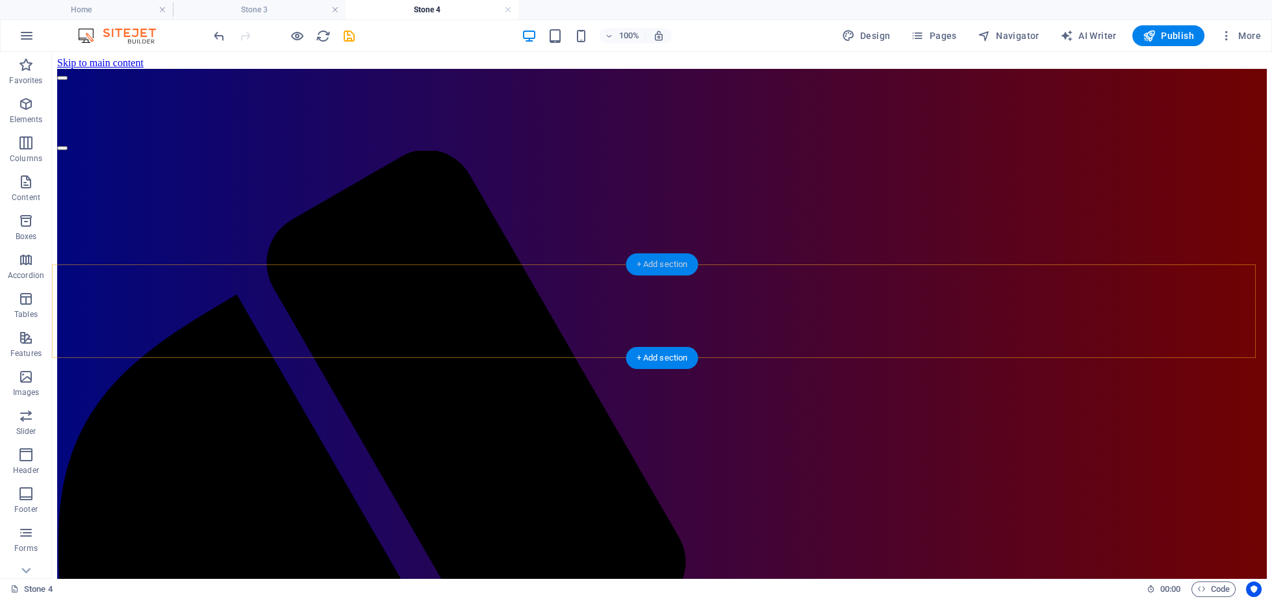
click at [647, 266] on div "+ Add section" at bounding box center [662, 264] width 72 height 22
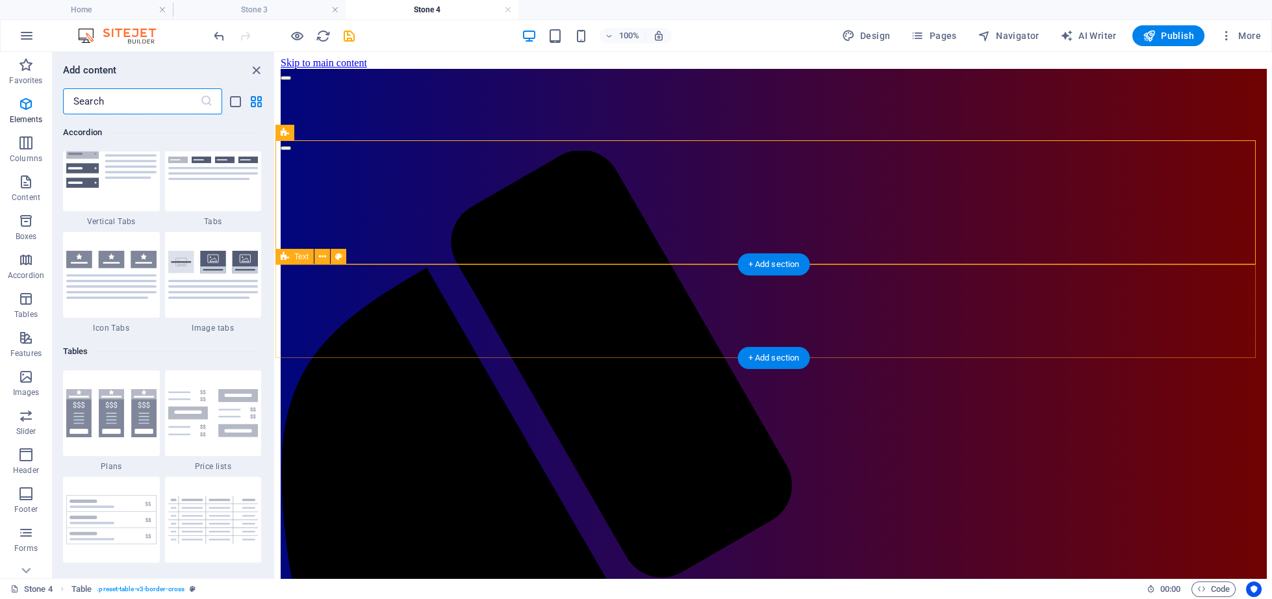
scroll to position [4279, 0]
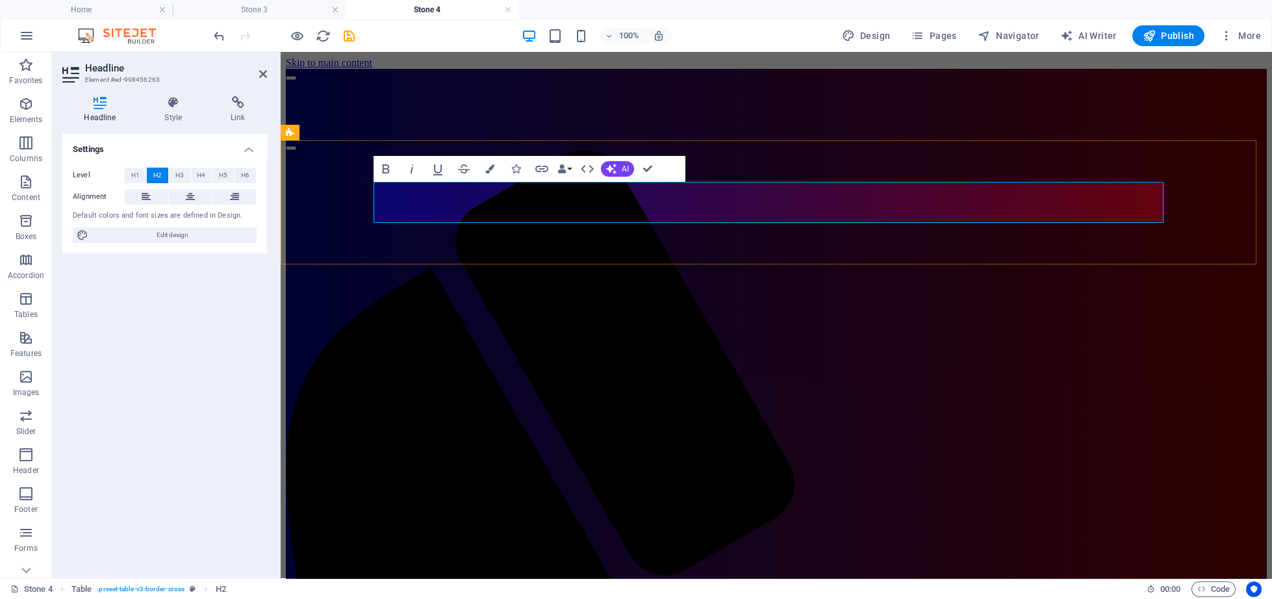
click at [189, 189] on icon at bounding box center [190, 197] width 9 height 16
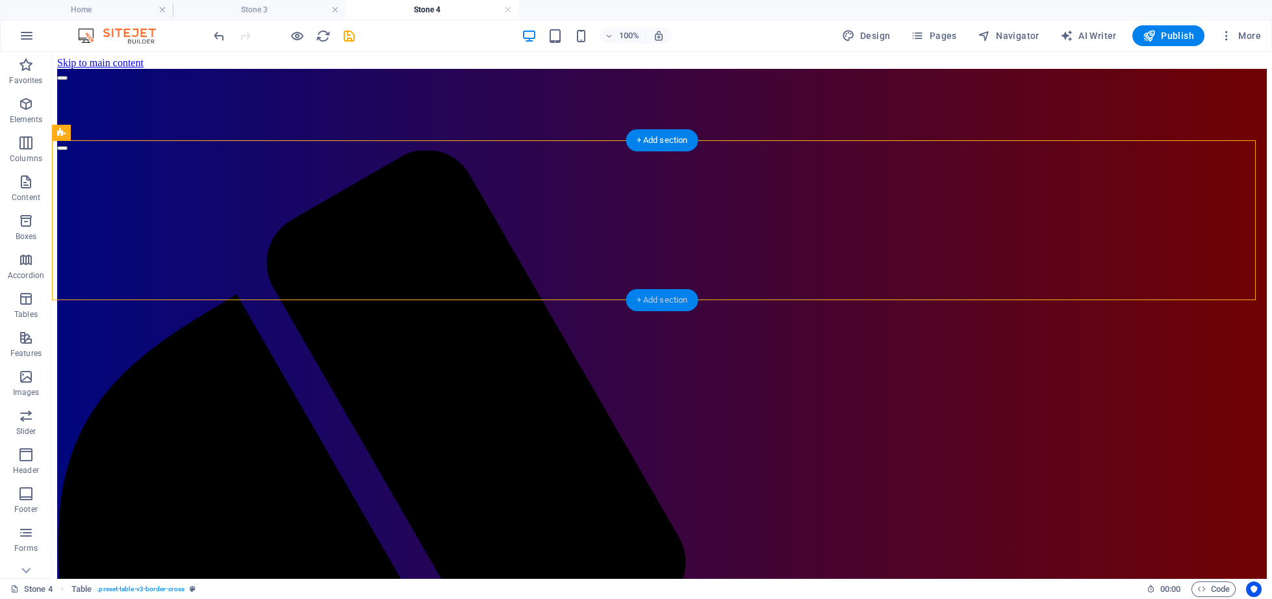
click at [653, 294] on div "+ Add section" at bounding box center [662, 300] width 72 height 22
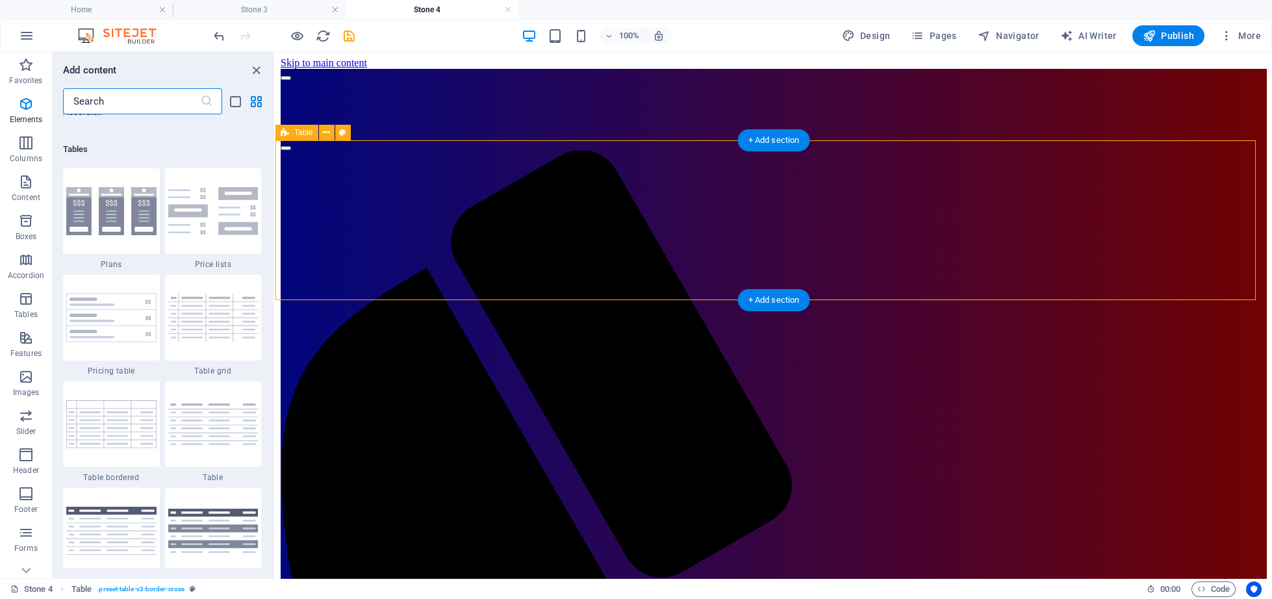
scroll to position [4506, 0]
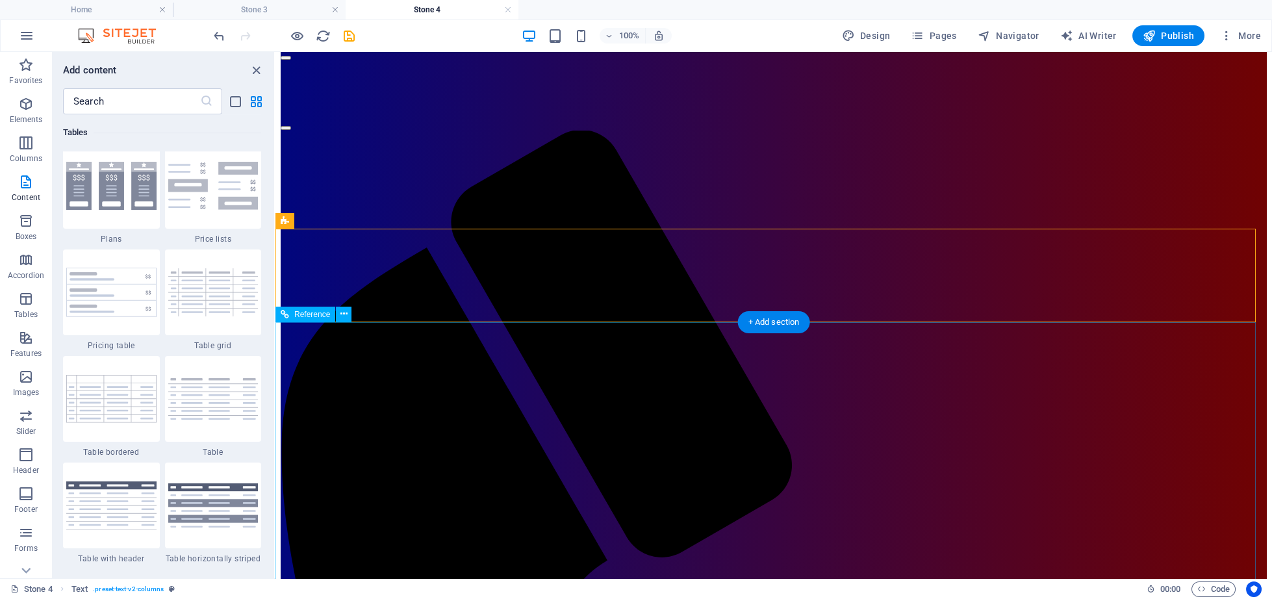
scroll to position [201, 0]
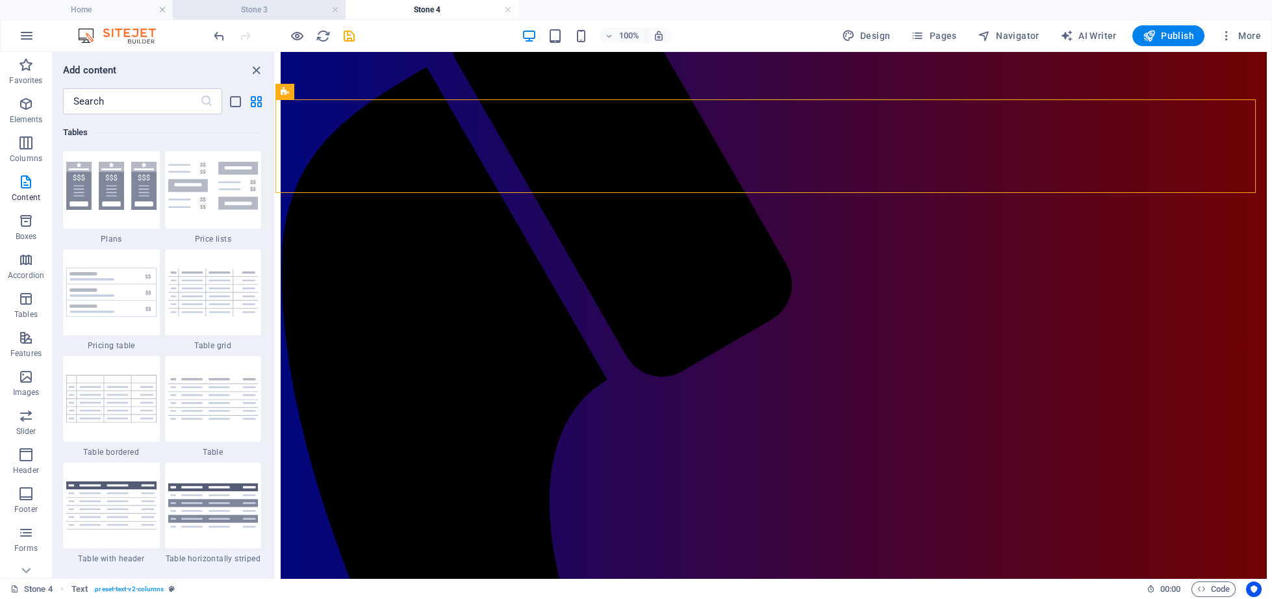
click at [245, 12] on h4 "Stone 3" at bounding box center [259, 10] width 173 height 14
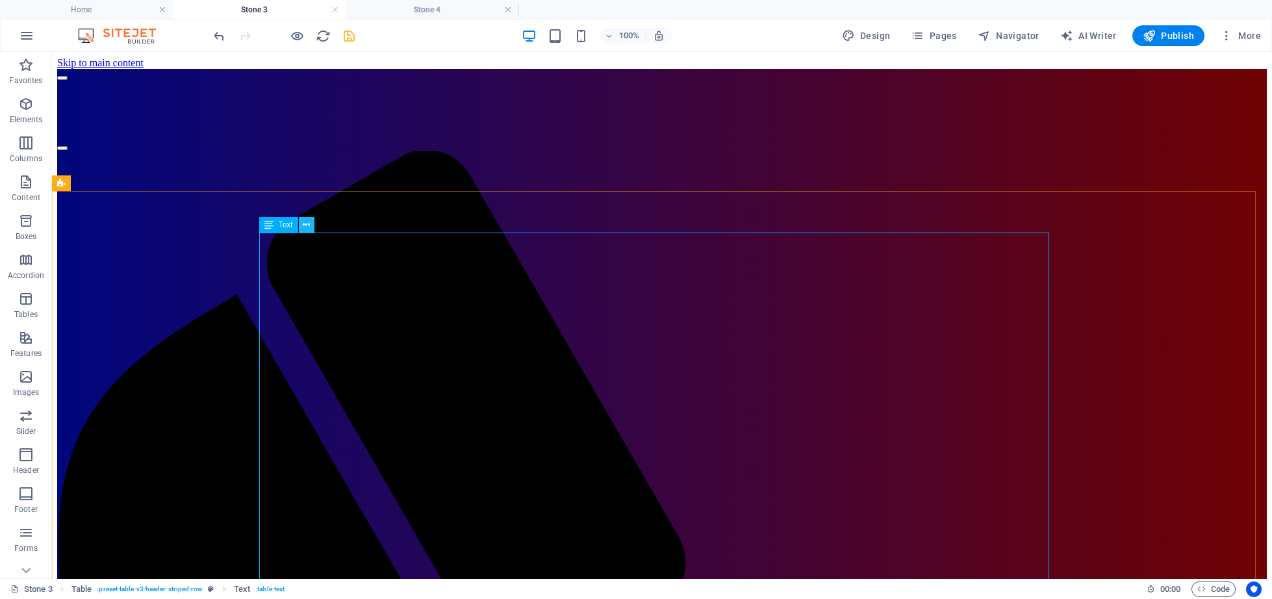
click at [305, 223] on icon at bounding box center [306, 225] width 7 height 14
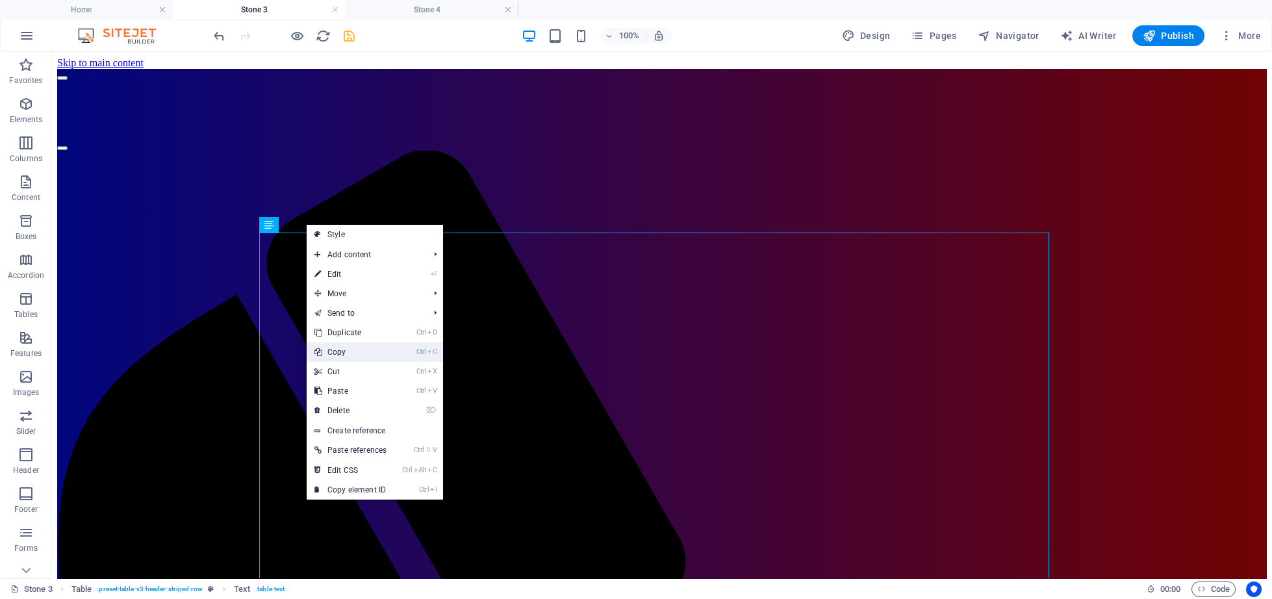
click at [340, 353] on link "Ctrl C Copy" at bounding box center [351, 351] width 88 height 19
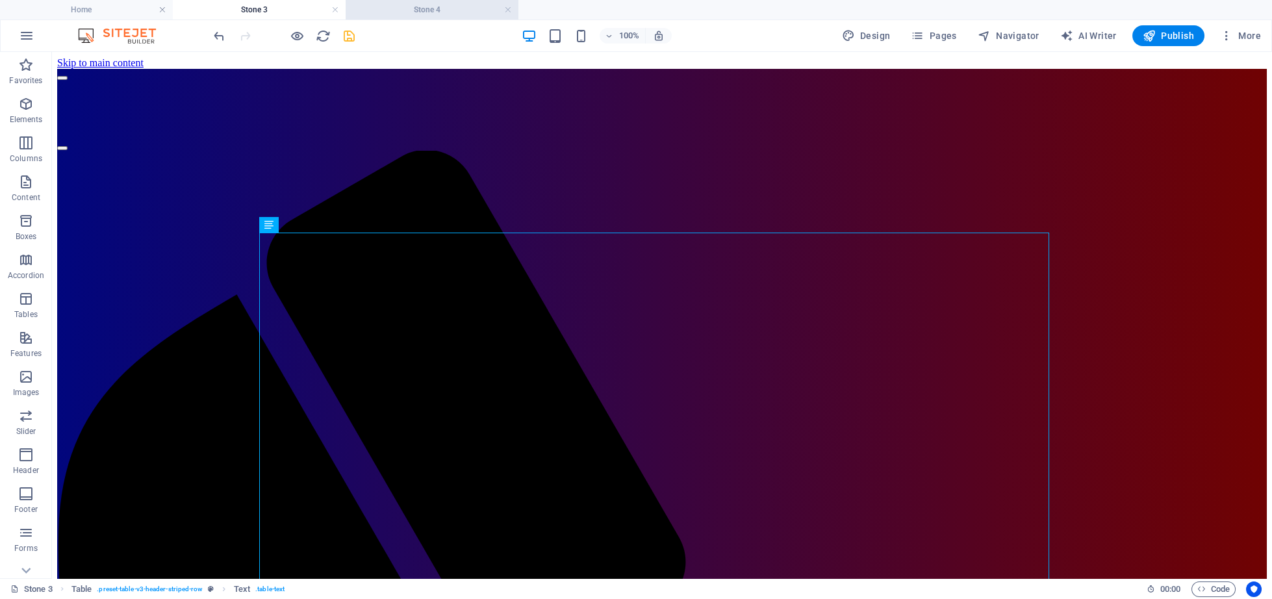
click at [420, 6] on h4 "Stone 4" at bounding box center [431, 10] width 173 height 14
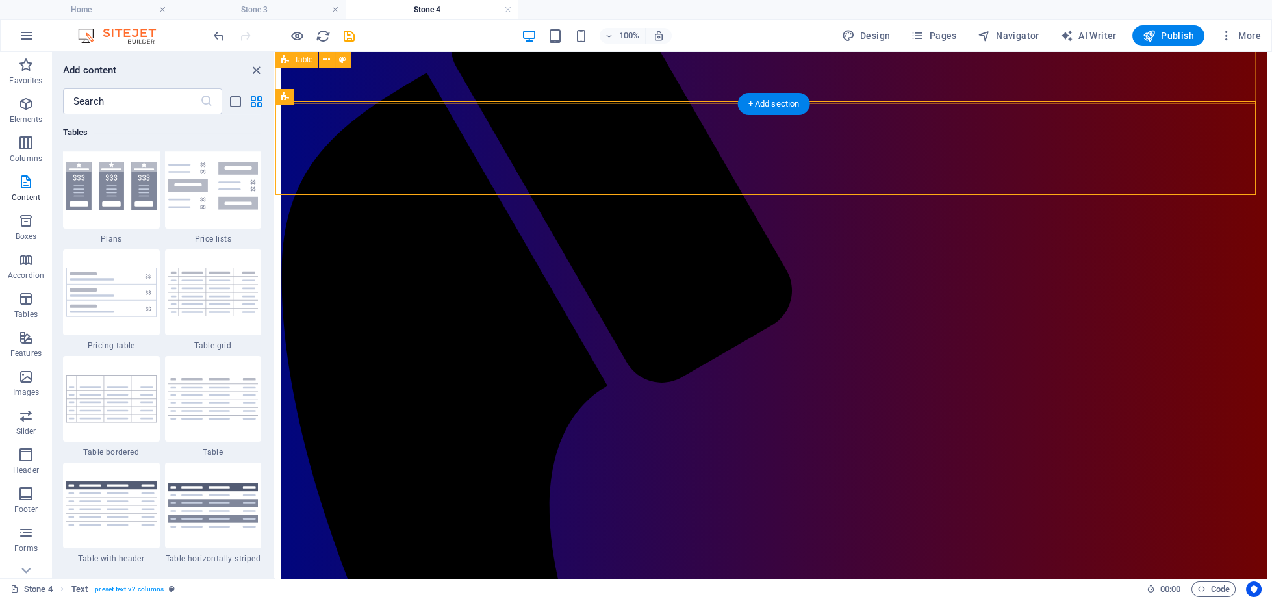
scroll to position [194, 0]
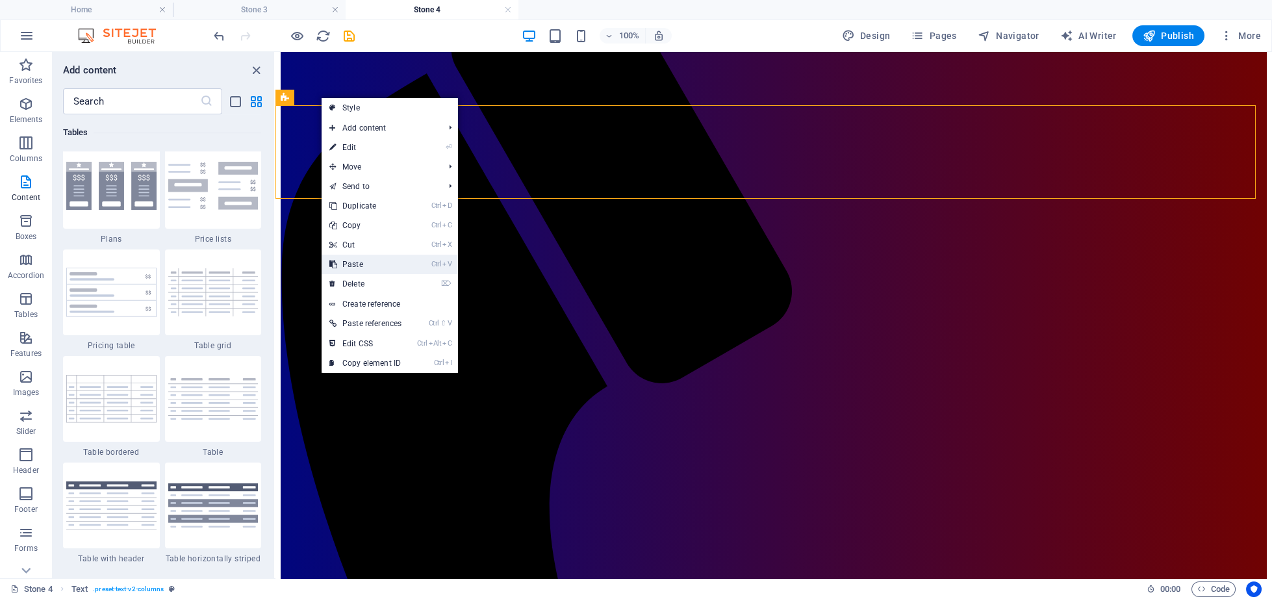
click at [360, 266] on link "Ctrl V Paste" at bounding box center [365, 264] width 88 height 19
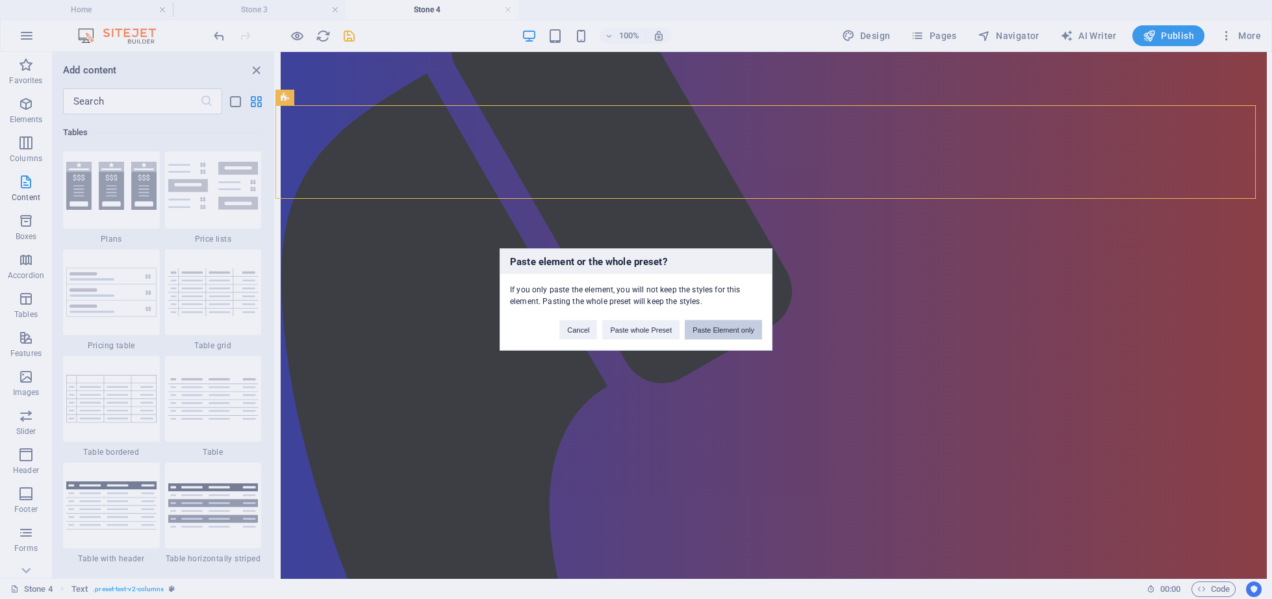
click at [705, 329] on button "Paste Element only" at bounding box center [723, 329] width 77 height 19
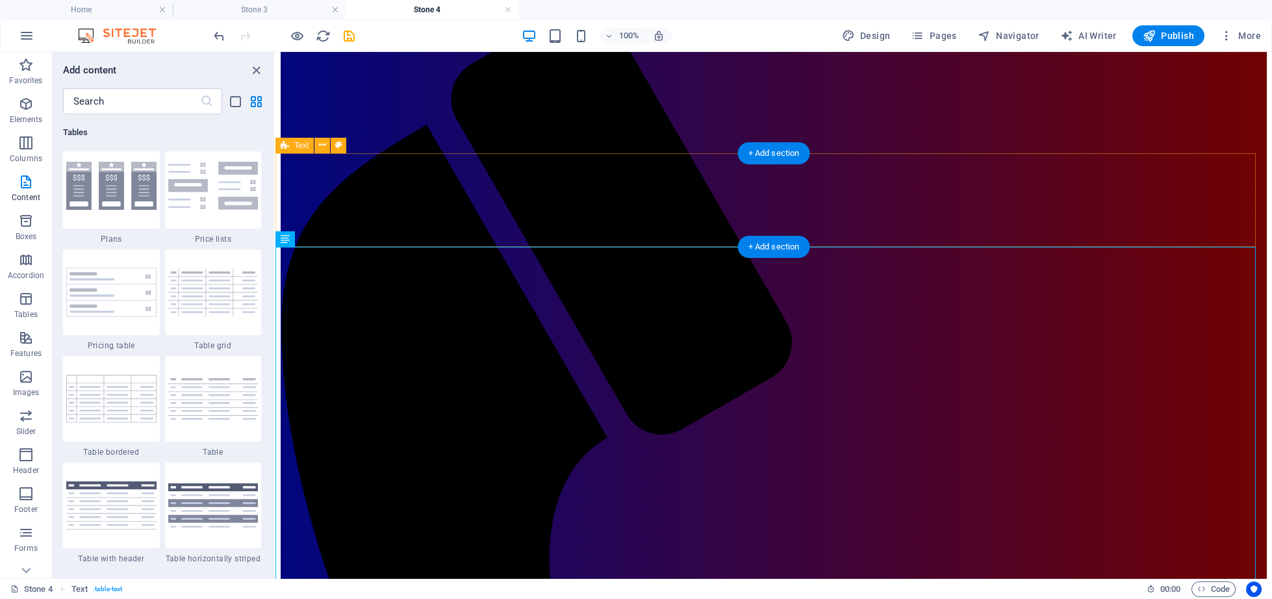
scroll to position [147, 0]
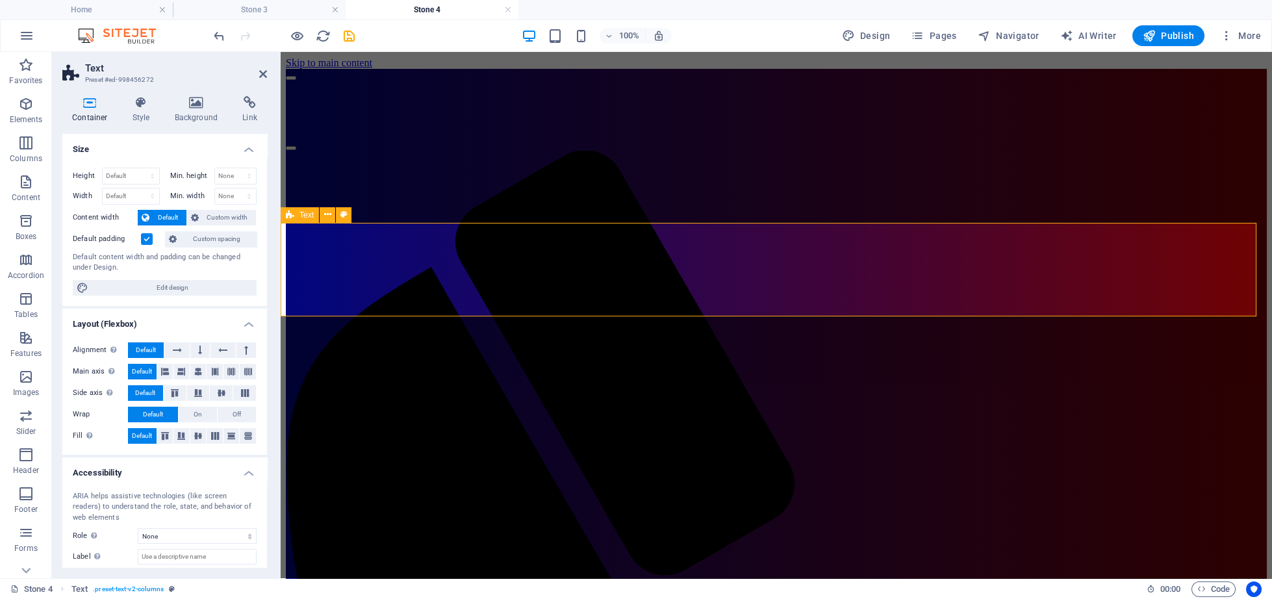
scroll to position [134, 0]
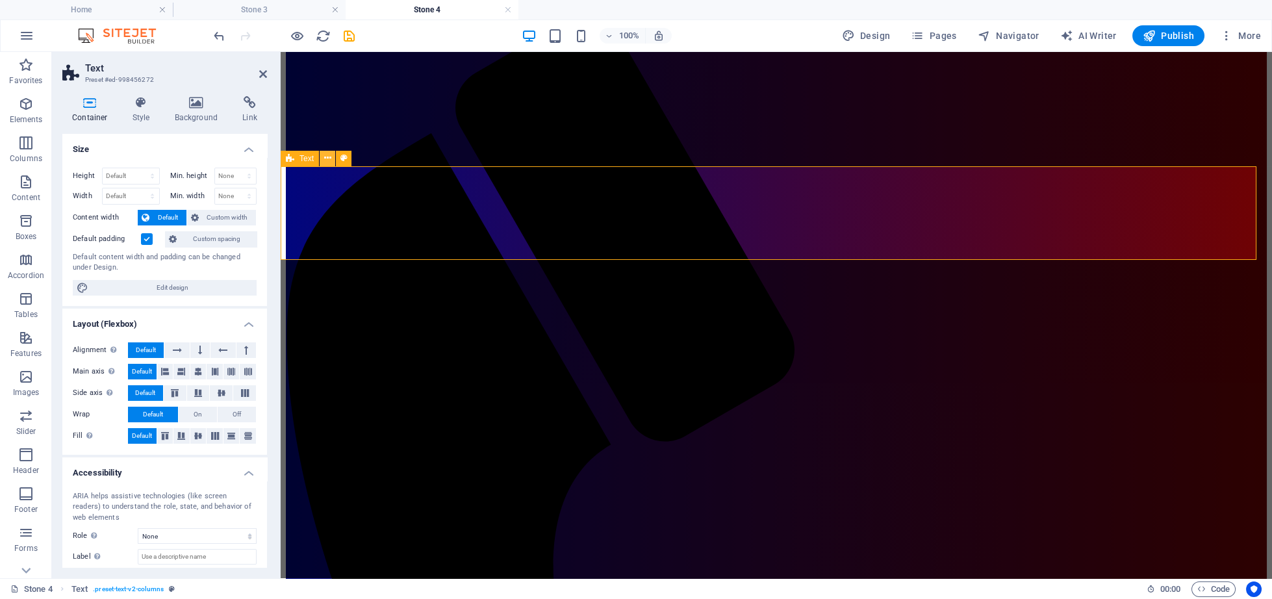
click at [329, 159] on icon at bounding box center [327, 158] width 7 height 14
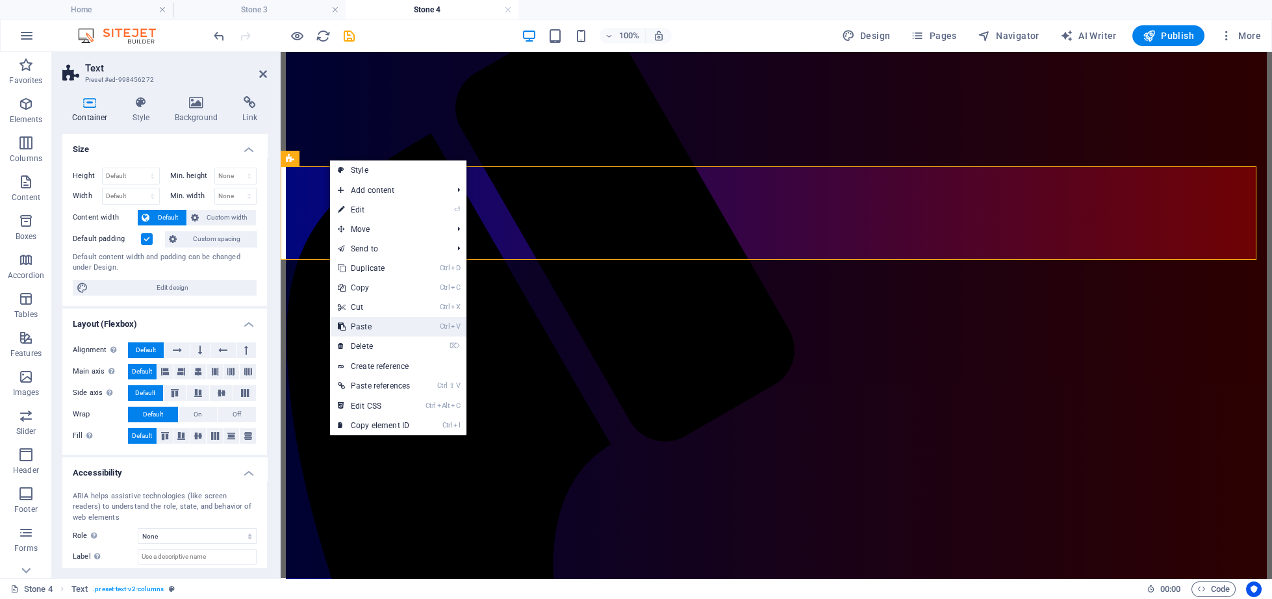
click at [379, 329] on link "Ctrl V Paste" at bounding box center [374, 326] width 88 height 19
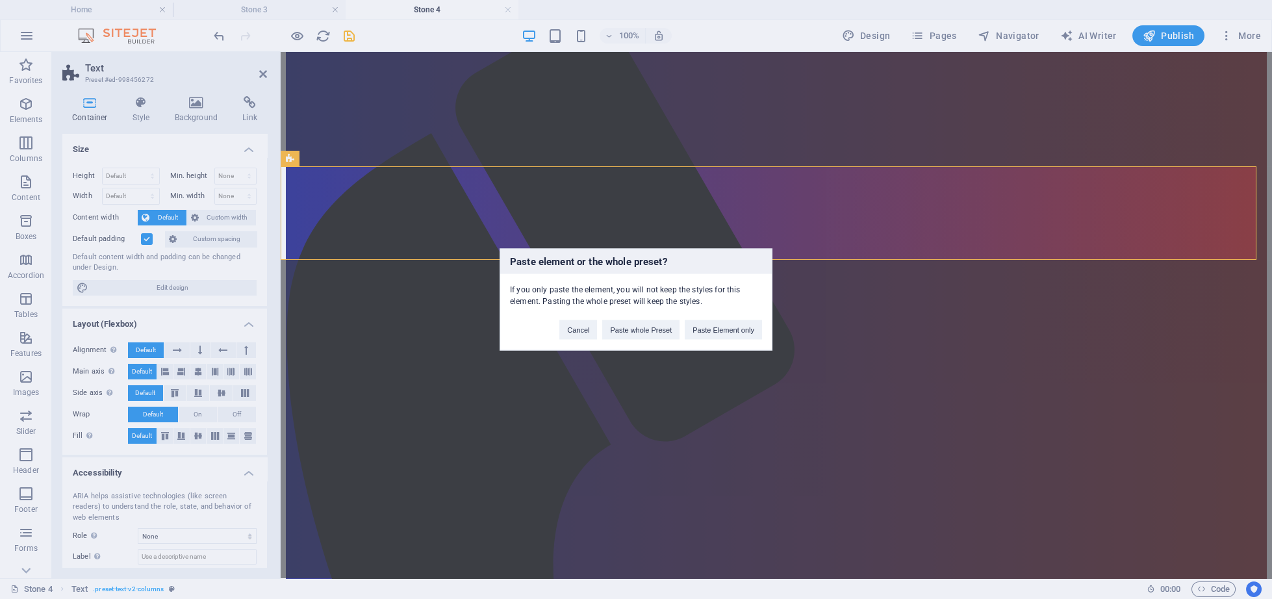
click at [379, 329] on div "Paste element or the whole preset? If you only paste the element, you will not …" at bounding box center [636, 299] width 1272 height 599
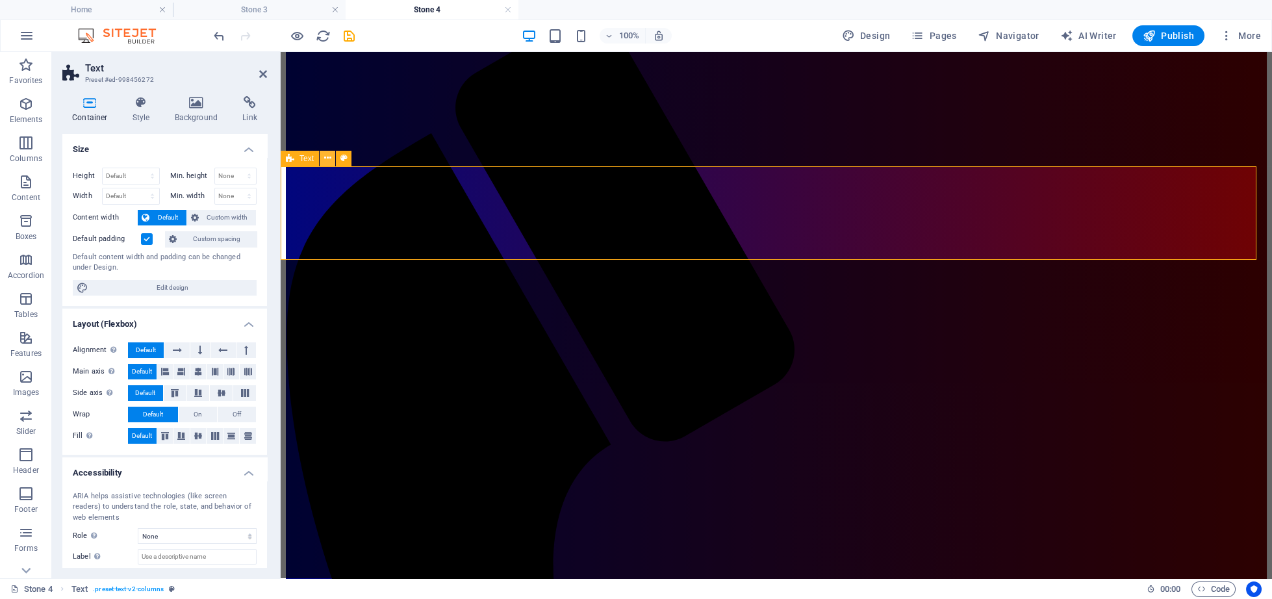
click at [328, 162] on icon at bounding box center [327, 158] width 7 height 14
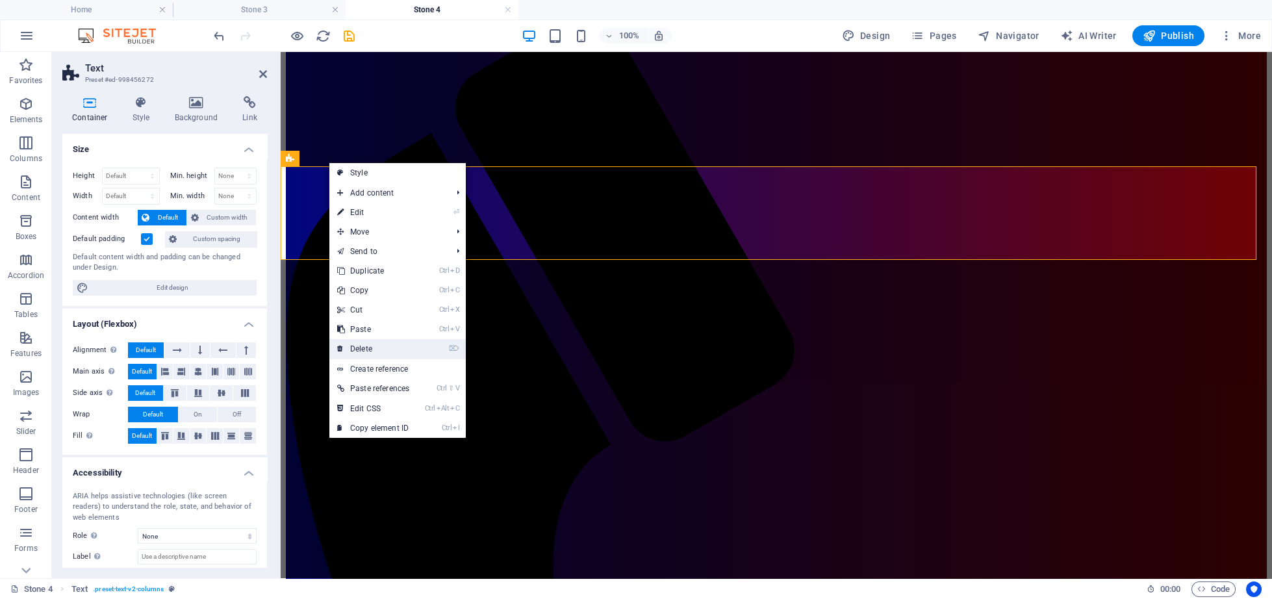
click at [357, 342] on link "⌦ Delete" at bounding box center [373, 348] width 88 height 19
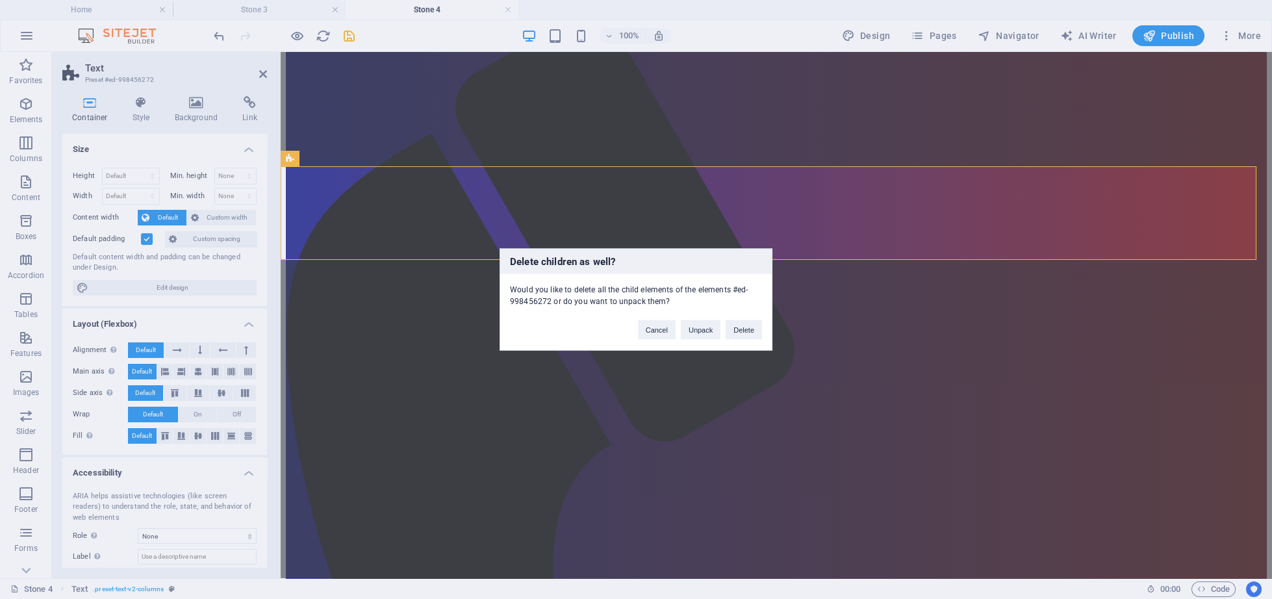
click at [496, 103] on div "Delete children as well? Would you like to delete all the child elements of the…" at bounding box center [636, 299] width 1272 height 599
click at [733, 325] on button "Delete" at bounding box center [743, 329] width 36 height 19
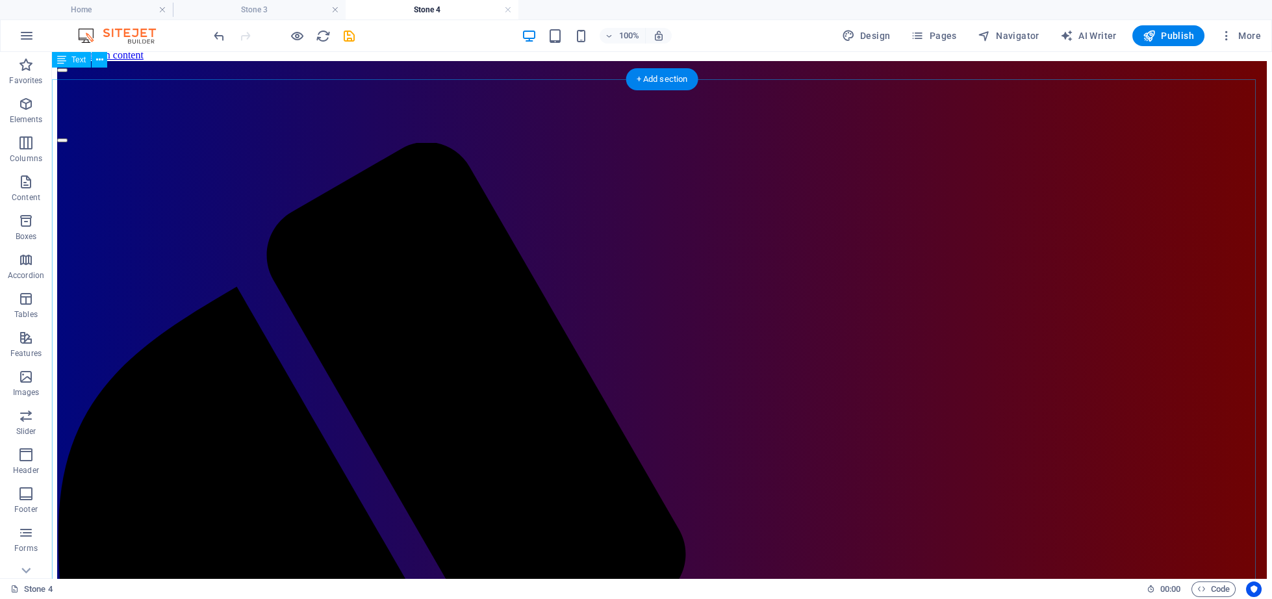
scroll to position [0, 0]
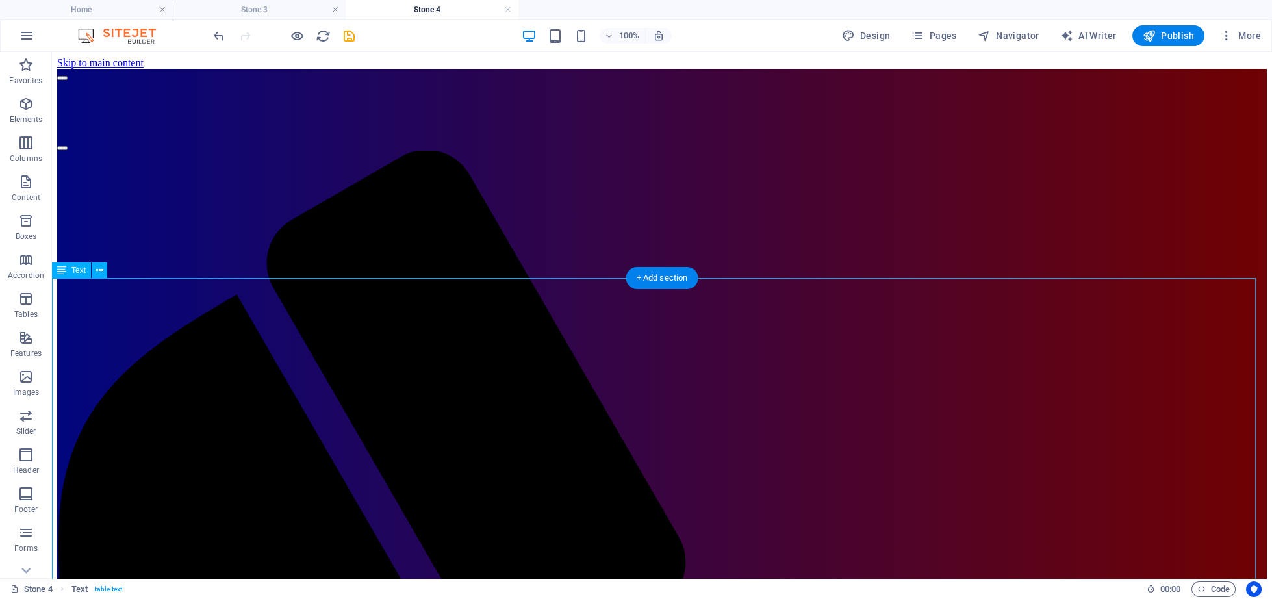
scroll to position [67, 0]
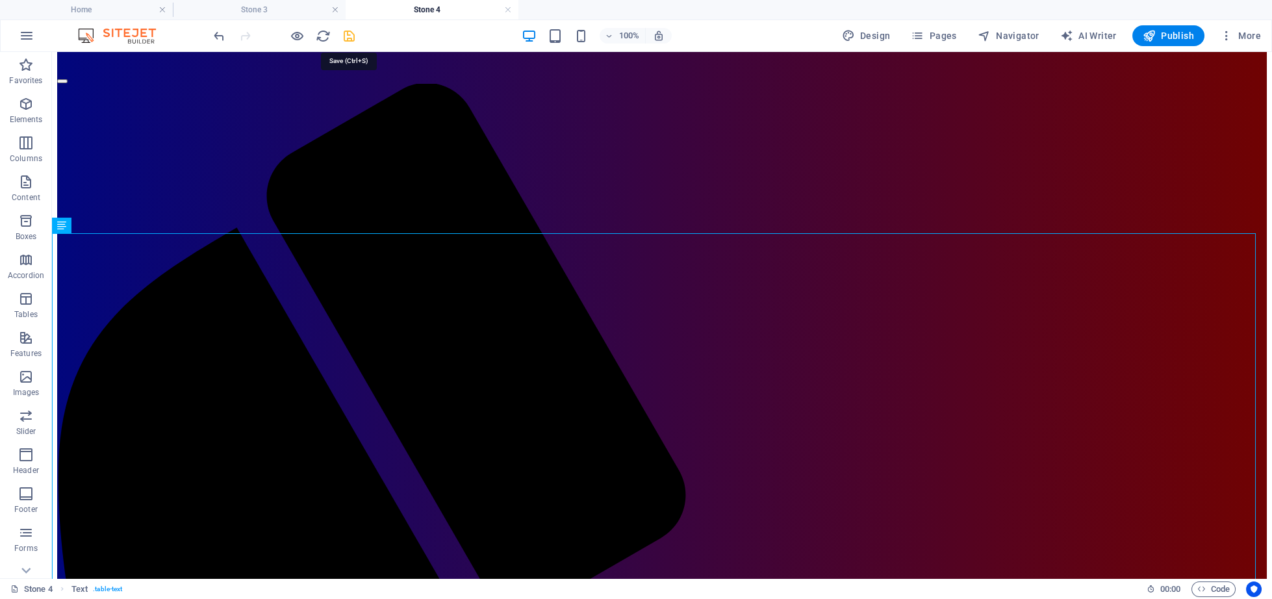
click at [347, 35] on icon "save" at bounding box center [349, 36] width 15 height 15
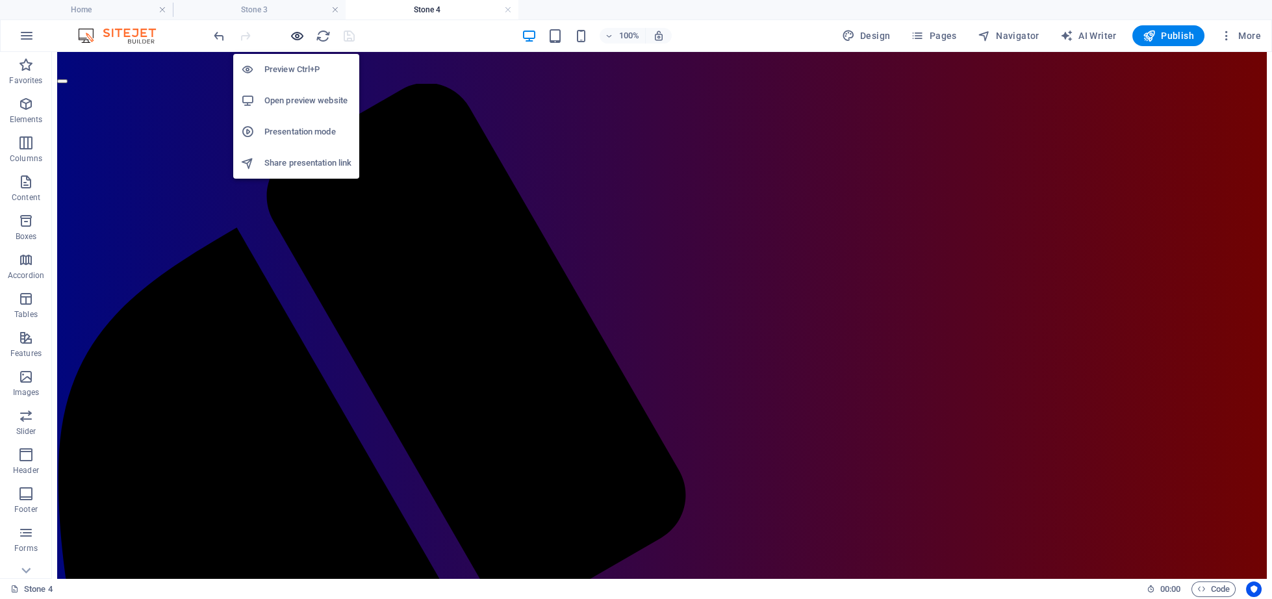
click at [294, 40] on icon "button" at bounding box center [297, 36] width 15 height 15
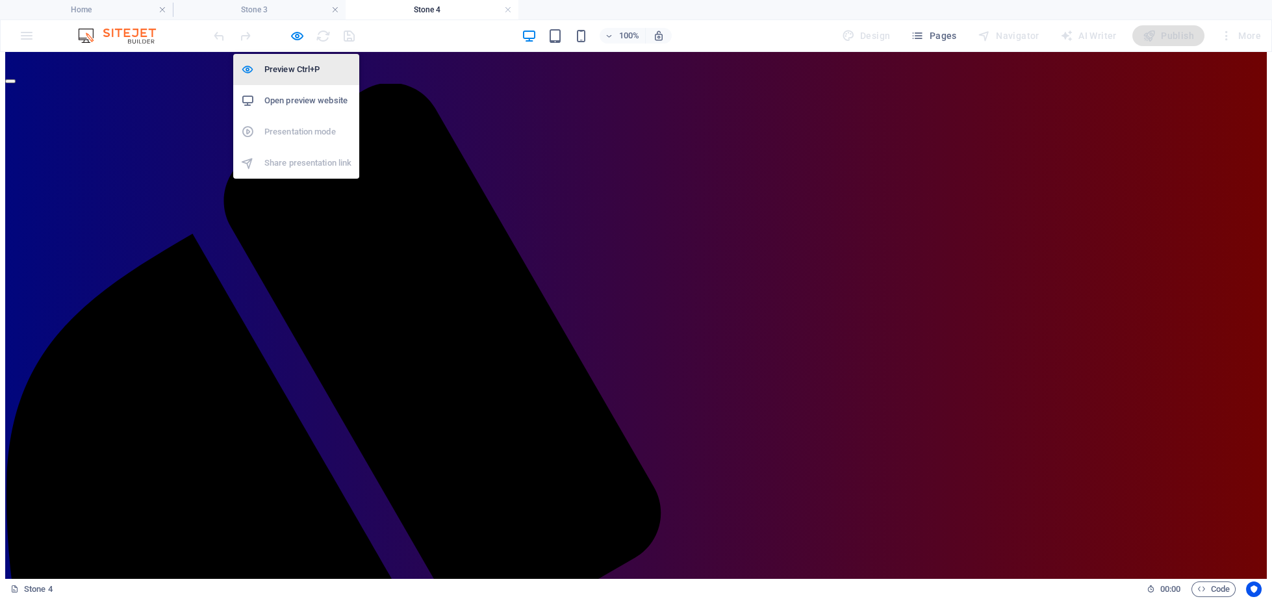
click at [286, 64] on h6 "Preview Ctrl+P" at bounding box center [307, 70] width 87 height 16
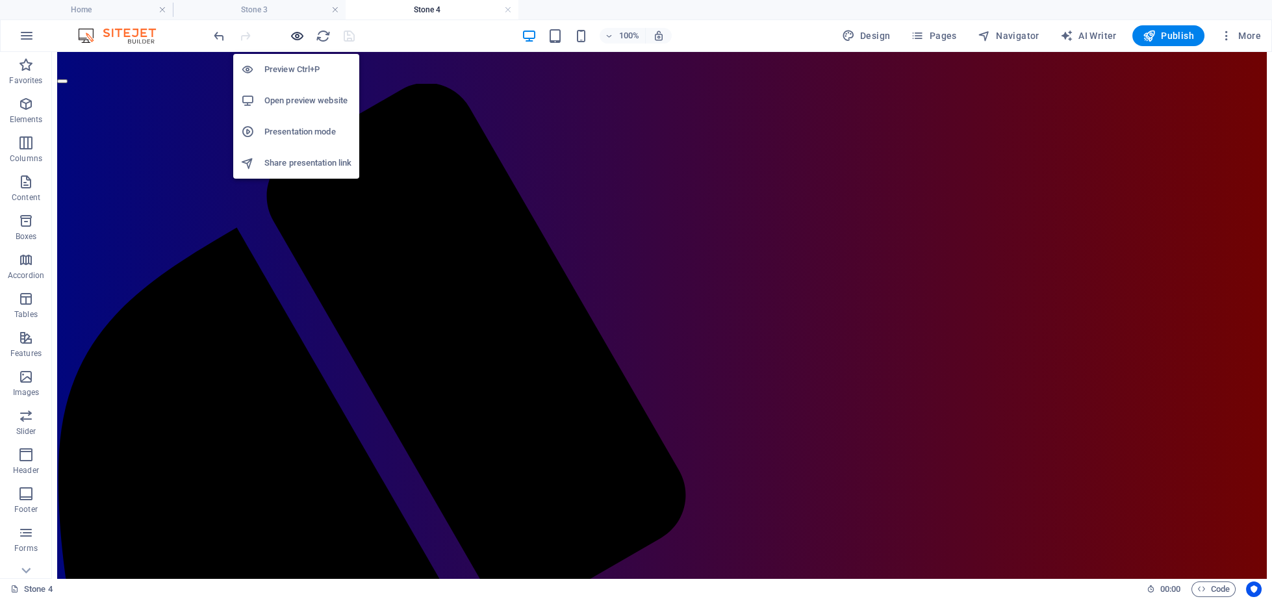
click at [294, 38] on icon "button" at bounding box center [297, 36] width 15 height 15
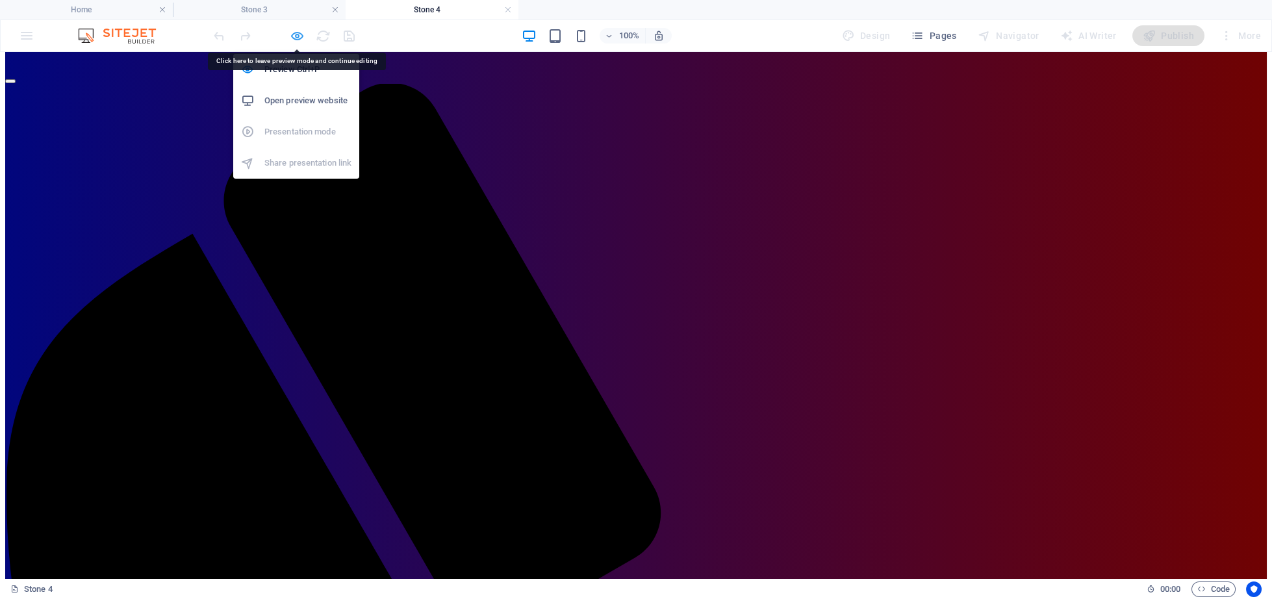
click at [295, 35] on icon "button" at bounding box center [297, 36] width 15 height 15
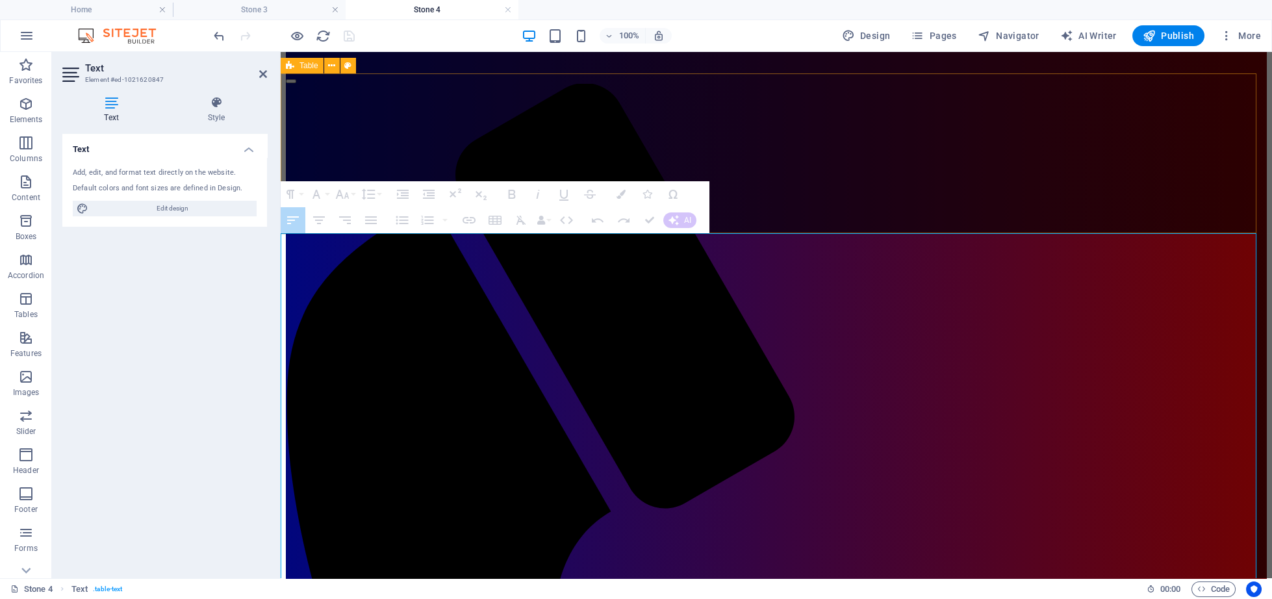
drag, startPoint x: 294, startPoint y: 243, endPoint x: 1124, endPoint y: 227, distance: 829.5
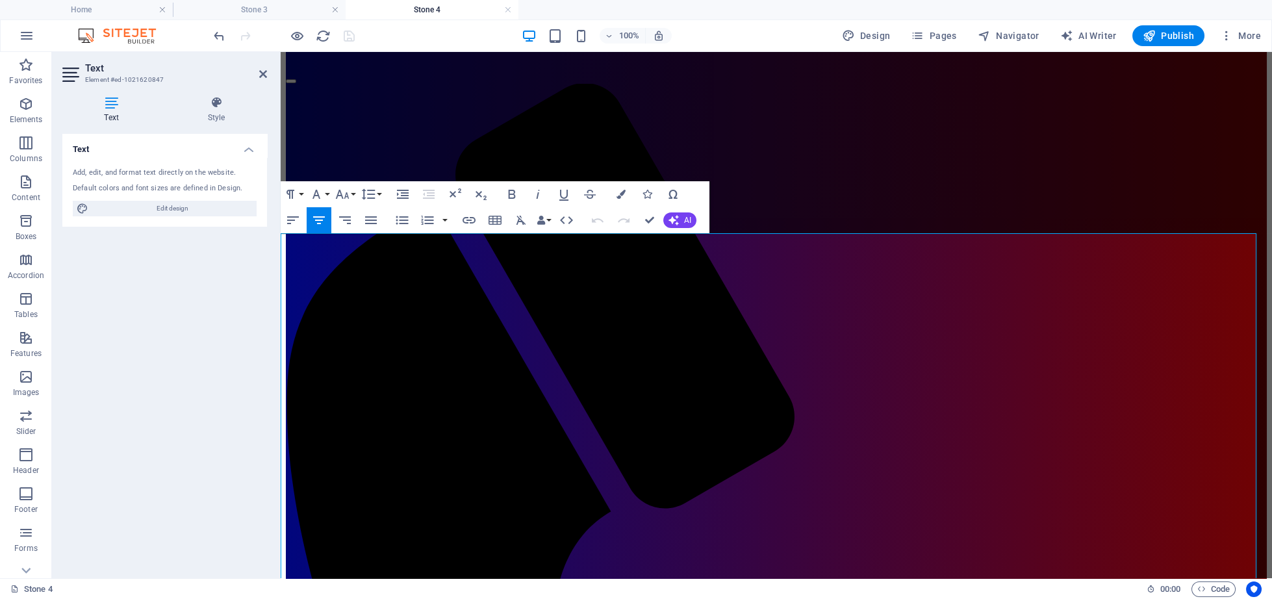
click at [472, 214] on icon "button" at bounding box center [469, 209] width 16 height 16
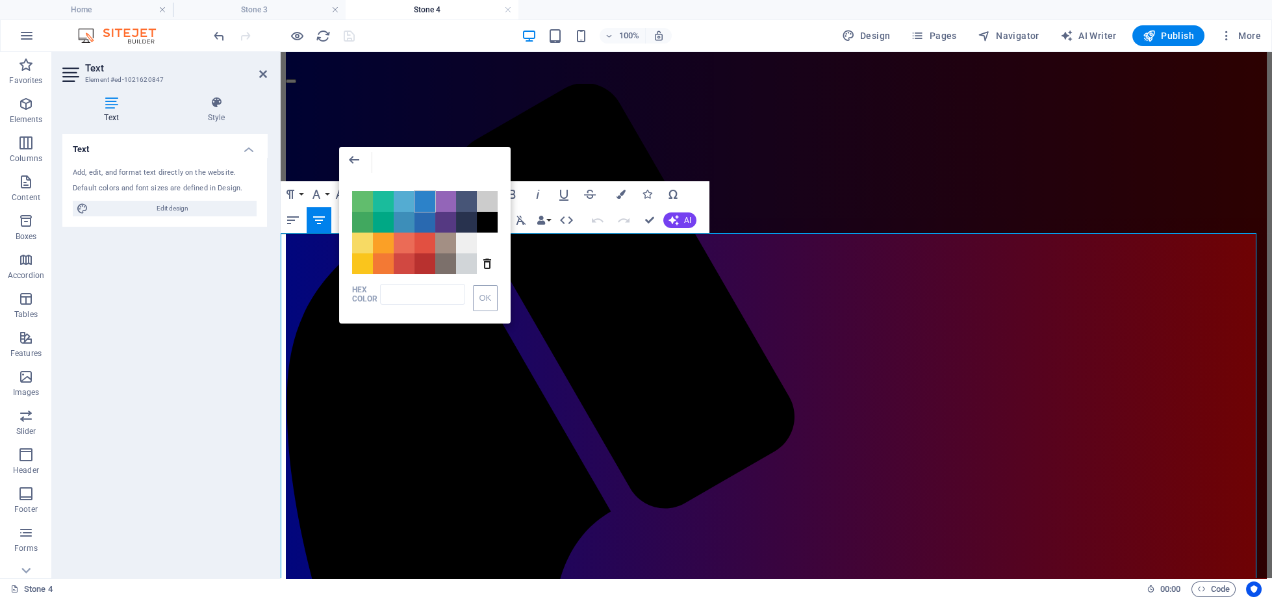
click at [421, 201] on span "Color #2C82C9" at bounding box center [424, 201] width 21 height 21
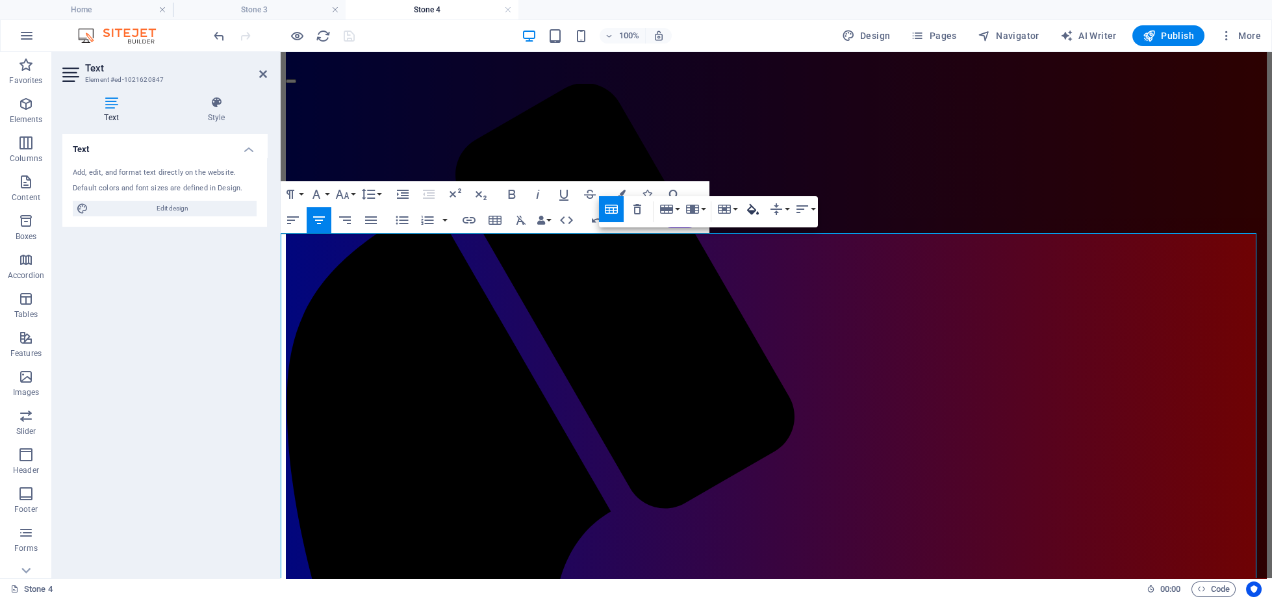
click at [754, 206] on icon "button" at bounding box center [753, 209] width 16 height 16
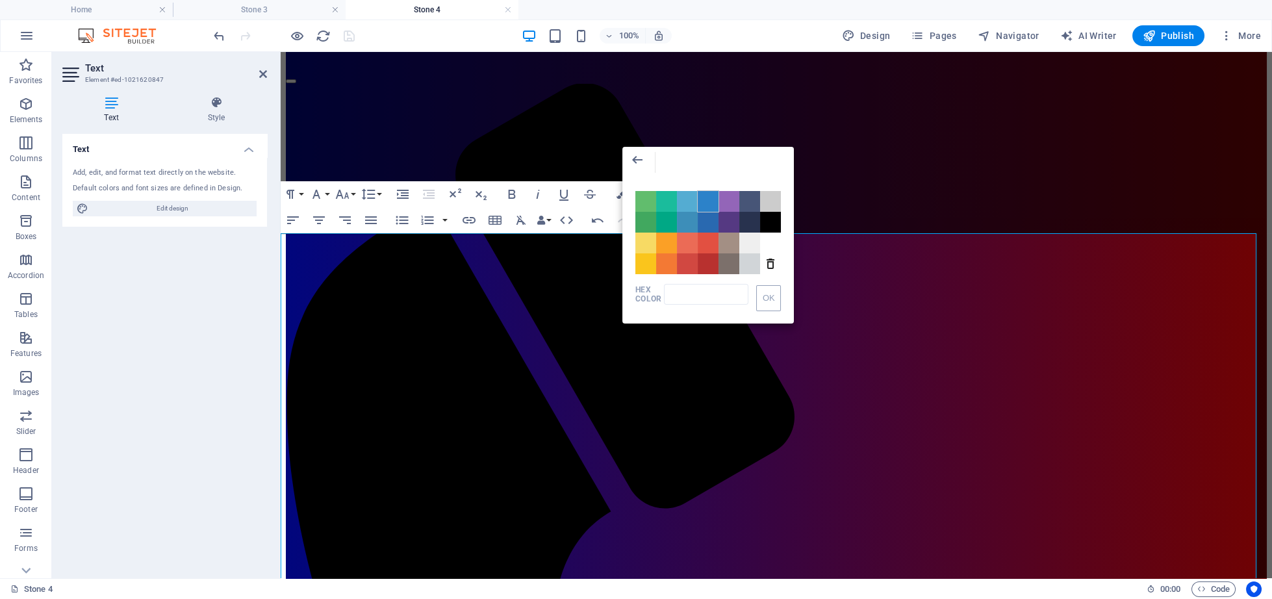
click at [713, 208] on span "Color #2C82C9" at bounding box center [707, 201] width 21 height 21
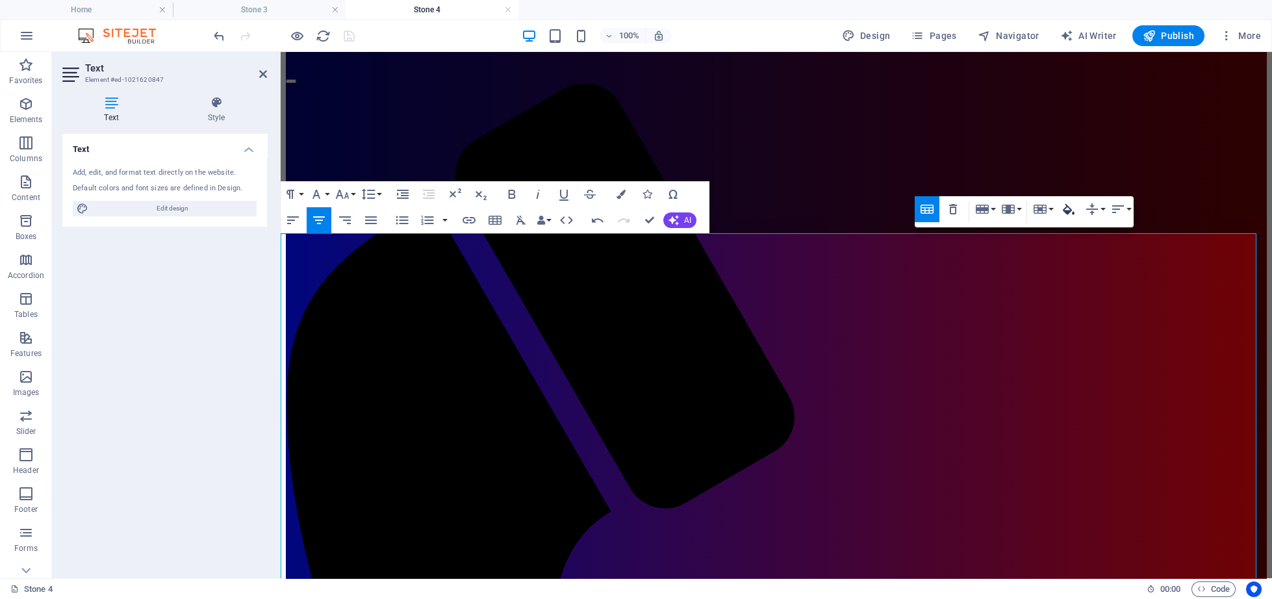
click at [1070, 206] on icon "button" at bounding box center [1069, 209] width 16 height 16
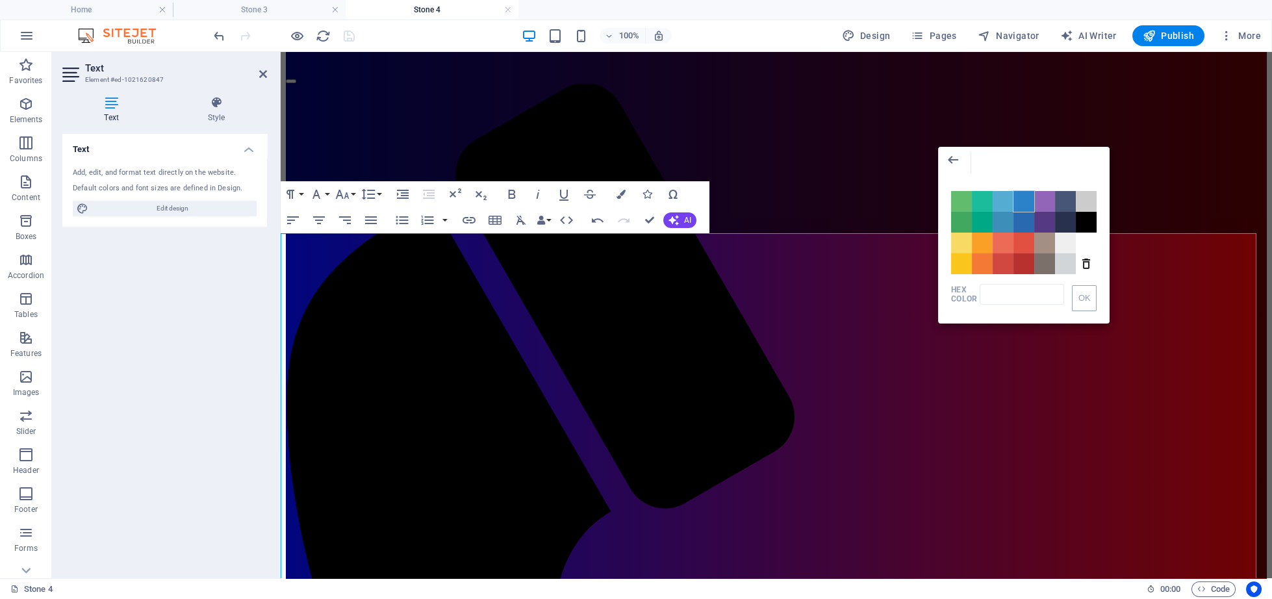
click at [1026, 204] on span "Color #2C82C9" at bounding box center [1023, 201] width 21 height 21
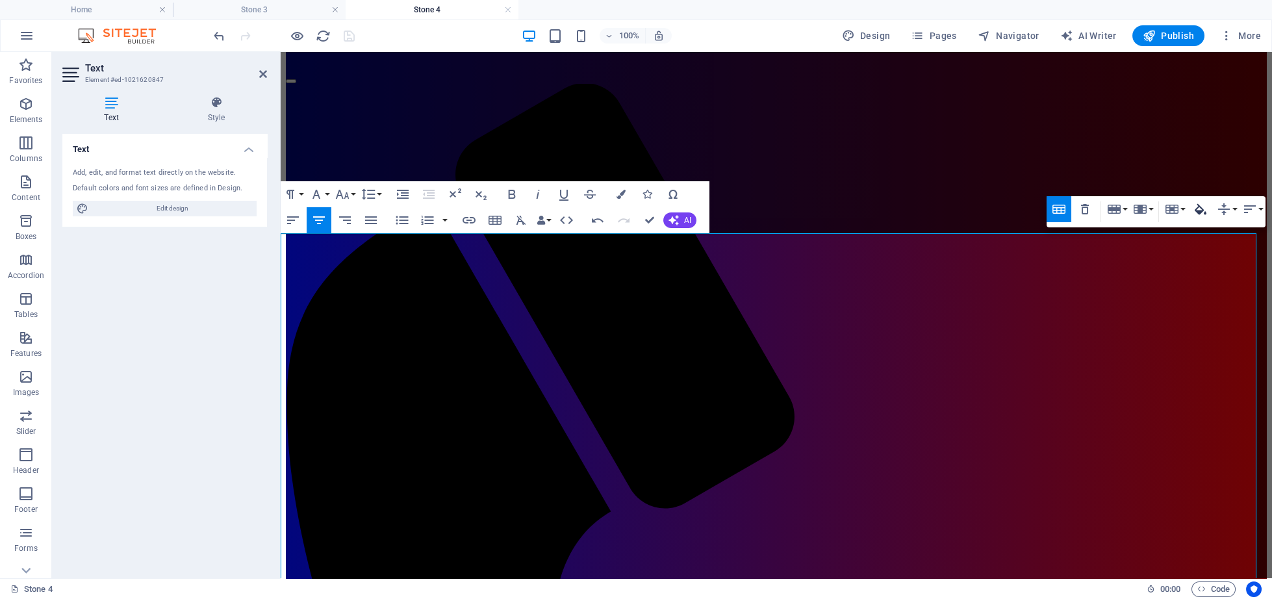
click at [1203, 210] on icon "button" at bounding box center [1200, 209] width 16 height 16
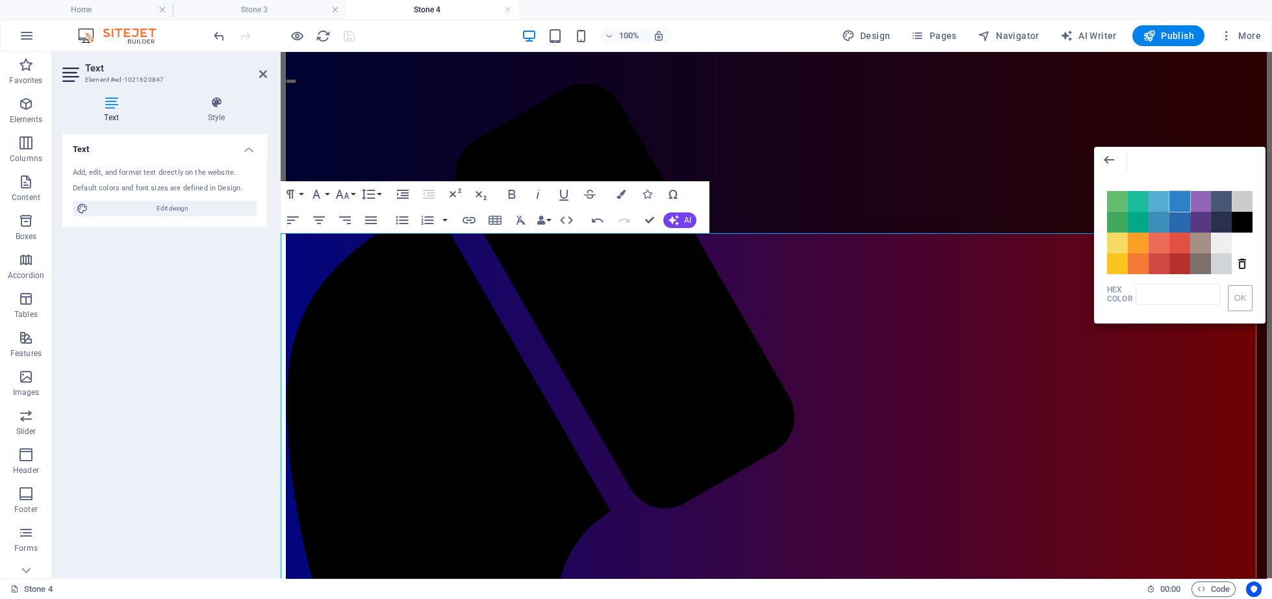
click at [1175, 201] on span "Color #2C82C9" at bounding box center [1179, 201] width 21 height 21
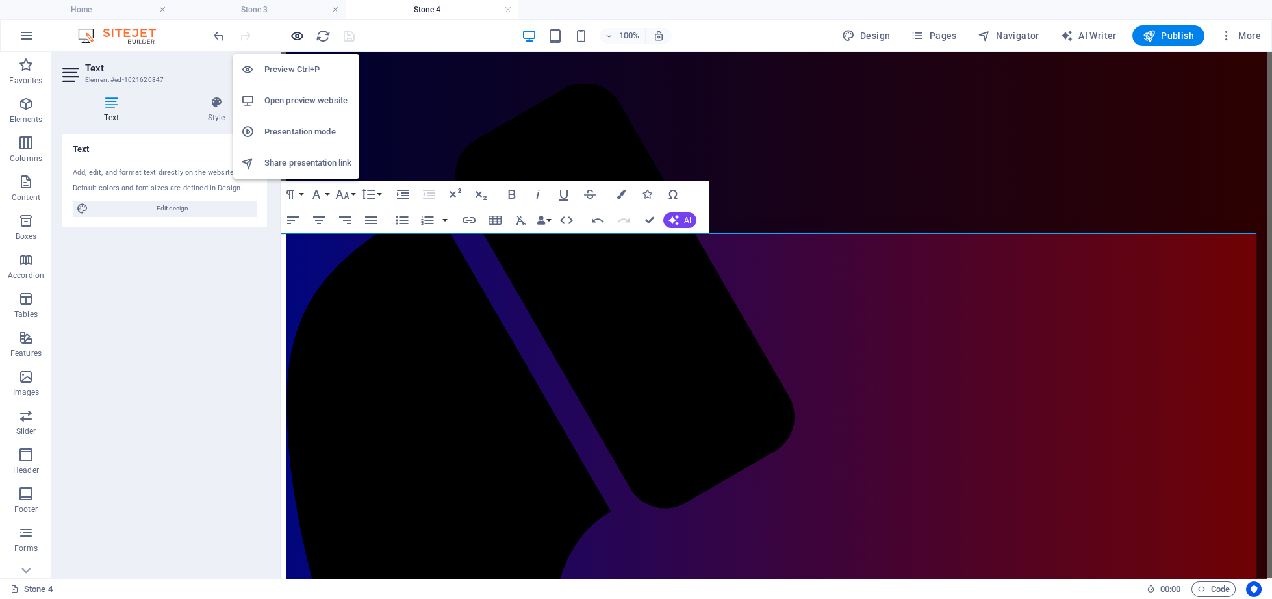
click at [300, 34] on icon "button" at bounding box center [297, 36] width 15 height 15
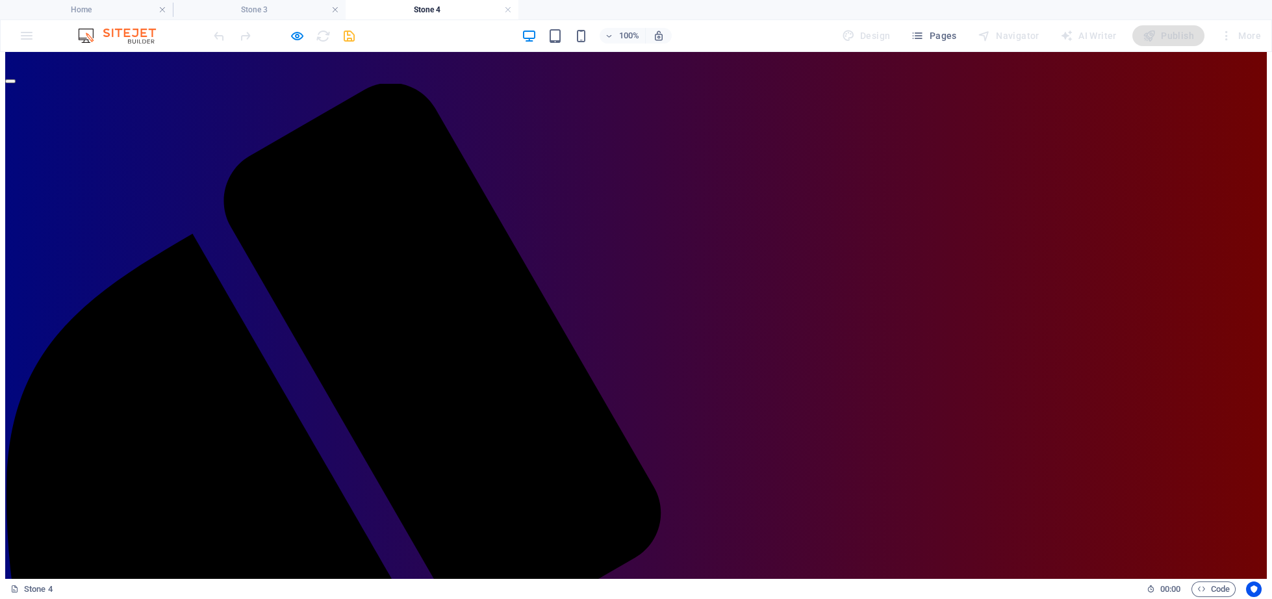
click at [384, 11] on h4 "Stone 4" at bounding box center [431, 10] width 173 height 14
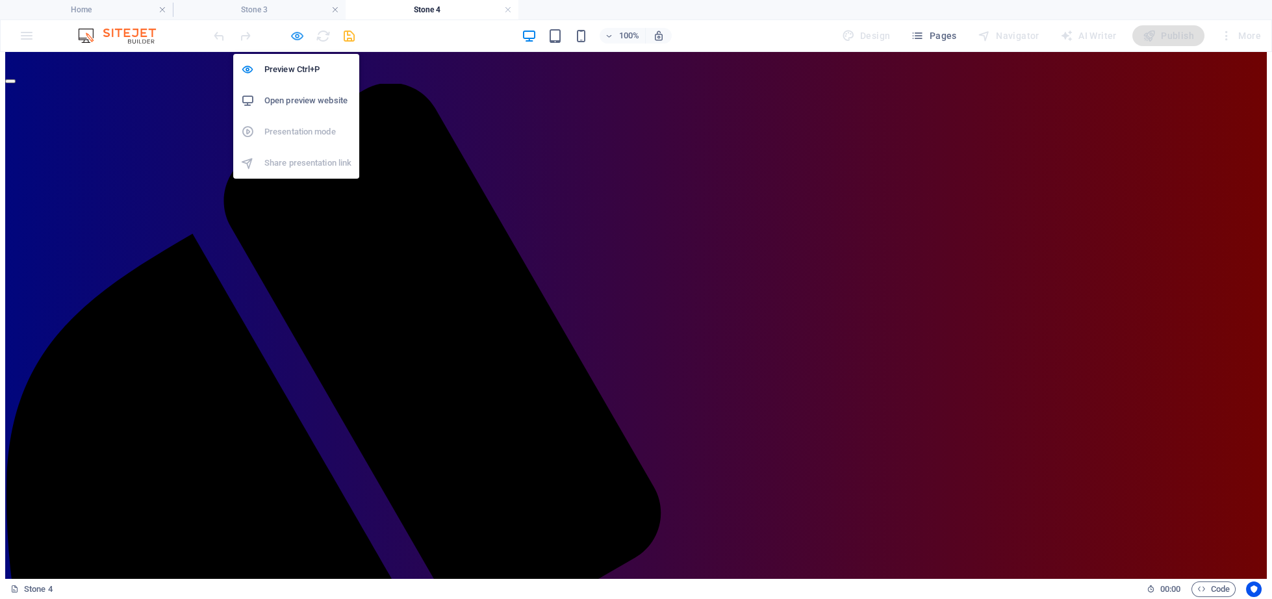
click at [294, 38] on icon "button" at bounding box center [297, 36] width 15 height 15
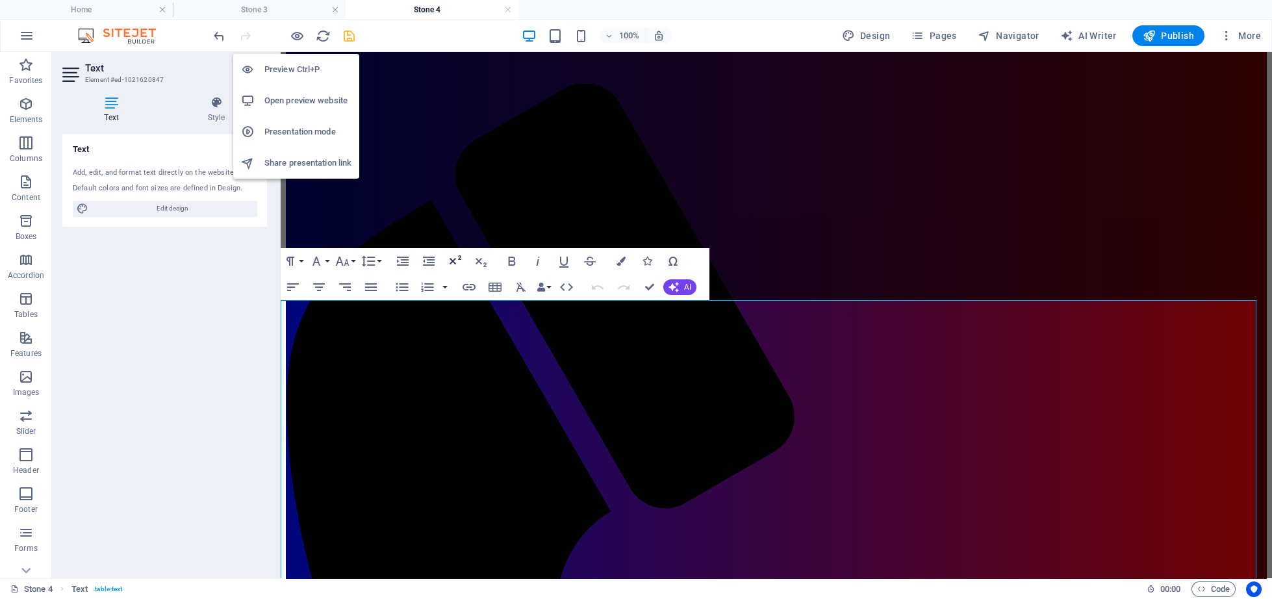
scroll to position [0, 0]
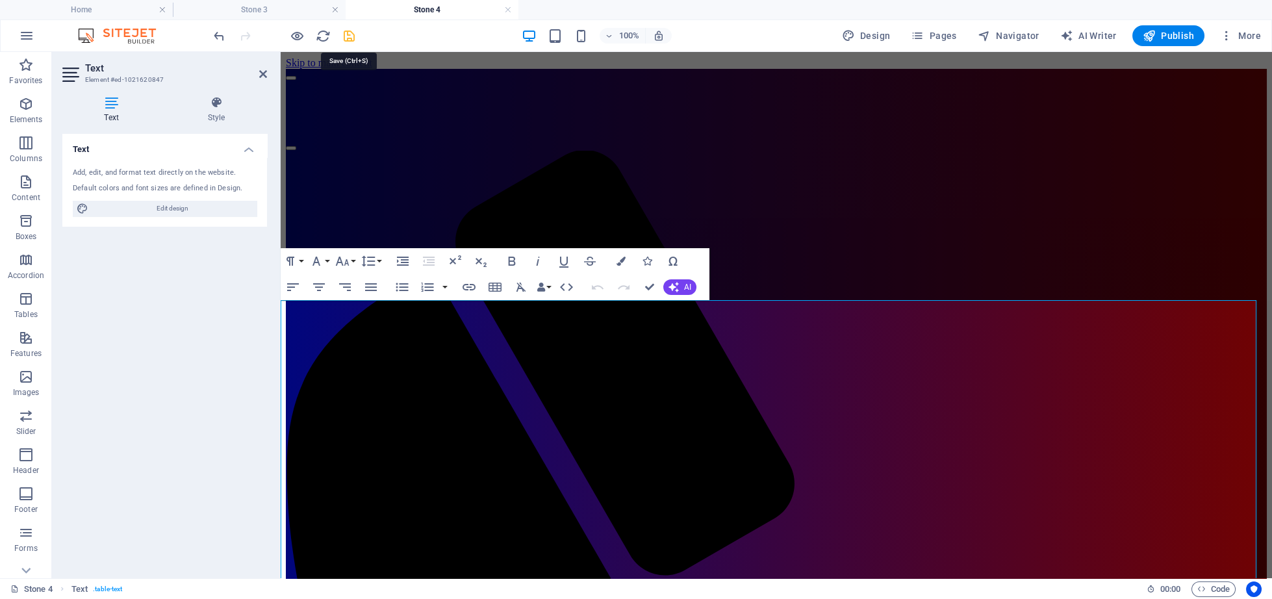
click at [346, 29] on icon "save" at bounding box center [349, 36] width 15 height 15
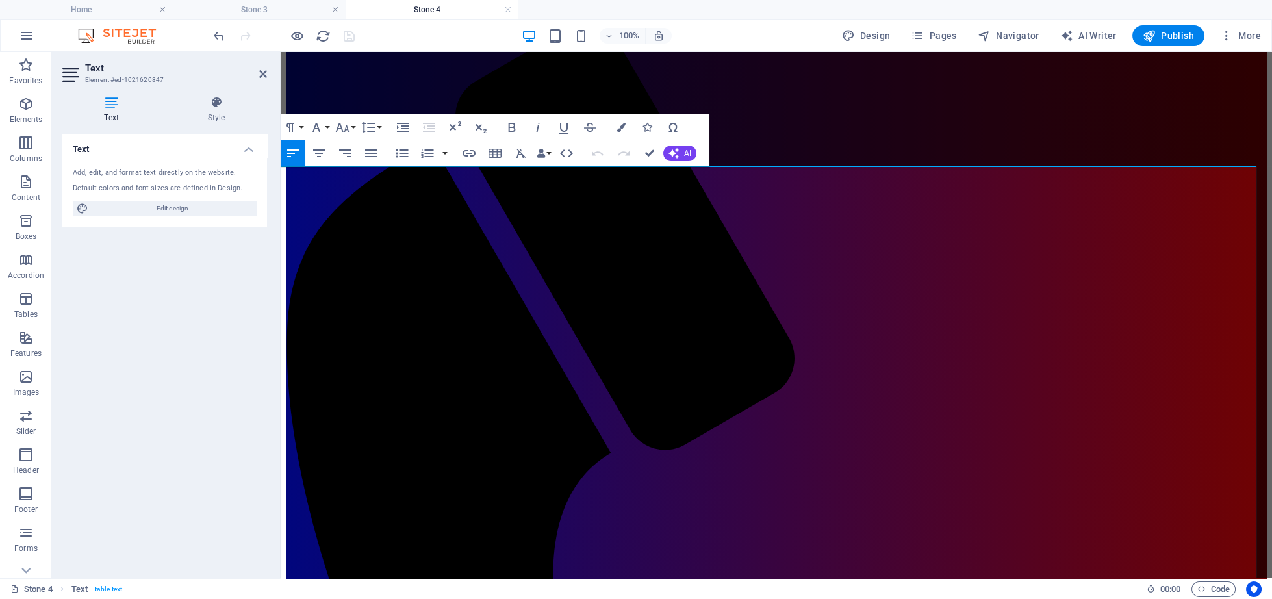
scroll to position [134, 0]
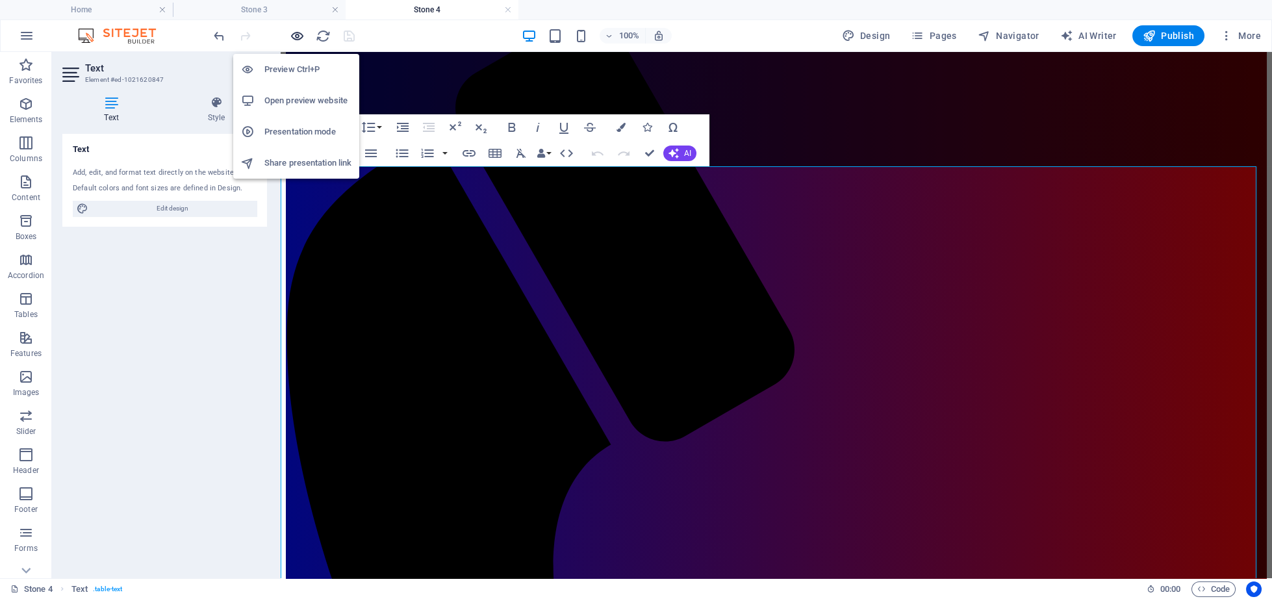
click at [297, 37] on icon "button" at bounding box center [297, 36] width 15 height 15
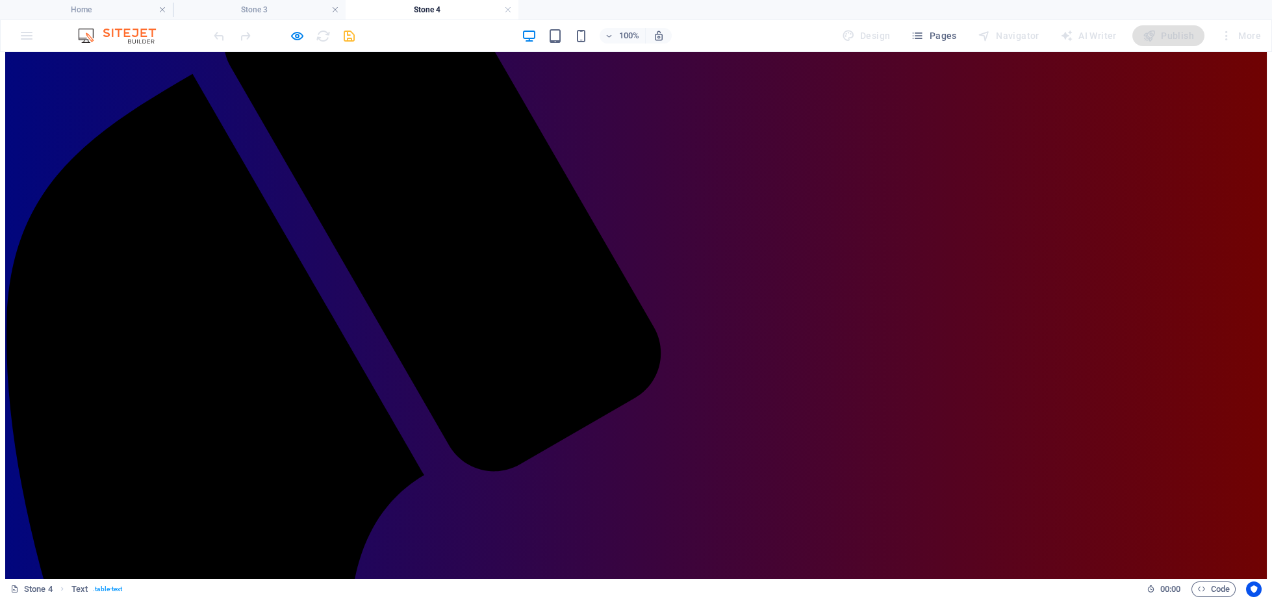
scroll to position [0, 0]
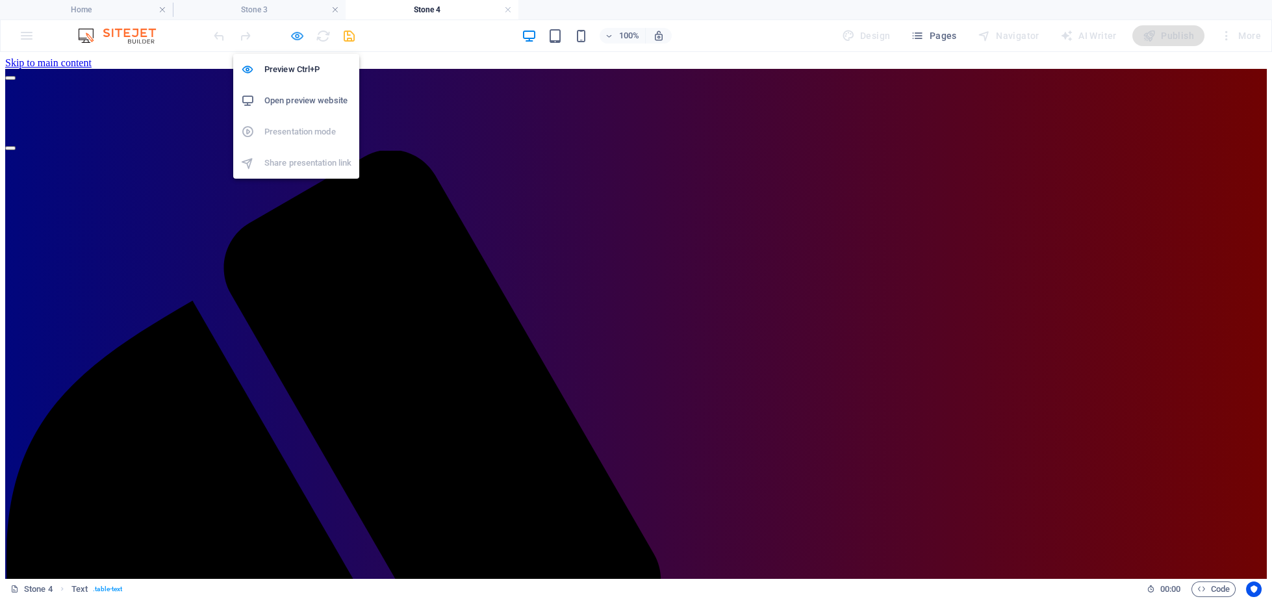
click at [301, 41] on icon "button" at bounding box center [297, 36] width 15 height 15
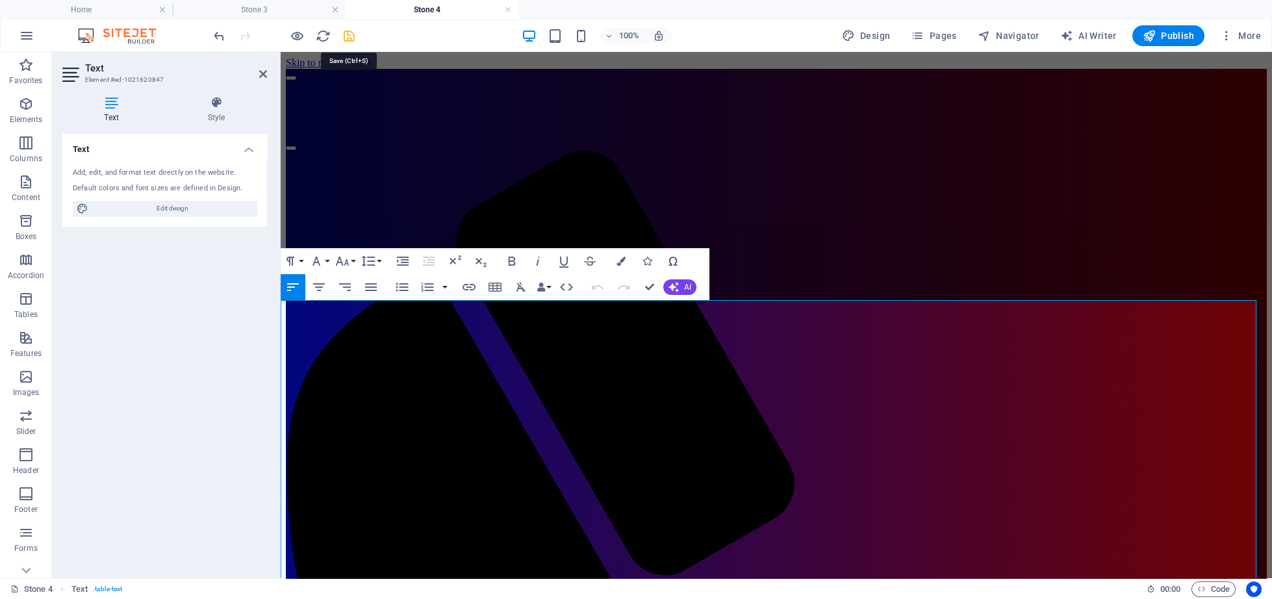
click at [353, 37] on icon "save" at bounding box center [349, 36] width 15 height 15
click at [251, 18] on li "Stone 3" at bounding box center [259, 9] width 173 height 19
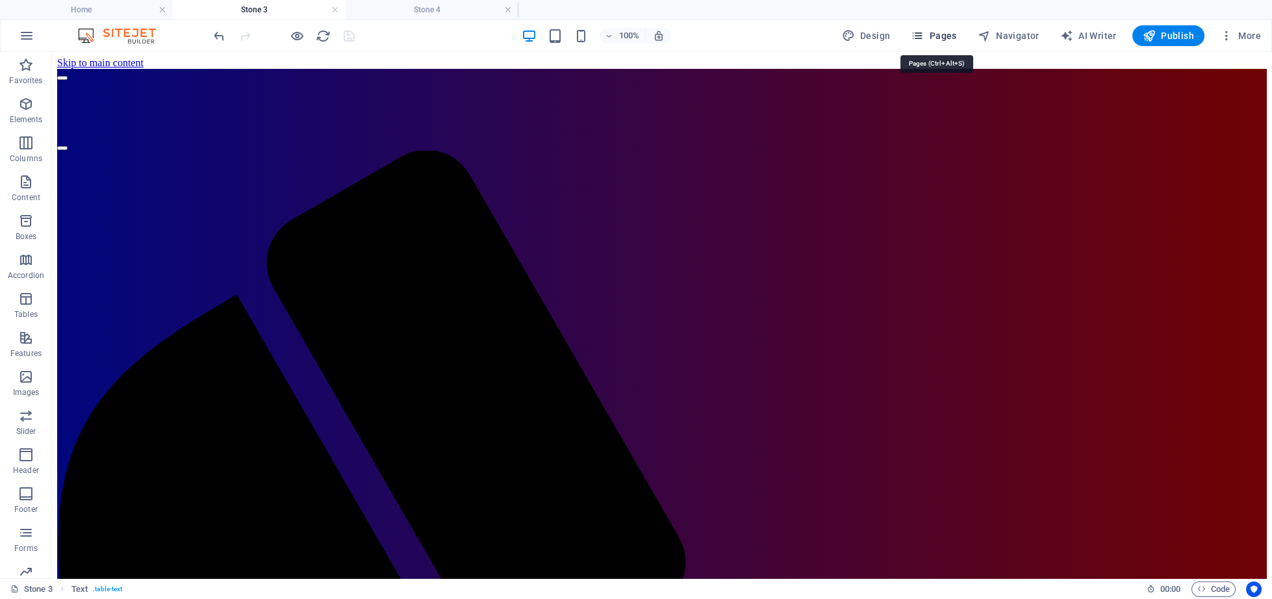
click at [944, 32] on span "Pages" at bounding box center [933, 35] width 45 height 13
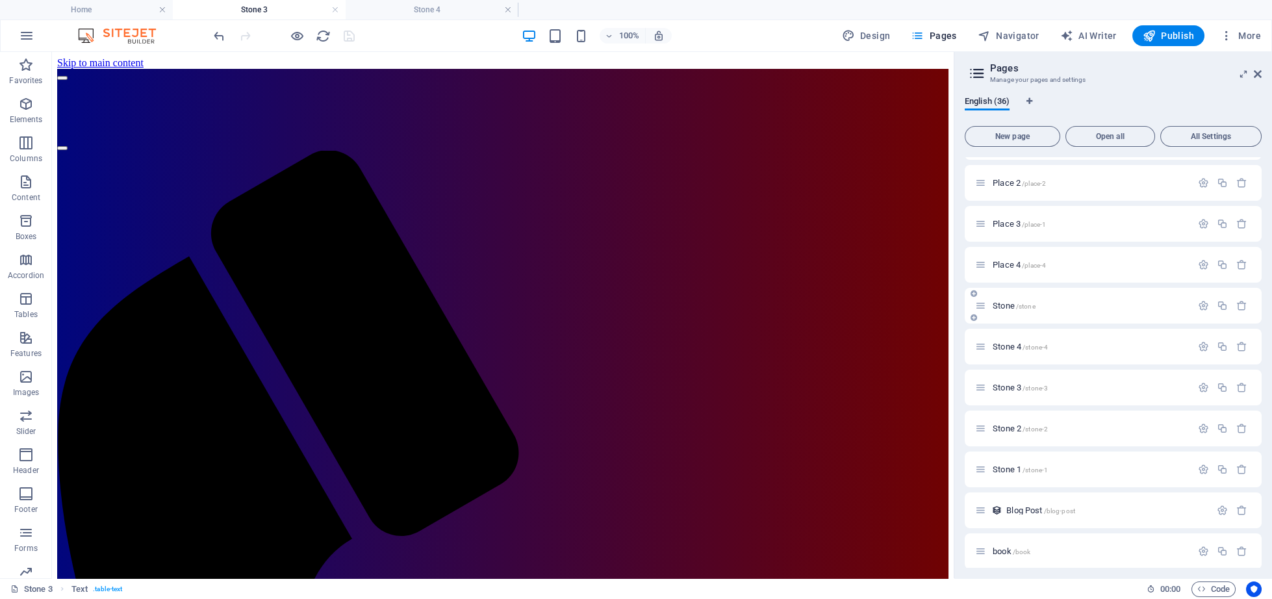
scroll to position [983, 0]
click at [1078, 342] on p "Stone 3 /stone-3" at bounding box center [1089, 338] width 195 height 8
click at [1216, 341] on icon "button" at bounding box center [1221, 338] width 11 height 11
drag, startPoint x: 1085, startPoint y: 372, endPoint x: 1085, endPoint y: 351, distance: 21.4
click at [1085, 351] on div "Home / About the Author /about-the-author About the Author 4 /about-the-author-…" at bounding box center [1112, 171] width 297 height 1992
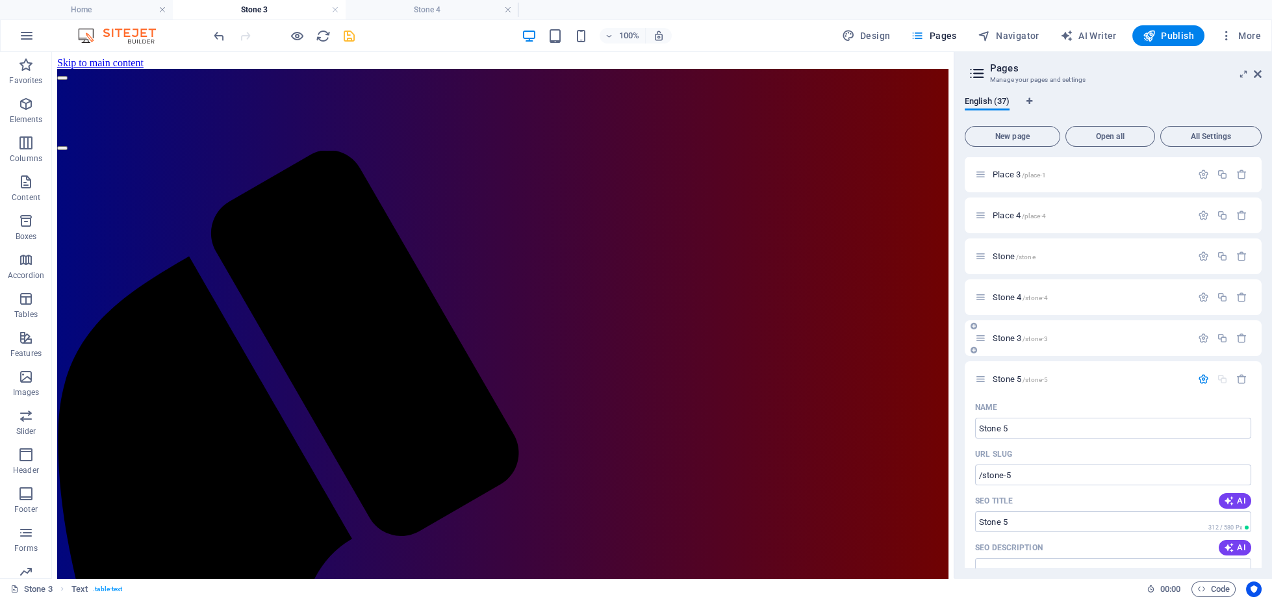
drag, startPoint x: 974, startPoint y: 366, endPoint x: 988, endPoint y: 351, distance: 21.1
click at [988, 351] on div "Home / About the Author /about-the-author About the Author 4 /about-the-author-…" at bounding box center [1112, 171] width 297 height 1992
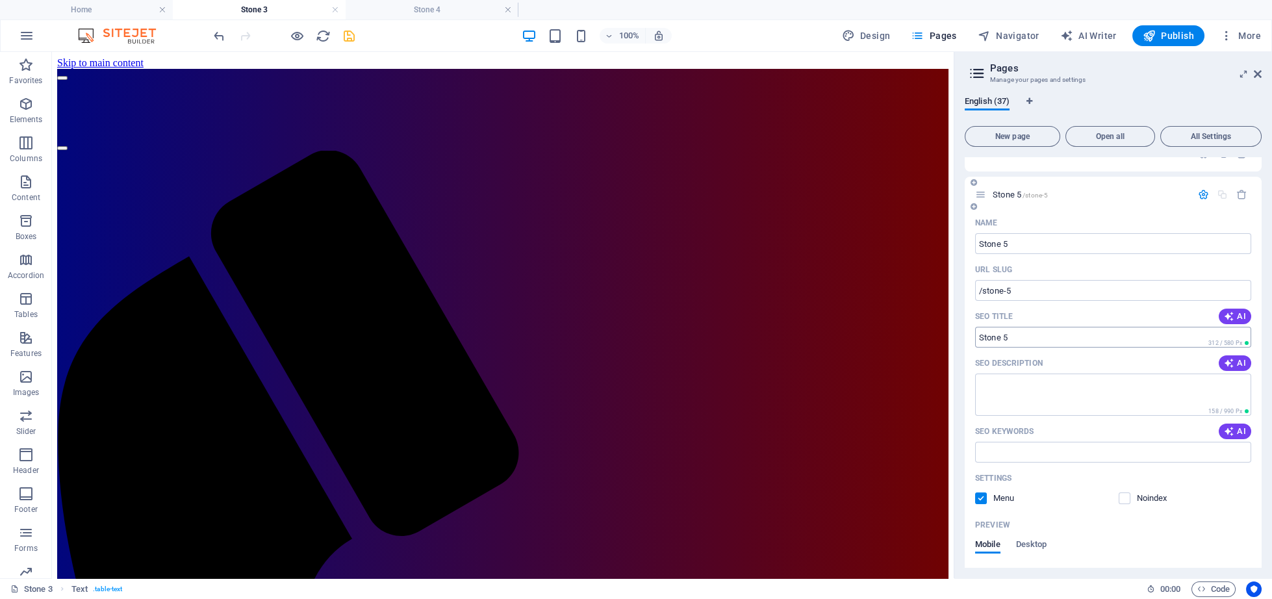
scroll to position [1229, 0]
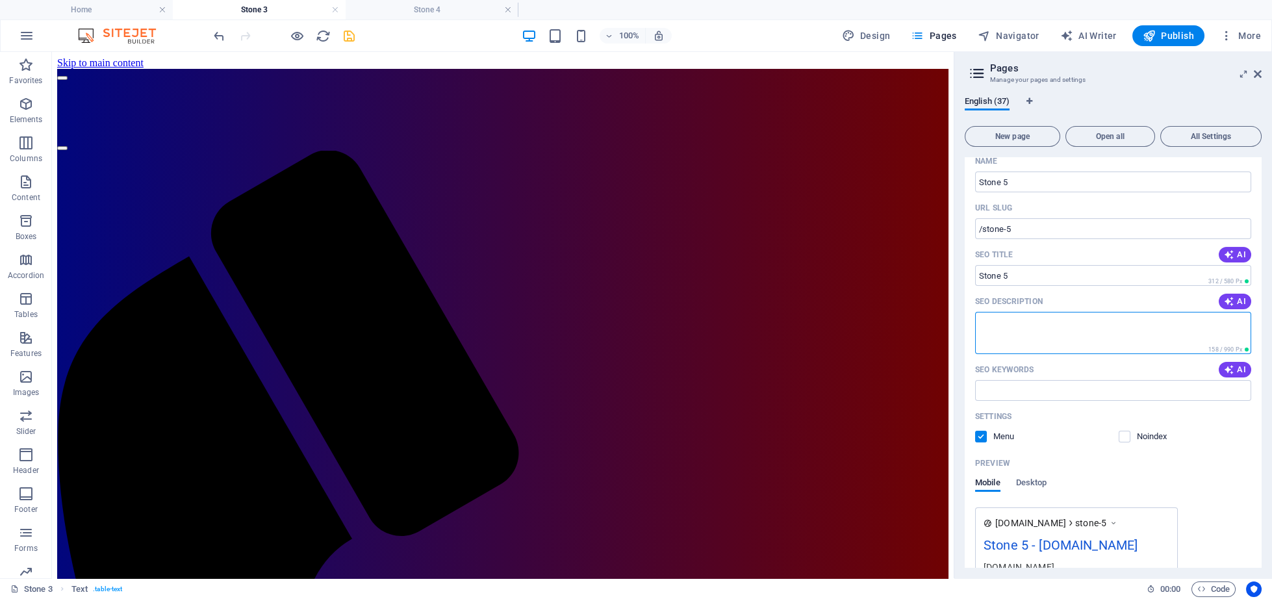
click at [1048, 335] on textarea "SEO Description" at bounding box center [1113, 333] width 276 height 42
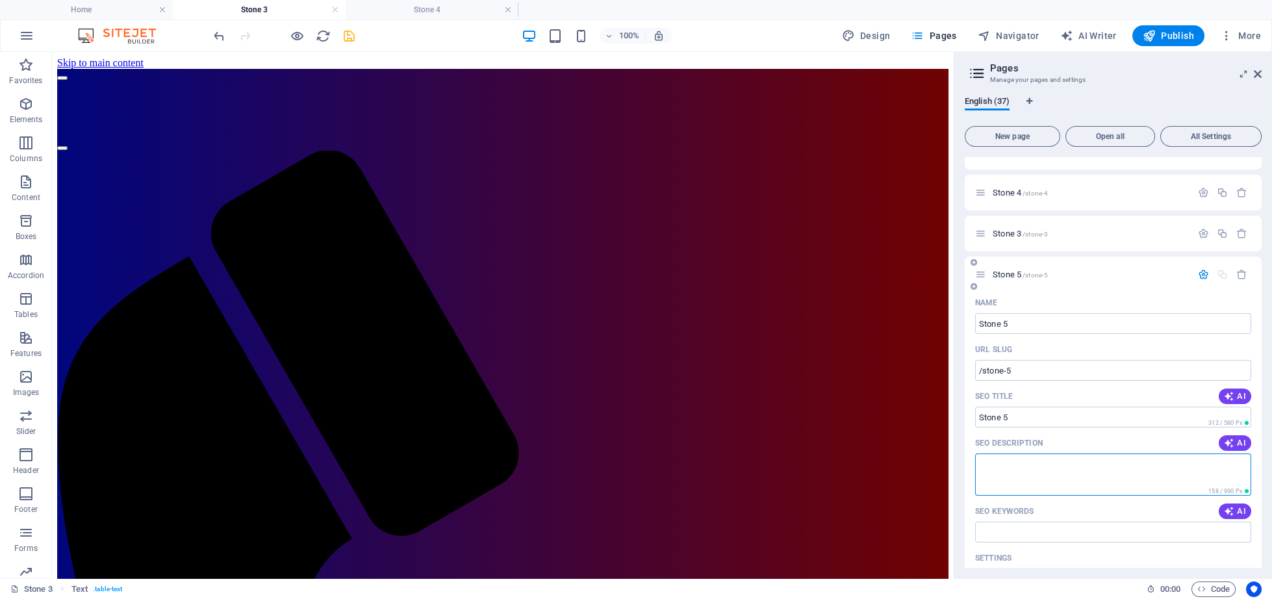
scroll to position [1044, 0]
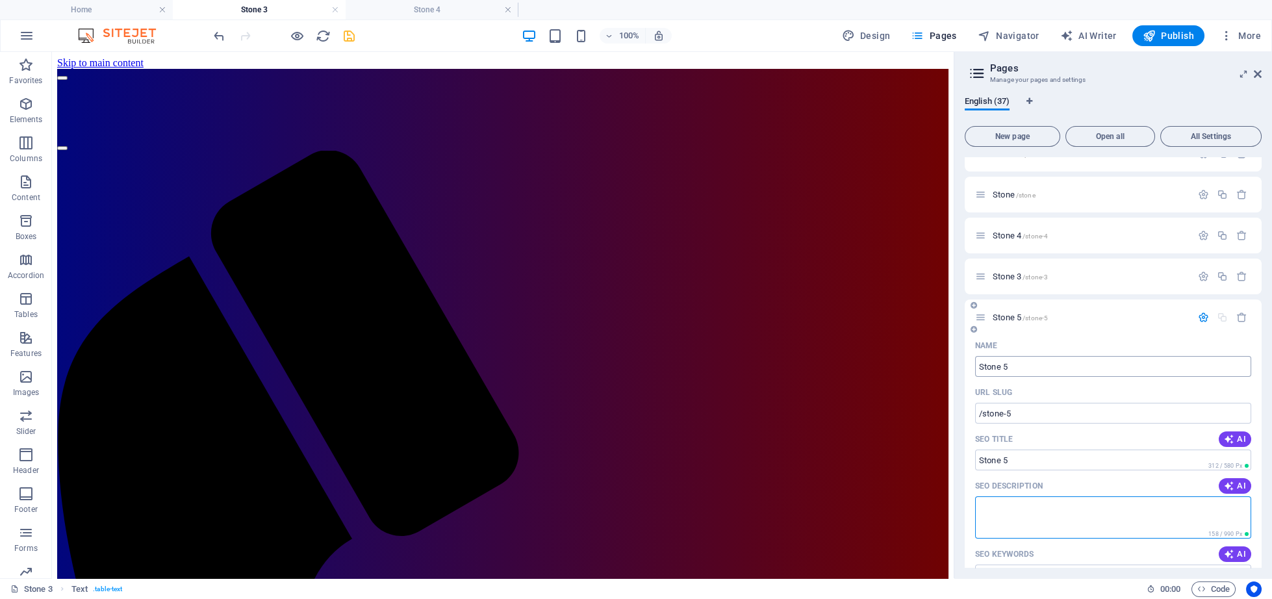
click at [1034, 372] on input "Stone 5" at bounding box center [1113, 366] width 276 height 21
click at [1025, 369] on input "Stone 5" at bounding box center [1113, 366] width 276 height 21
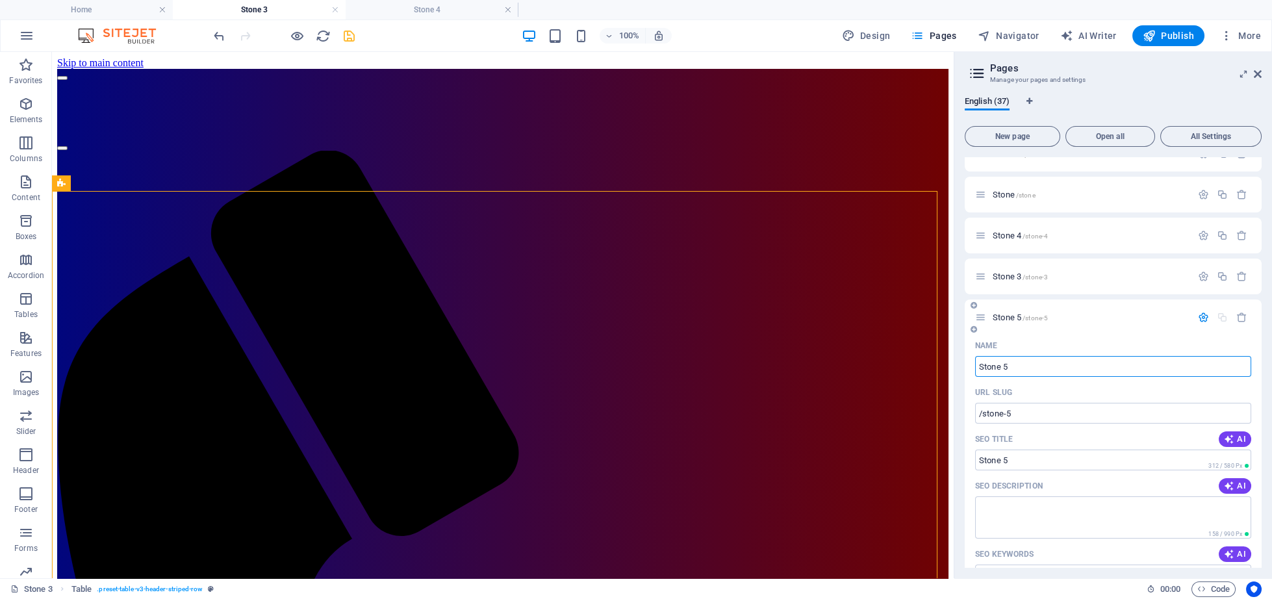
click at [1022, 363] on input "Stone 5" at bounding box center [1113, 366] width 276 height 21
click at [1010, 366] on input "Stone 5" at bounding box center [1113, 366] width 276 height 21
type input "Stone 3"
type input "/stone-37"
type input "Stone"
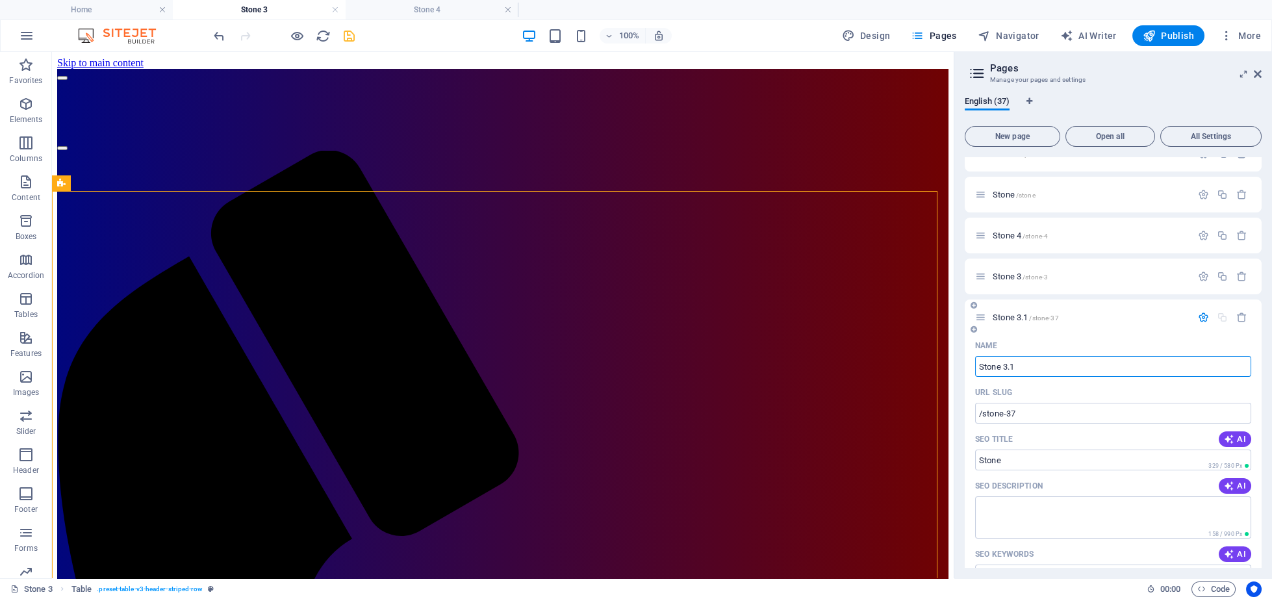
type input "Stone 3.1"
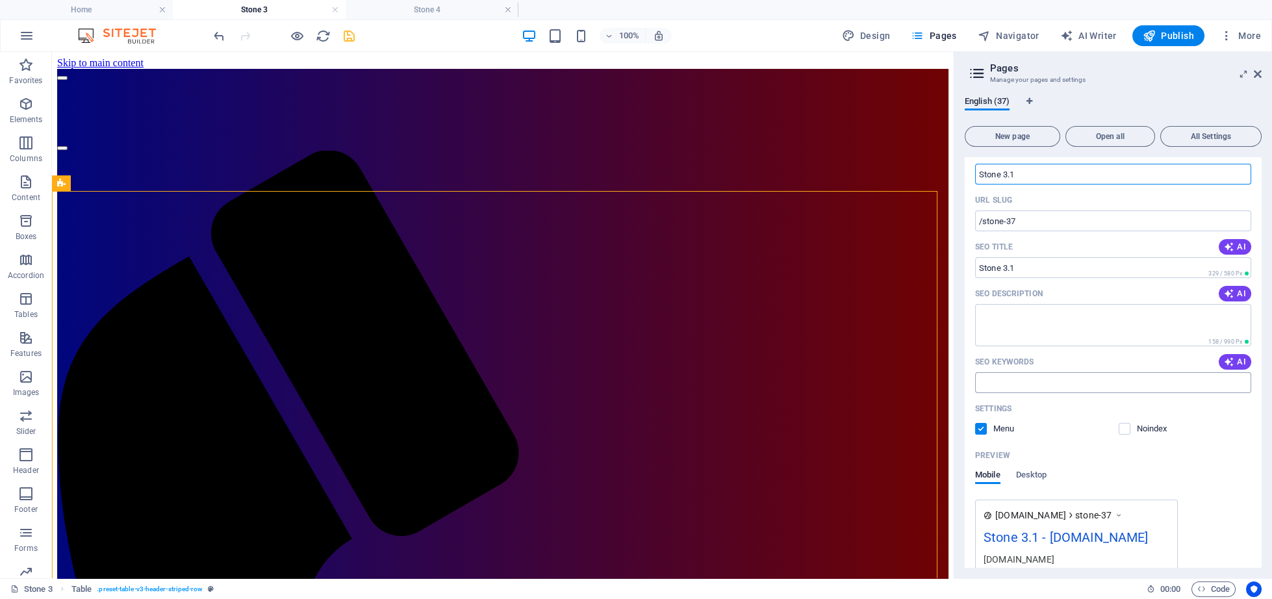
scroll to position [1421, 0]
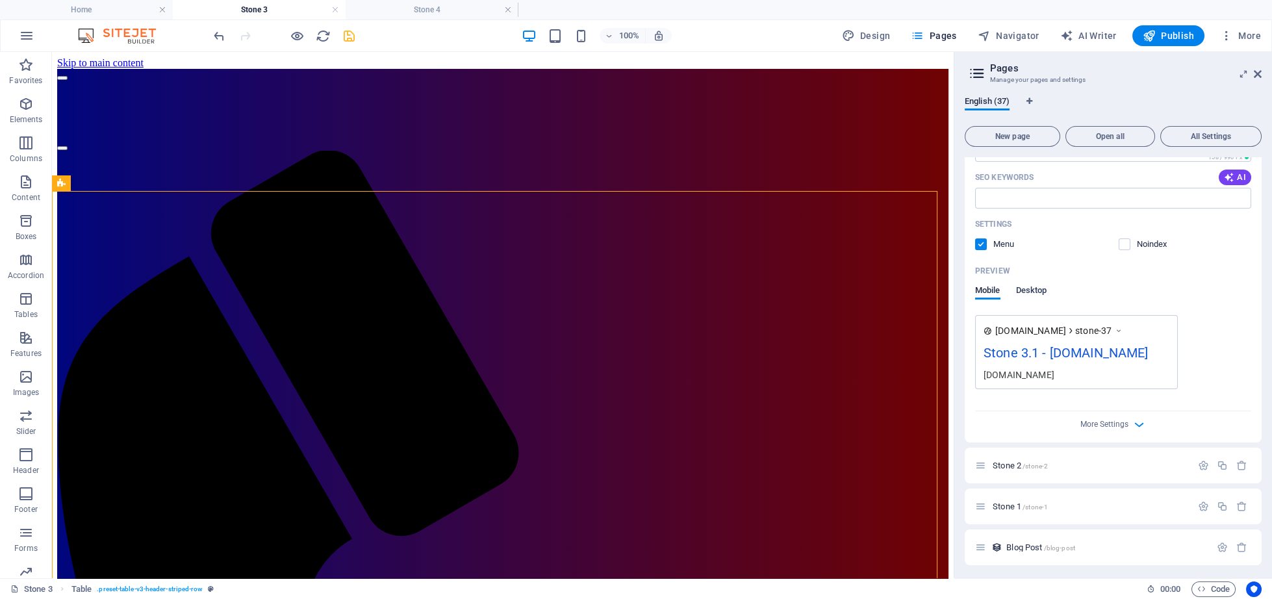
click at [1035, 292] on span "Desktop" at bounding box center [1031, 292] width 31 height 18
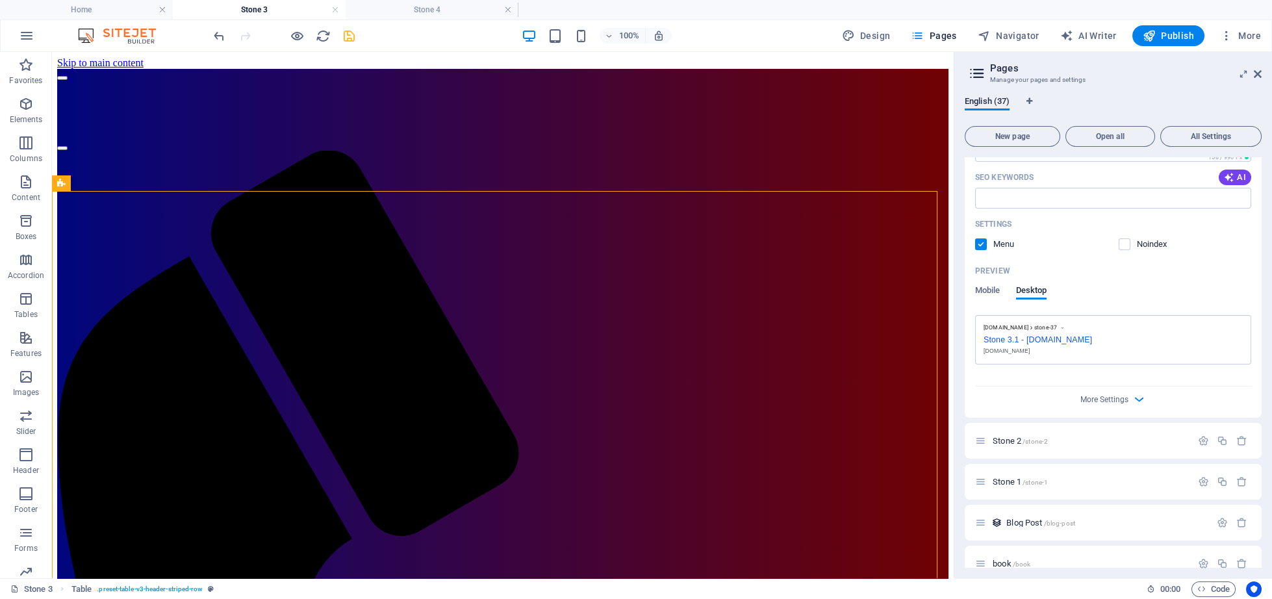
click at [586, 0] on ul "Home Stone 3 Stone 4" at bounding box center [636, 9] width 1272 height 19
click at [586, 7] on ul "Home Stone 3 Stone 4" at bounding box center [636, 9] width 1272 height 19
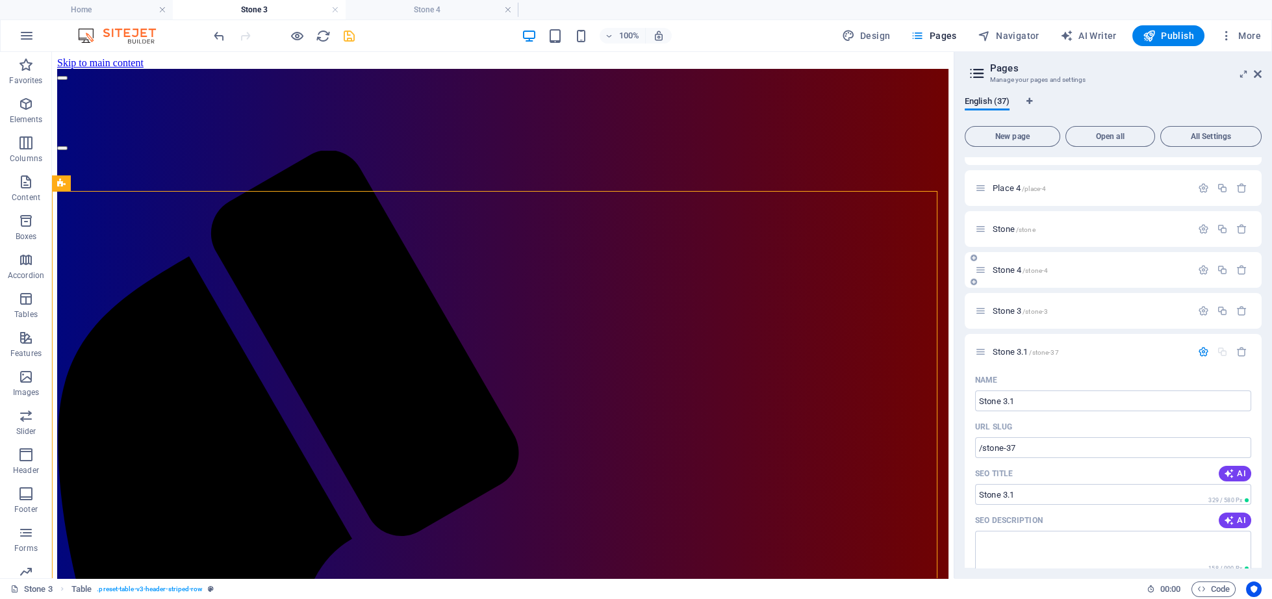
scroll to position [991, 0]
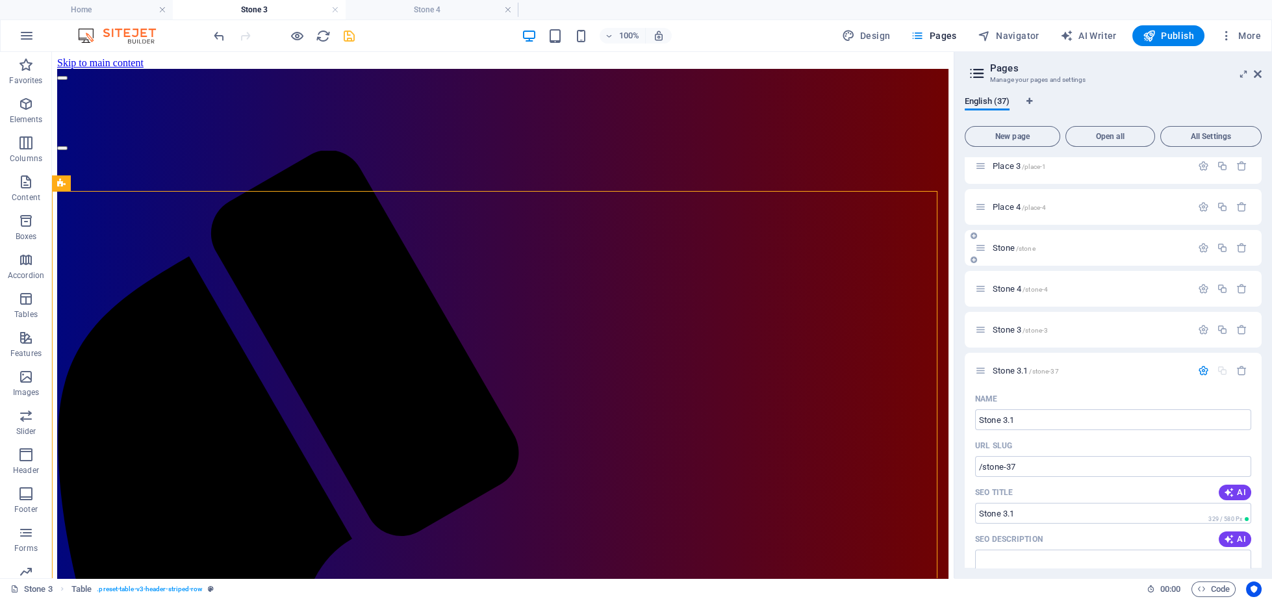
click at [1018, 249] on span "/stone" at bounding box center [1025, 248] width 19 height 7
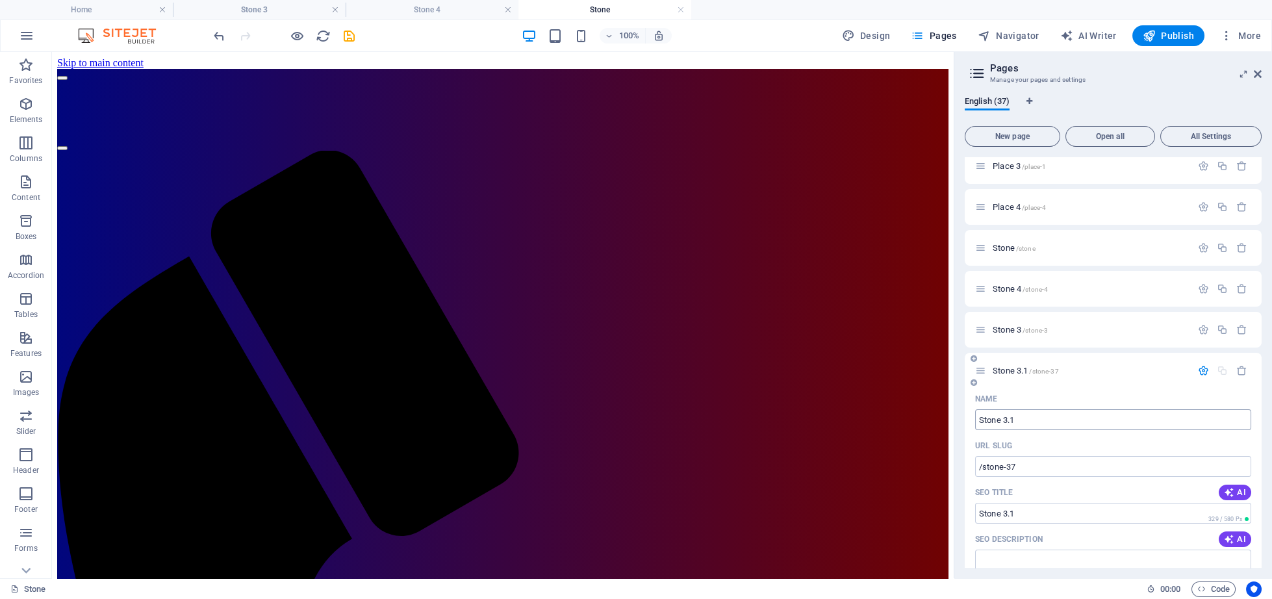
scroll to position [1175, 0]
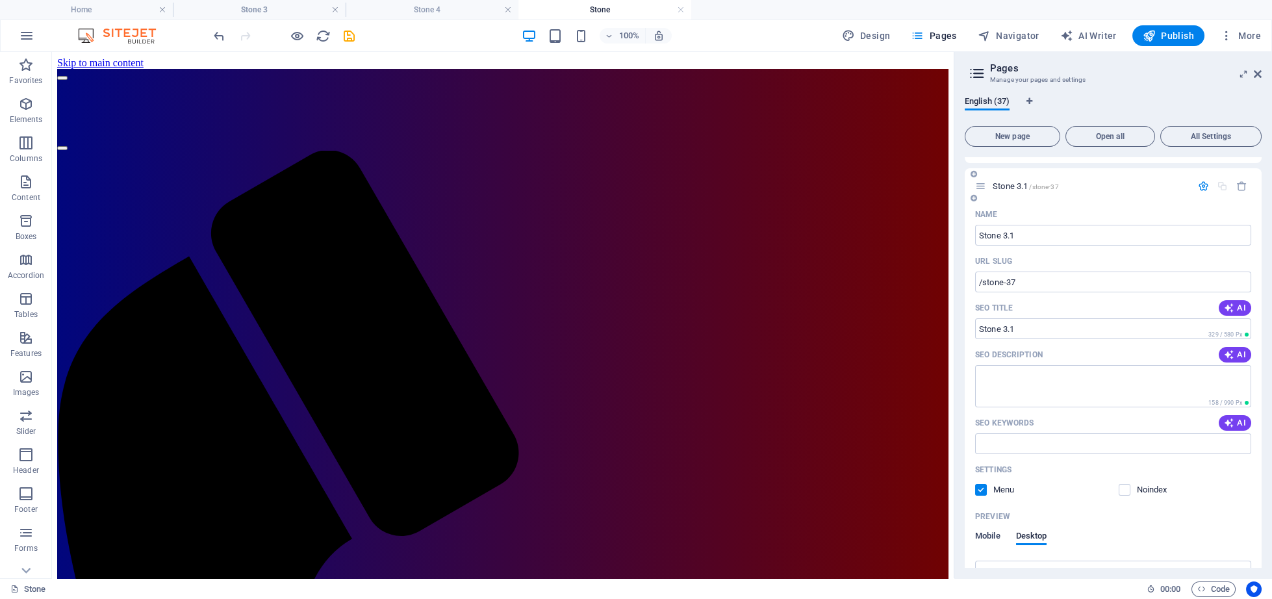
click at [993, 533] on span "Mobile" at bounding box center [987, 537] width 25 height 18
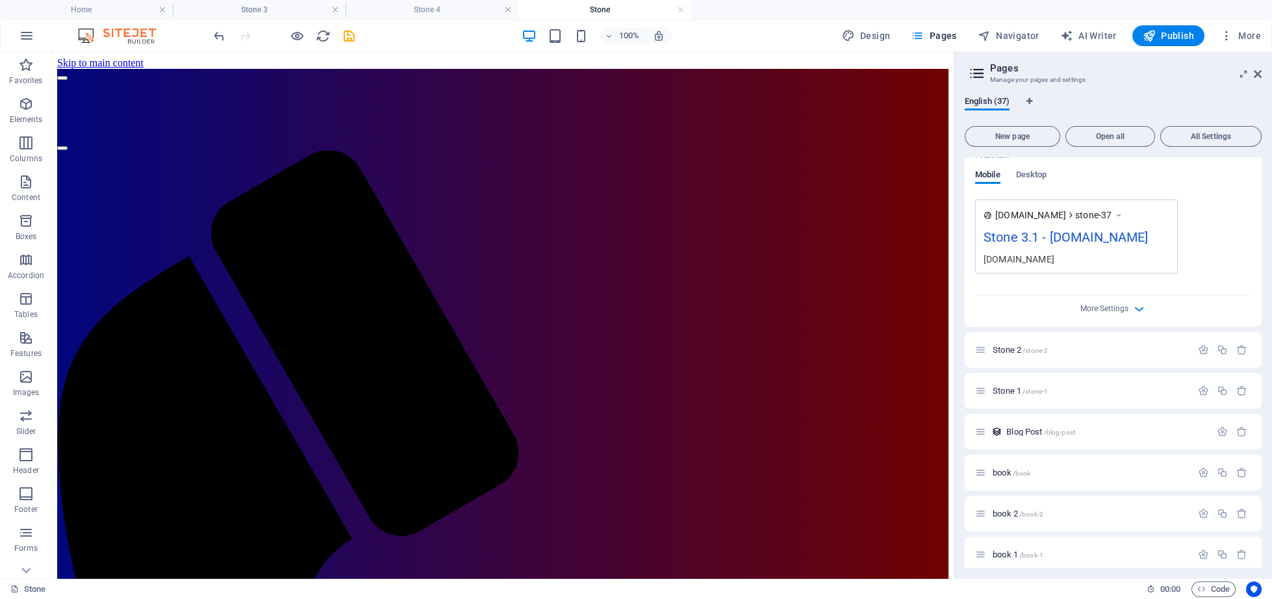
scroll to position [1544, 0]
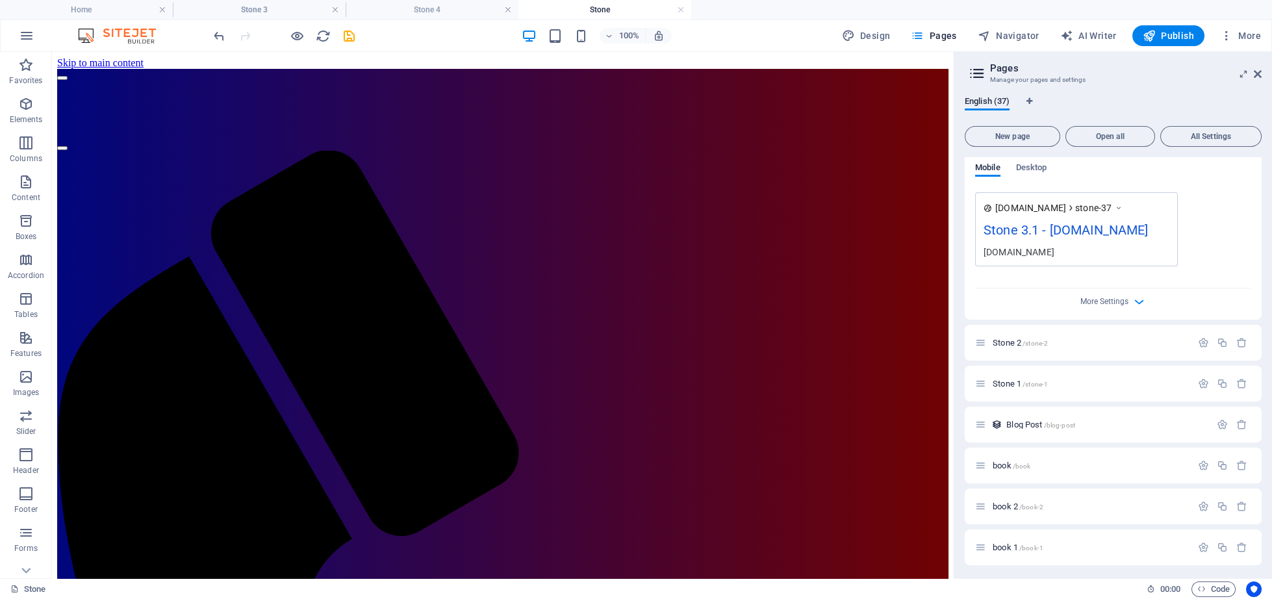
click at [1016, 236] on div "Stone 3.1 - [DOMAIN_NAME]" at bounding box center [1076, 232] width 186 height 25
click at [1031, 245] on div "Stone 3.1 - [DOMAIN_NAME]" at bounding box center [1076, 232] width 186 height 25
click at [1104, 306] on span "More Settings" at bounding box center [1104, 301] width 48 height 9
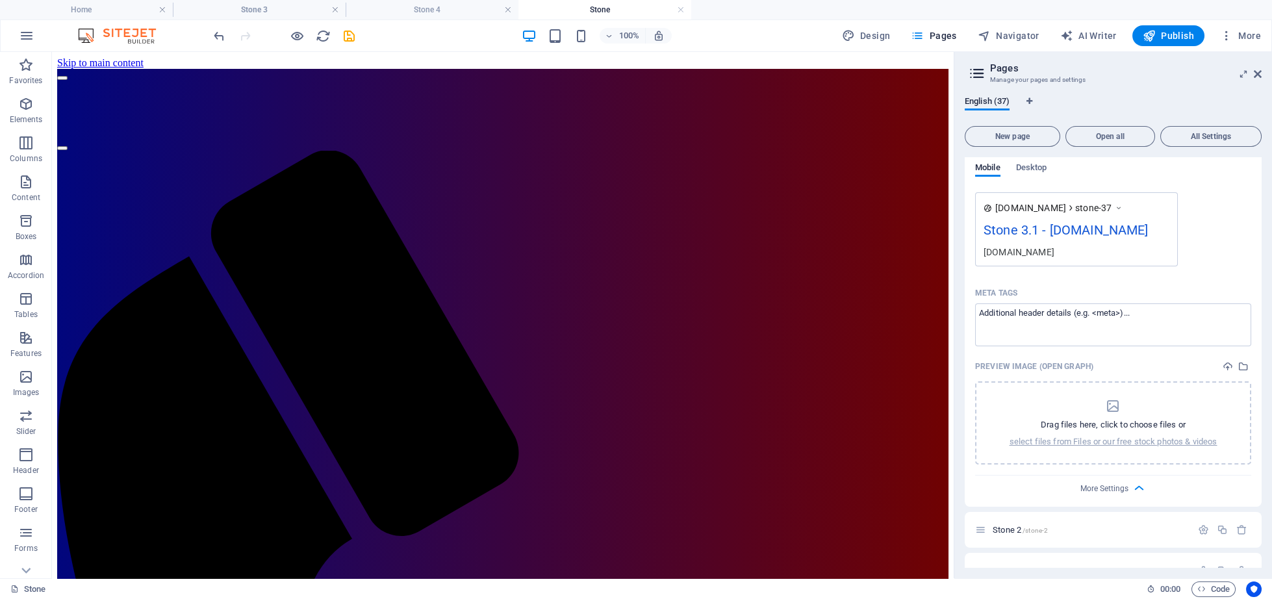
click at [1059, 245] on div "Stone 3.1 - [DOMAIN_NAME]" at bounding box center [1076, 232] width 186 height 25
click at [1005, 258] on div "[DOMAIN_NAME]" at bounding box center [1076, 252] width 186 height 14
click at [1027, 212] on span "[DOMAIN_NAME]" at bounding box center [1030, 207] width 71 height 13
click at [1116, 215] on div "[DOMAIN_NAME] stone-37 Stone 3.1 - [DOMAIN_NAME] [DOMAIN_NAME]" at bounding box center [1076, 229] width 203 height 74
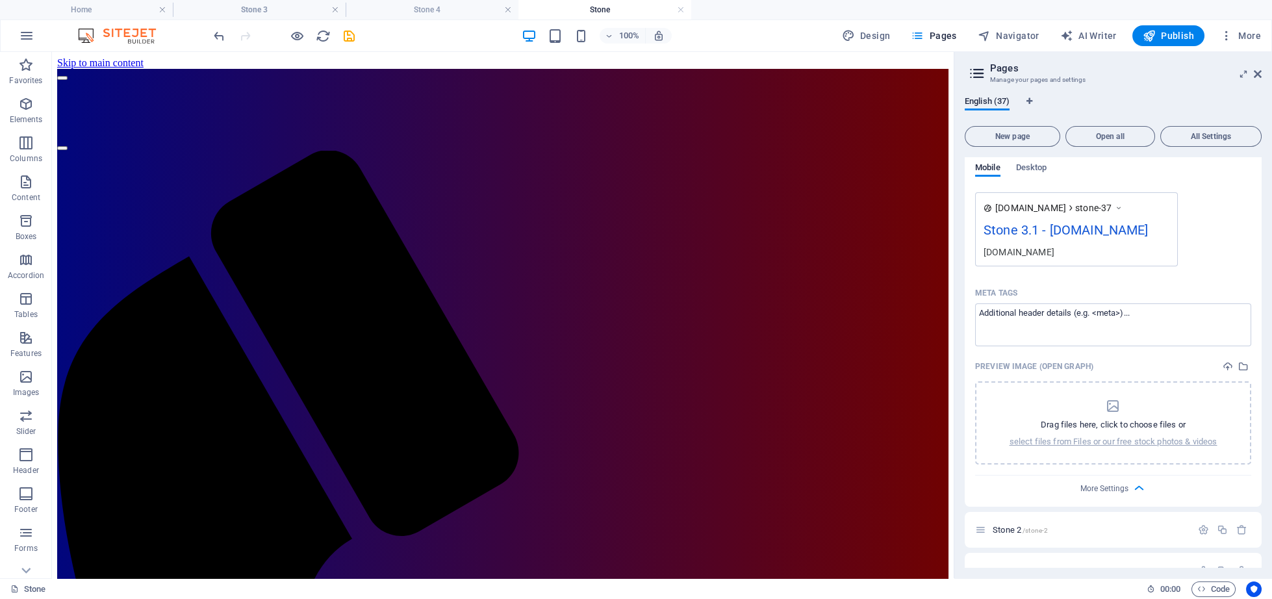
click at [1111, 206] on span "stone-37" at bounding box center [1093, 207] width 36 height 13
click at [1024, 210] on span "[DOMAIN_NAME]" at bounding box center [1030, 207] width 71 height 13
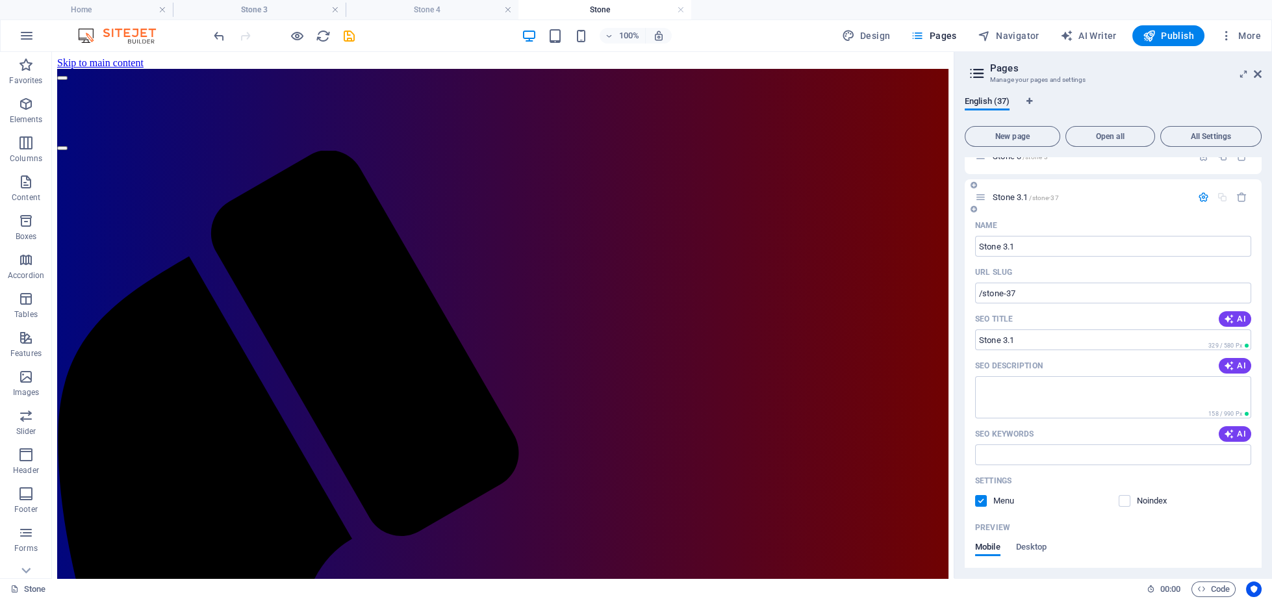
scroll to position [1114, 0]
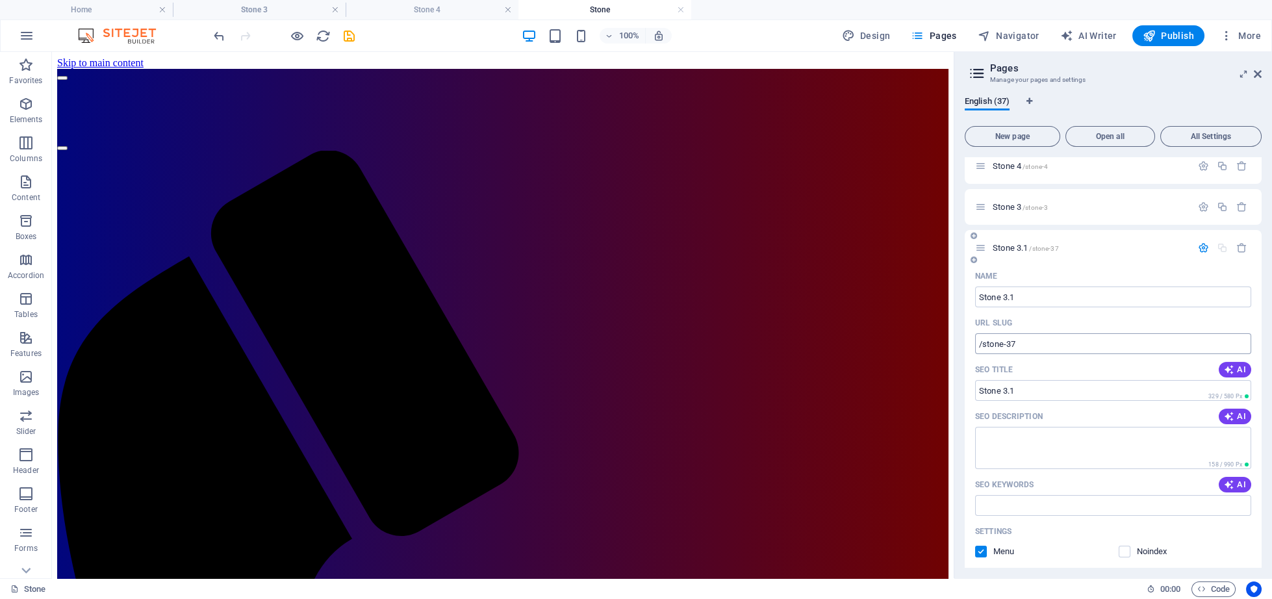
click at [1024, 348] on input "/stone-37" at bounding box center [1113, 343] width 276 height 21
click at [1261, 158] on div "English (37) New page Open all All Settings Home / About the Author /about-the-…" at bounding box center [1113, 332] width 318 height 492
click at [1048, 370] on div "SEO Title AI" at bounding box center [1113, 369] width 276 height 21
click at [1027, 341] on input "/stone-31" at bounding box center [1113, 343] width 276 height 21
click at [1021, 341] on input "/stone-31" at bounding box center [1113, 343] width 276 height 21
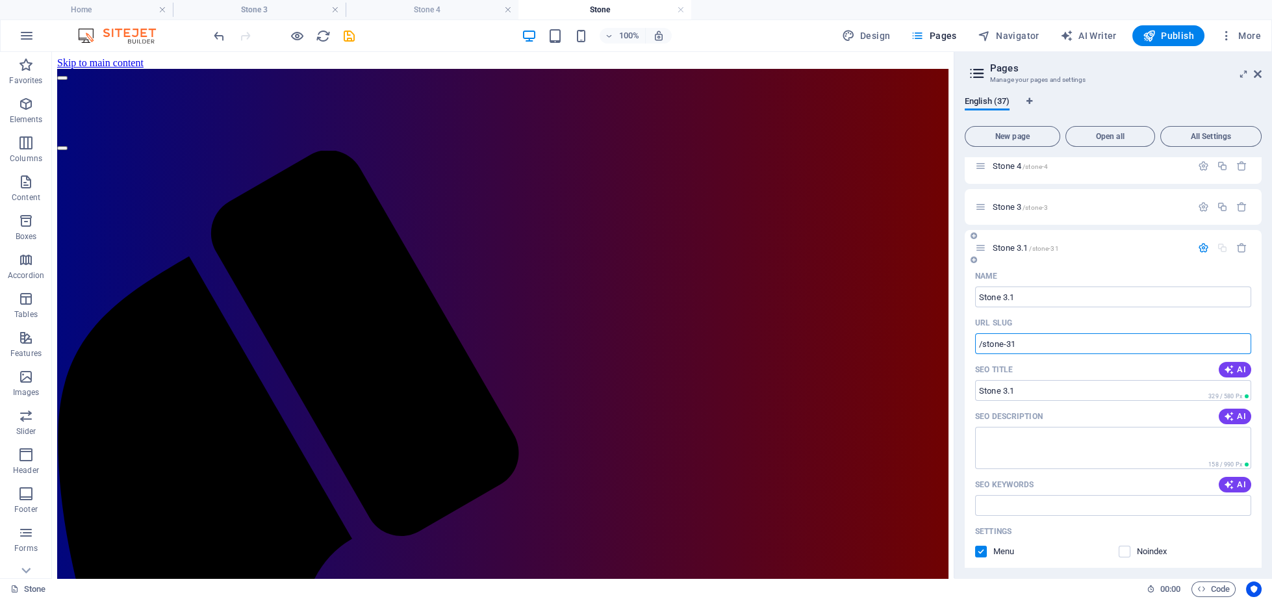
type input "/stone-31"
click at [1048, 385] on input "Stone 3.1" at bounding box center [1113, 390] width 276 height 21
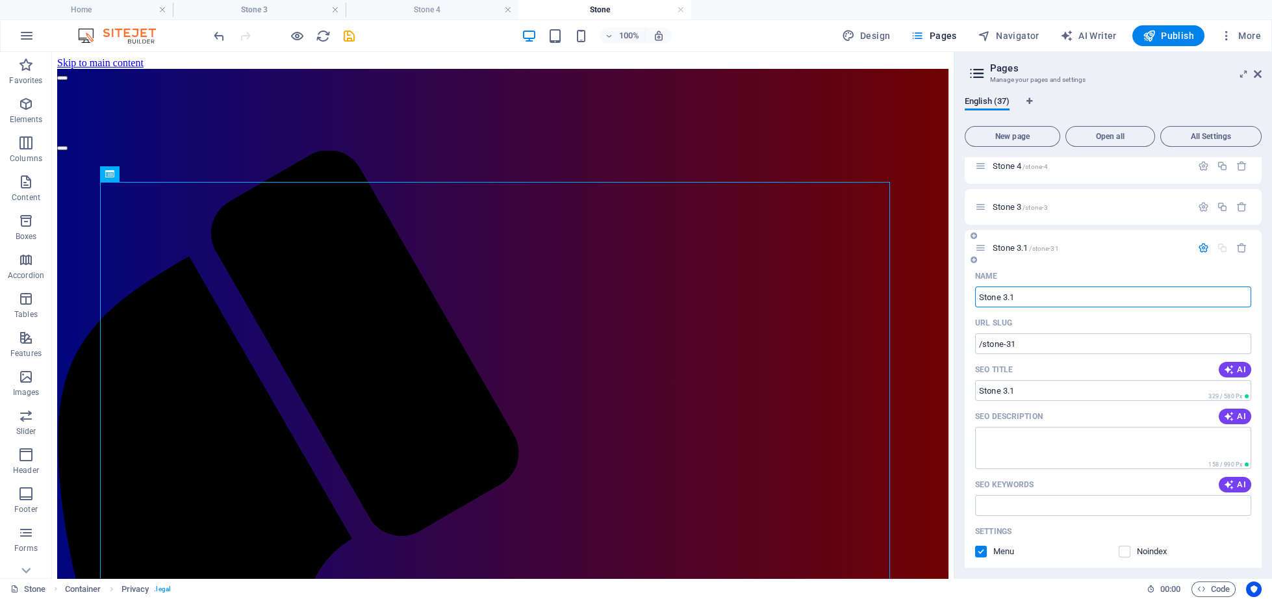
click at [1057, 301] on input "Stone 3.1" at bounding box center [1113, 296] width 276 height 21
click at [1198, 245] on icon "button" at bounding box center [1203, 247] width 11 height 11
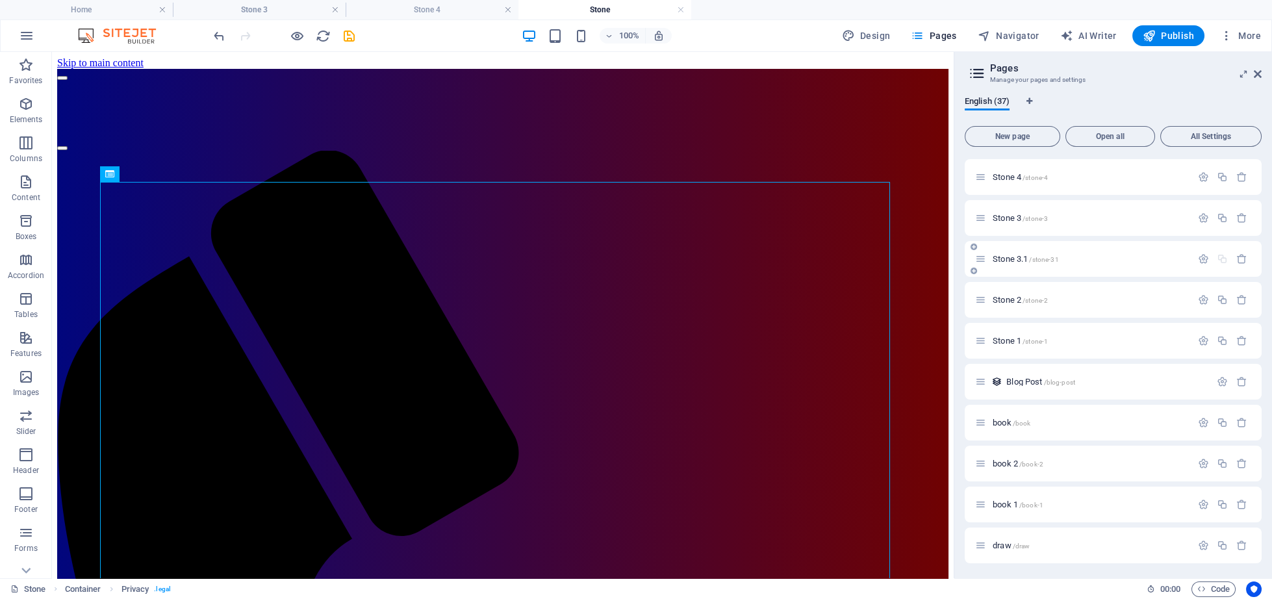
click at [1034, 264] on div "Stone 3.1 /stone-31" at bounding box center [1083, 258] width 216 height 15
drag, startPoint x: 990, startPoint y: 255, endPoint x: 992, endPoint y: 216, distance: 39.0
click at [1016, 221] on span "Stone 3 /stone-3" at bounding box center [1019, 218] width 55 height 10
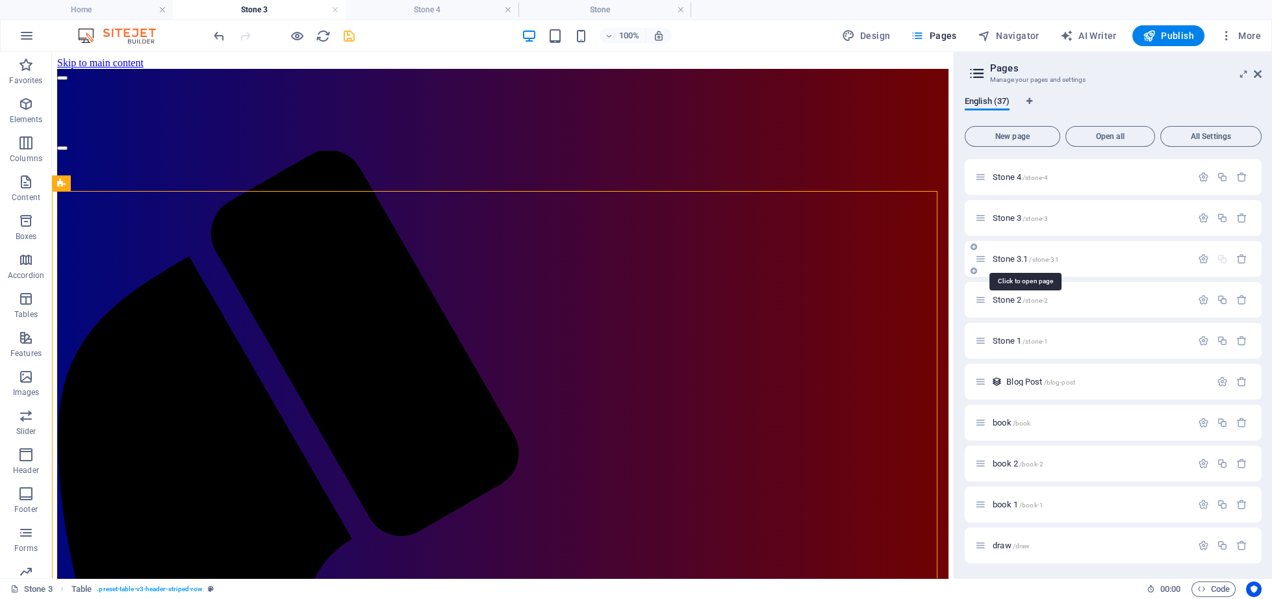
click at [997, 255] on span "Stone 3.1 /stone-31" at bounding box center [1025, 259] width 66 height 10
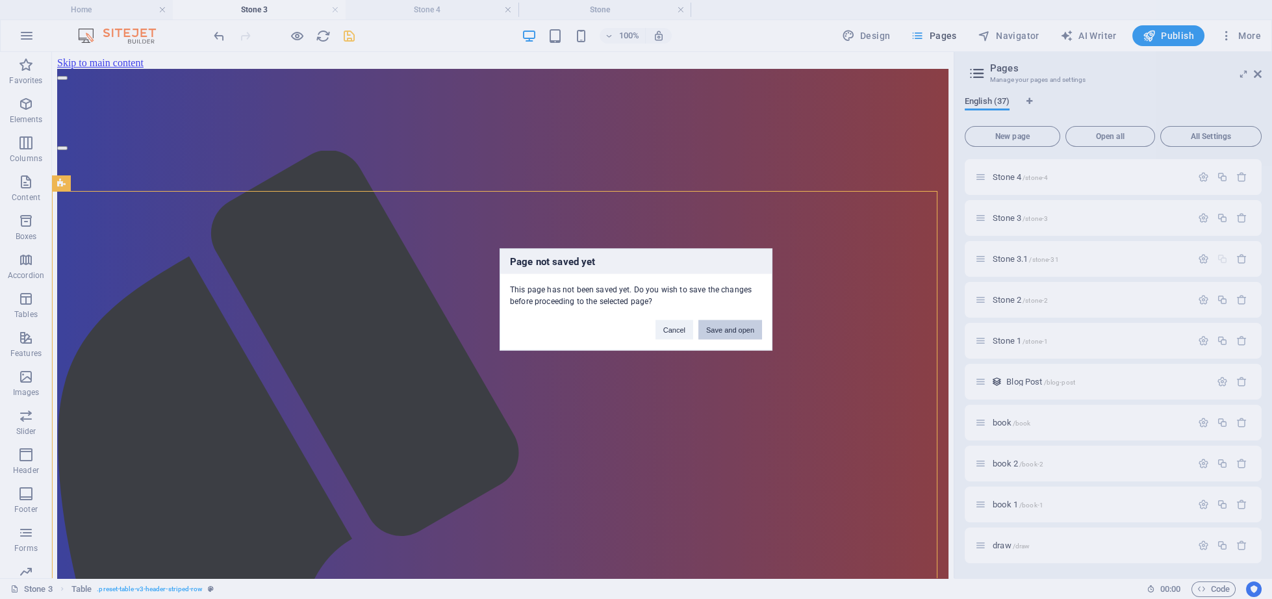
click at [731, 328] on button "Save and open" at bounding box center [730, 329] width 64 height 19
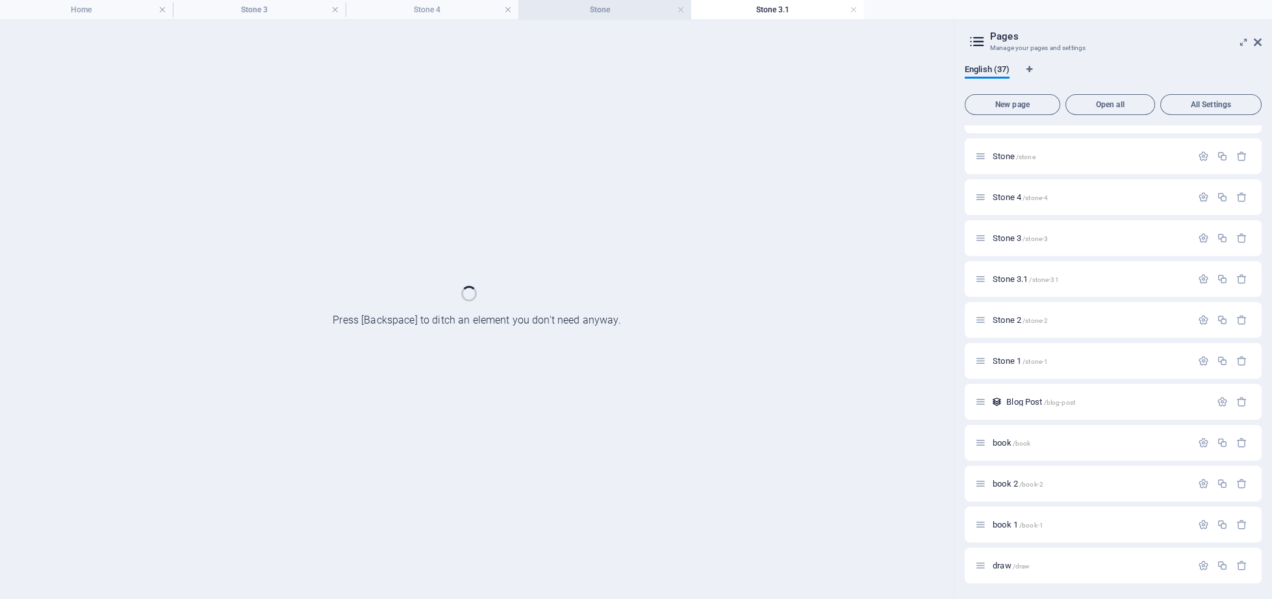
scroll to position [1051, 0]
click at [625, 9] on h4 "Stone" at bounding box center [604, 10] width 173 height 14
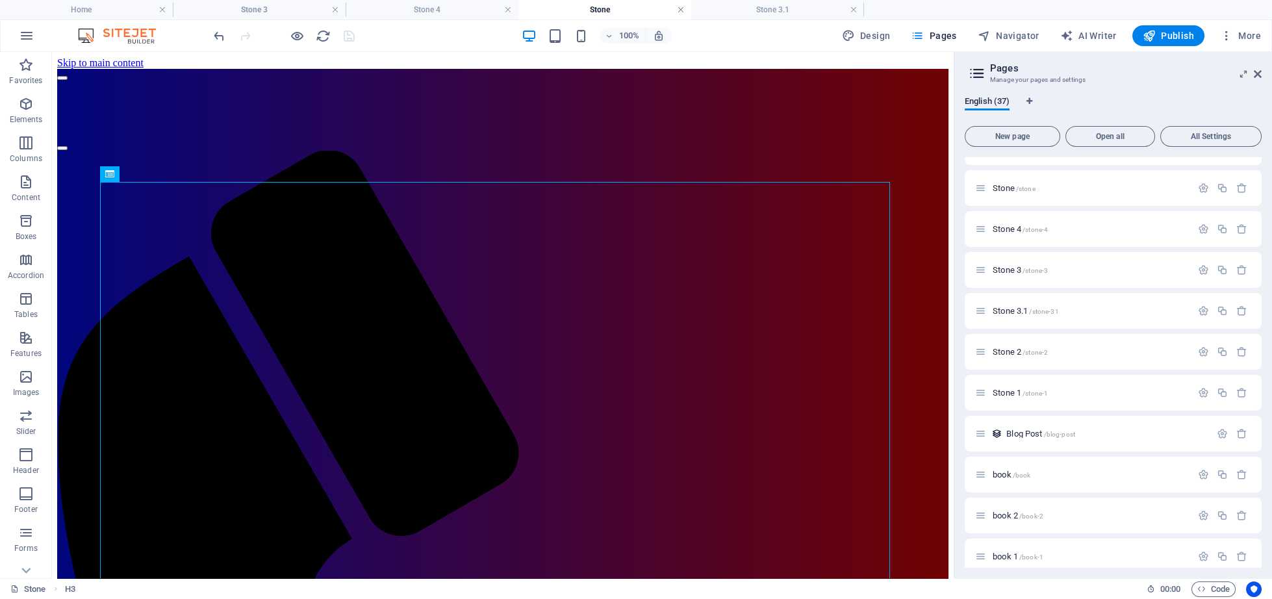
click at [677, 10] on link at bounding box center [681, 10] width 8 height 12
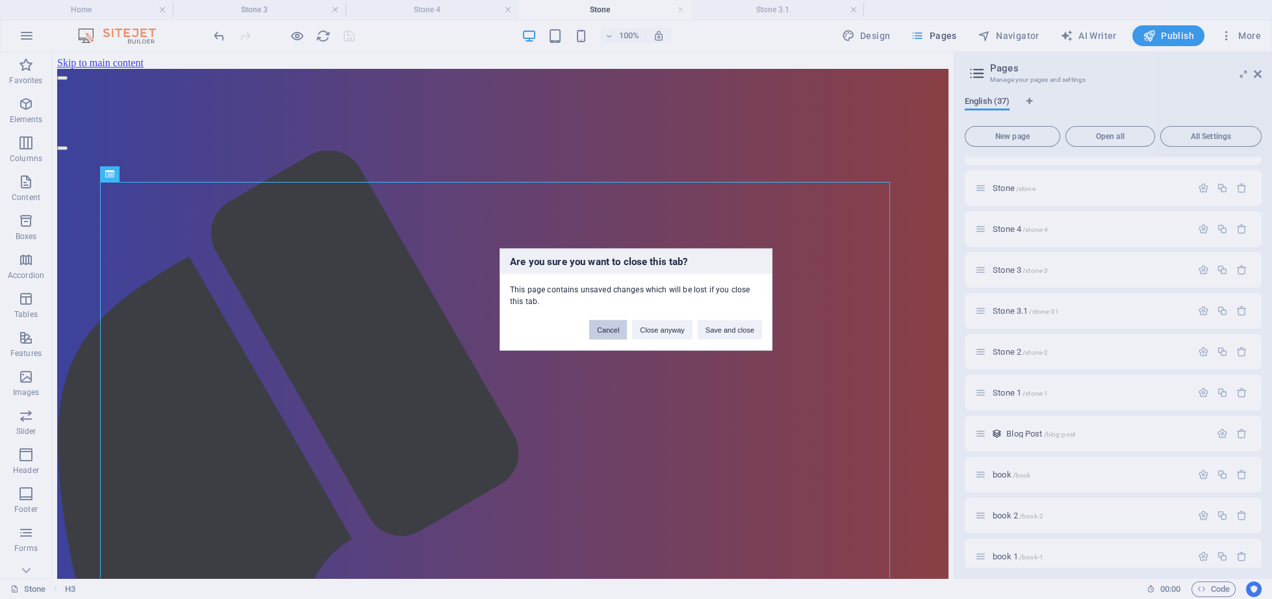
click at [609, 323] on button "Cancel" at bounding box center [608, 329] width 38 height 19
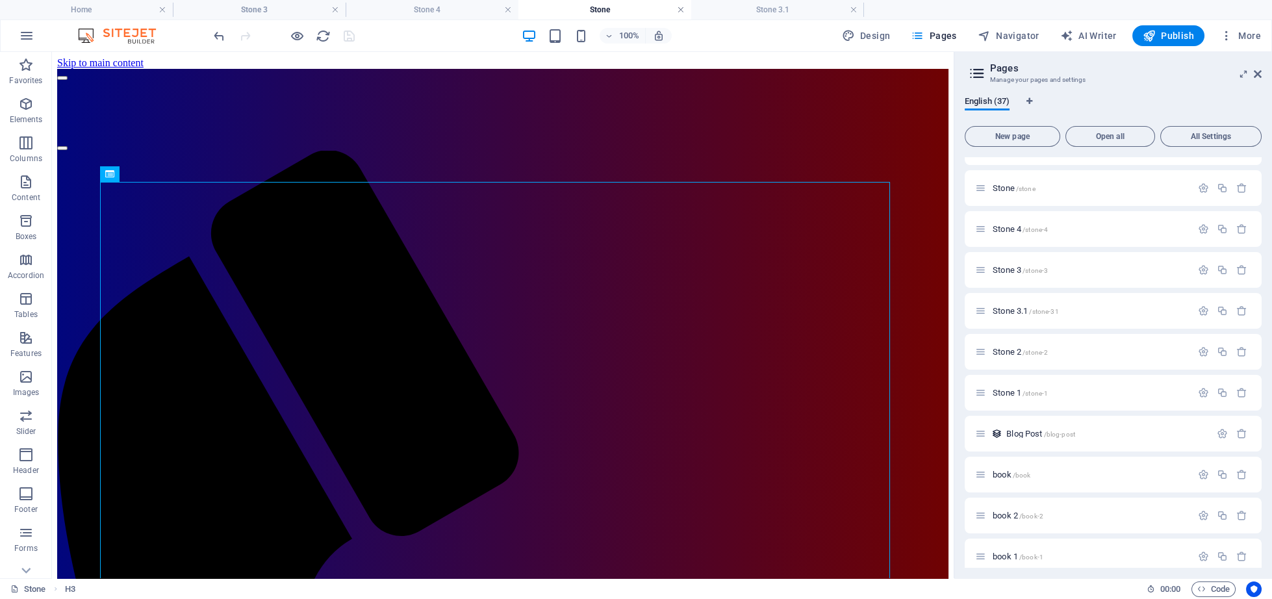
click at [679, 9] on link at bounding box center [681, 10] width 8 height 12
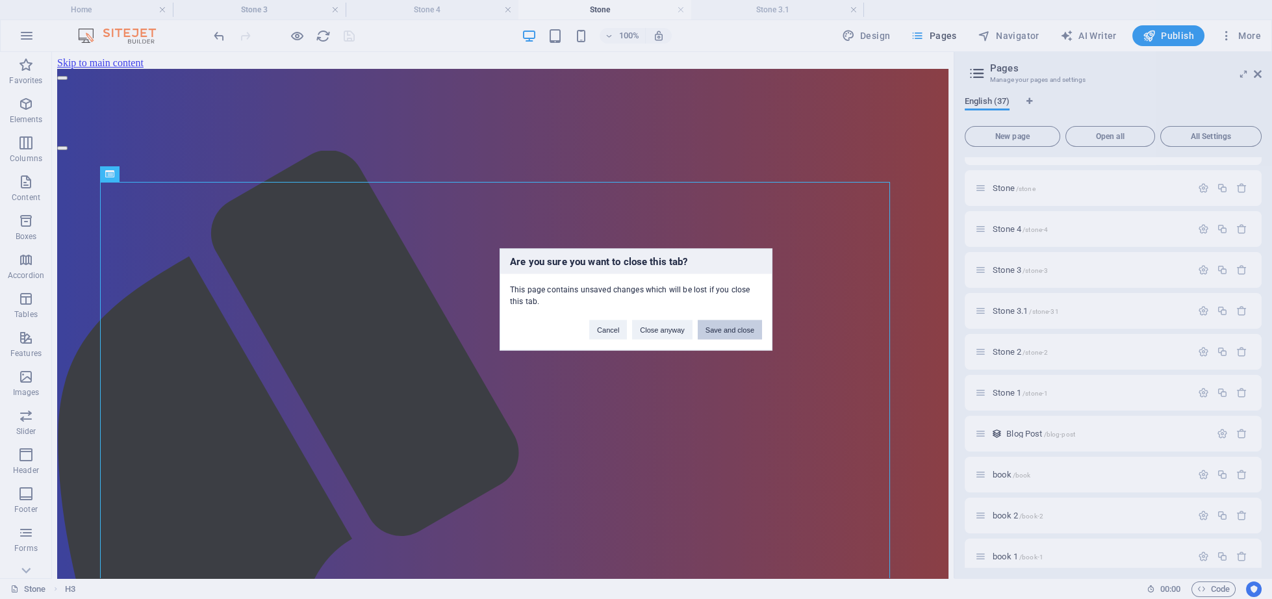
click at [725, 333] on button "Save and close" at bounding box center [729, 329] width 64 height 19
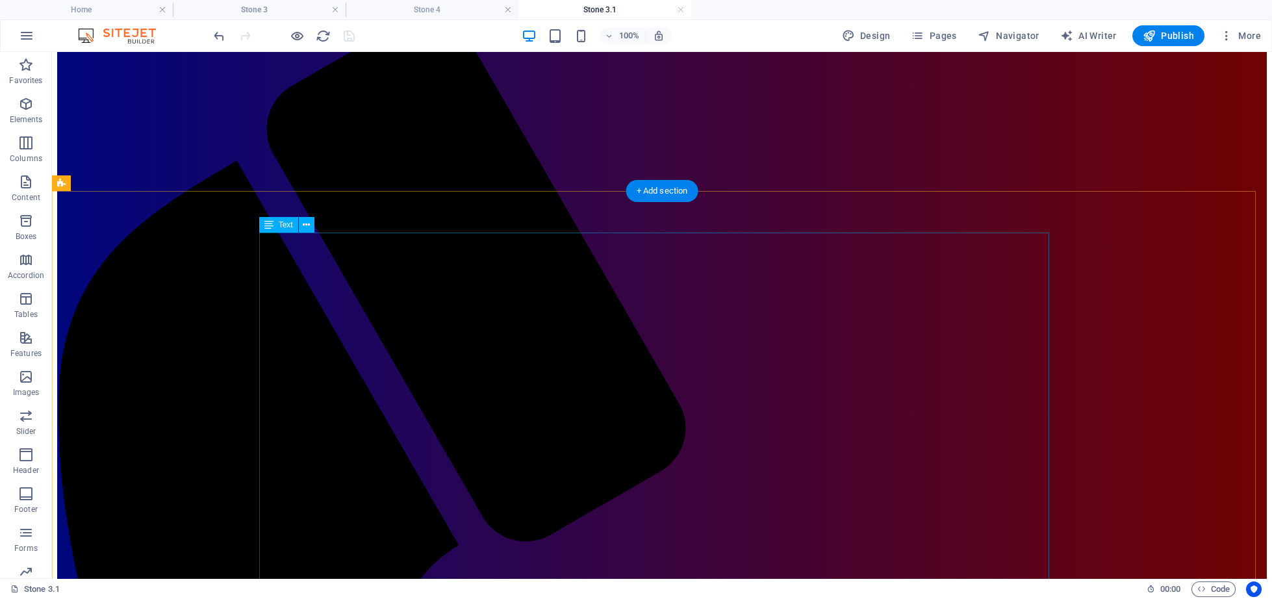
scroll to position [0, 0]
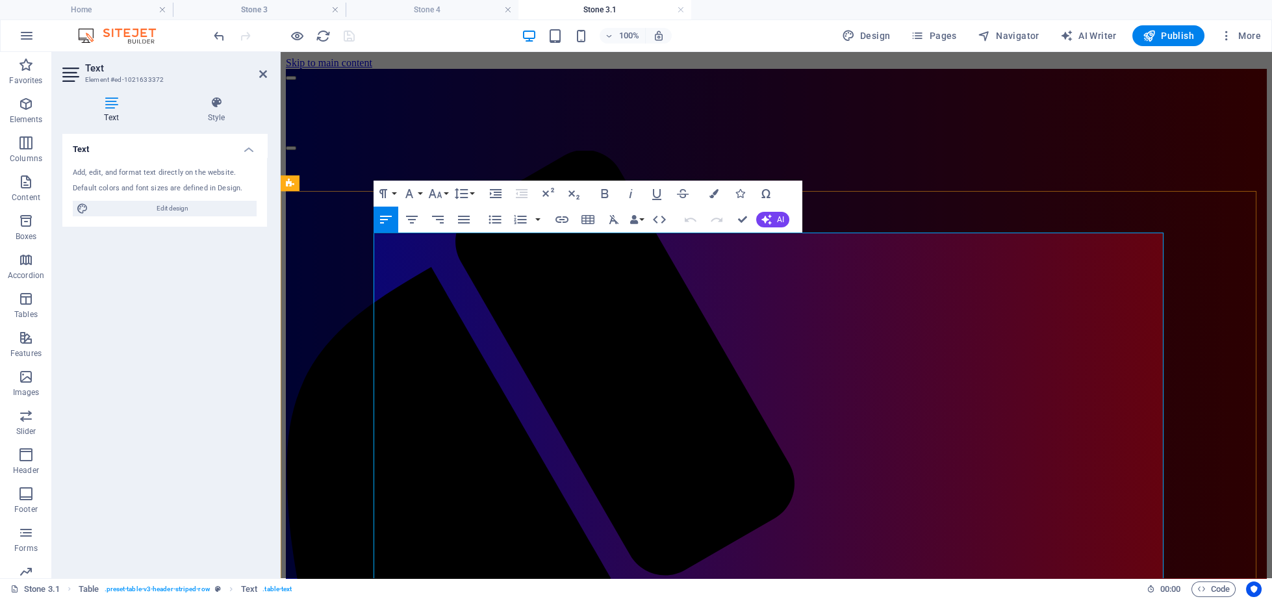
drag, startPoint x: 388, startPoint y: 284, endPoint x: 590, endPoint y: 277, distance: 202.1
click at [262, 15] on h4 "Stone 3" at bounding box center [259, 10] width 173 height 14
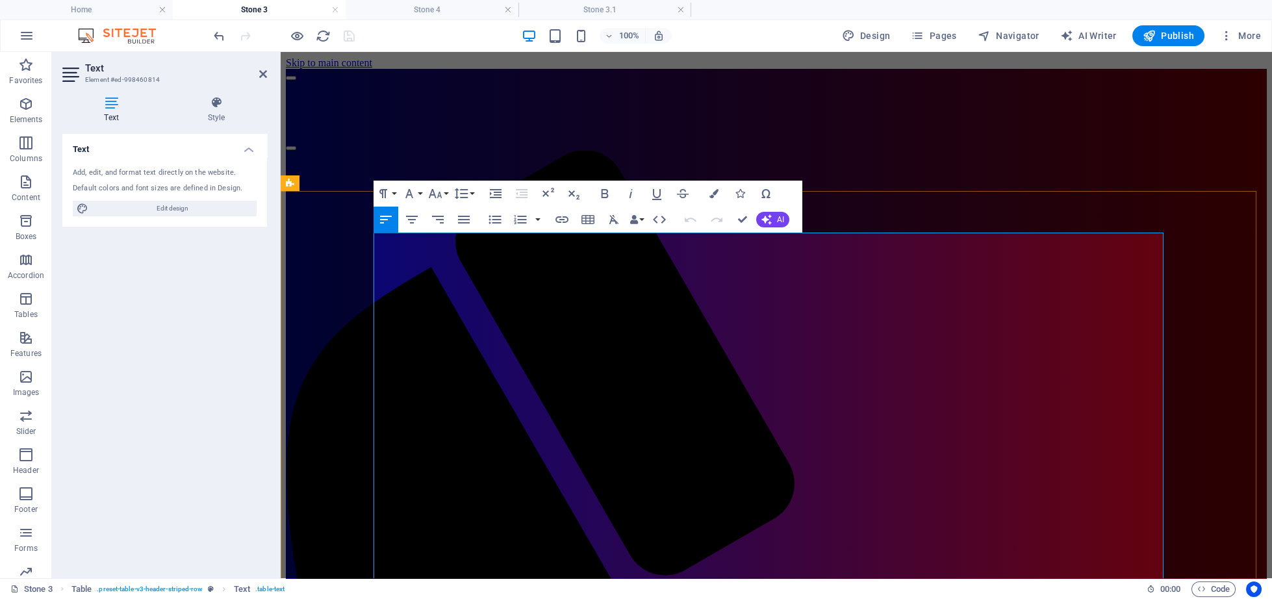
drag, startPoint x: 395, startPoint y: 281, endPoint x: 456, endPoint y: 281, distance: 61.0
drag, startPoint x: 389, startPoint y: 290, endPoint x: 441, endPoint y: 292, distance: 52.0
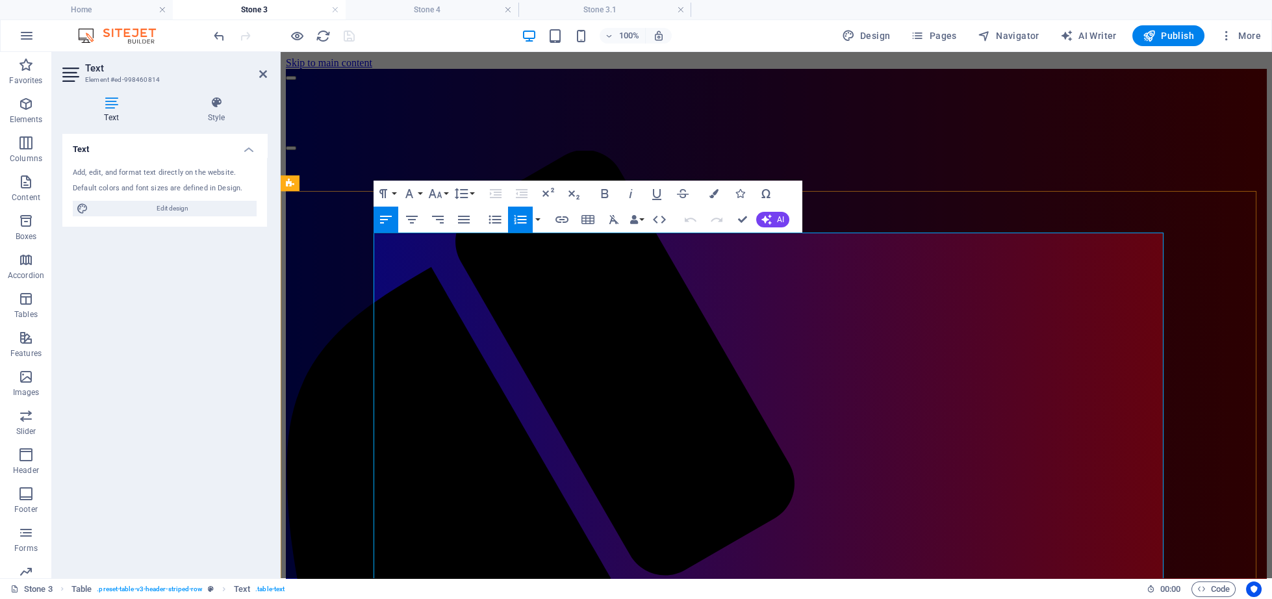
drag, startPoint x: 388, startPoint y: 286, endPoint x: 597, endPoint y: 273, distance: 209.5
copy td "1. U s a h a P enge m b an g an Madra s ah"
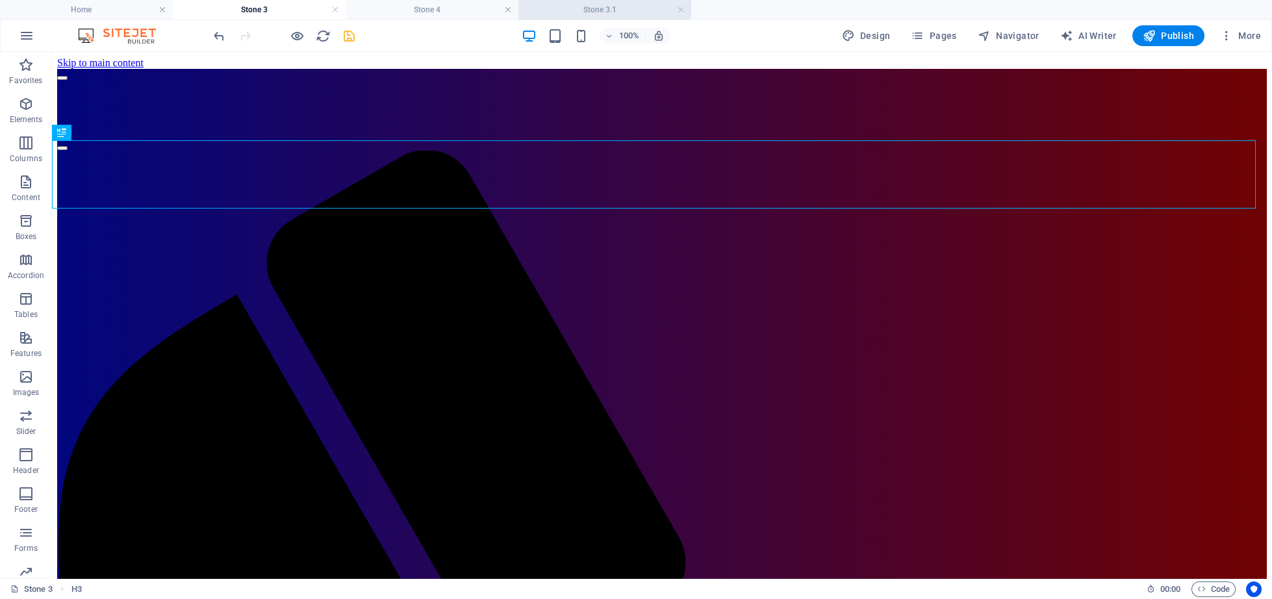
click at [595, 8] on h4 "Stone 3.1" at bounding box center [604, 10] width 173 height 14
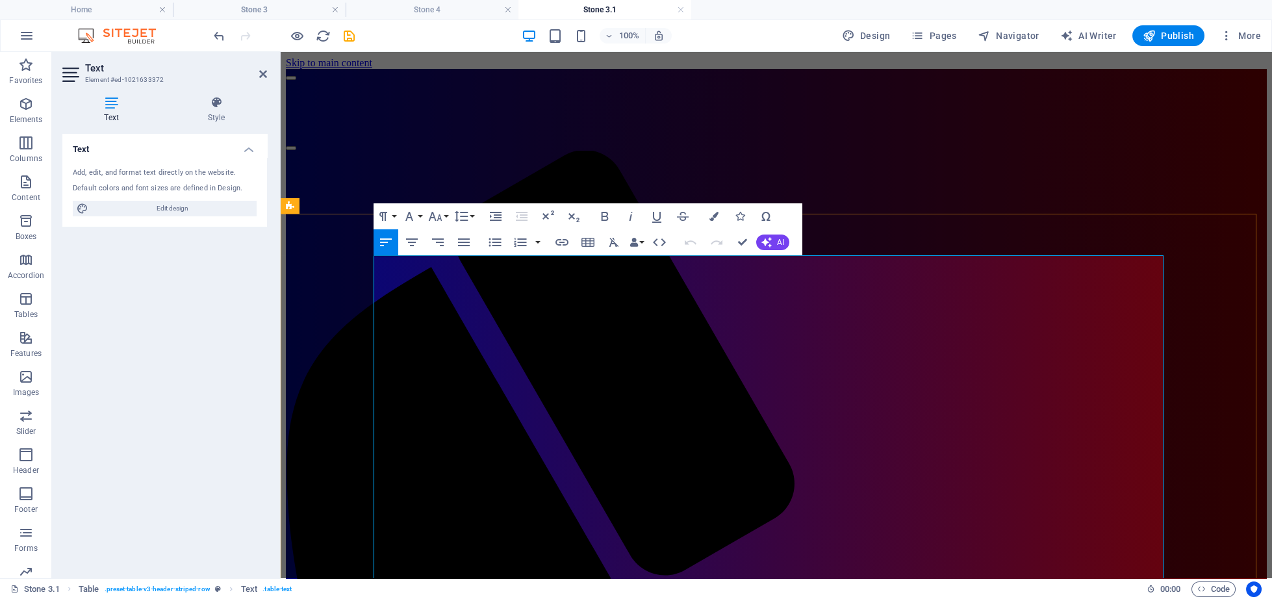
drag, startPoint x: 388, startPoint y: 305, endPoint x: 592, endPoint y: 309, distance: 204.0
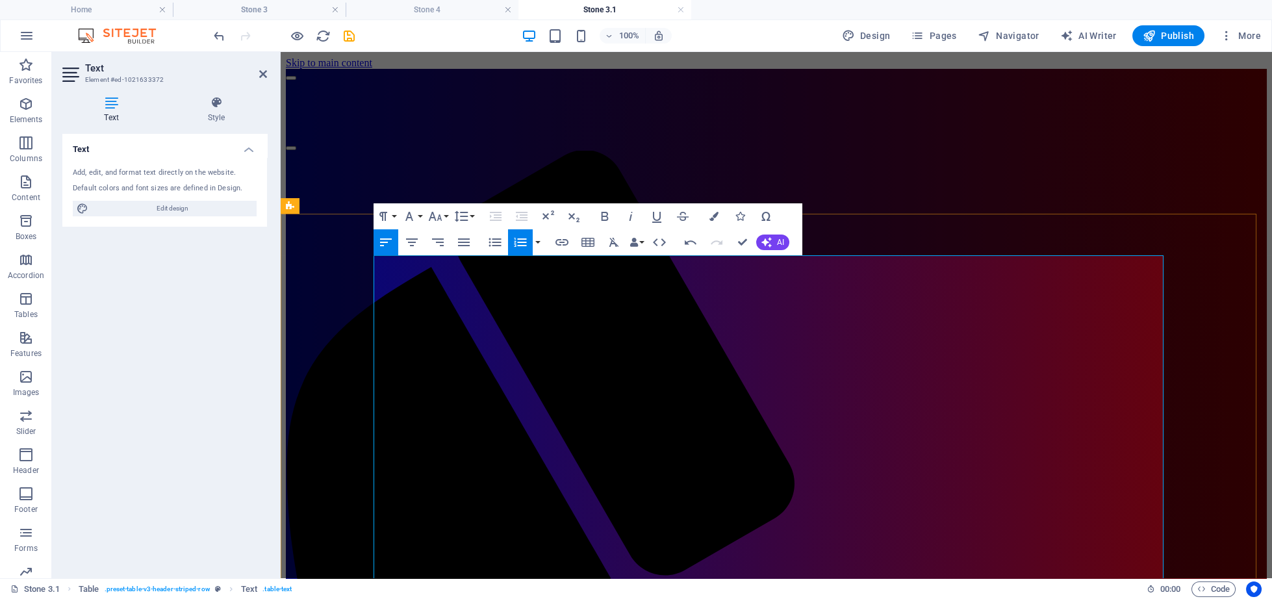
drag, startPoint x: 376, startPoint y: 324, endPoint x: 530, endPoint y: 342, distance: 154.9
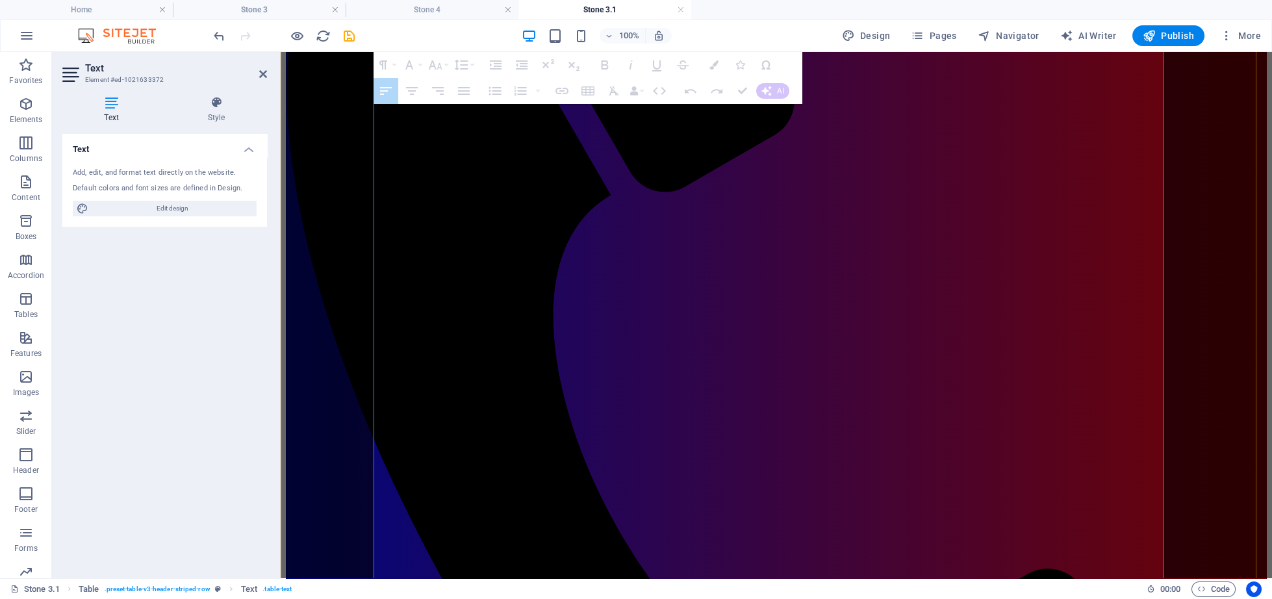
scroll to position [390, 0]
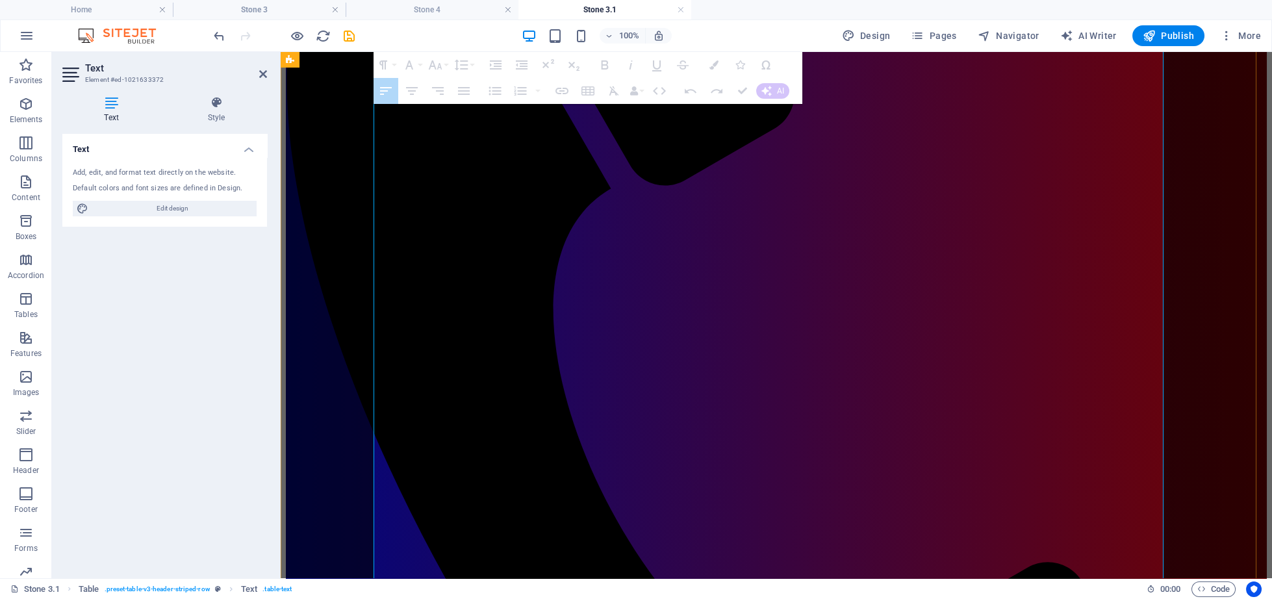
drag, startPoint x: 595, startPoint y: 307, endPoint x: 742, endPoint y: 327, distance: 148.1
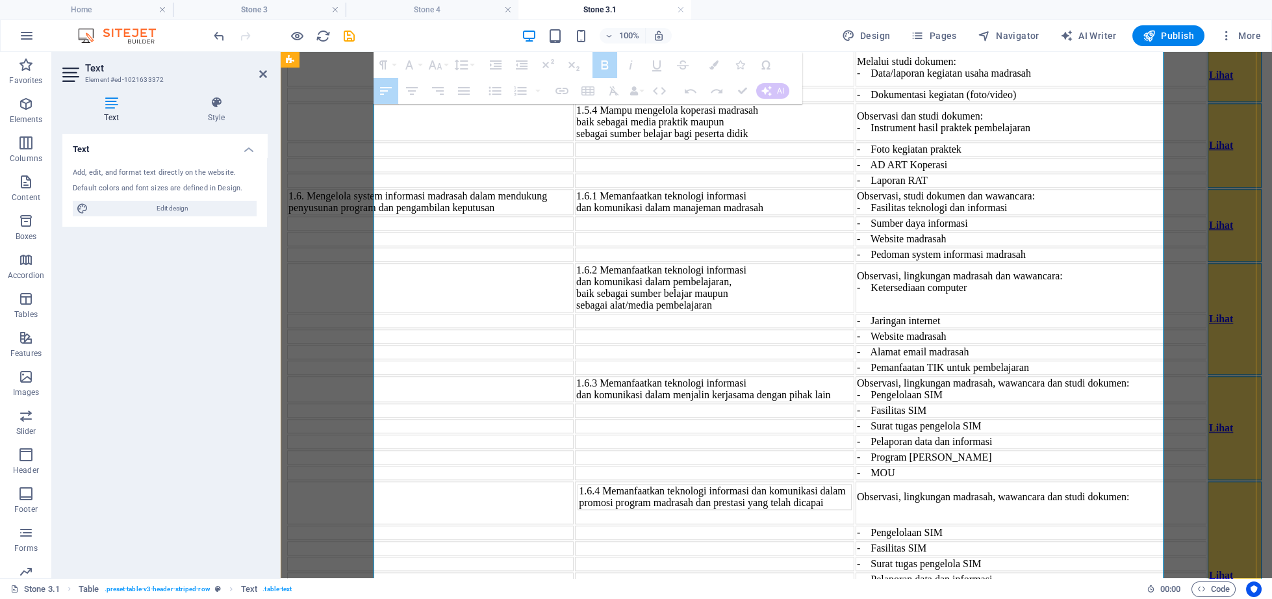
scroll to position [4992, 0]
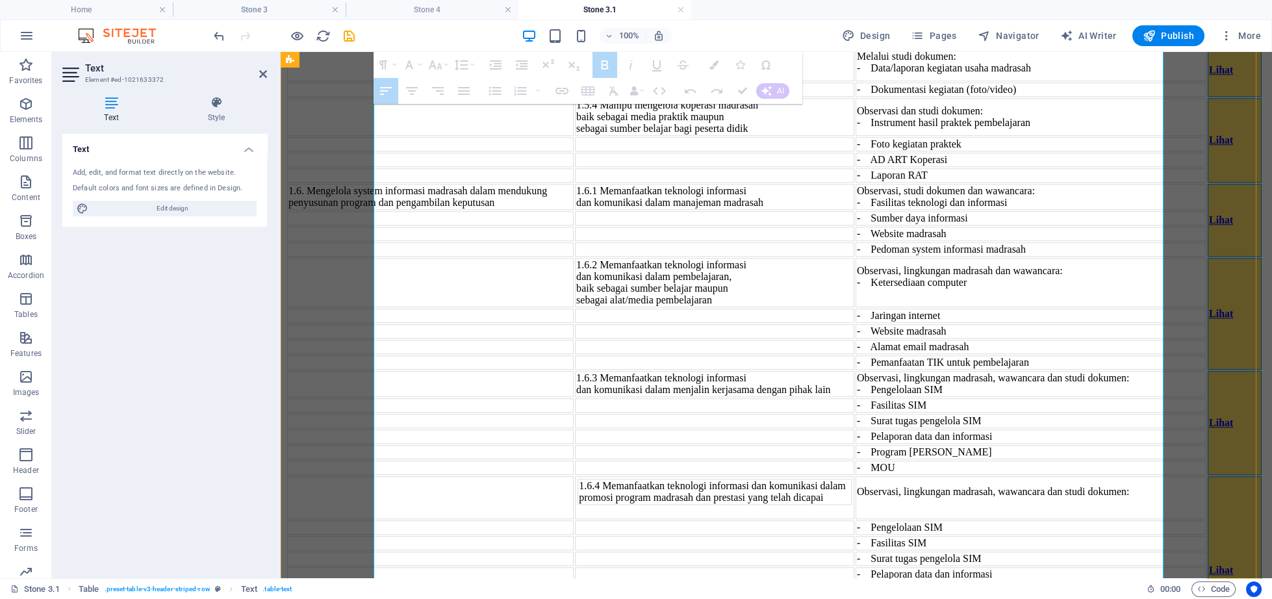
drag, startPoint x: 1131, startPoint y: 273, endPoint x: 1124, endPoint y: 529, distance: 256.0
click at [584, 98] on icon "button" at bounding box center [588, 91] width 16 height 16
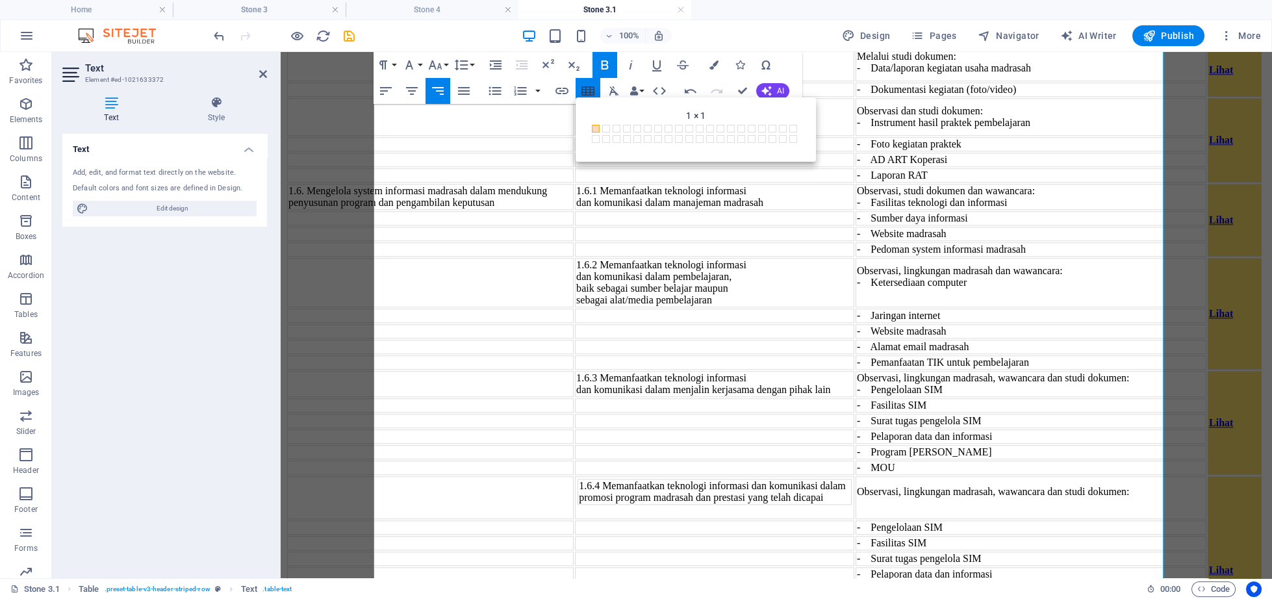
click at [584, 98] on div "Back 1 × 1 1 × 1 1 × 2 1 × 3 1 × 4 1 × 5 1 × 6 1 × 7 1 × 8 1 × 9 1 × 10 1 × 11 …" at bounding box center [695, 129] width 240 height 64
click at [586, 82] on button "Insert Table" at bounding box center [587, 91] width 25 height 26
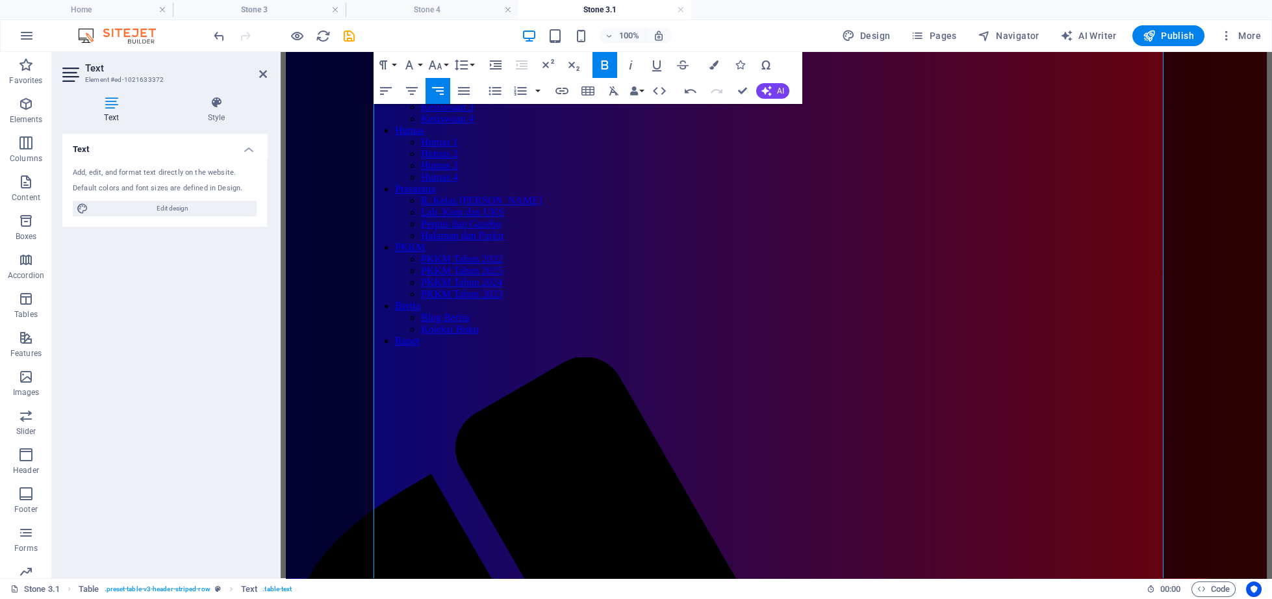
scroll to position [0, 0]
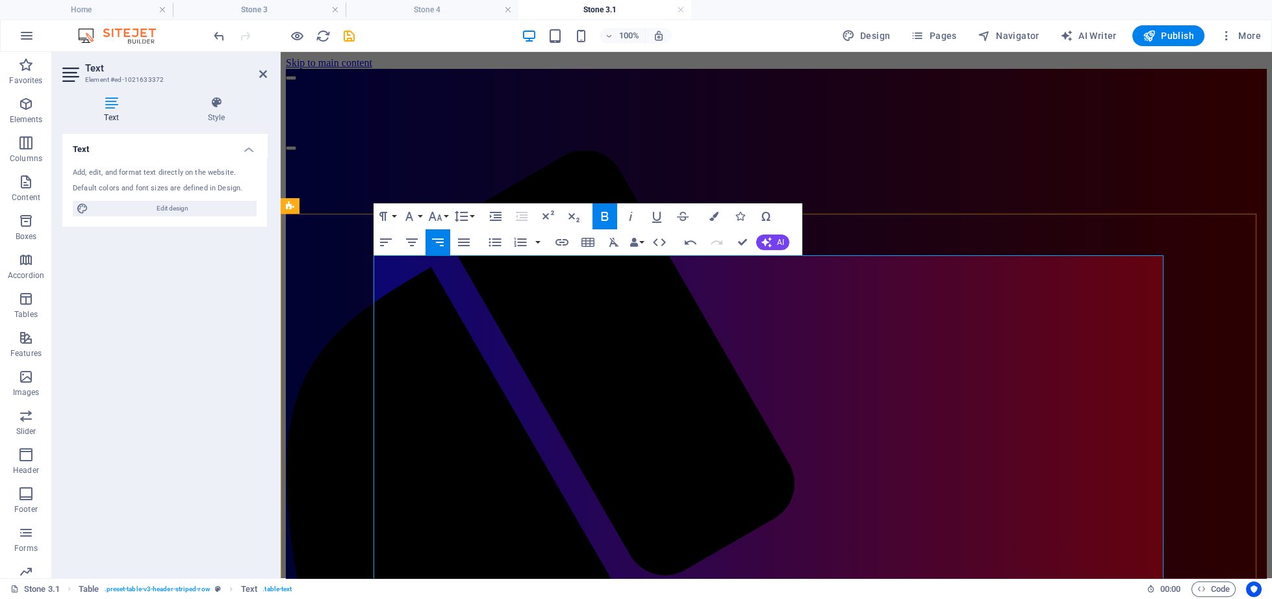
click at [1157, 267] on icon "button" at bounding box center [1157, 268] width 16 height 16
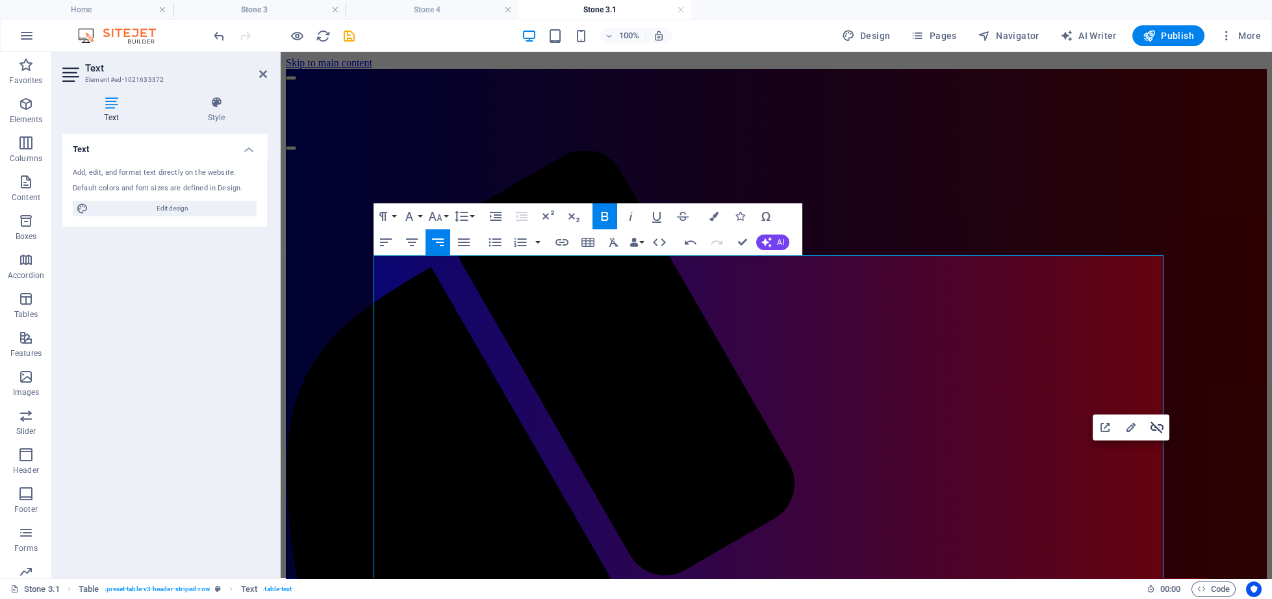
click at [1154, 428] on icon "button" at bounding box center [1156, 427] width 13 height 12
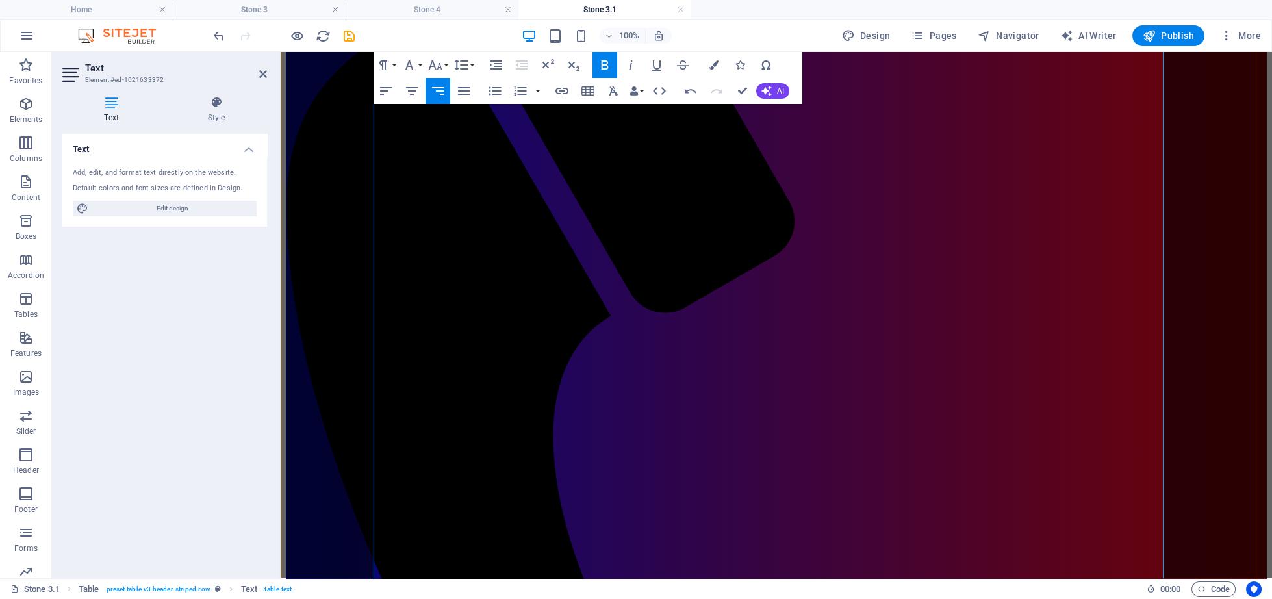
scroll to position [268, 0]
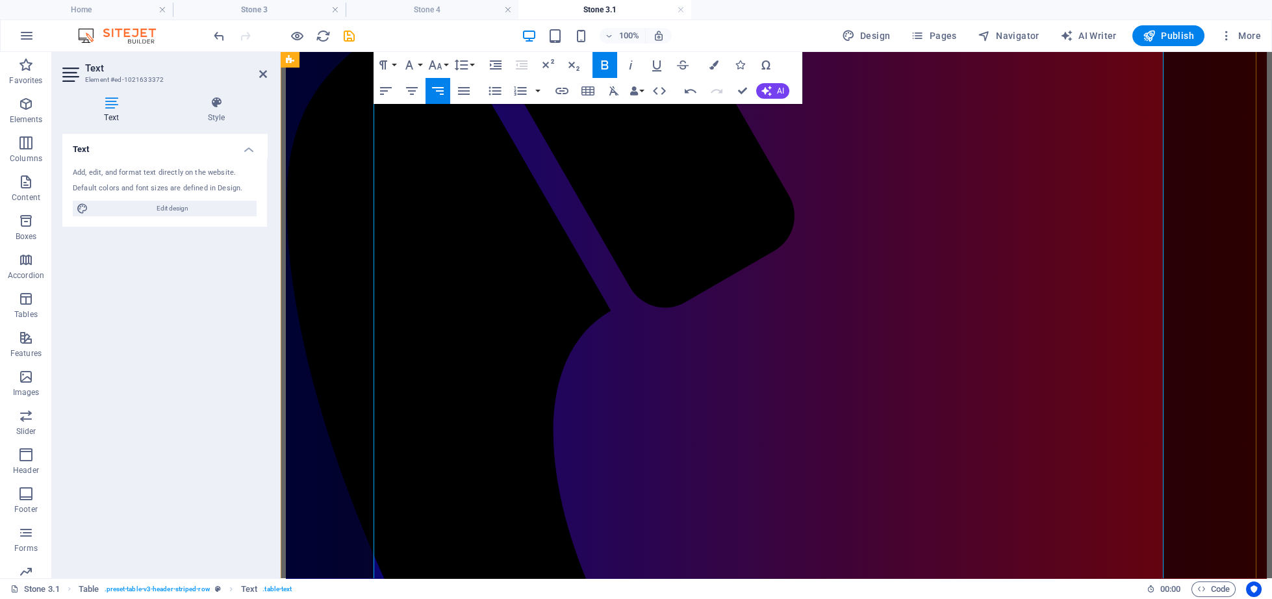
click at [1151, 340] on icon "button" at bounding box center [1156, 344] width 13 height 12
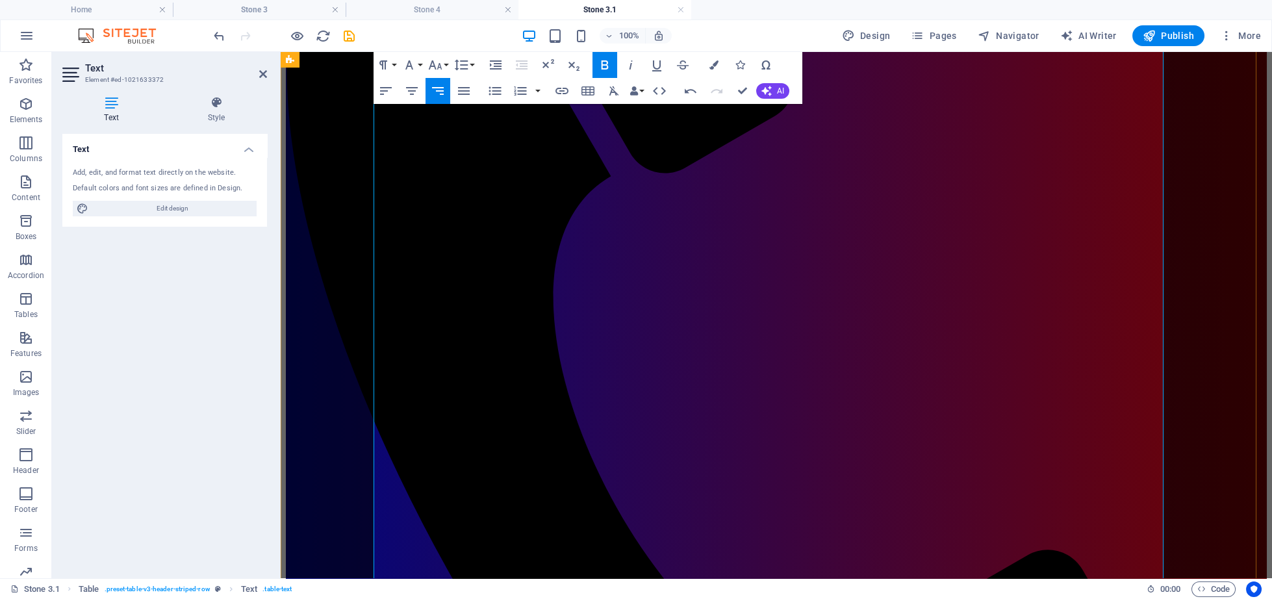
click at [1151, 254] on icon "button" at bounding box center [1156, 258] width 13 height 12
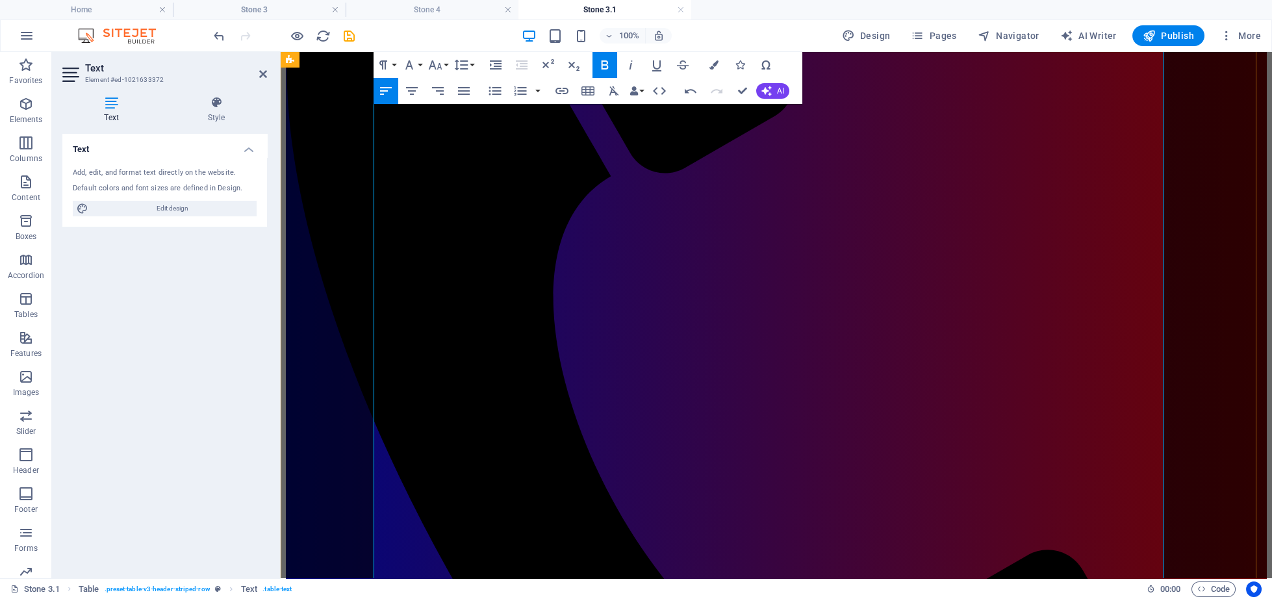
scroll to position [603, 0]
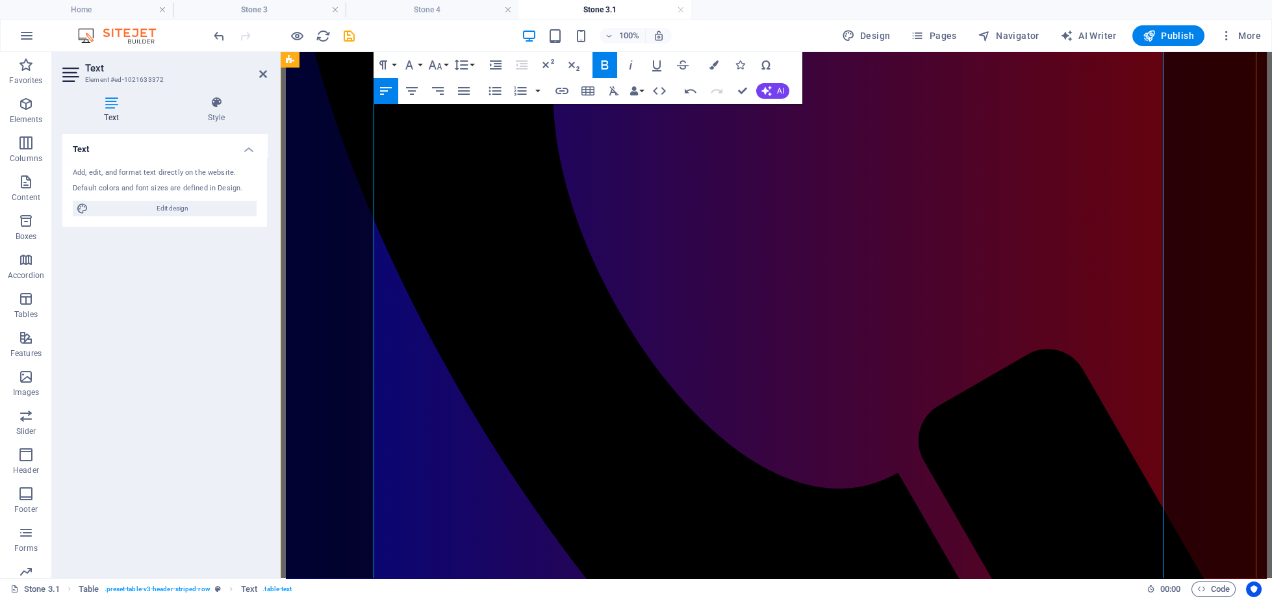
click at [1152, 260] on icon "button" at bounding box center [1156, 264] width 13 height 12
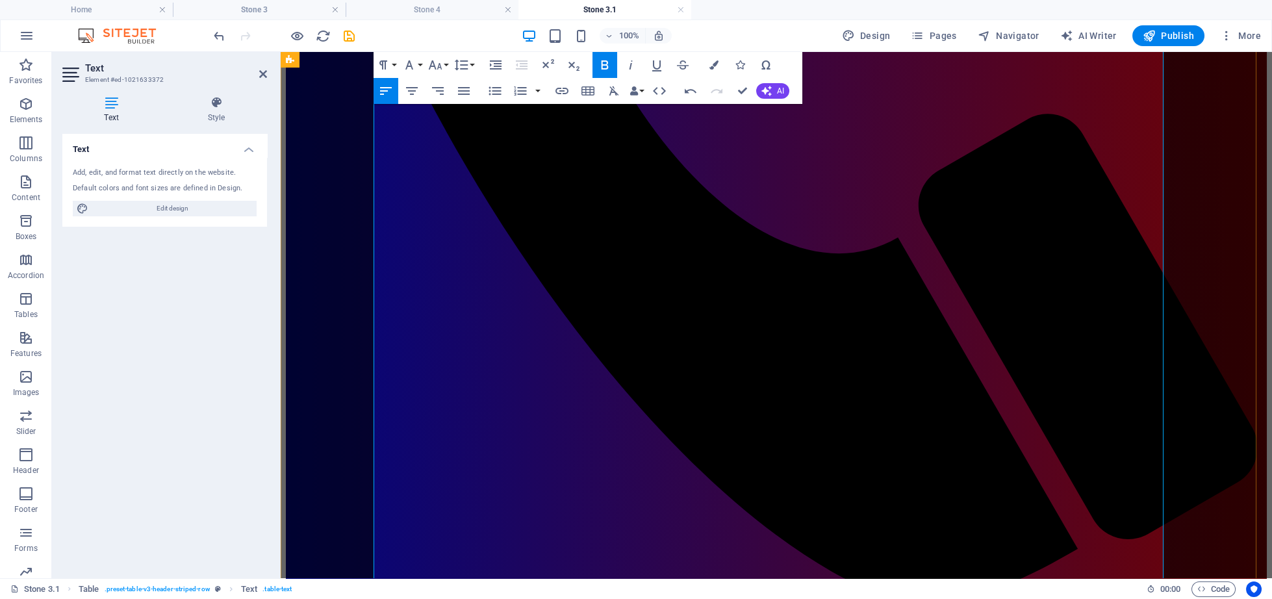
scroll to position [871, 0]
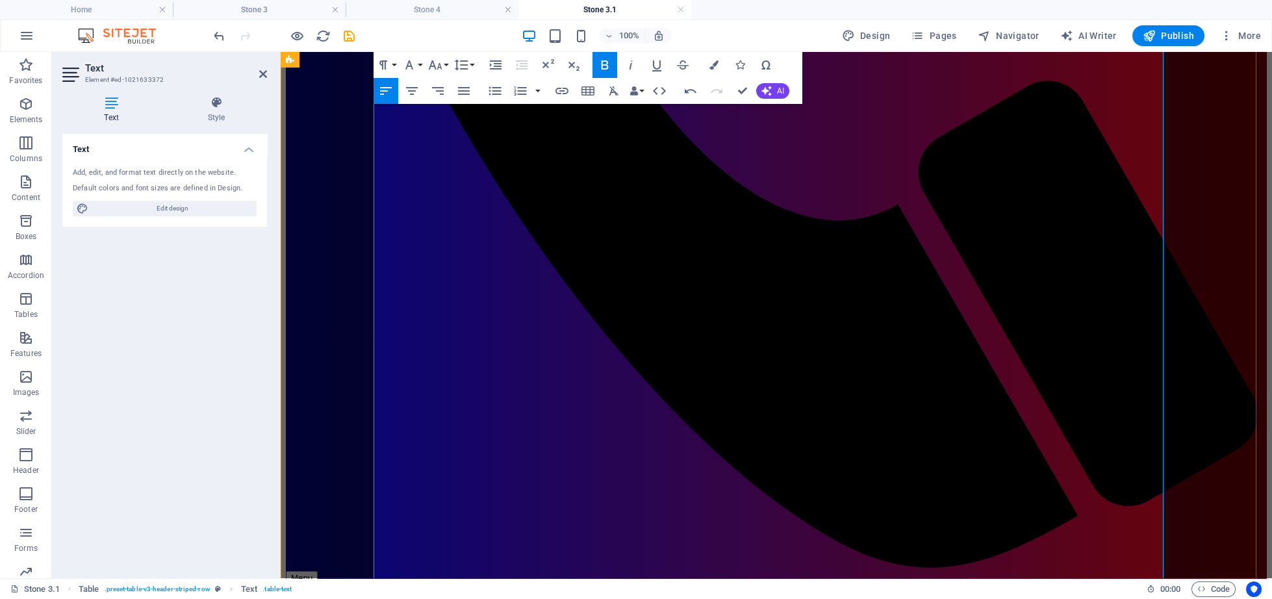
click at [1149, 205] on button "Unlink" at bounding box center [1156, 203] width 25 height 26
click at [1154, 425] on icon "button" at bounding box center [1157, 428] width 16 height 16
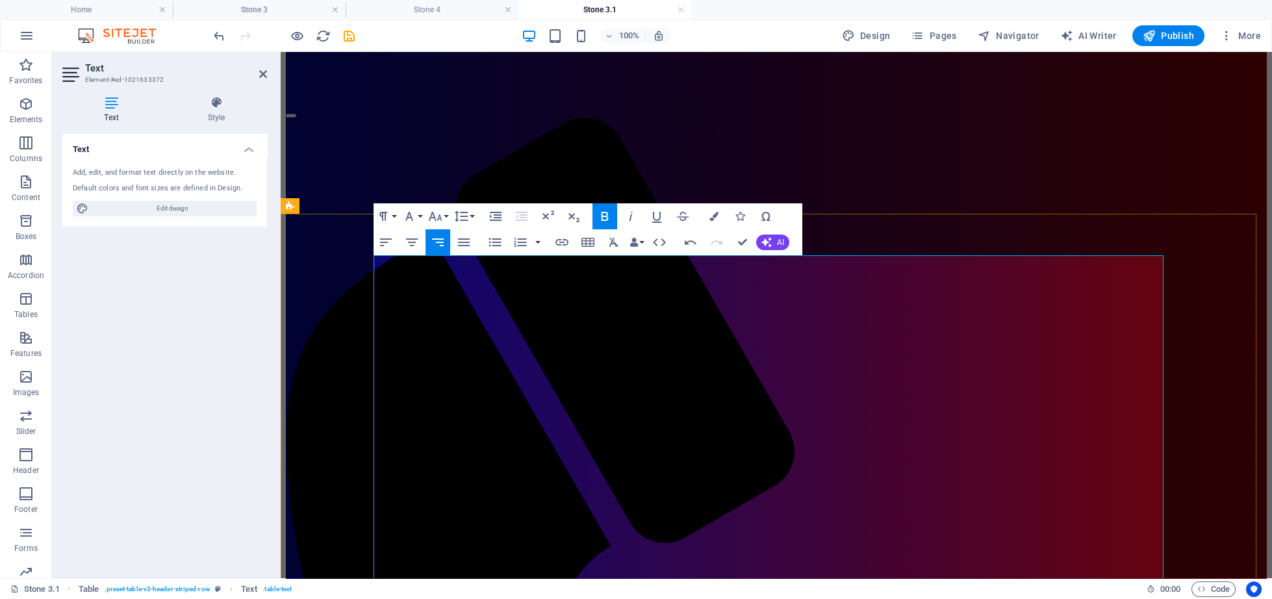
scroll to position [0, 0]
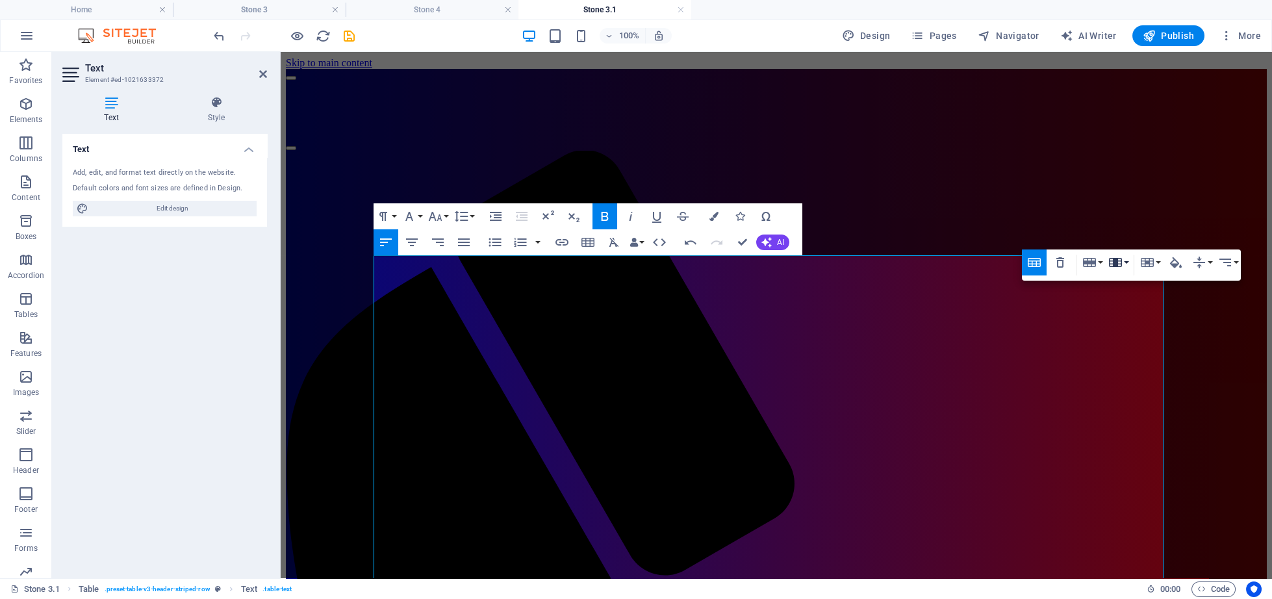
click at [1108, 266] on icon "button" at bounding box center [1115, 263] width 16 height 16
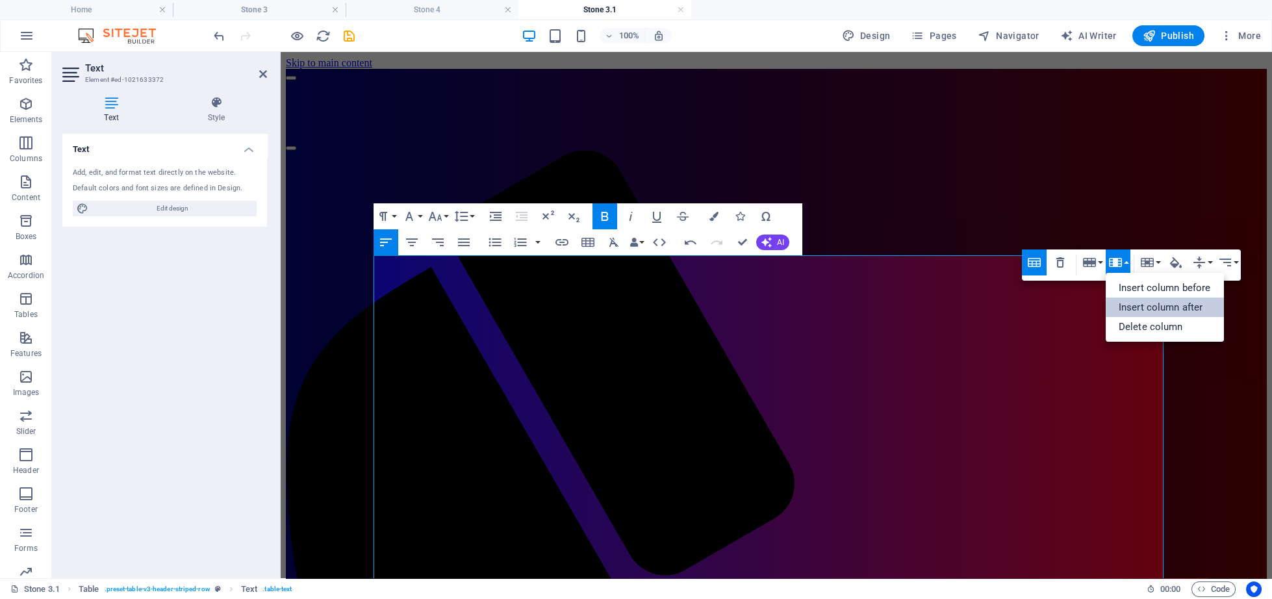
click at [1128, 307] on link "Insert column after" at bounding box center [1164, 306] width 118 height 19
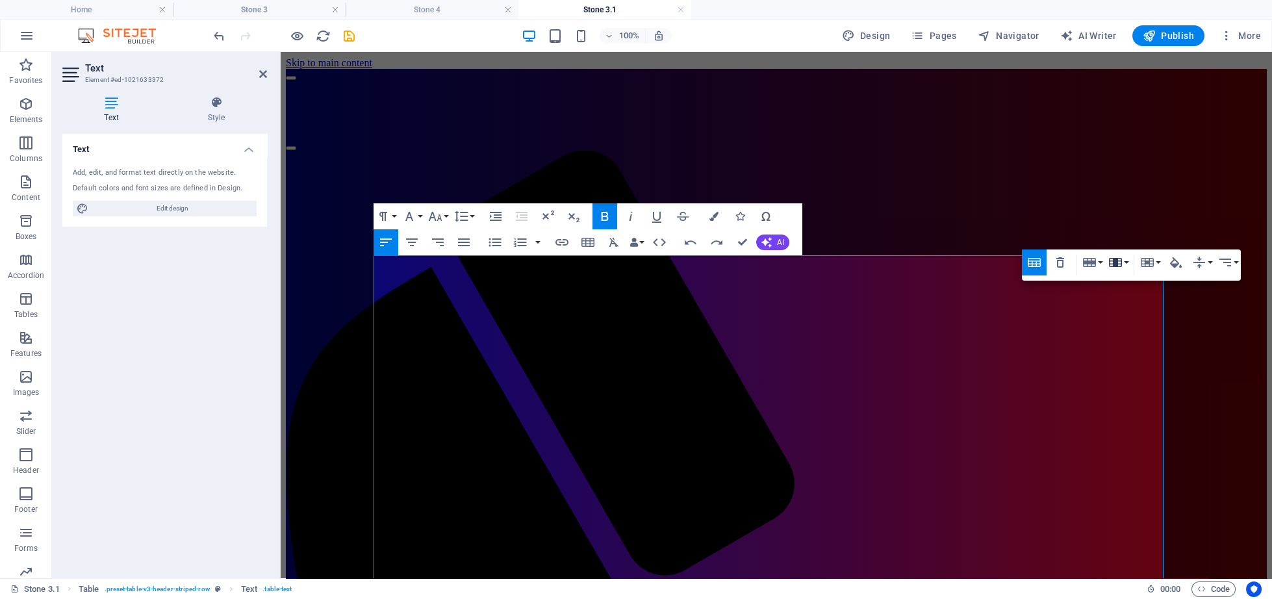
click at [1127, 267] on button "Column" at bounding box center [1117, 262] width 25 height 26
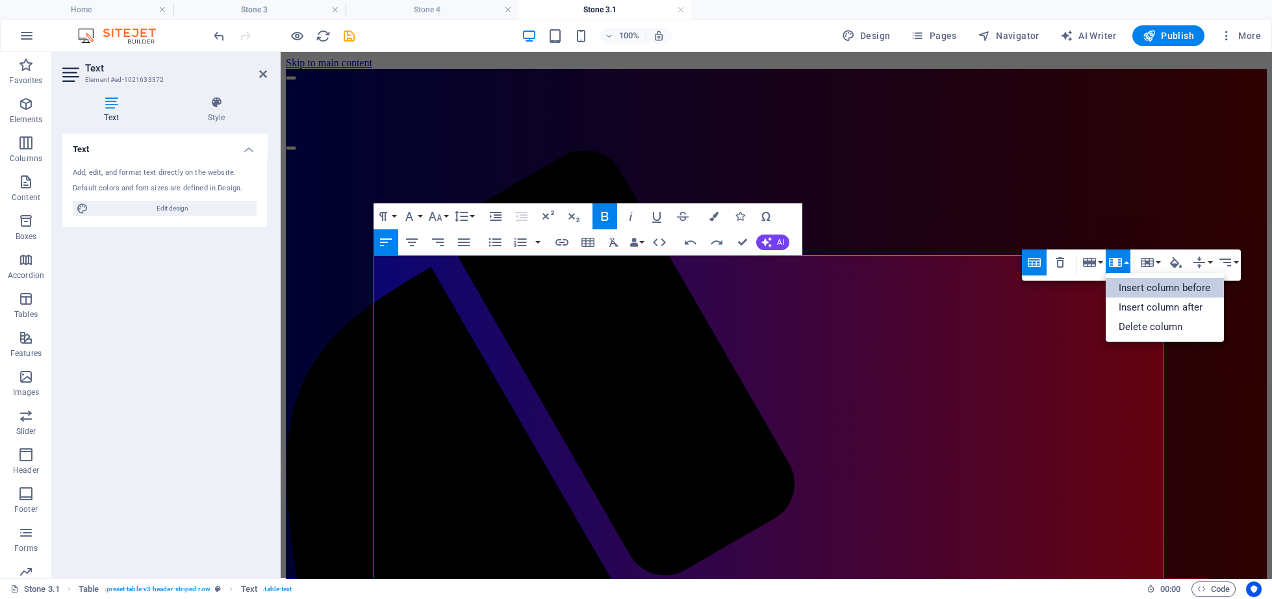
click at [1124, 294] on link "Insert column before" at bounding box center [1164, 287] width 118 height 19
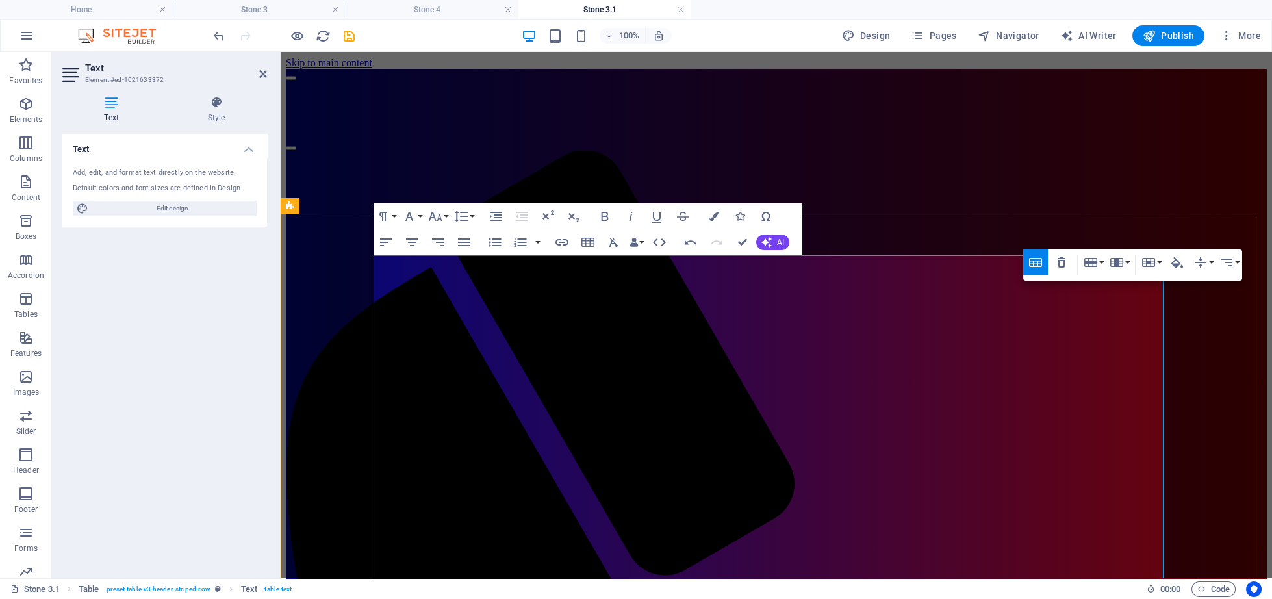
click at [1160, 260] on button "Cell" at bounding box center [1149, 262] width 25 height 26
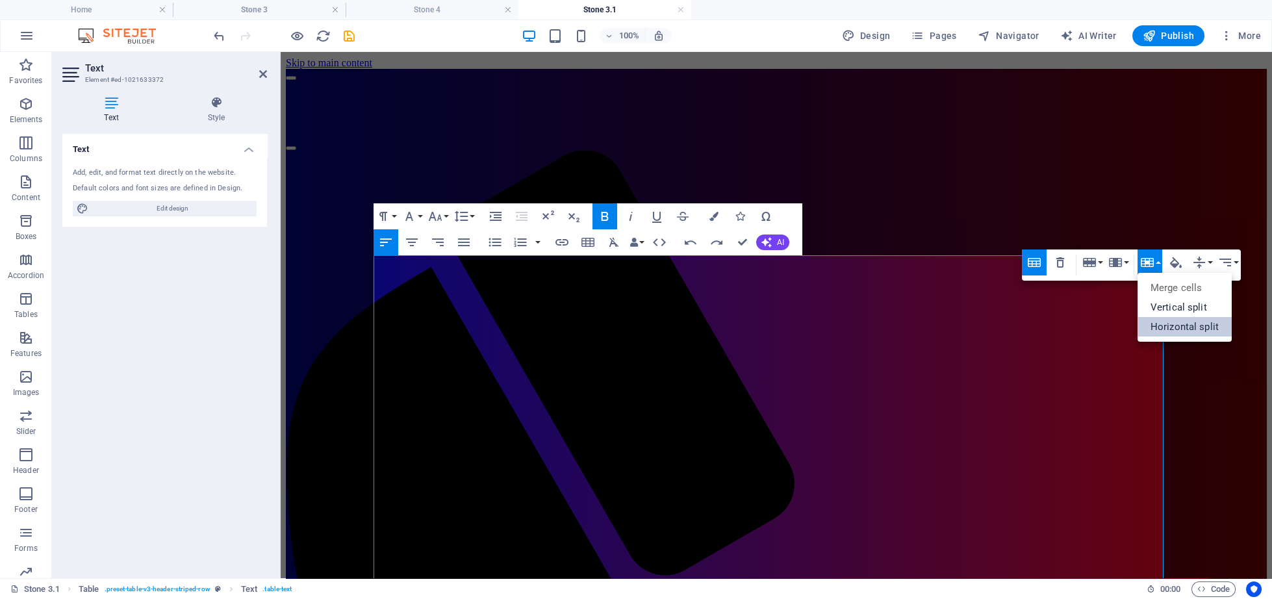
click at [1162, 324] on link "Horizontal split" at bounding box center [1184, 326] width 94 height 19
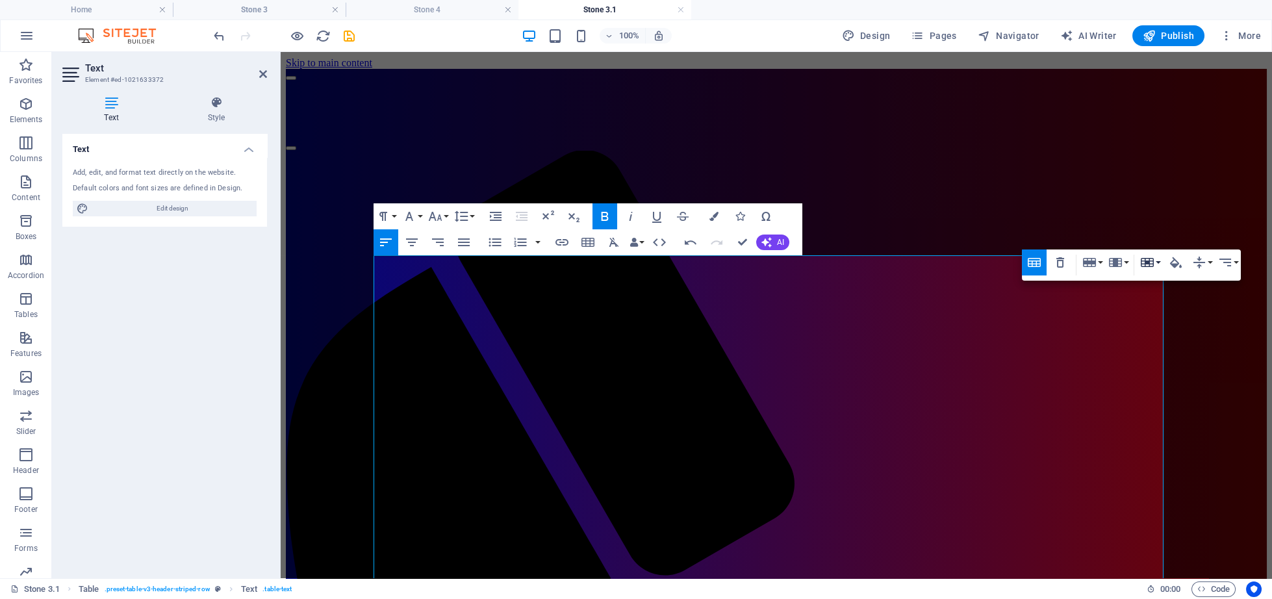
click at [1159, 268] on button "Cell" at bounding box center [1149, 262] width 25 height 26
click at [1159, 320] on link "Horizontal split" at bounding box center [1184, 326] width 94 height 19
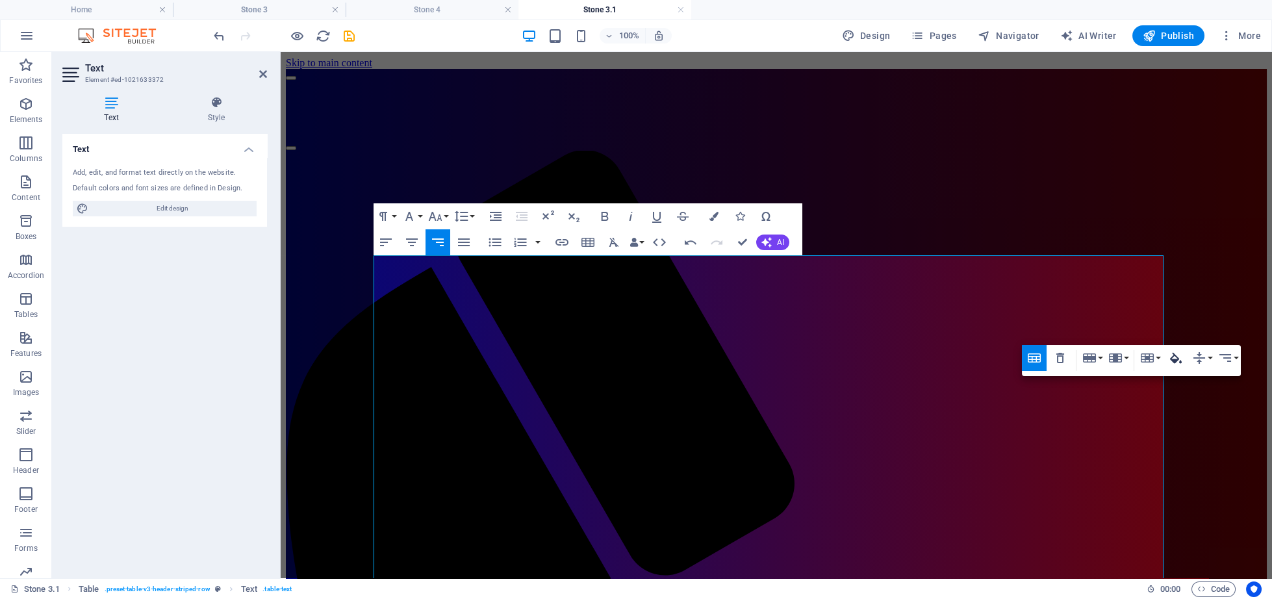
click at [1171, 358] on icon "button" at bounding box center [1176, 357] width 12 height 11
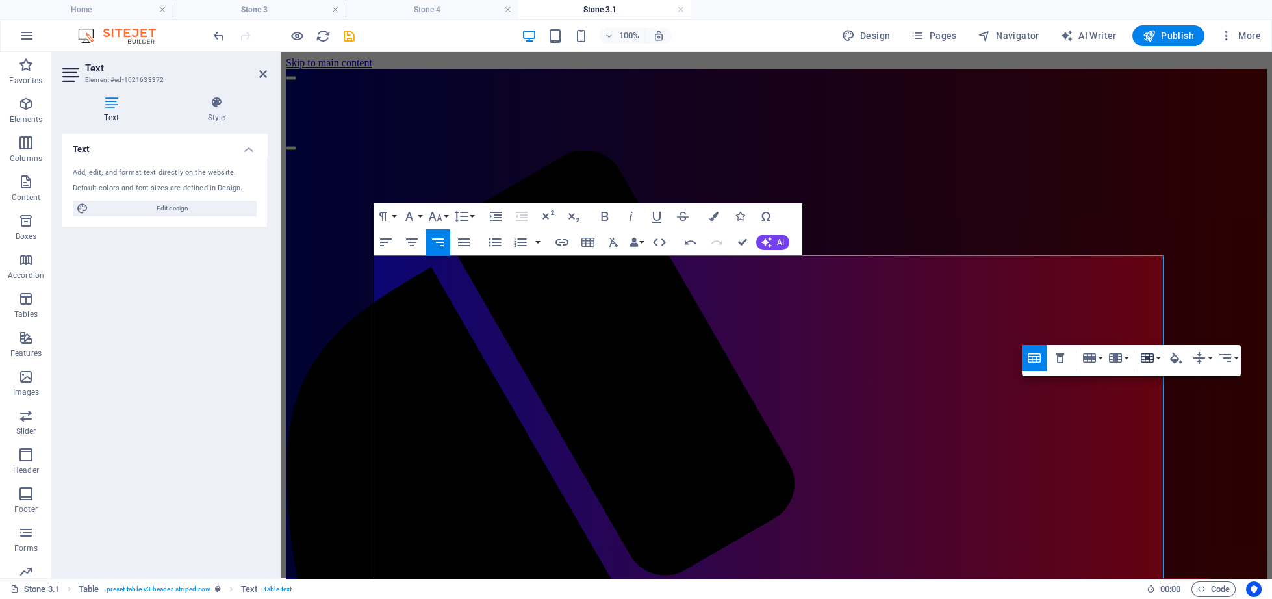
click at [1151, 360] on icon "button" at bounding box center [1147, 358] width 16 height 16
click at [1166, 413] on ul "Merge cells Vertical split Horizontal split" at bounding box center [1184, 402] width 94 height 69
click at [1157, 423] on link "Horizontal split" at bounding box center [1184, 421] width 94 height 19
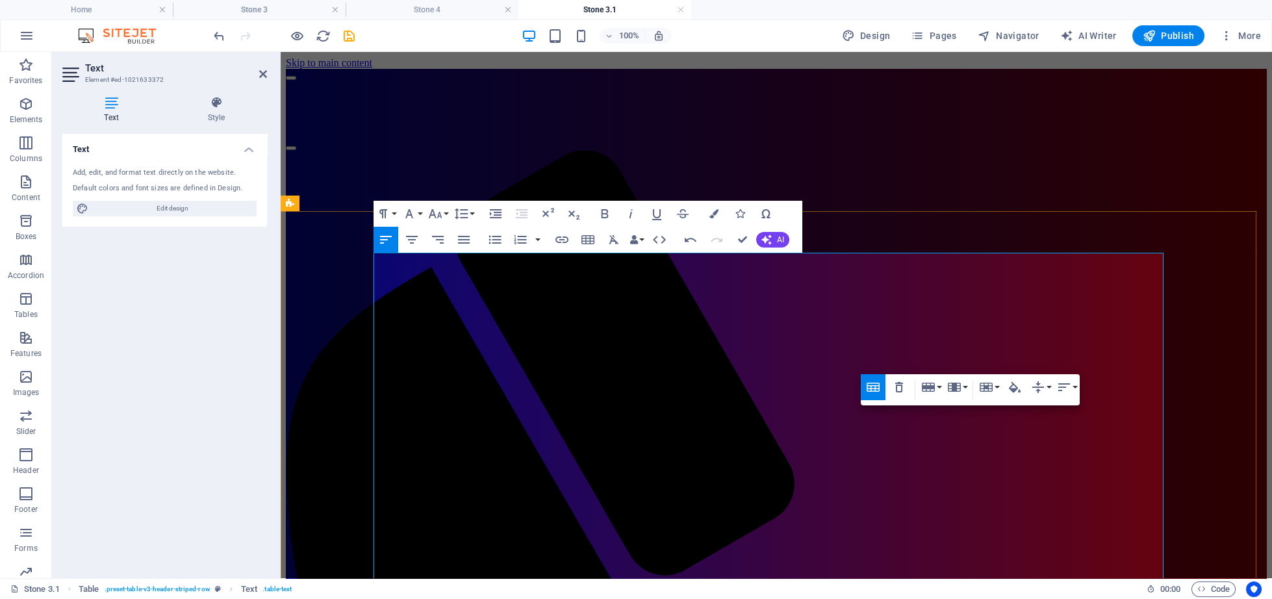
scroll to position [134, 0]
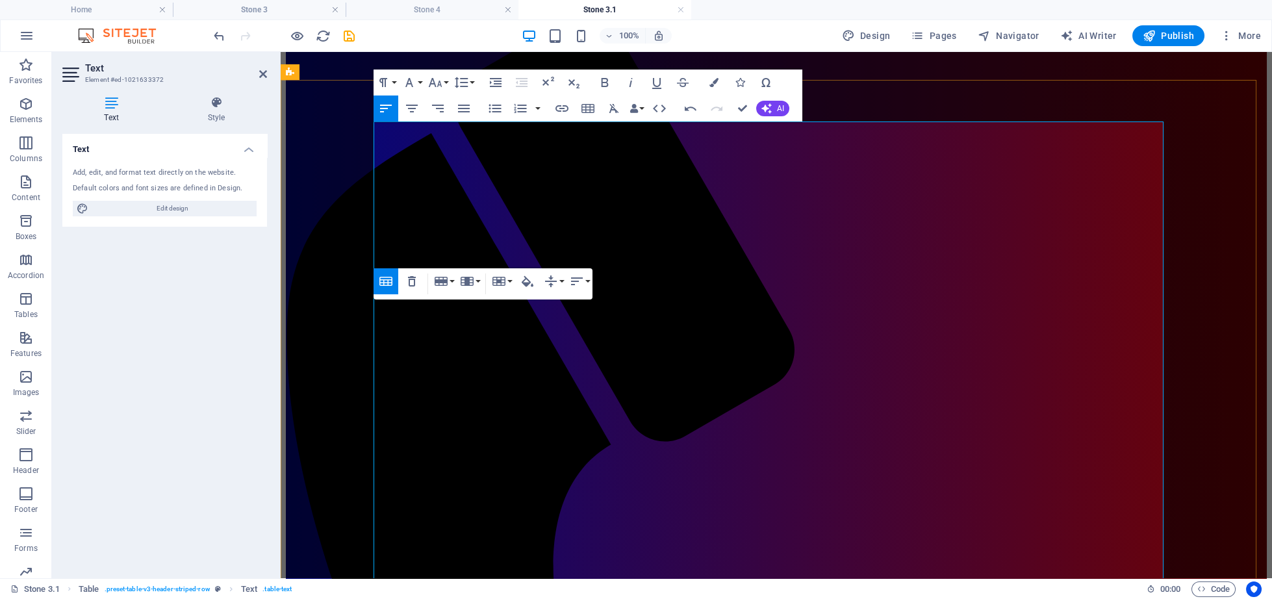
scroll to position [0, 0]
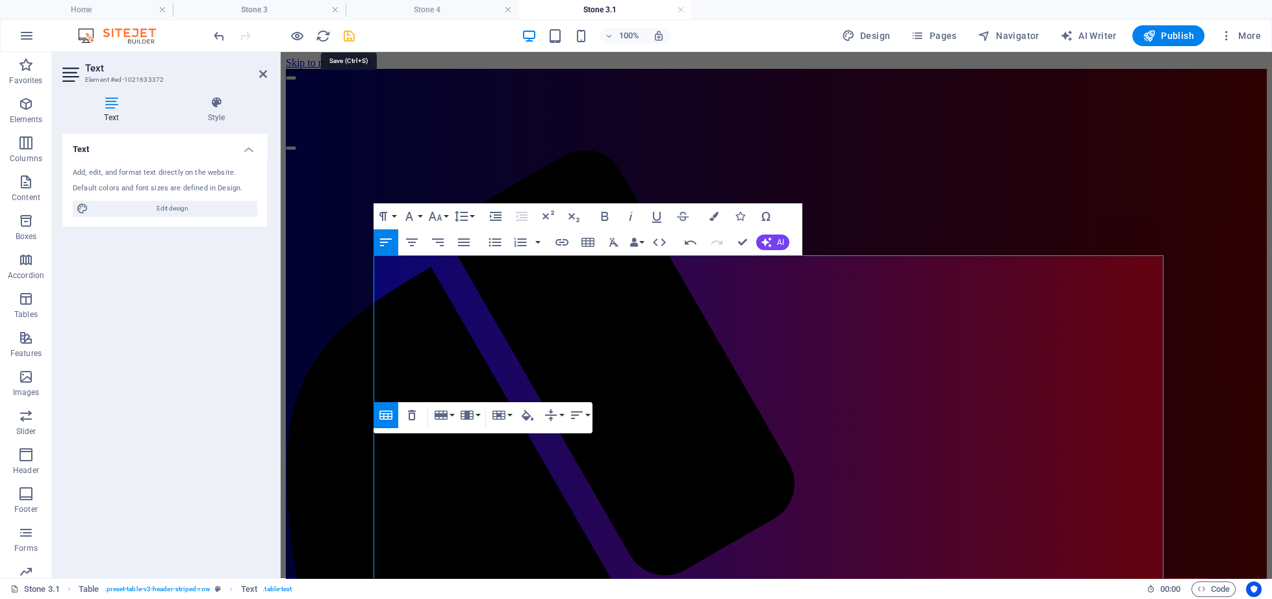
click at [345, 37] on icon "save" at bounding box center [349, 36] width 15 height 15
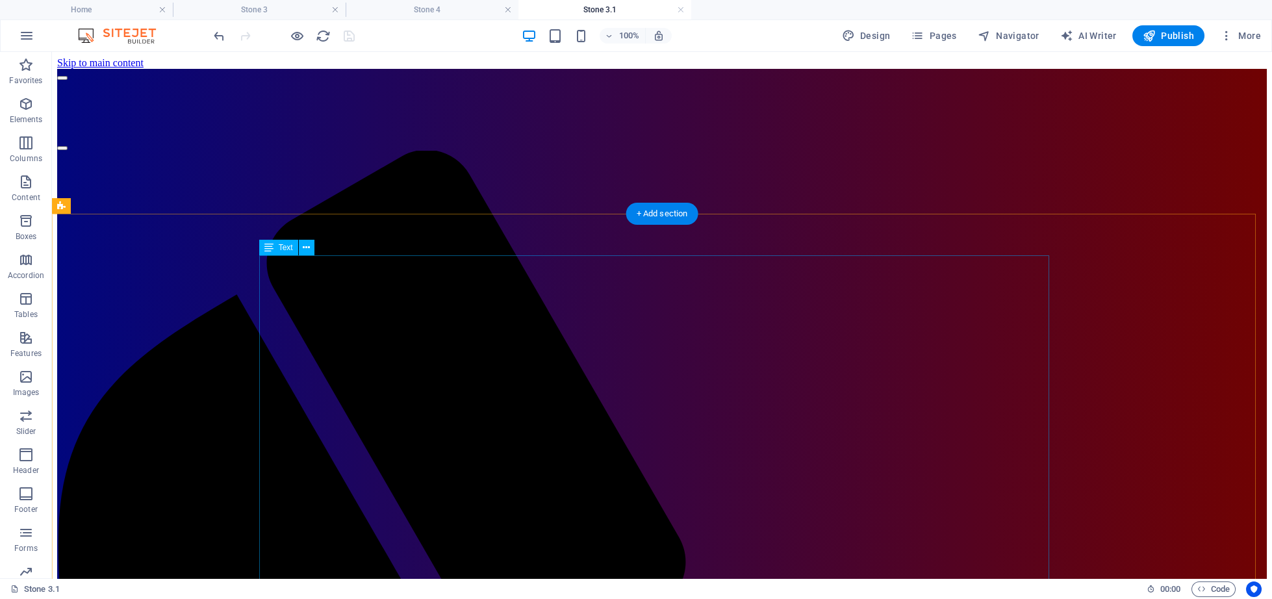
click at [1173, 29] on button "Publish" at bounding box center [1168, 35] width 72 height 21
